Goal: Task Accomplishment & Management: Manage account settings

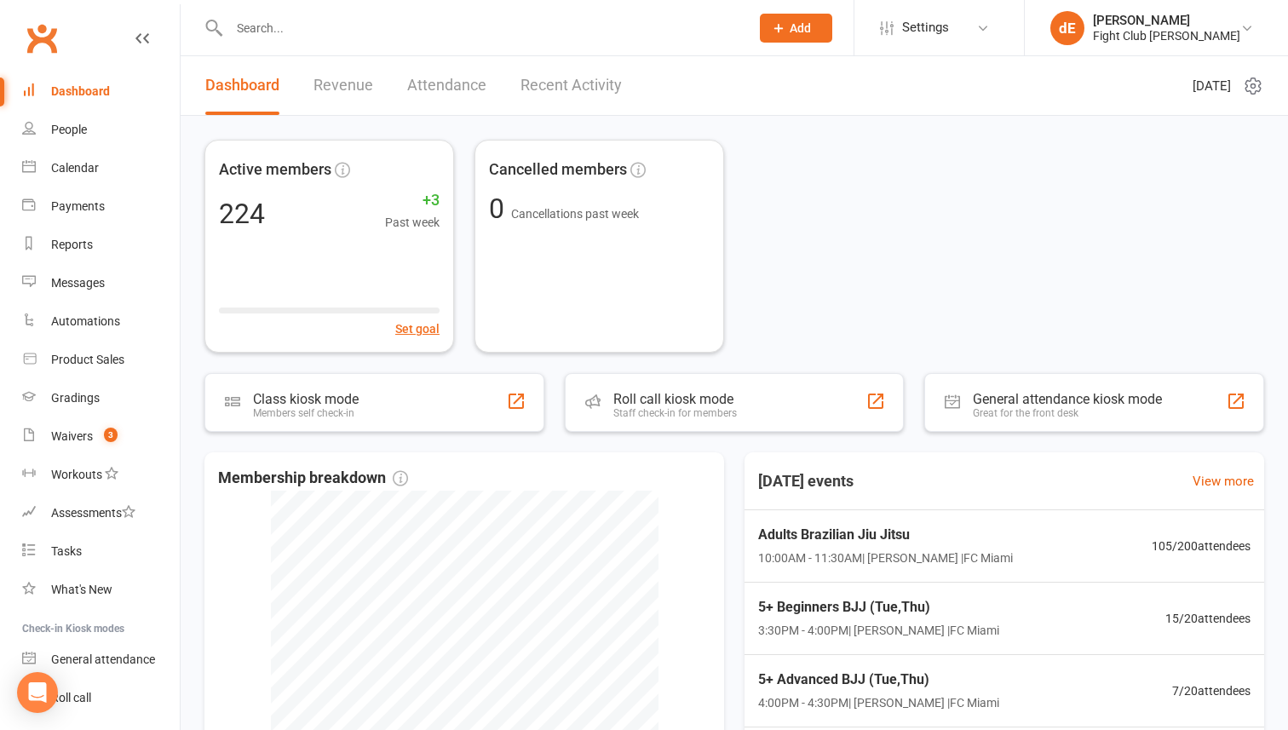
click at [499, 11] on div at bounding box center [470, 27] width 533 height 55
click at [503, 22] on input "text" at bounding box center [481, 28] width 514 height 24
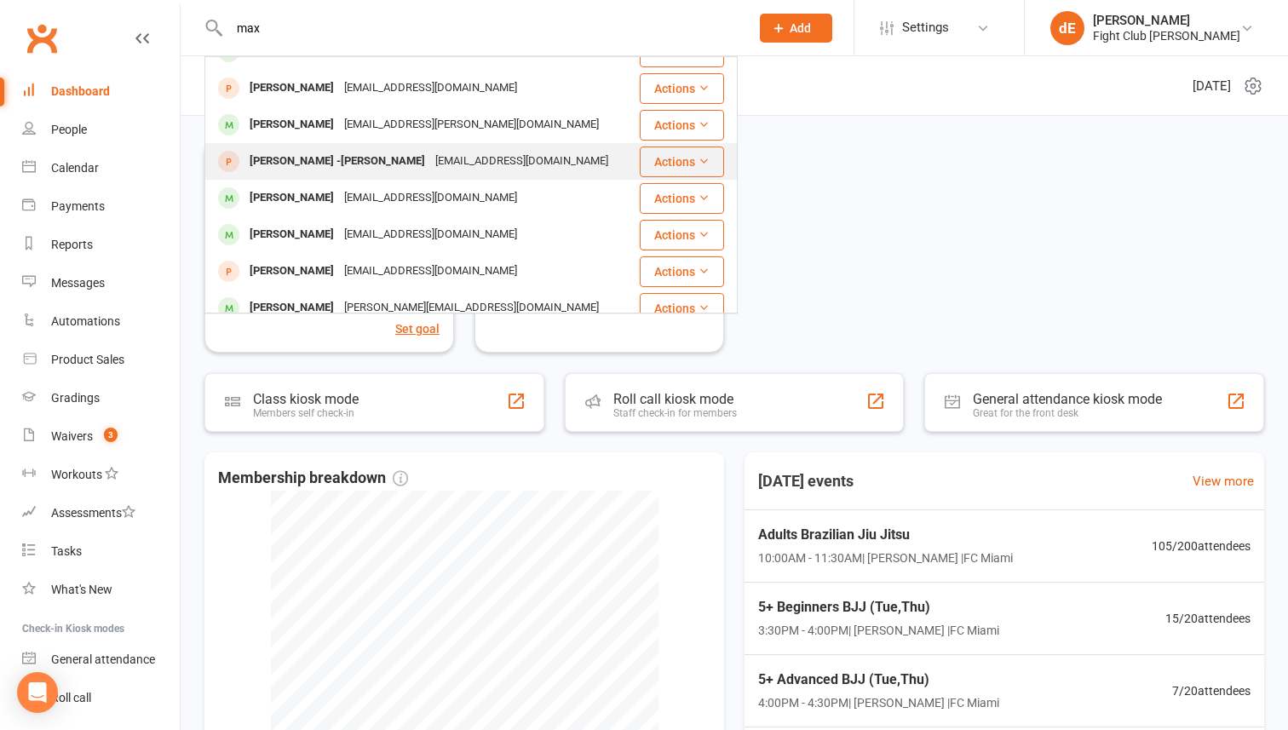
scroll to position [118, 0]
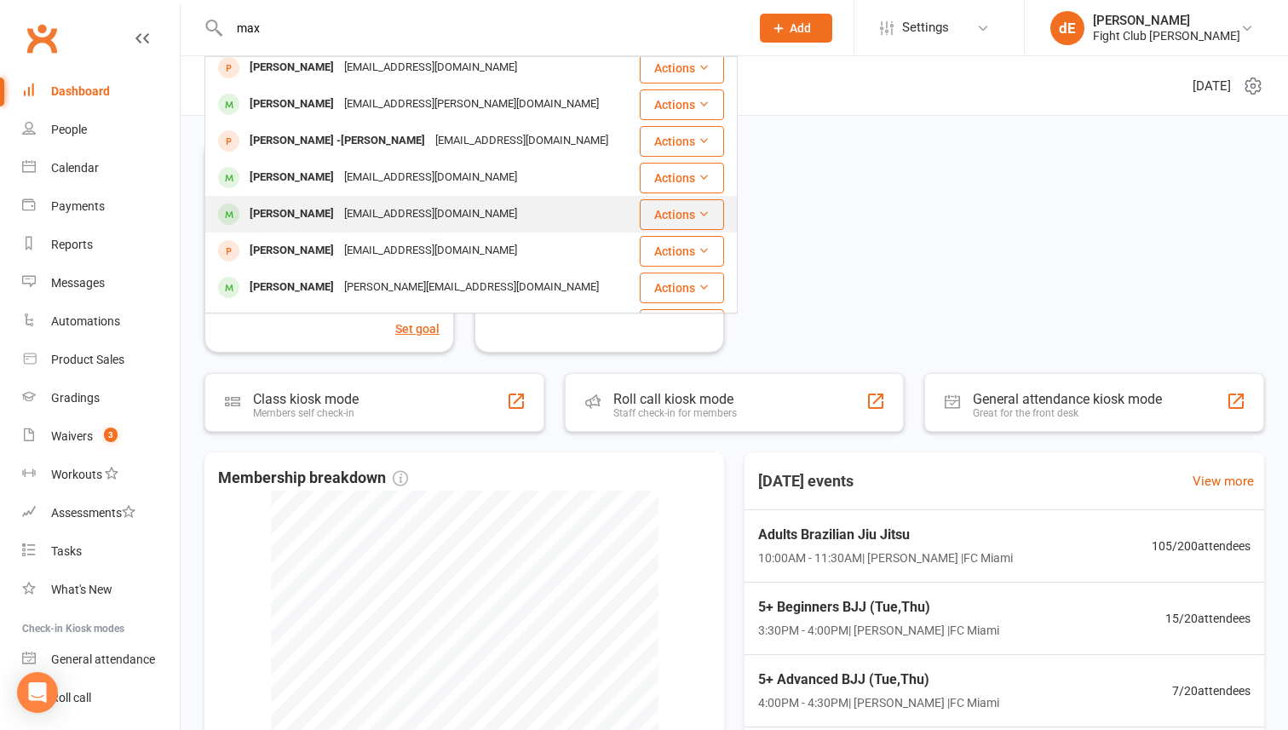
type input "max"
click at [434, 210] on div "[EMAIL_ADDRESS][DOMAIN_NAME]" at bounding box center [430, 214] width 183 height 25
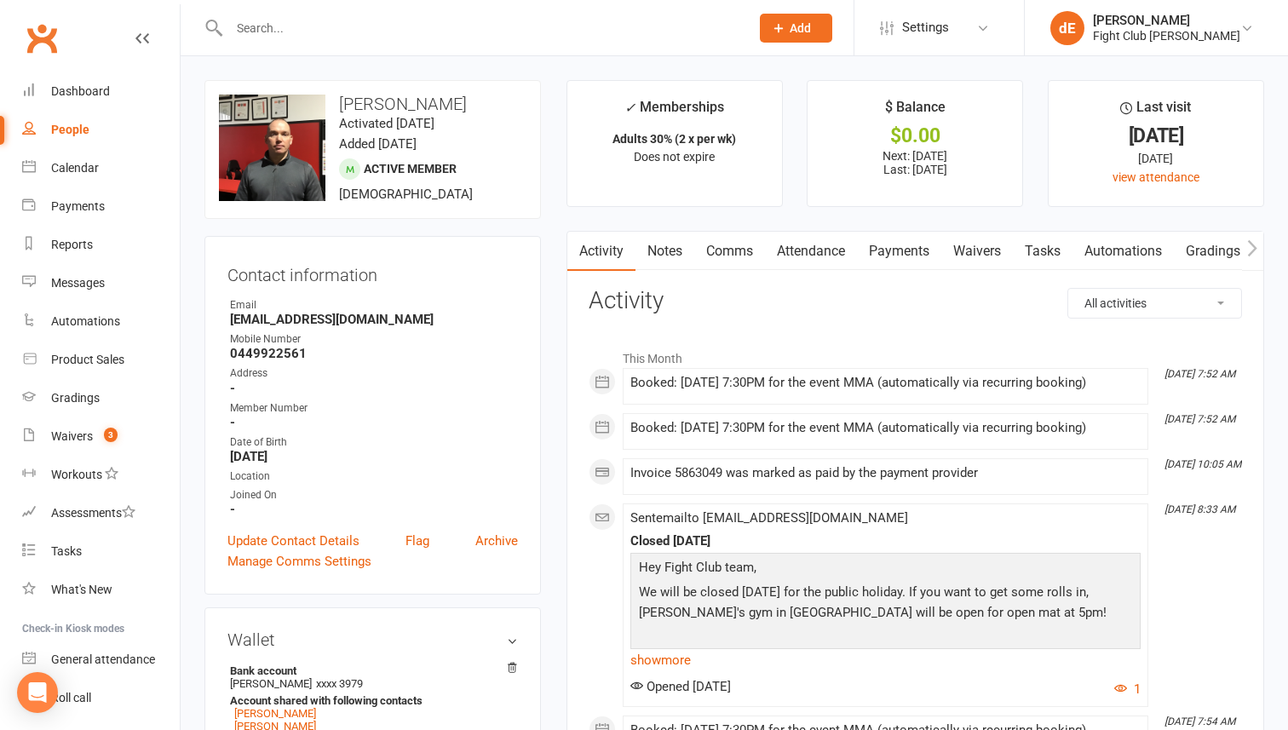
click at [420, 22] on input "text" at bounding box center [481, 28] width 514 height 24
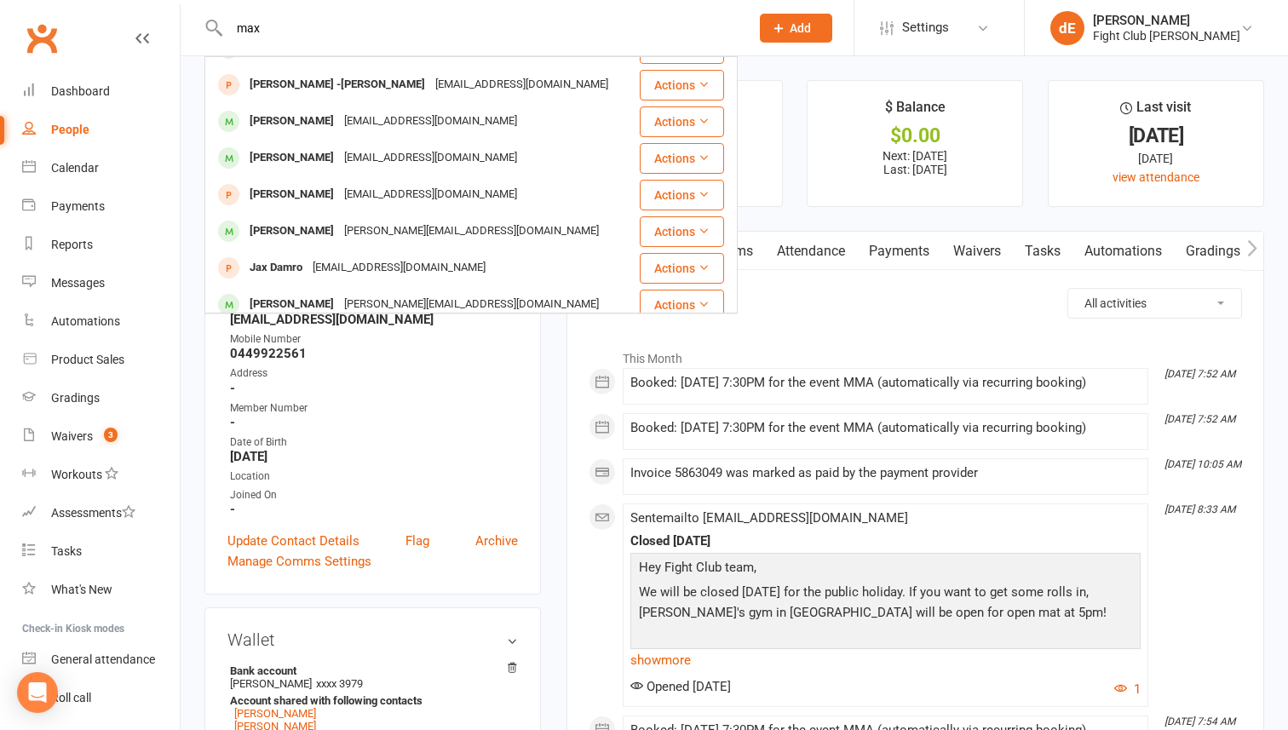
scroll to position [221, 0]
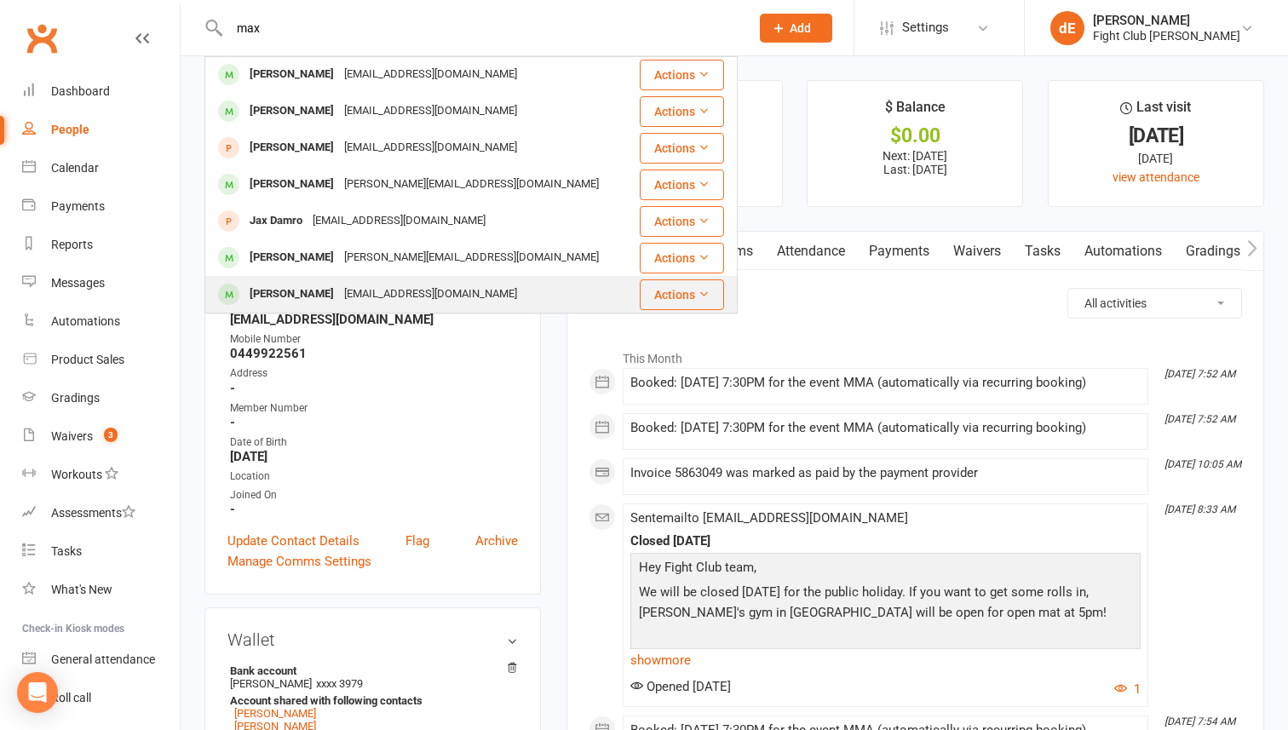
type input "max"
click at [377, 297] on div "[EMAIL_ADDRESS][DOMAIN_NAME]" at bounding box center [430, 294] width 183 height 25
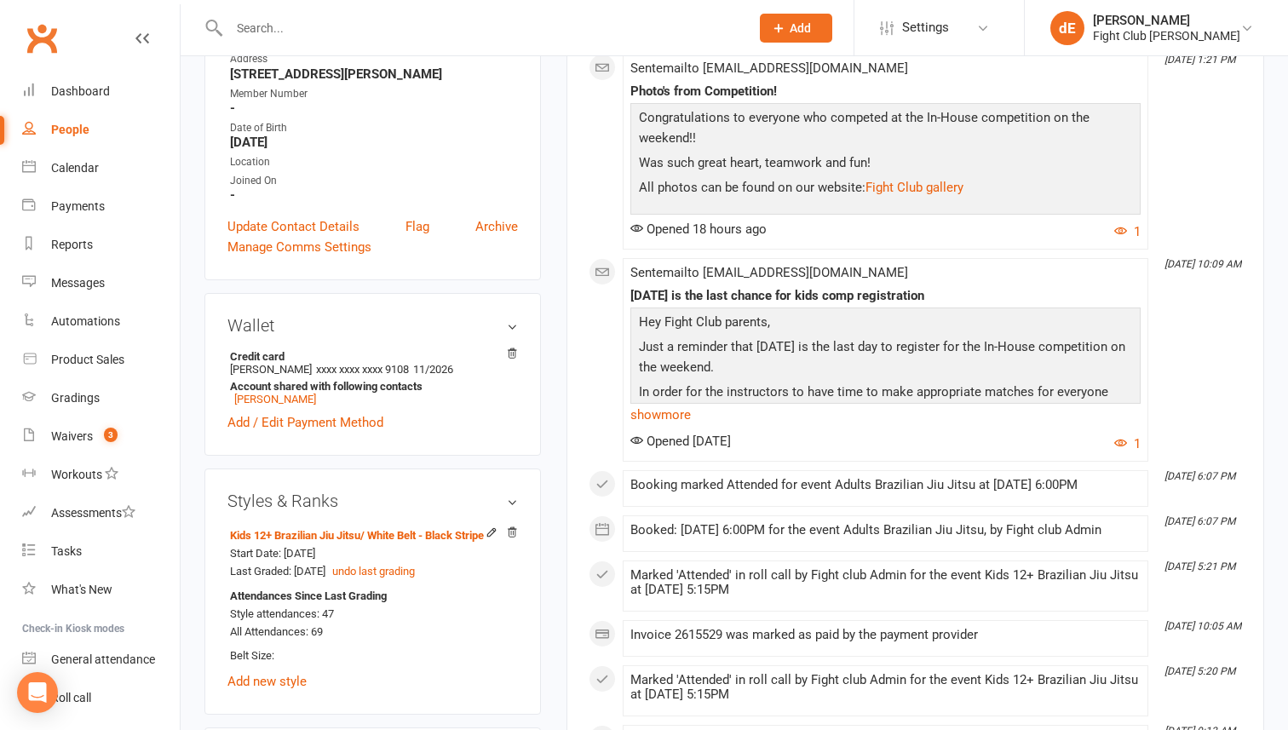
scroll to position [316, 0]
click at [72, 180] on link "Calendar" at bounding box center [101, 168] width 158 height 38
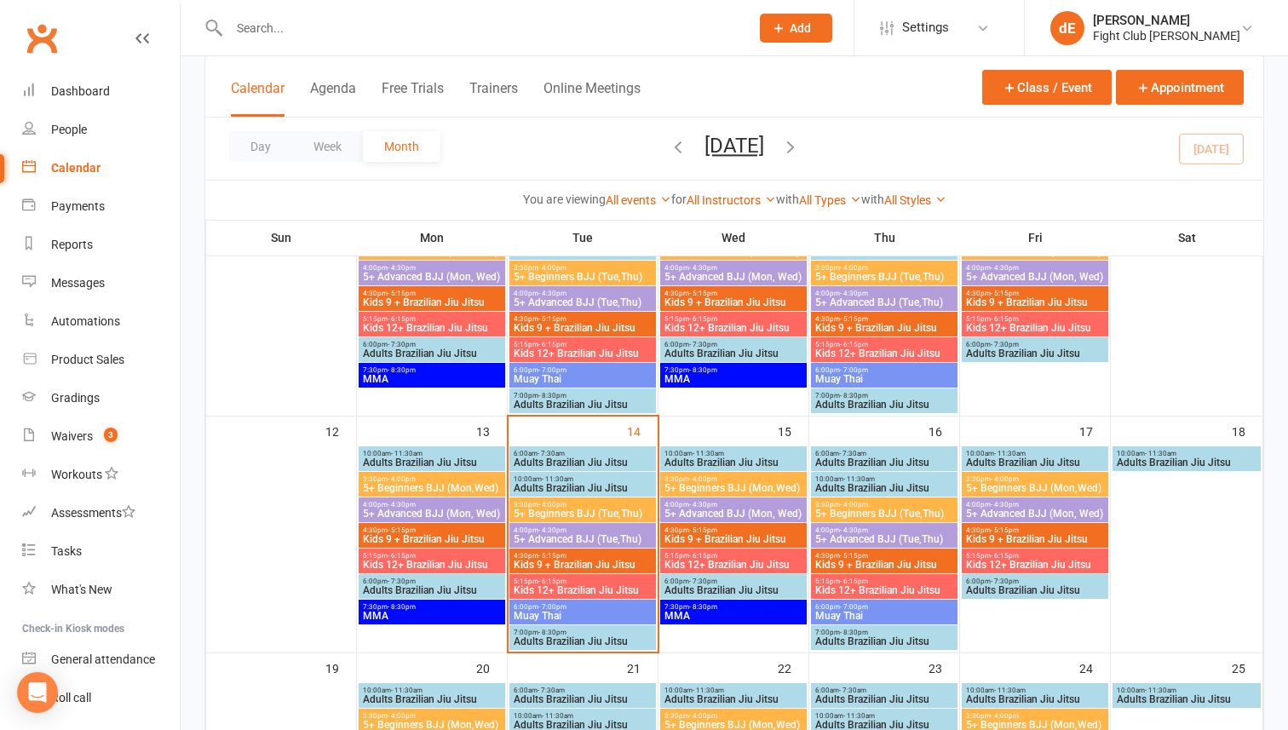
scroll to position [440, 0]
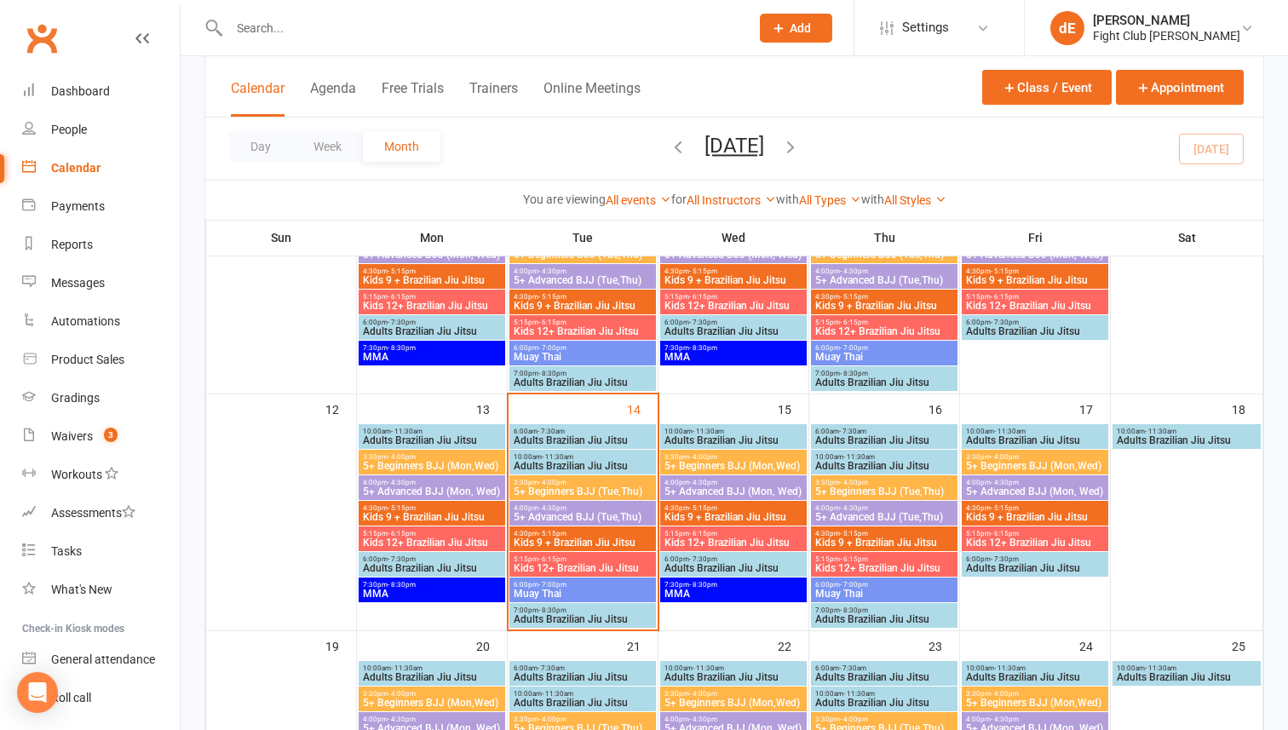
click at [606, 546] on span "Kids 9 + Brazilian Jiu Jitsu" at bounding box center [583, 542] width 140 height 10
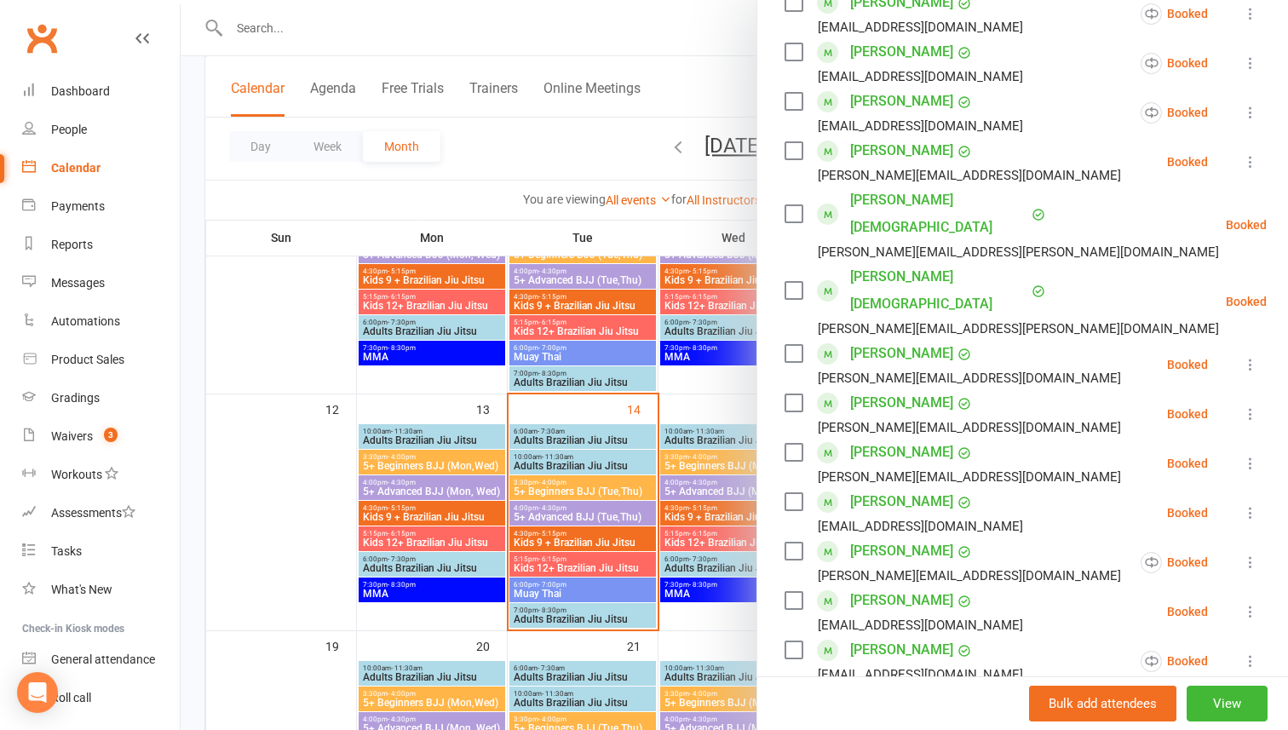
scroll to position [429, 0]
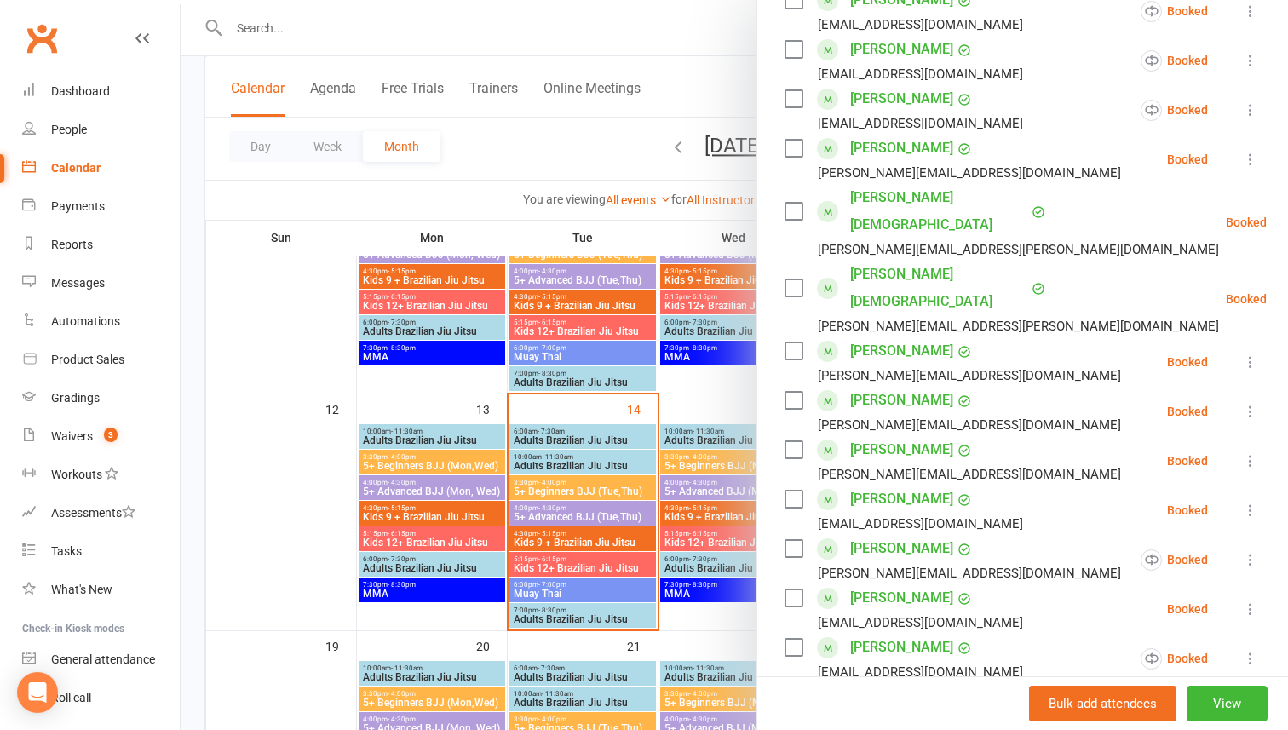
click at [898, 535] on link "[PERSON_NAME]" at bounding box center [901, 548] width 103 height 27
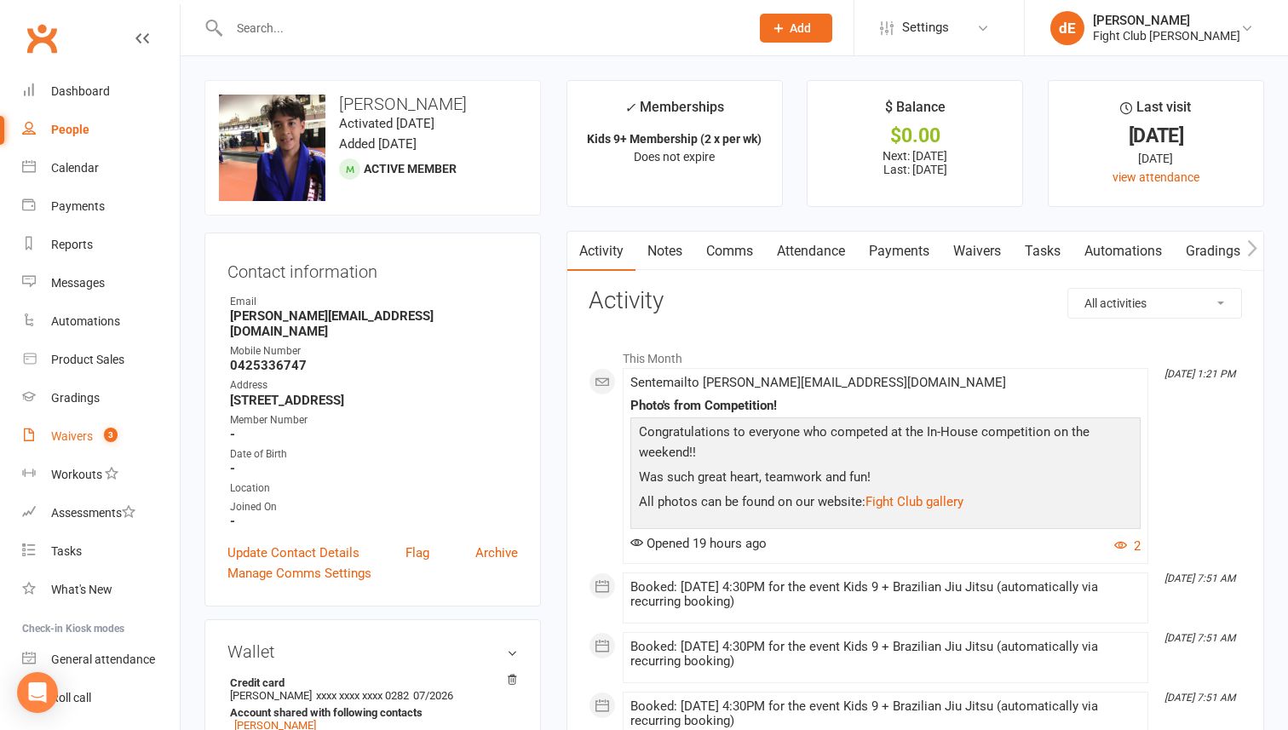
click at [100, 438] on count-badge "3" at bounding box center [106, 436] width 22 height 14
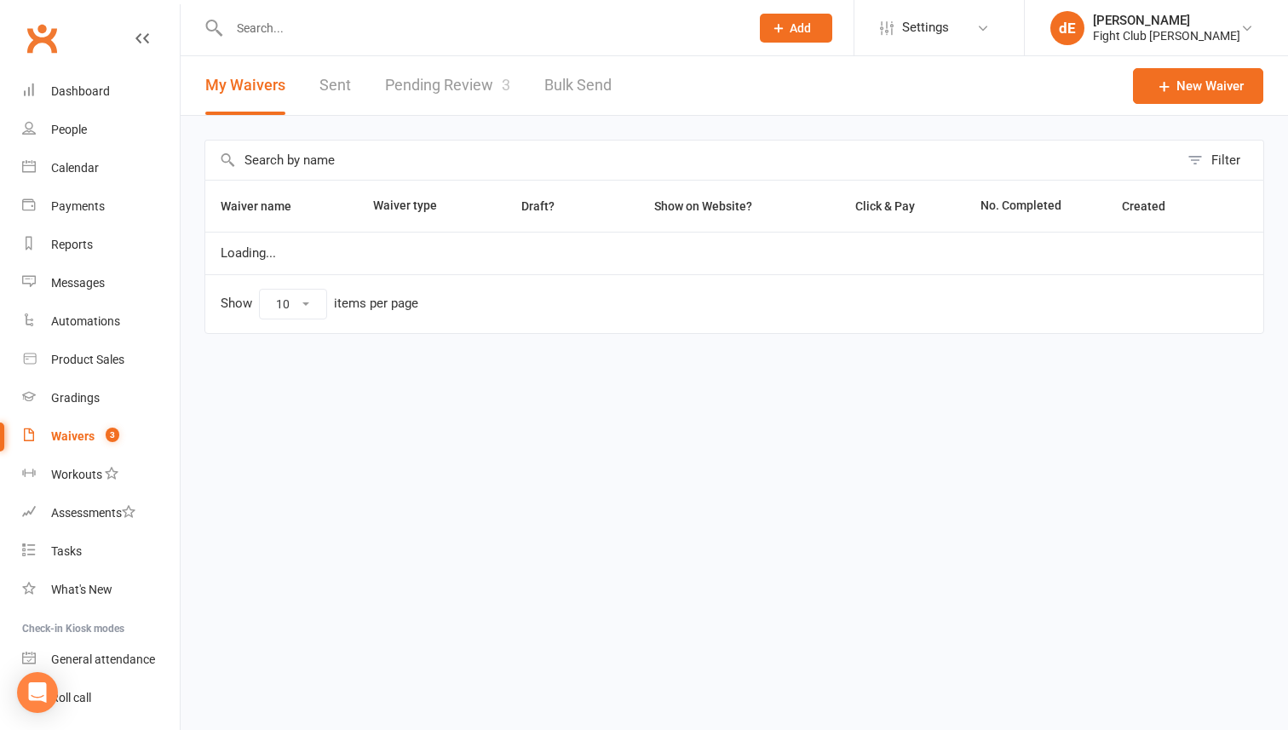
click at [455, 89] on link "Pending Review 3" at bounding box center [447, 85] width 125 height 59
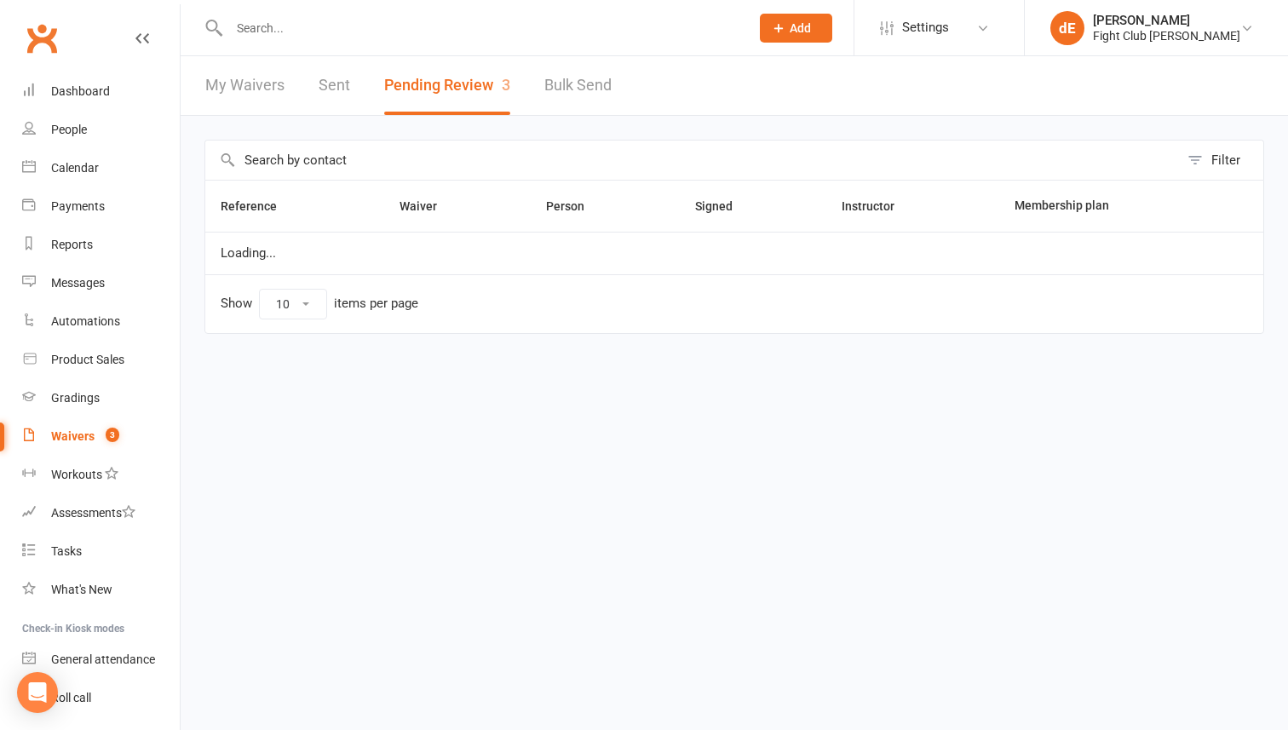
select select "100"
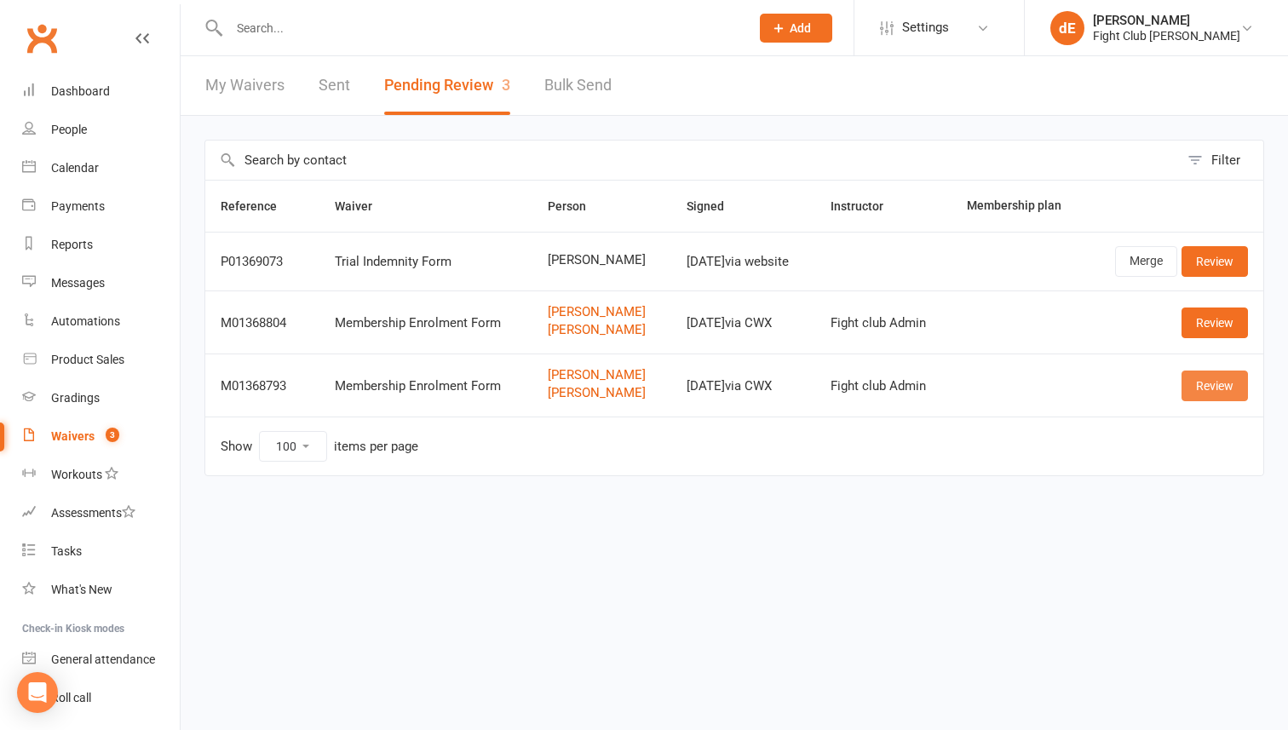
click at [1220, 385] on link "Review" at bounding box center [1214, 386] width 66 height 31
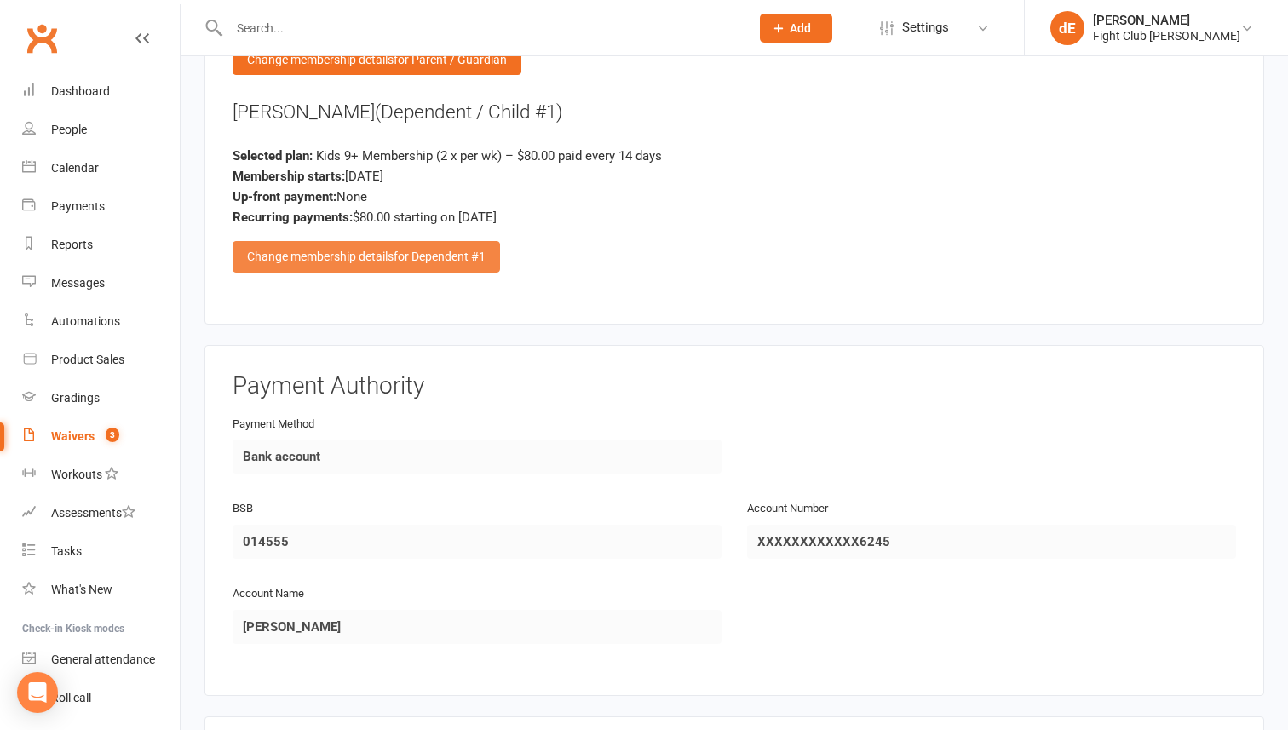
scroll to position [2305, 0]
click at [418, 250] on span "for Dependent #1" at bounding box center [440, 257] width 92 height 14
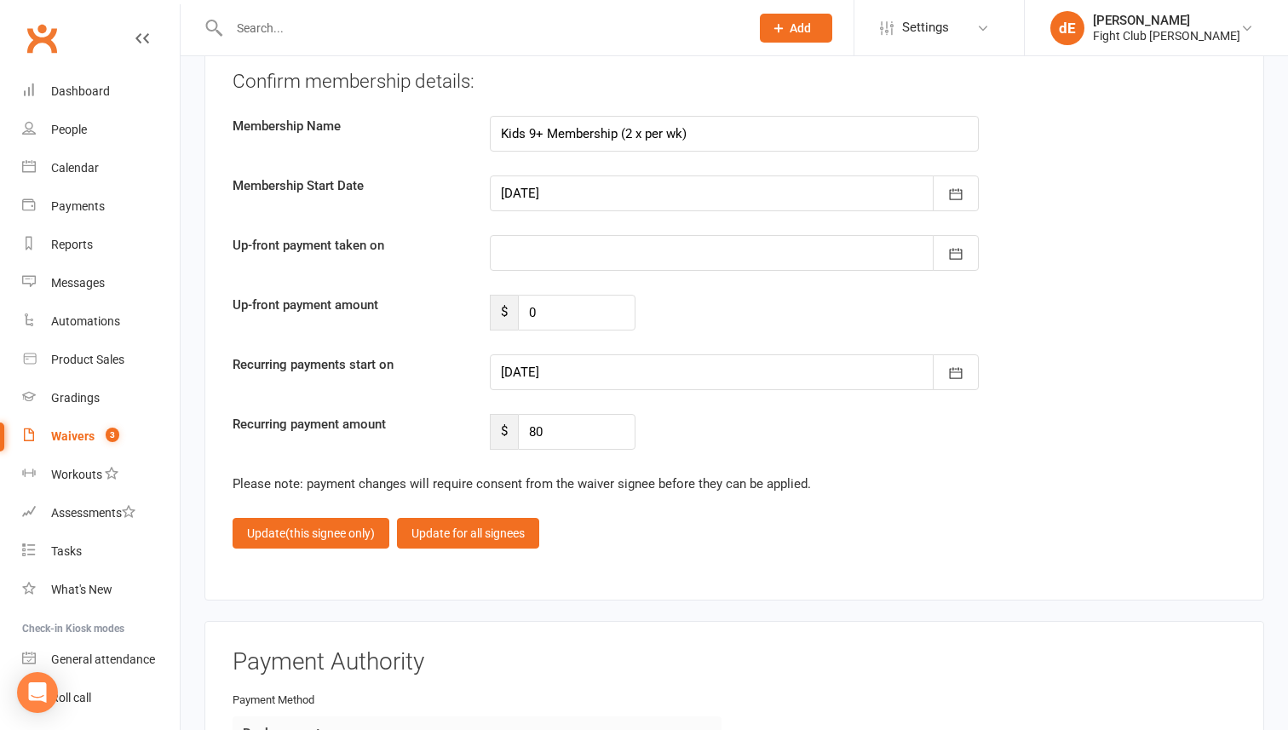
scroll to position [3323, 0]
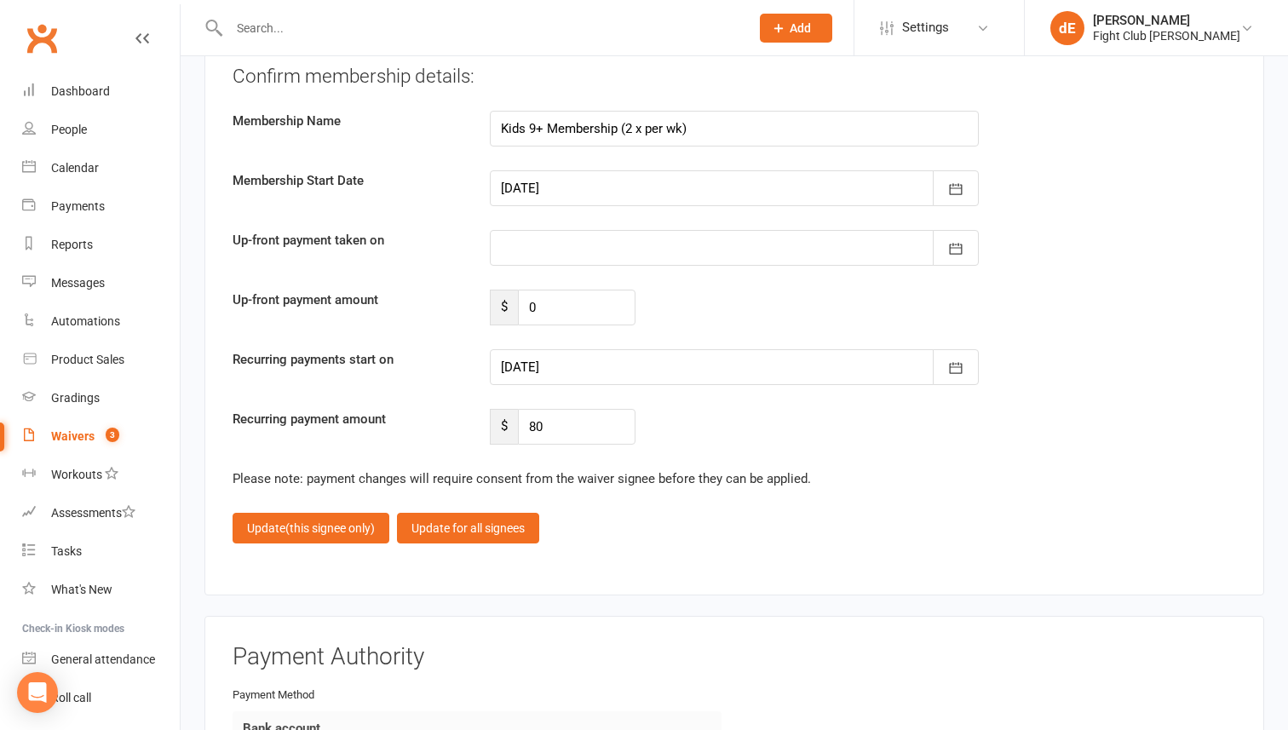
click at [558, 359] on div at bounding box center [734, 367] width 489 height 36
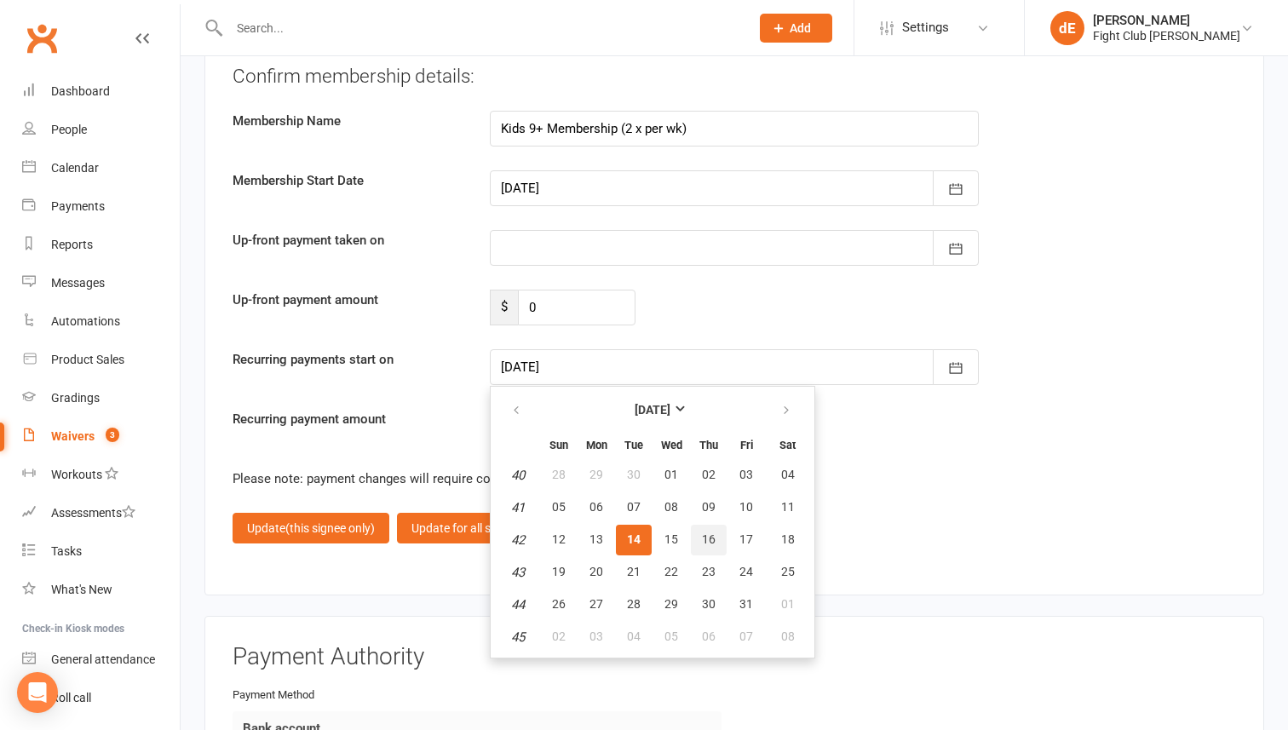
click at [711, 535] on span "16" at bounding box center [709, 539] width 14 height 14
type input "[DATE]"
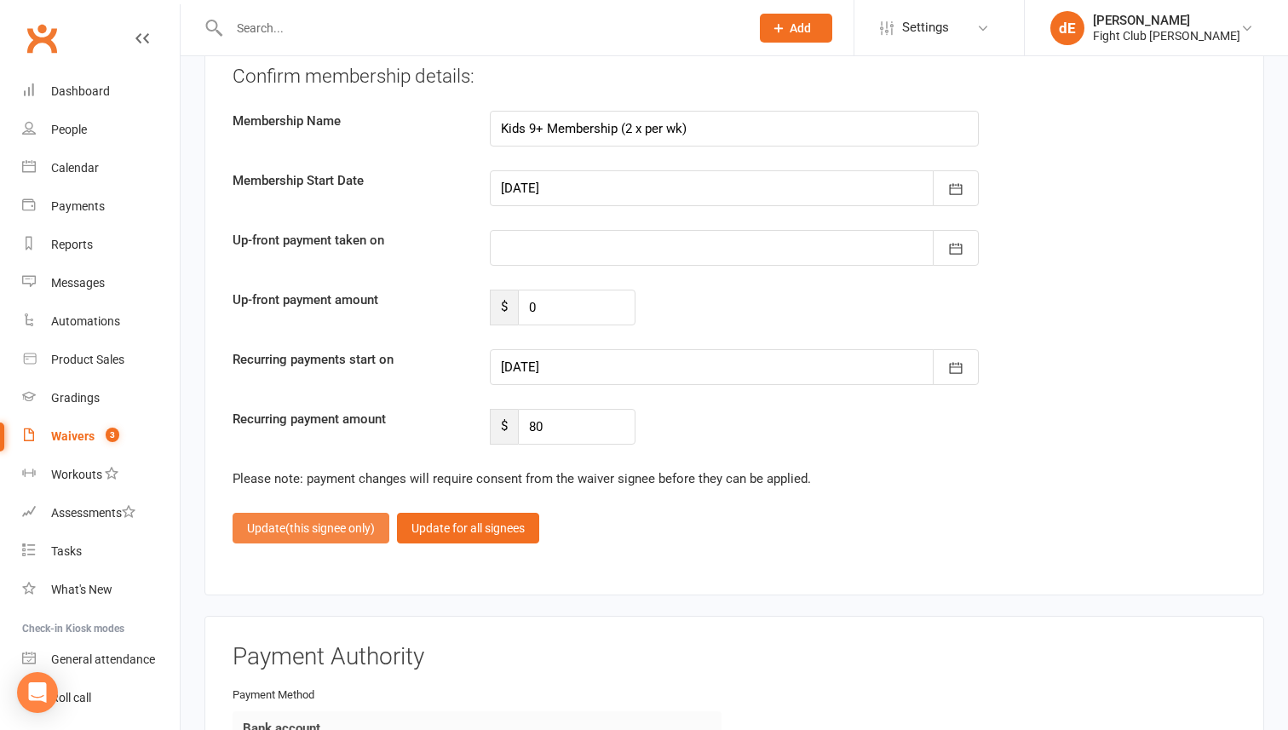
click at [374, 521] on span "(this signee only)" at bounding box center [329, 528] width 89 height 14
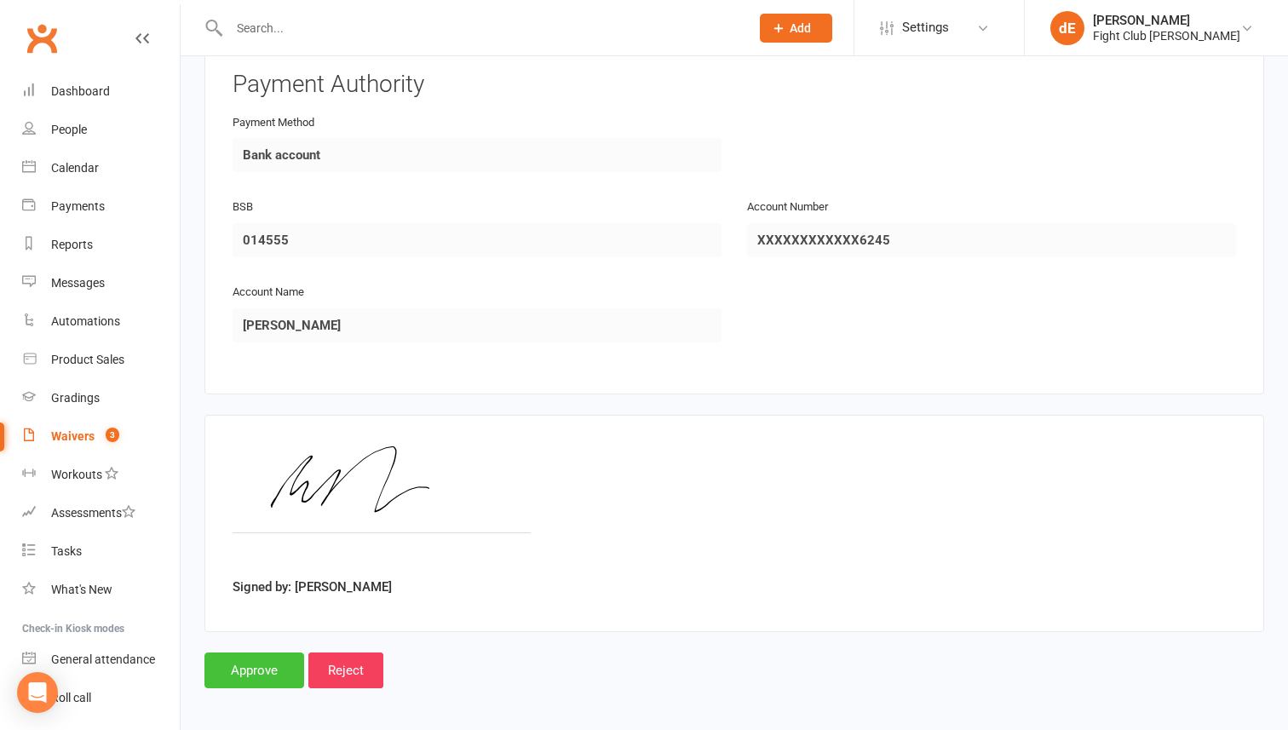
click at [242, 652] on input "Approve" at bounding box center [254, 670] width 100 height 36
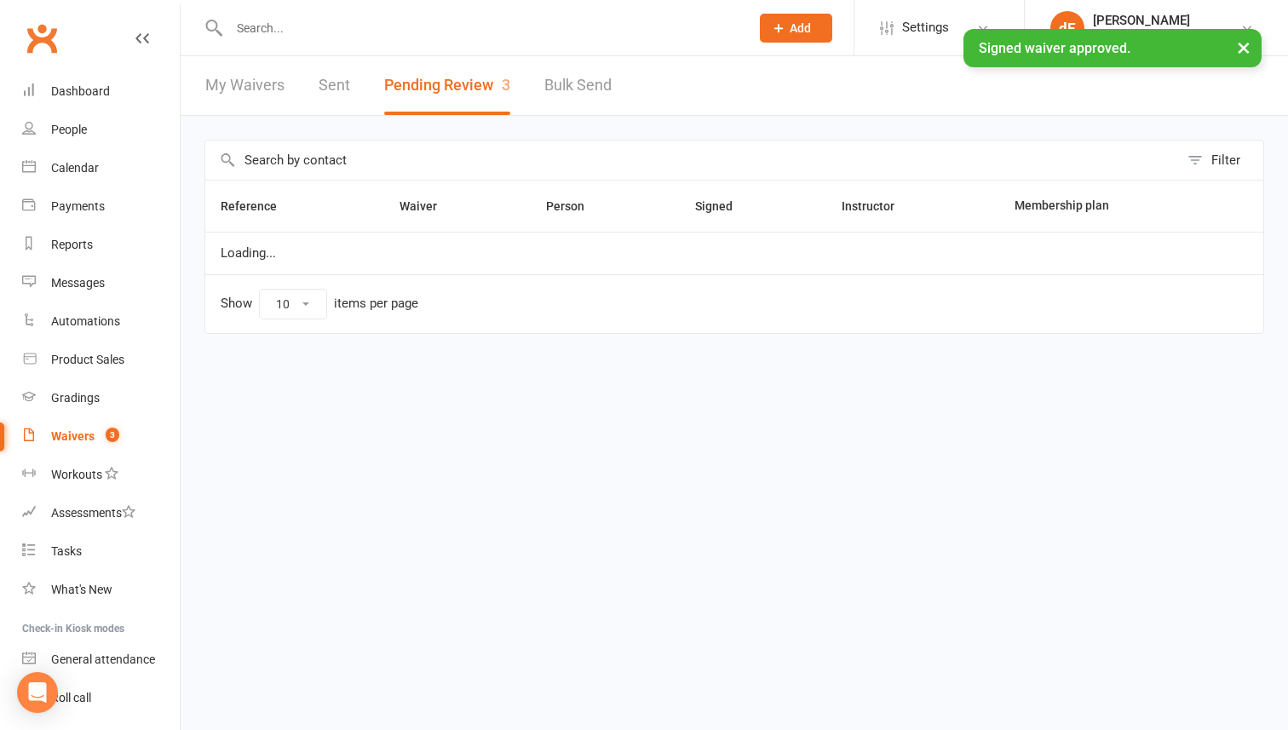
select select "100"
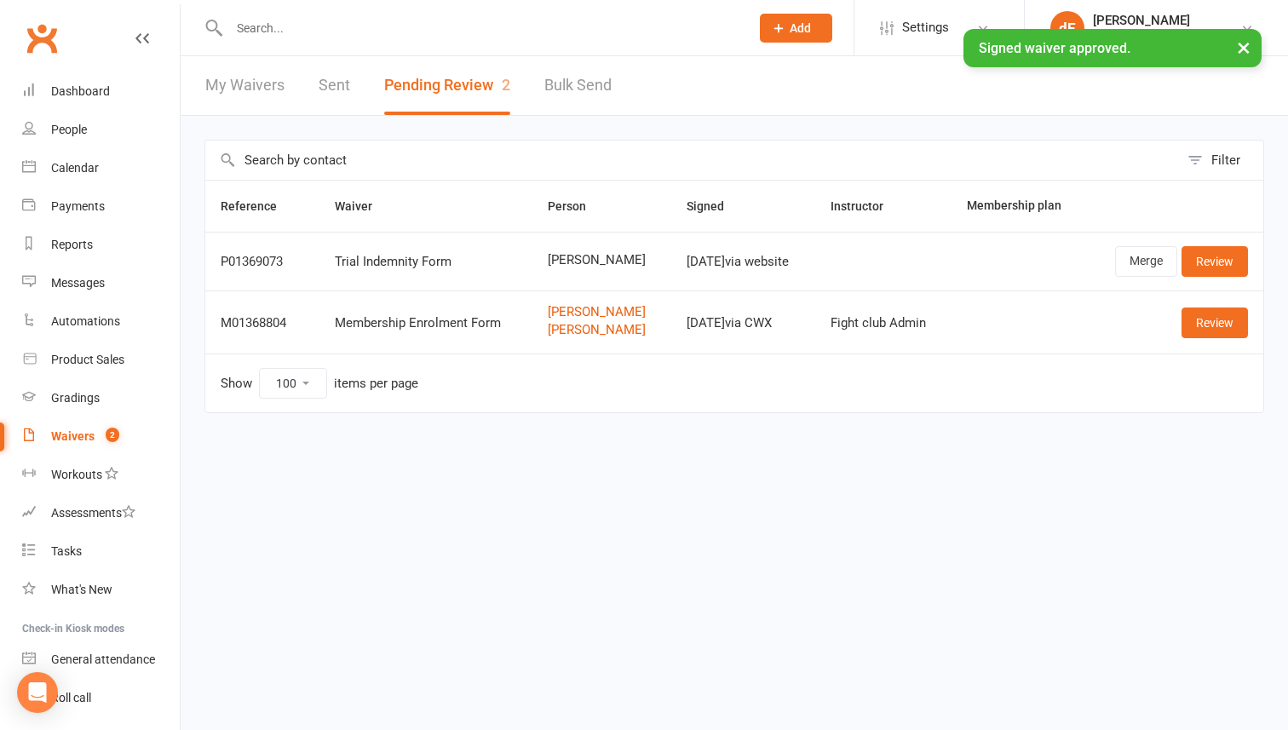
click at [383, 20] on input "text" at bounding box center [481, 28] width 514 height 24
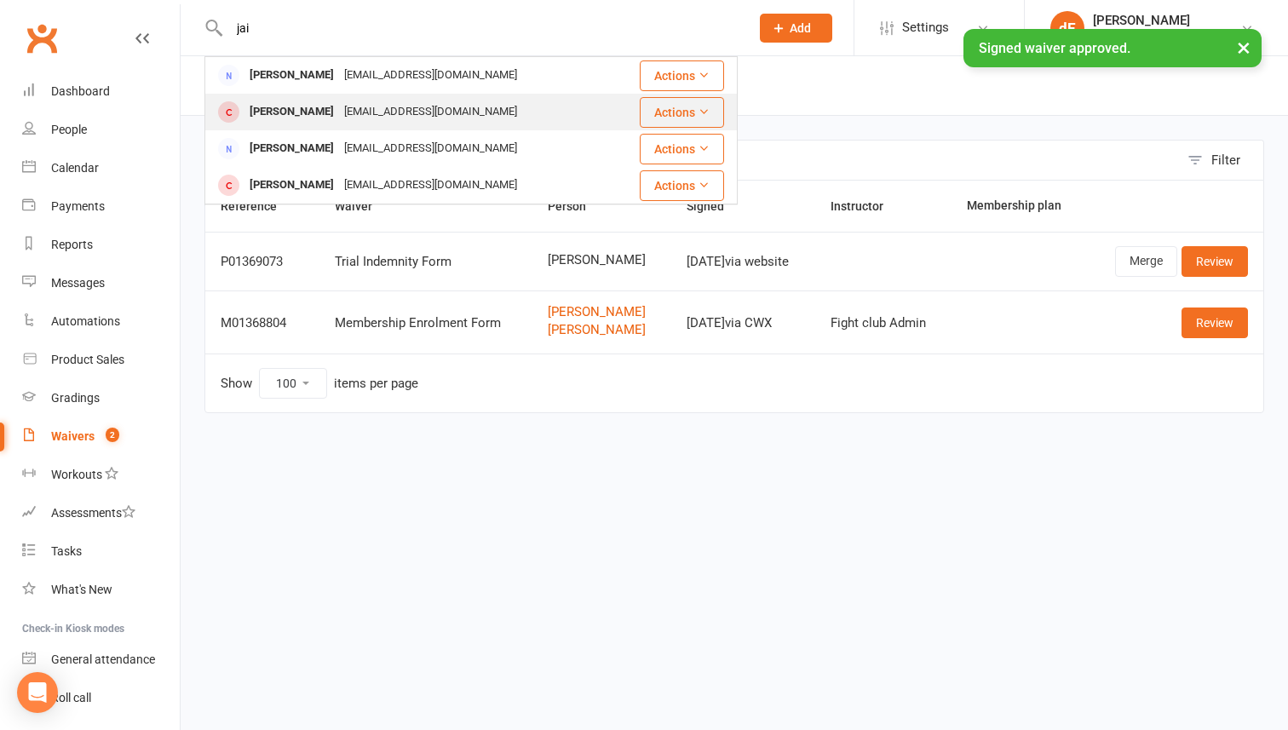
type input "jai"
click at [380, 103] on div "[EMAIL_ADDRESS][DOMAIN_NAME]" at bounding box center [430, 112] width 183 height 25
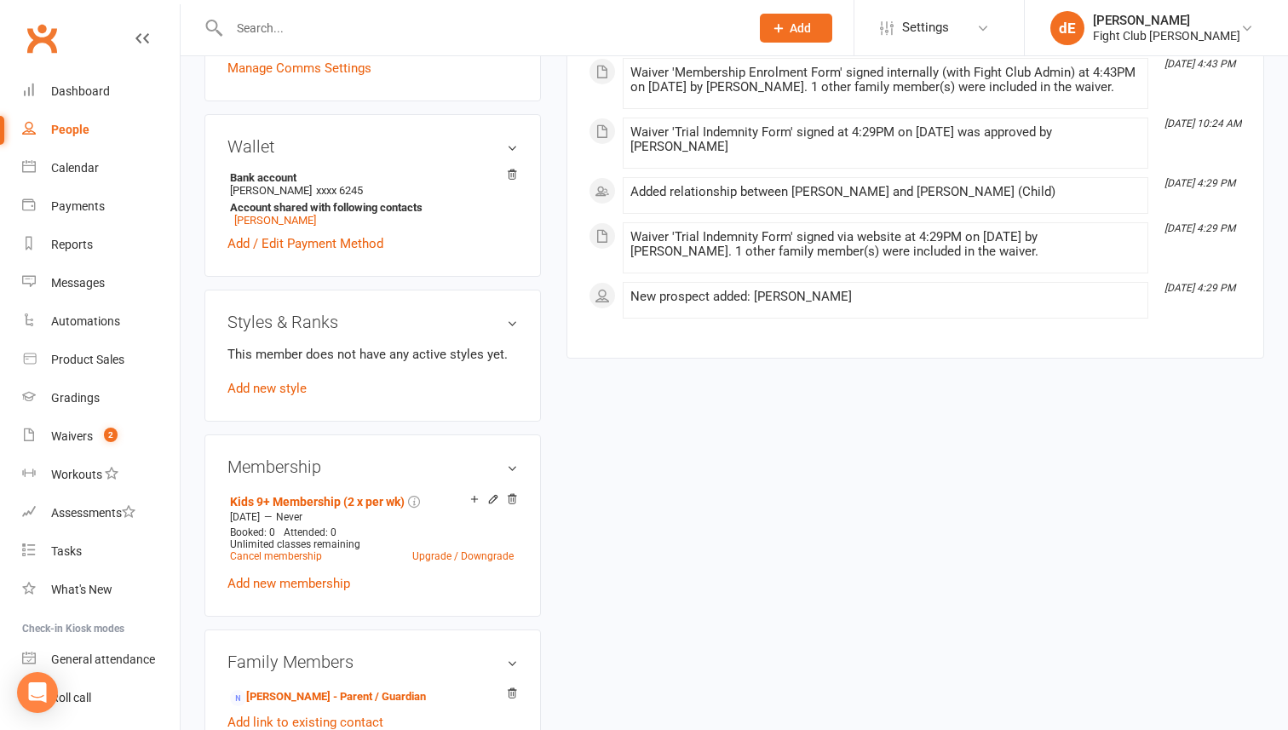
scroll to position [517, 0]
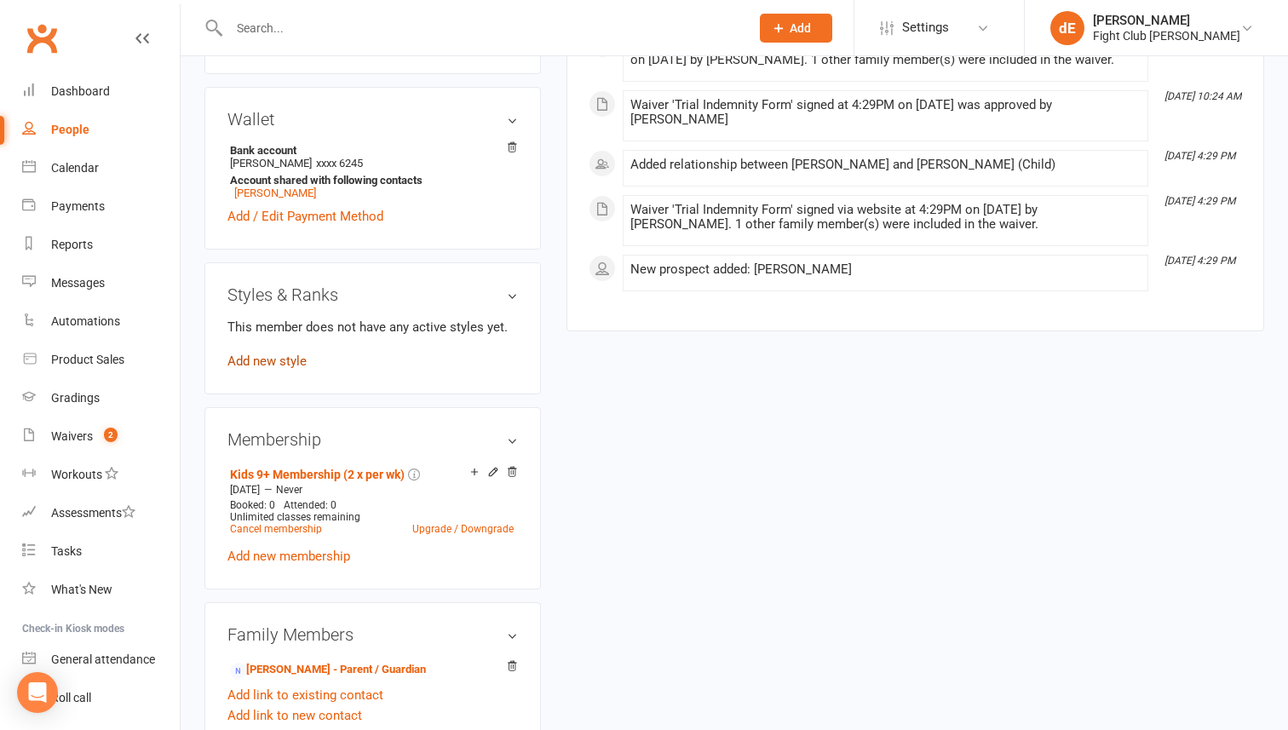
click at [284, 362] on link "Add new style" at bounding box center [266, 360] width 79 height 15
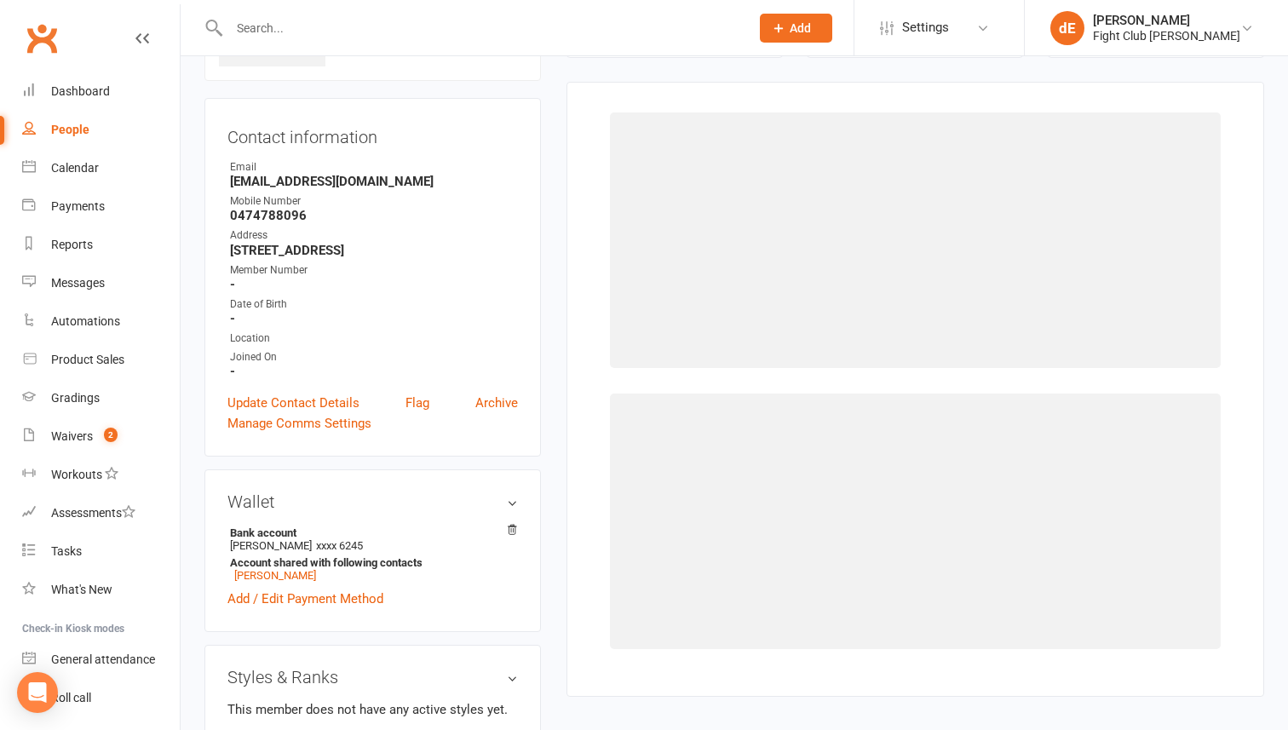
scroll to position [130, 0]
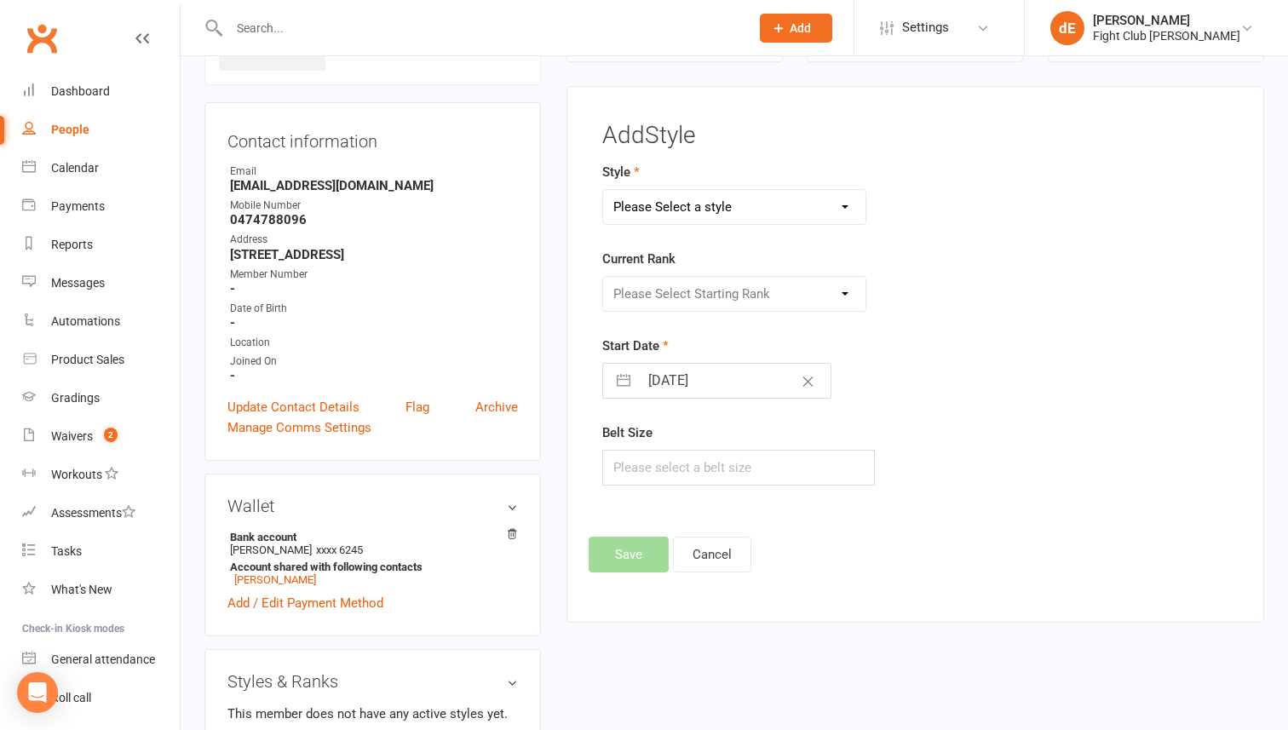
click at [712, 209] on select "Please Select a style Adults Brazilian Jiu Jitsu Kids 12+ Brazilian Jiu Jitsu K…" at bounding box center [734, 207] width 262 height 34
select select "1044"
click at [603, 190] on select "Please Select a style Adults Brazilian Jiu Jitsu Kids 12+ Brazilian Jiu Jitsu K…" at bounding box center [734, 207] width 262 height 34
click at [710, 285] on select "Please Select Starting Rank White Belt White Belt - Black Stripe White and Grey…" at bounding box center [734, 294] width 262 height 34
select select "9699"
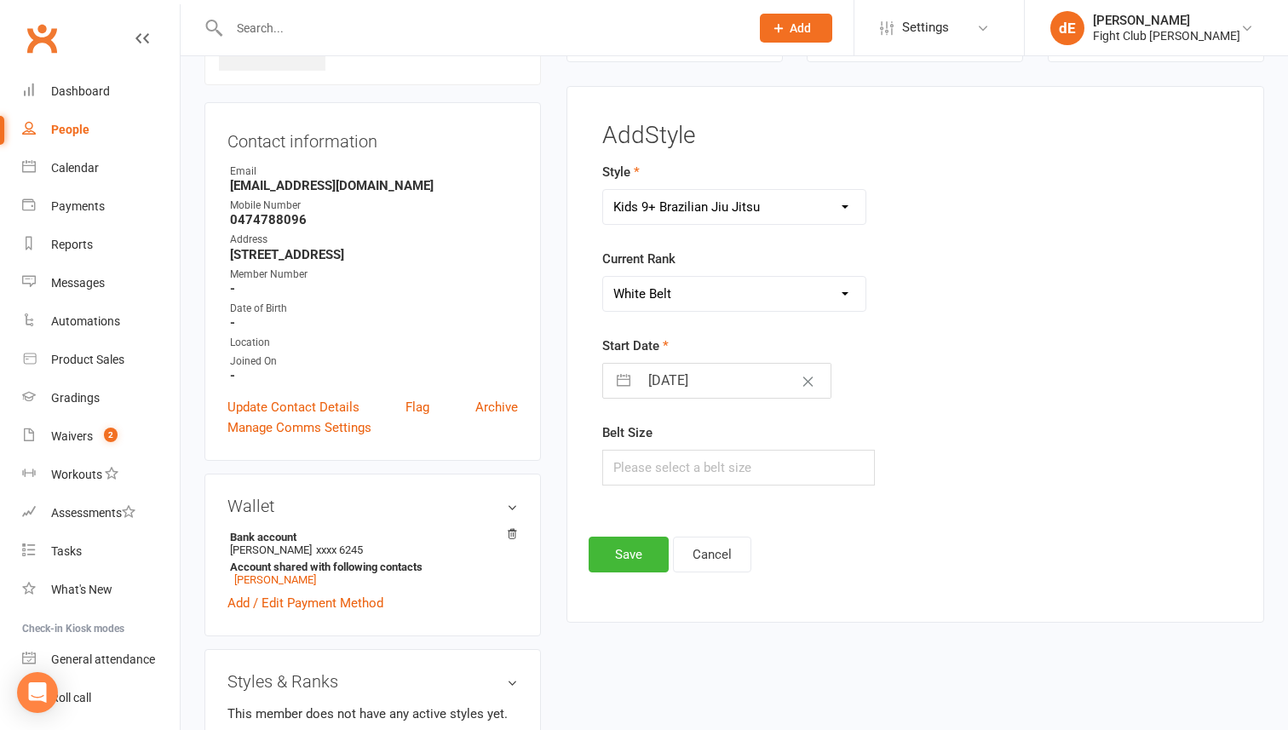
click at [603, 277] on select "Please Select Starting Rank White Belt White Belt - Black Stripe White and Grey…" at bounding box center [734, 294] width 262 height 34
click at [617, 552] on button "Save" at bounding box center [629, 555] width 80 height 36
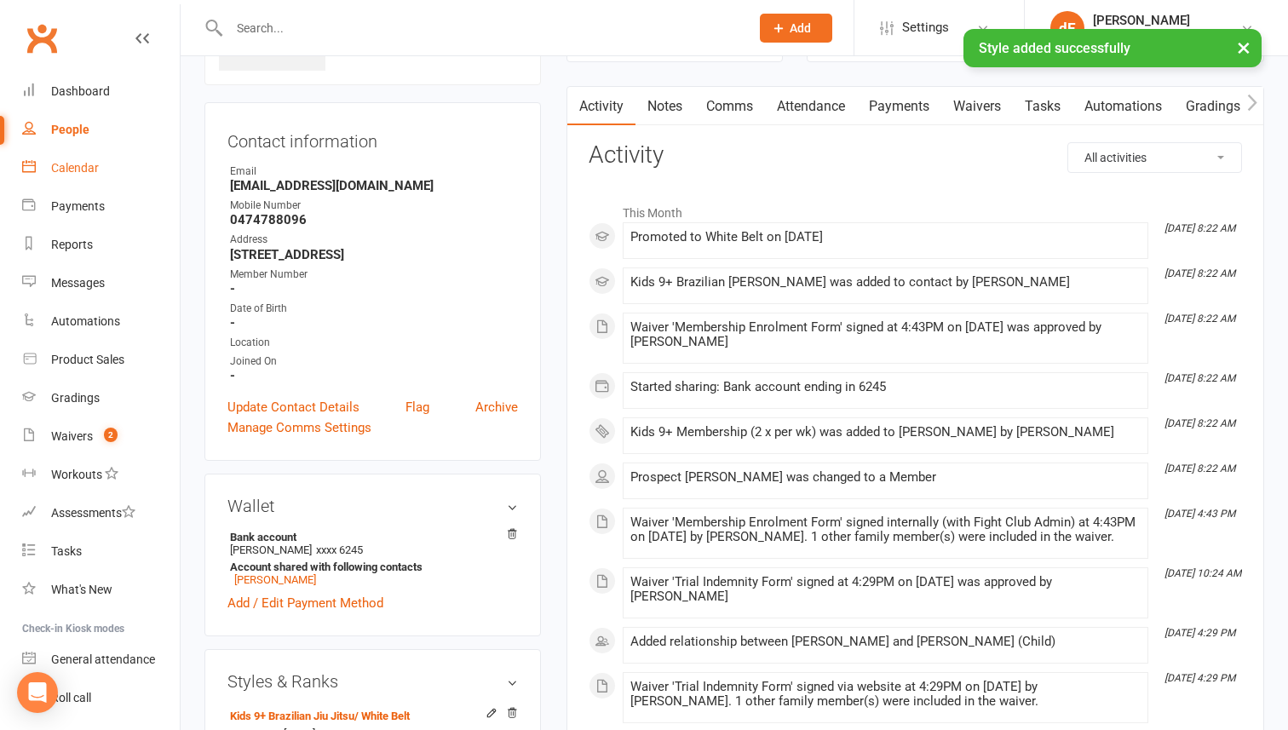
click at [96, 167] on div "Calendar" at bounding box center [75, 168] width 48 height 14
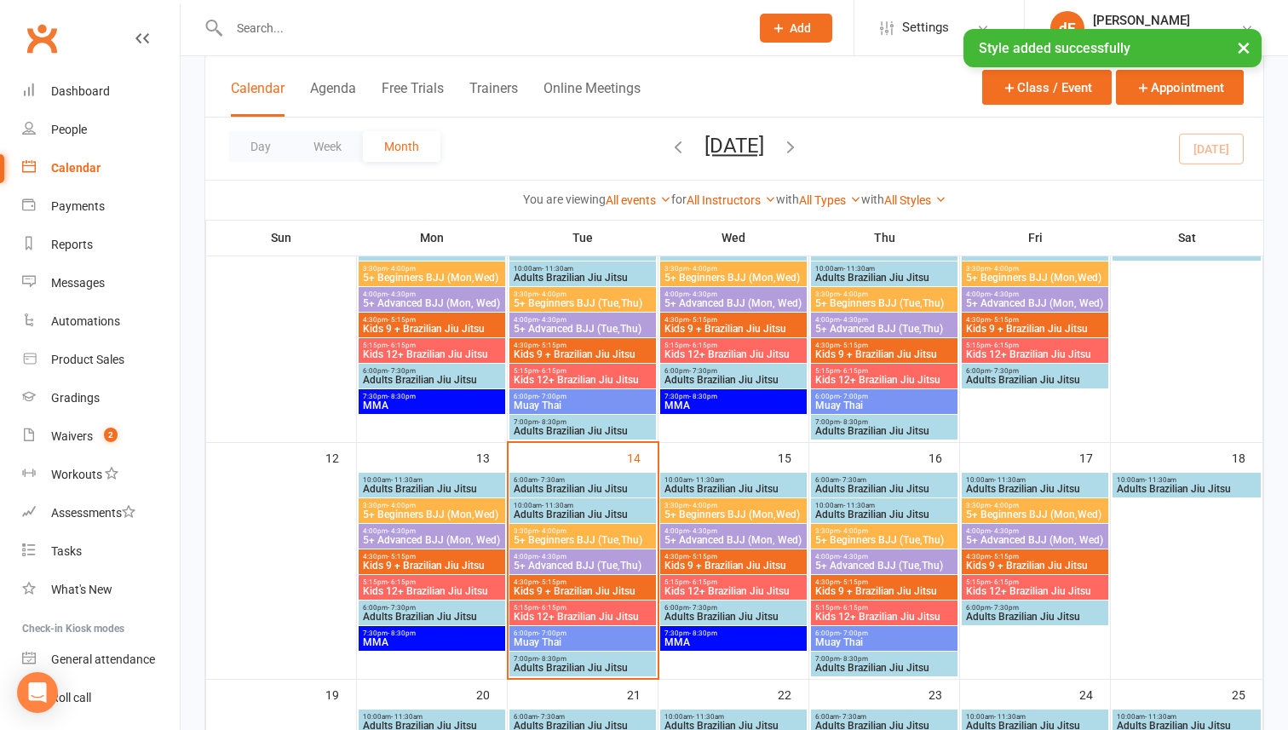
scroll to position [409, 0]
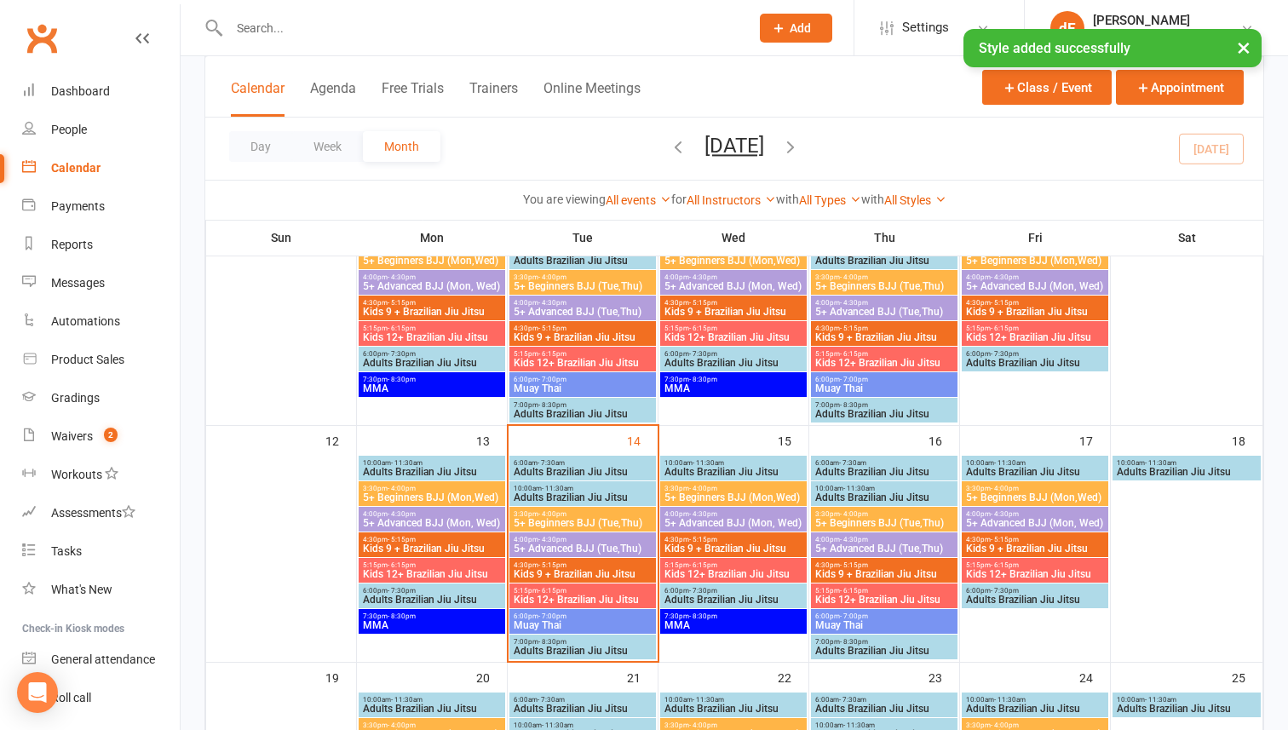
click at [603, 572] on span "Kids 9 + Brazilian Jiu Jitsu" at bounding box center [583, 574] width 140 height 10
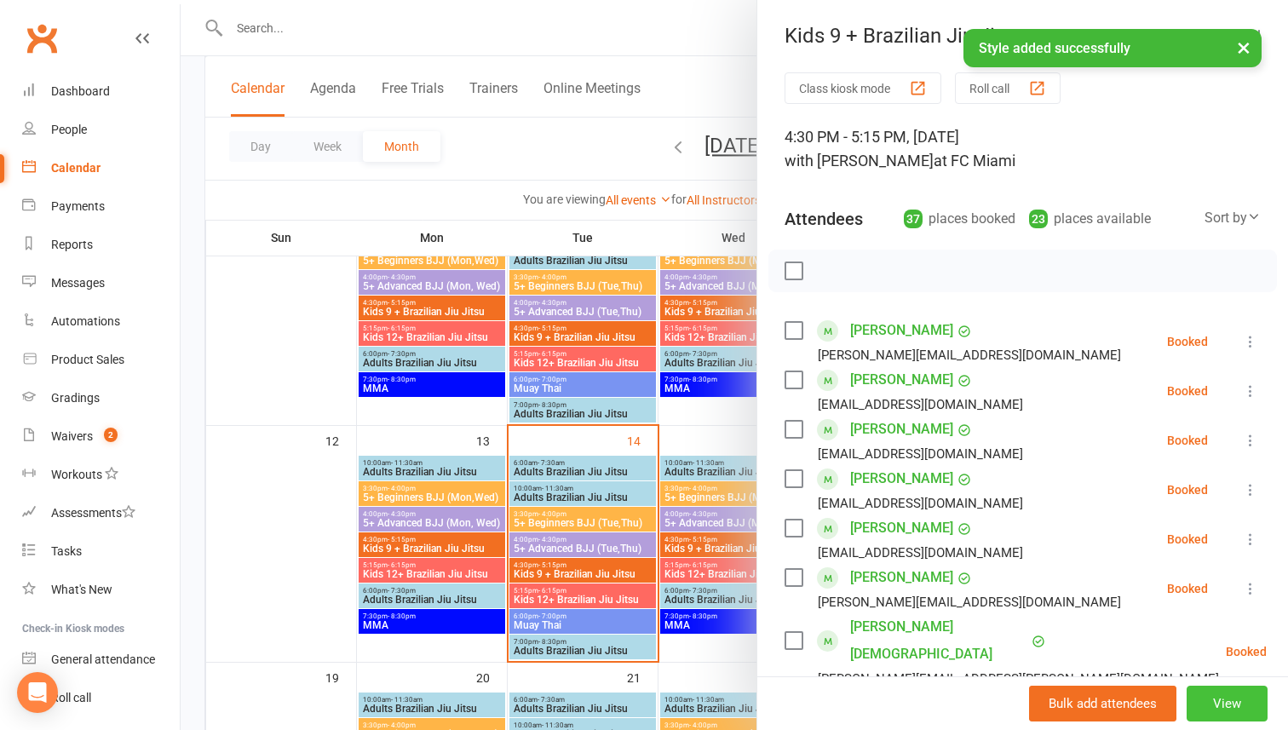
click at [1214, 698] on button "View" at bounding box center [1227, 704] width 81 height 36
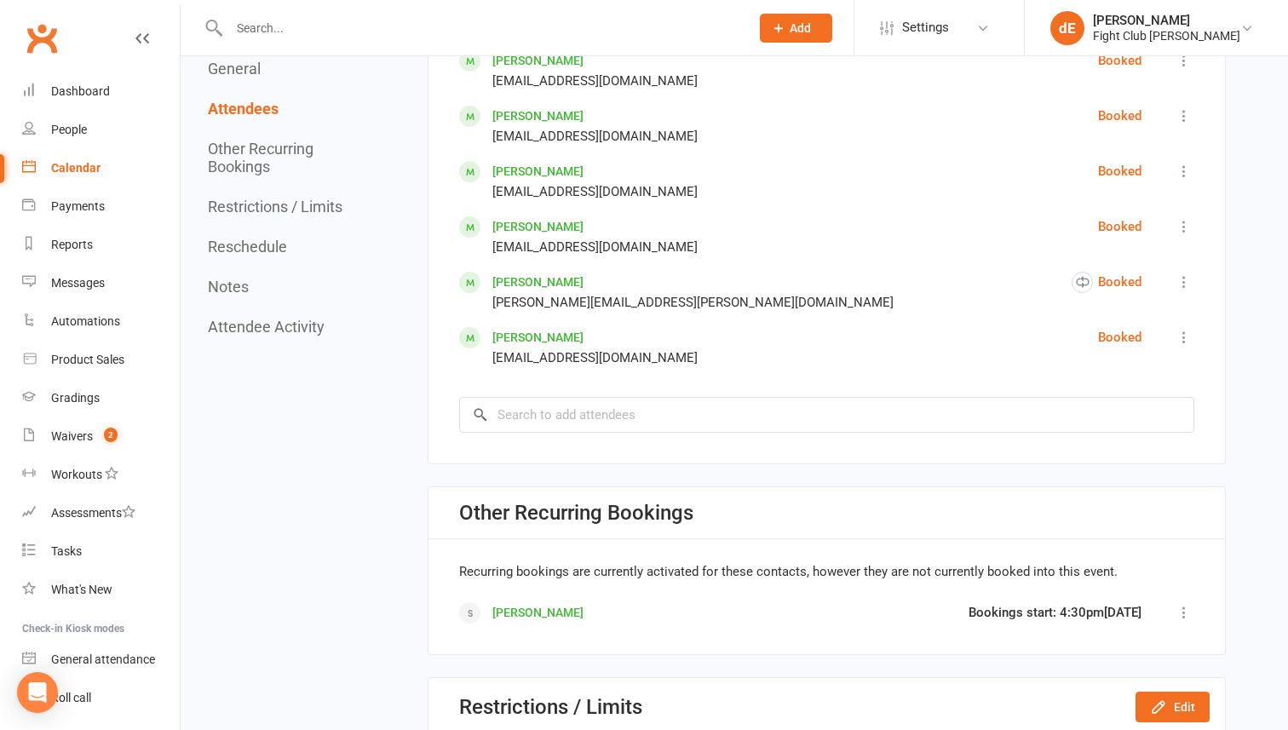
scroll to position [2660, 0]
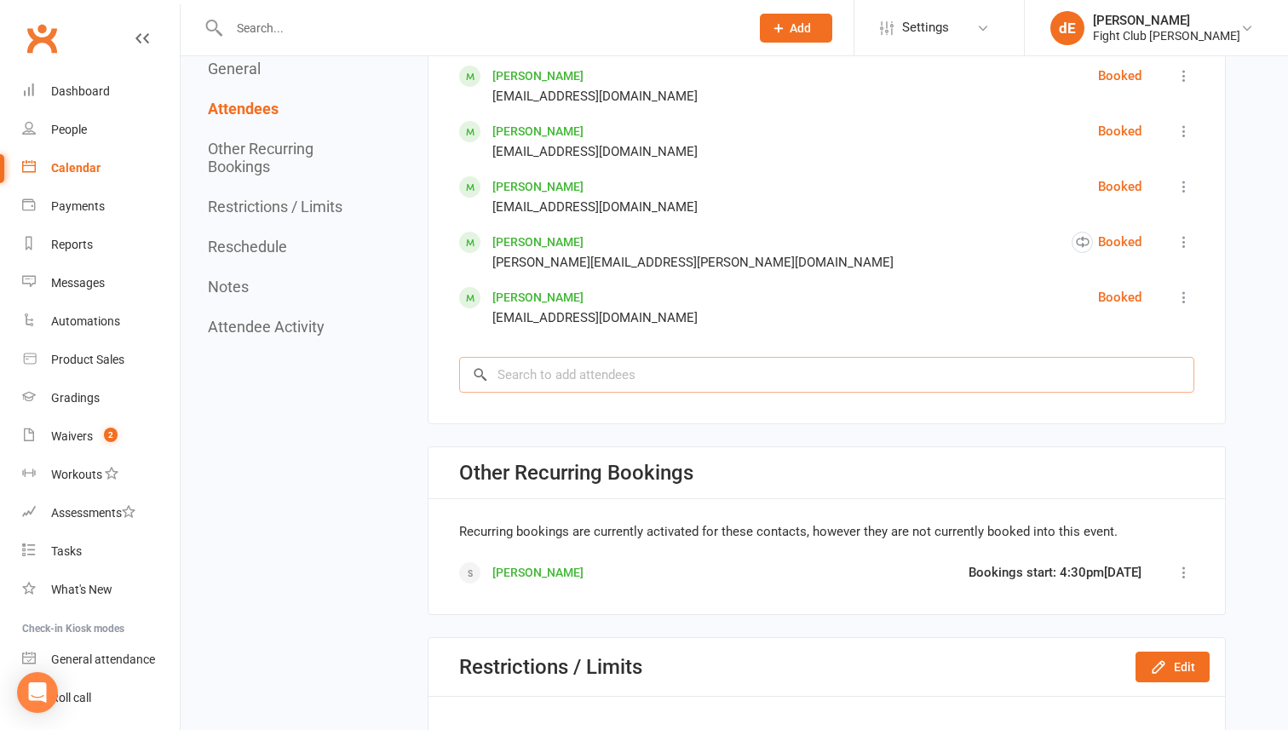
click at [765, 375] on input "search" at bounding box center [826, 375] width 735 height 36
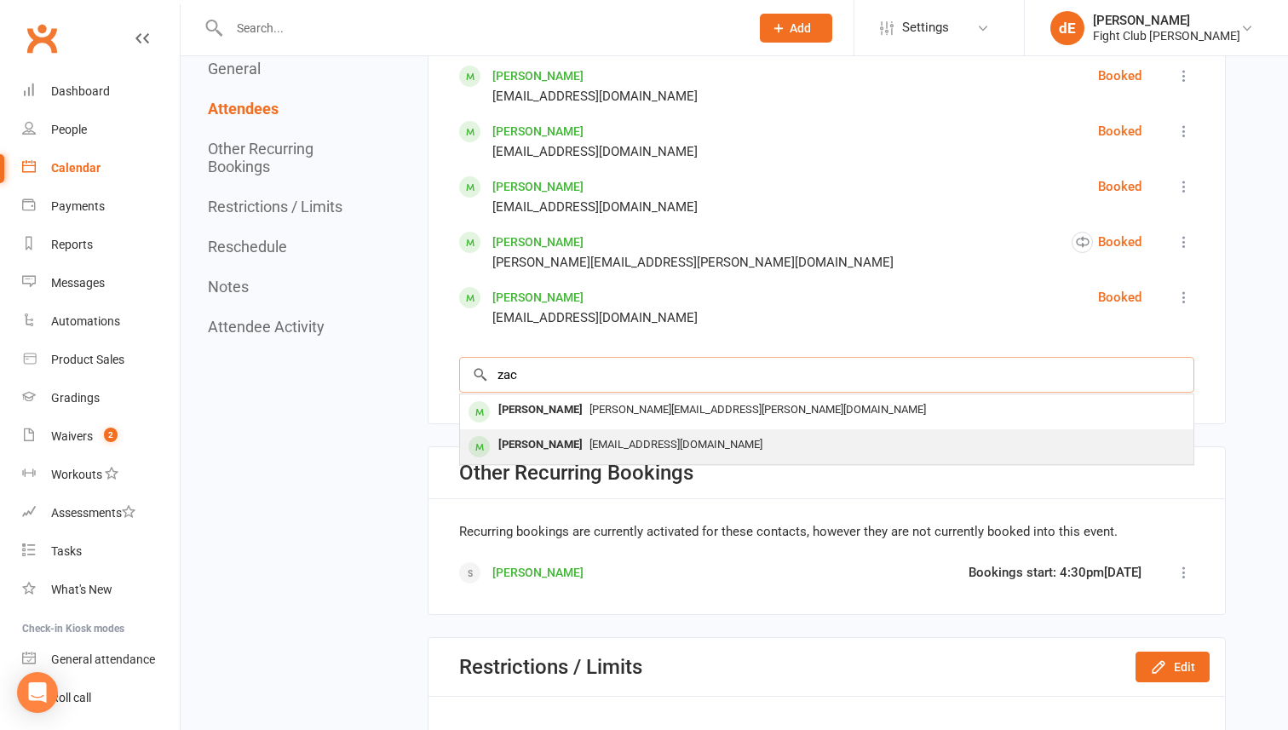
type input "zac"
click at [721, 452] on div "[EMAIL_ADDRESS][DOMAIN_NAME]" at bounding box center [827, 445] width 720 height 25
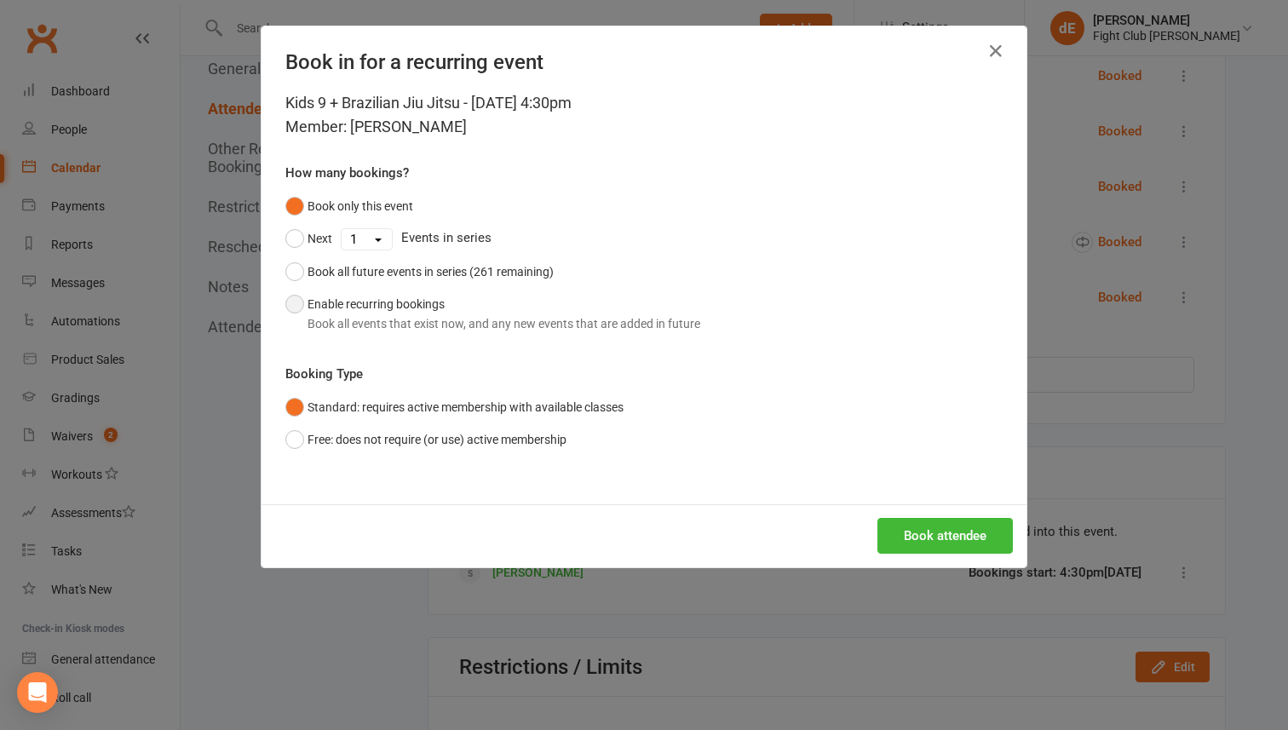
click at [448, 301] on button "Enable recurring bookings Book all events that exist now, and any new events th…" at bounding box center [492, 314] width 415 height 52
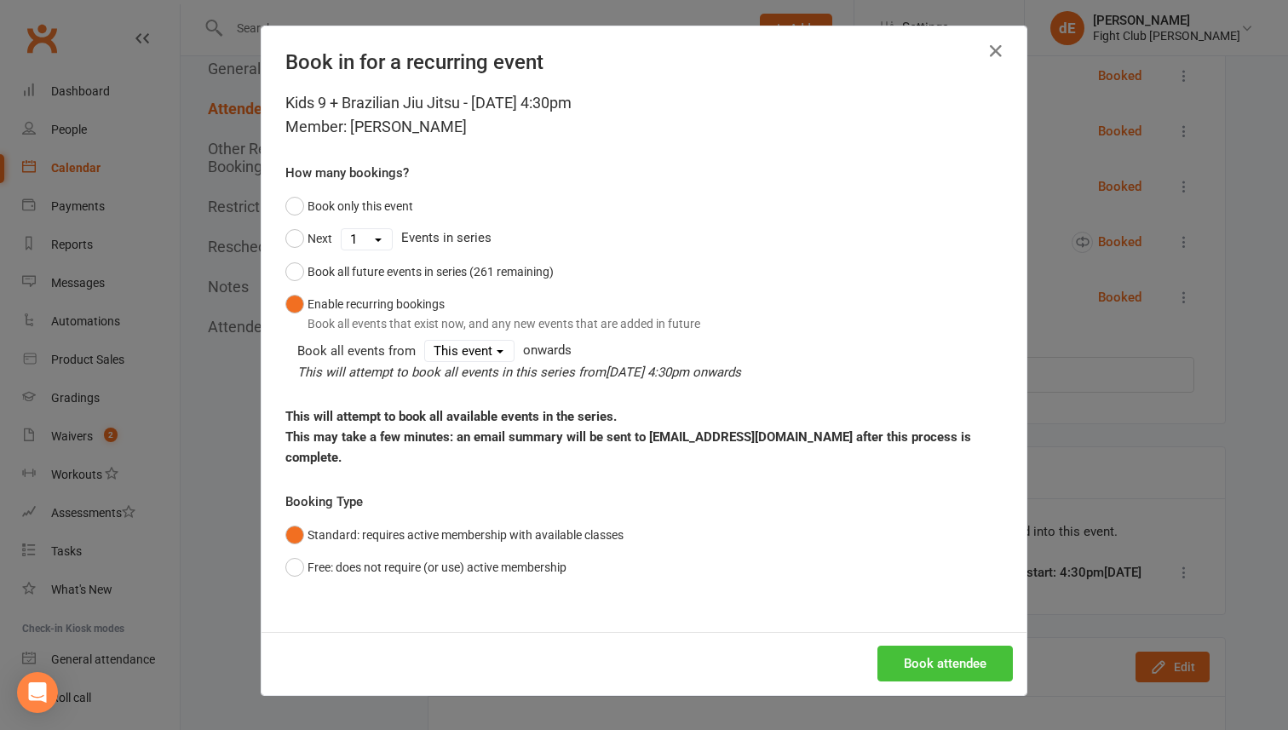
click at [926, 646] on button "Book attendee" at bounding box center [944, 664] width 135 height 36
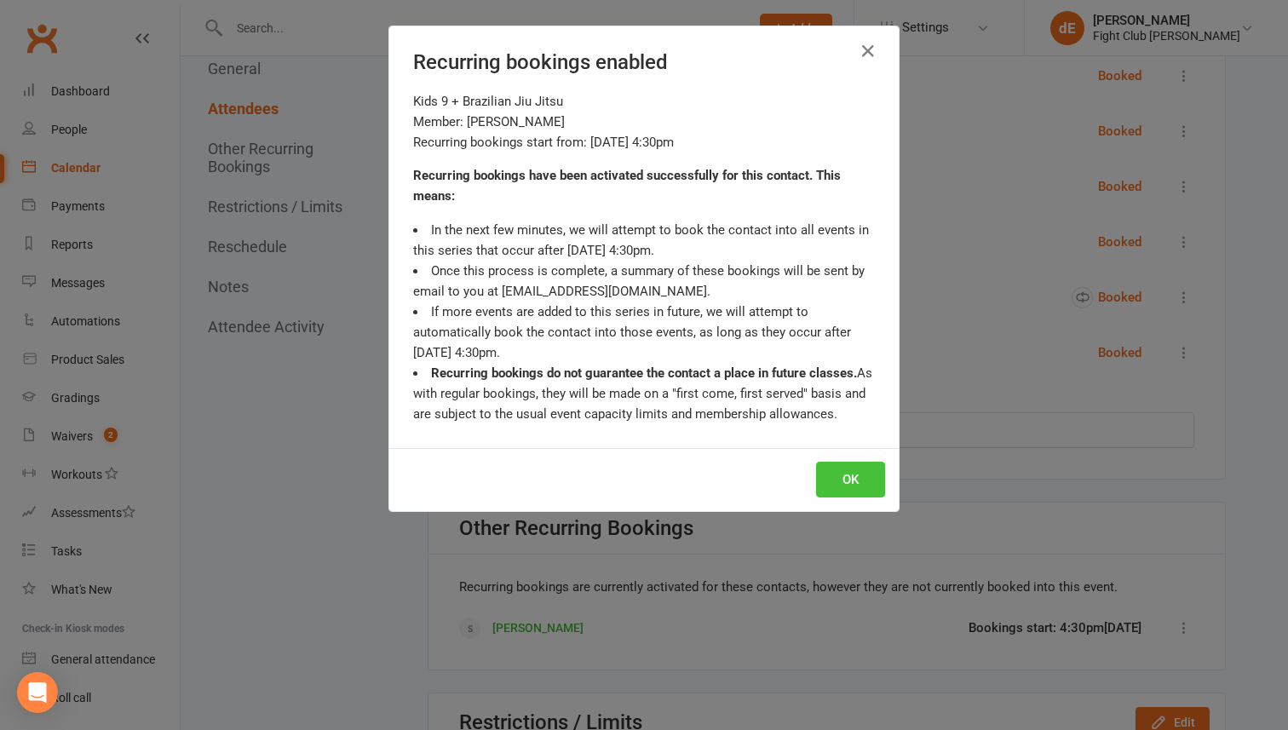
click at [837, 476] on button "OK" at bounding box center [850, 480] width 69 height 36
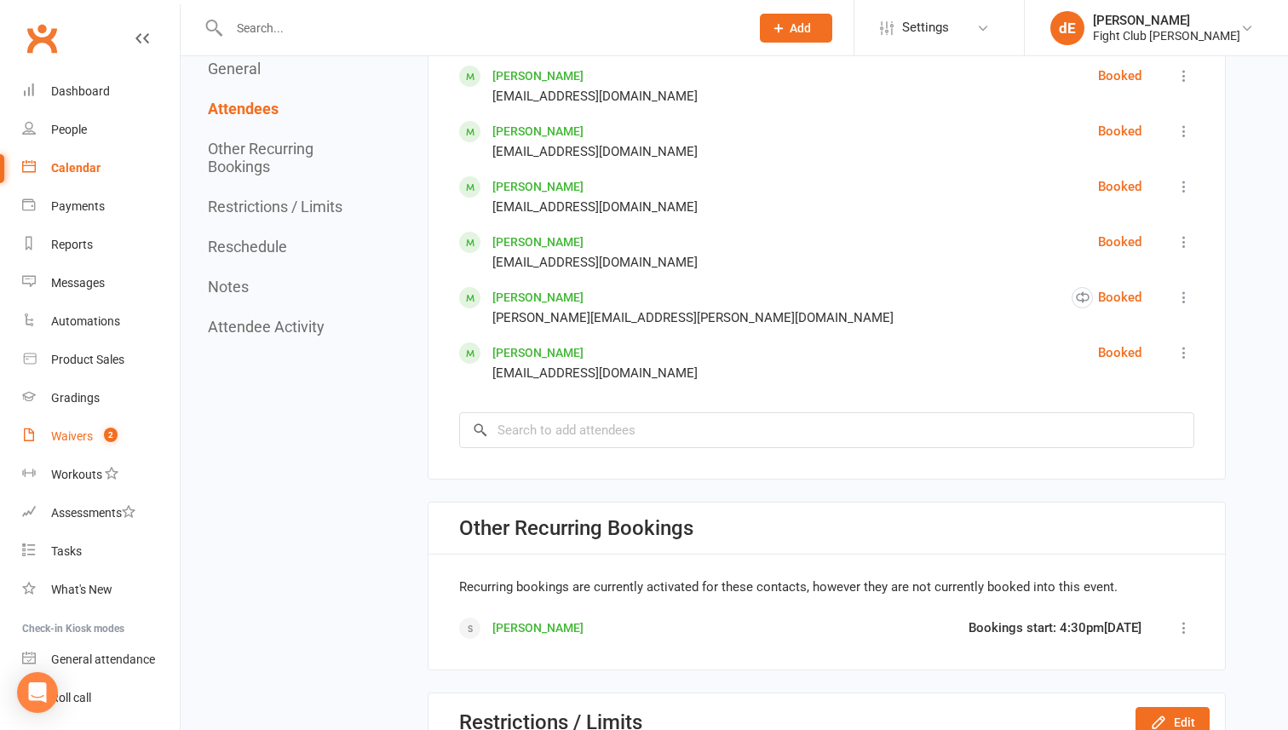
click at [111, 429] on span "2" at bounding box center [111, 435] width 14 height 14
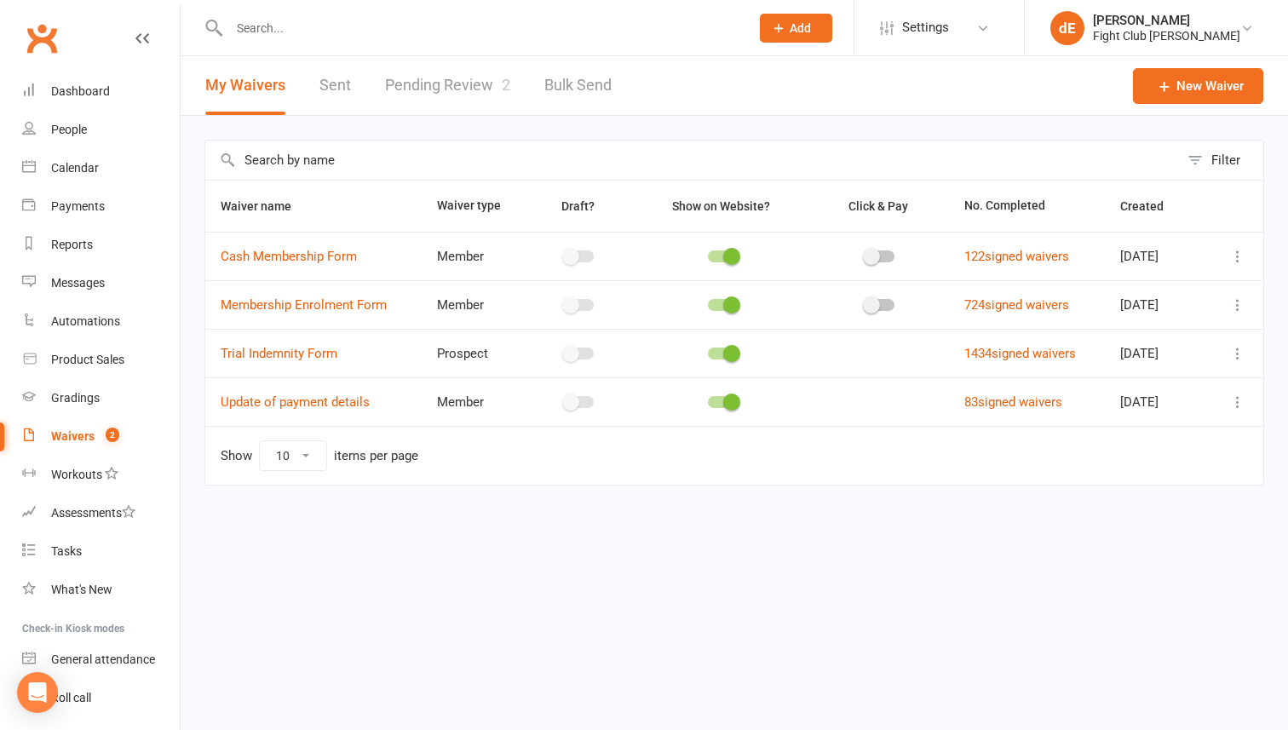
click at [435, 104] on link "Pending Review 2" at bounding box center [447, 85] width 125 height 59
select select "100"
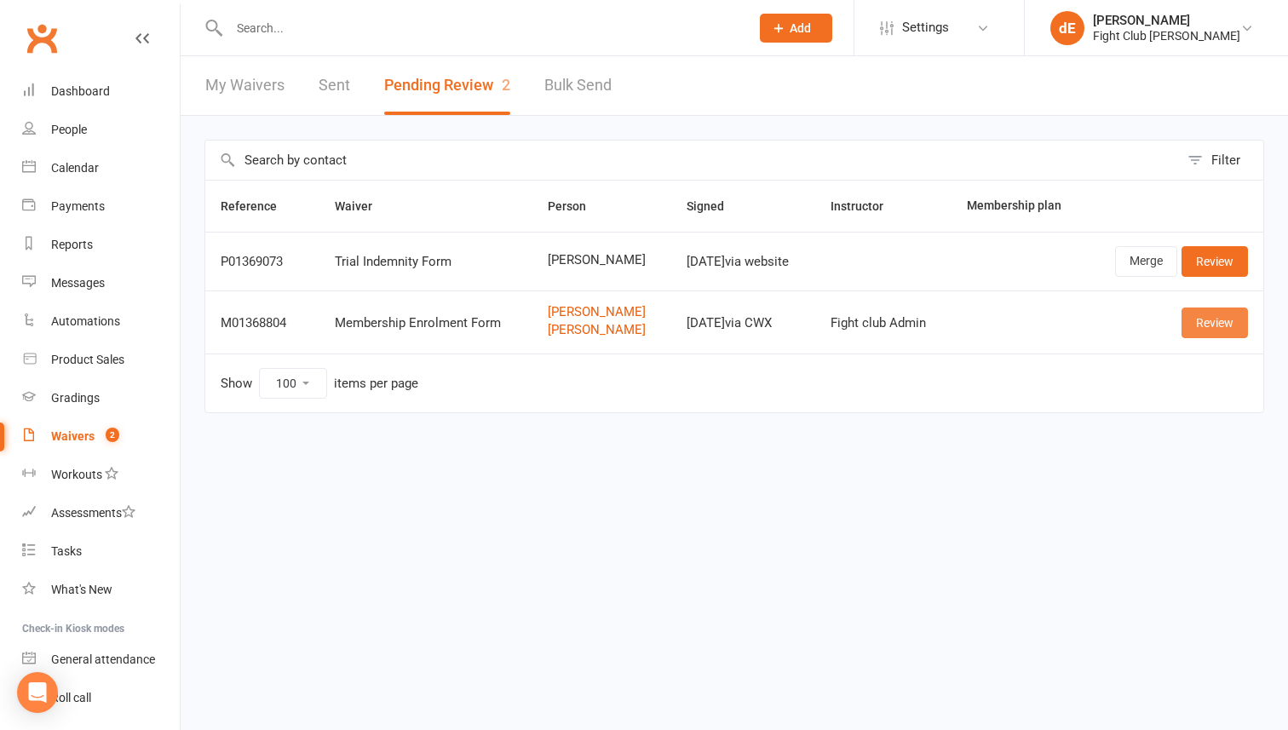
click at [1224, 322] on link "Review" at bounding box center [1214, 322] width 66 height 31
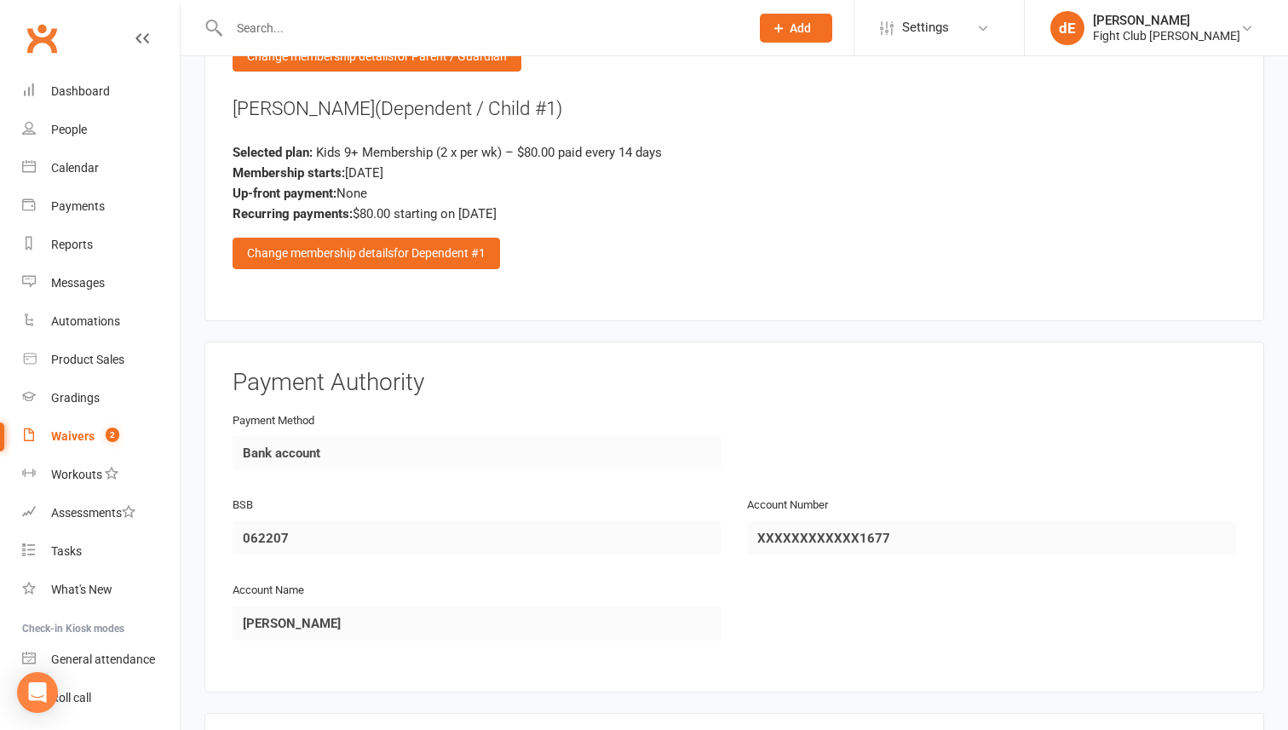
scroll to position [2304, 0]
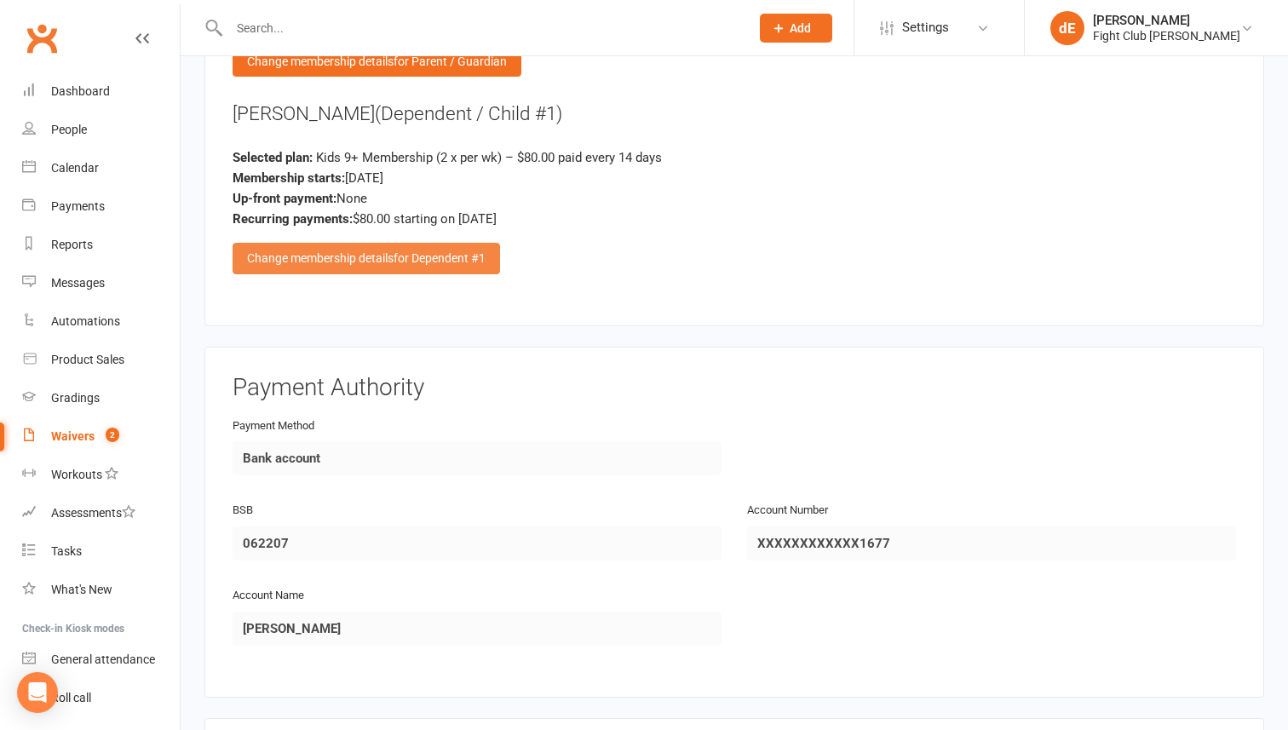
click at [413, 253] on span "for Dependent #1" at bounding box center [440, 258] width 92 height 14
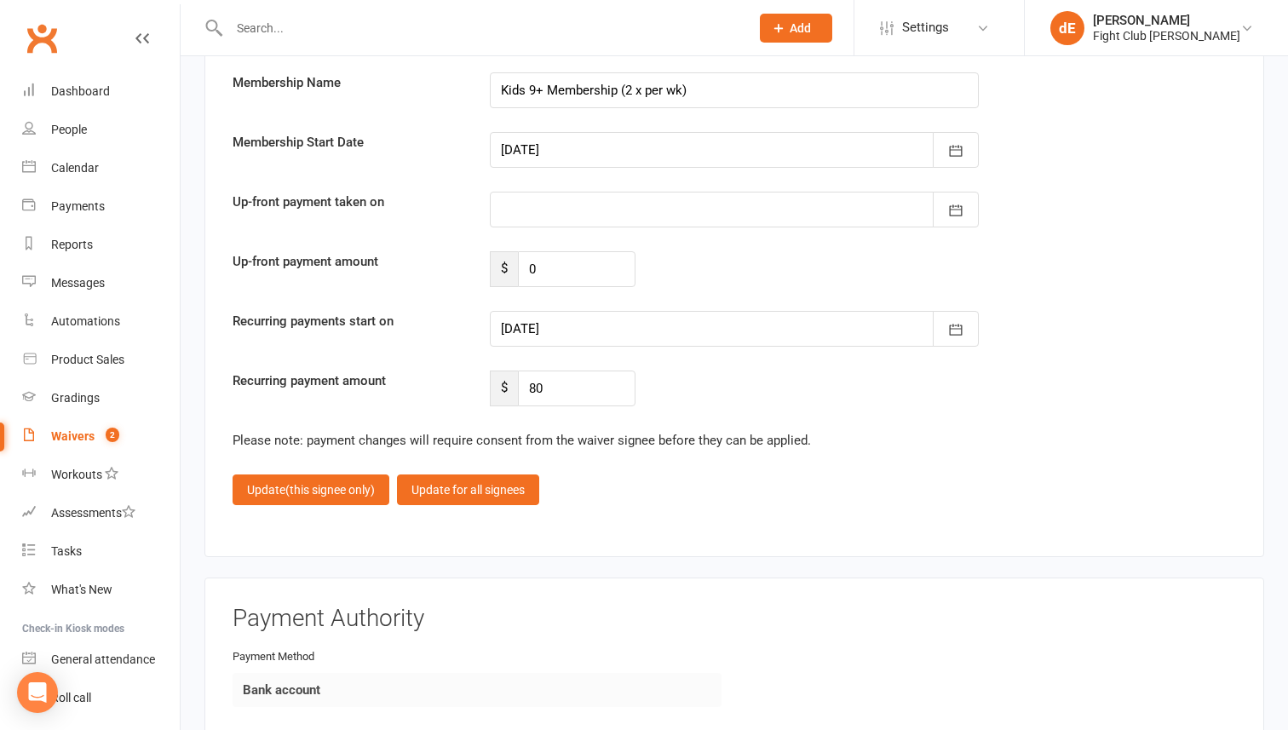
scroll to position [3362, 0]
click at [618, 321] on div at bounding box center [734, 328] width 489 height 36
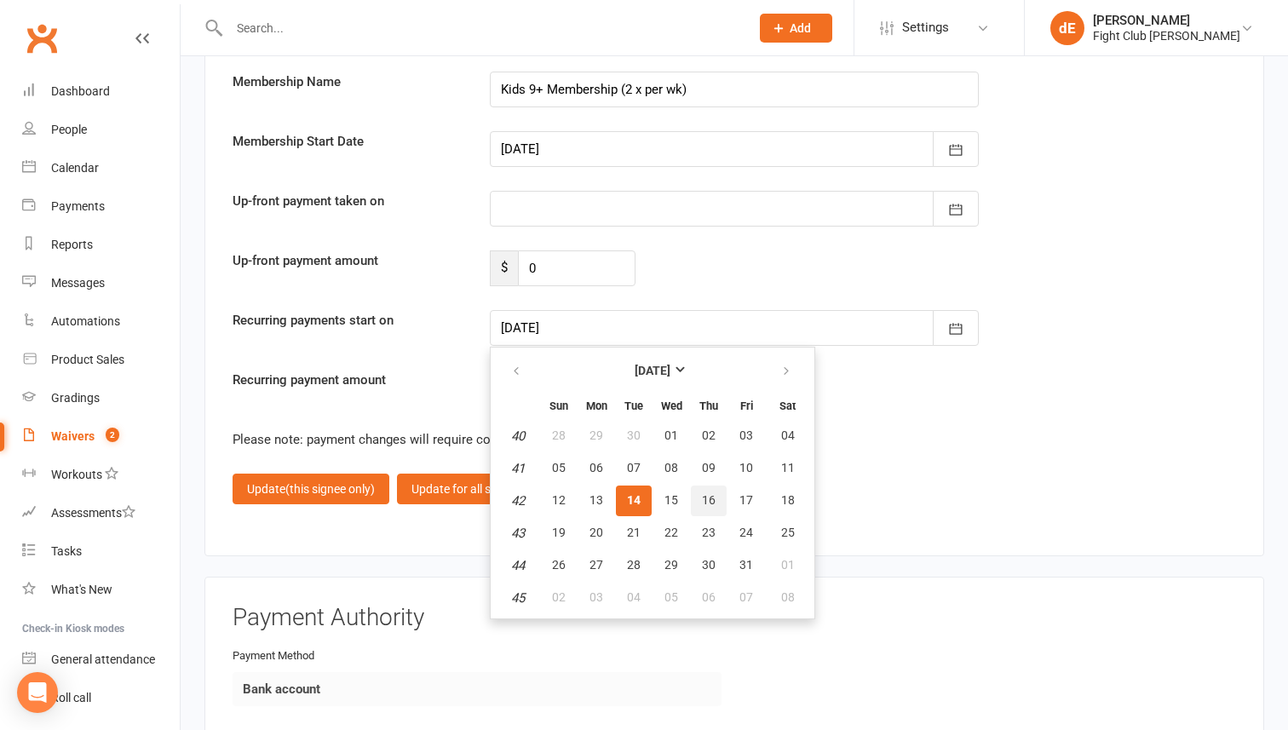
click at [709, 497] on span "16" at bounding box center [709, 500] width 14 height 14
type input "[DATE]"
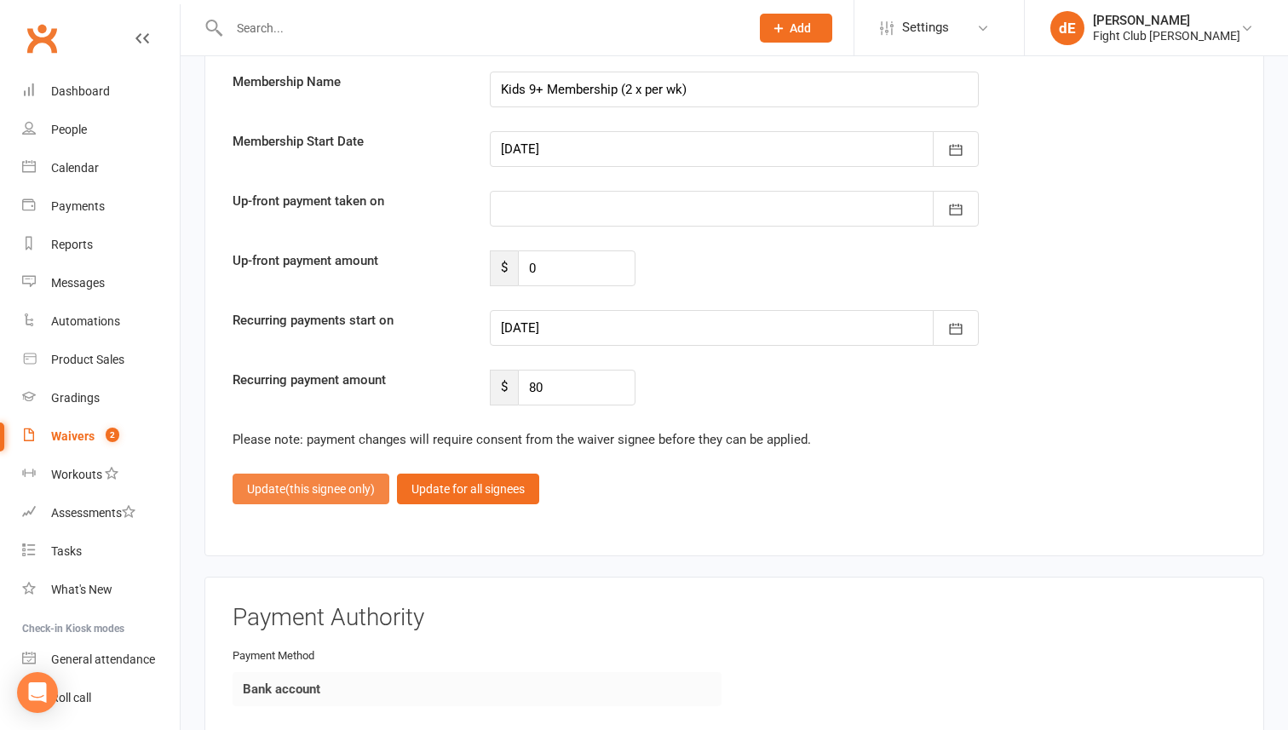
click at [308, 482] on span "(this signee only)" at bounding box center [329, 489] width 89 height 14
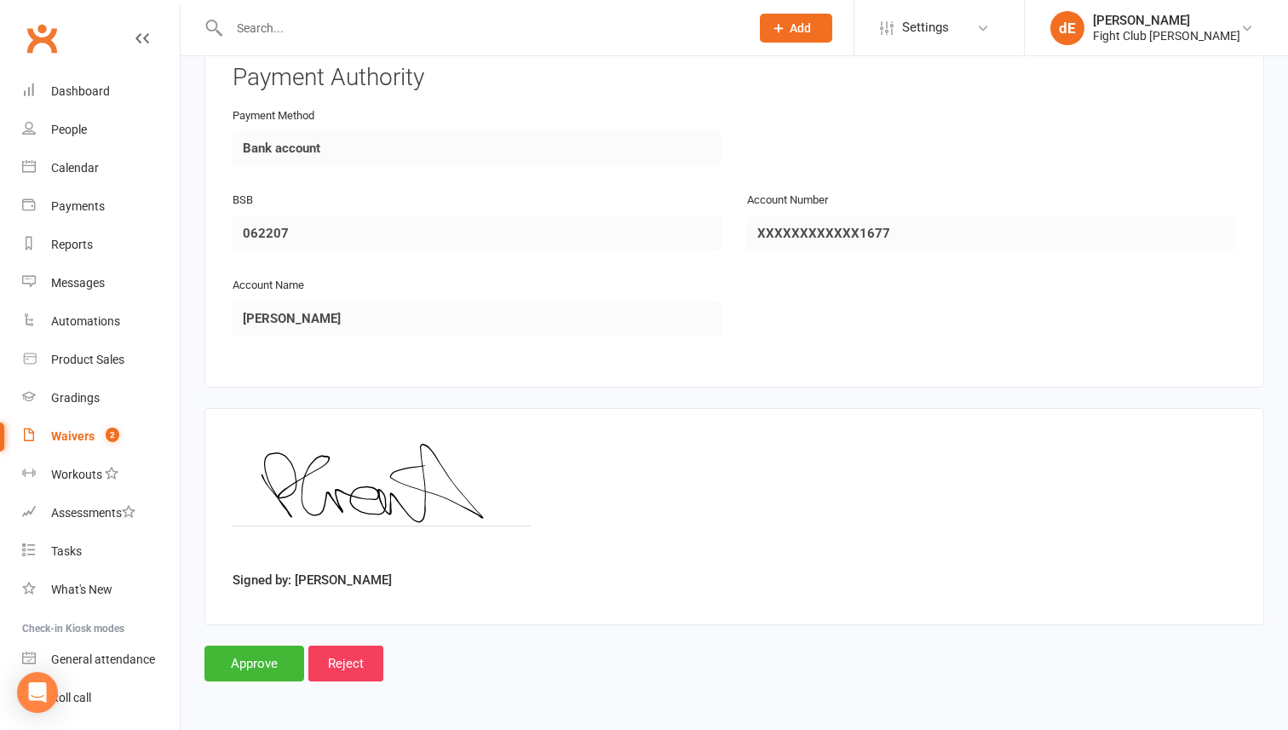
scroll to position [2607, 0]
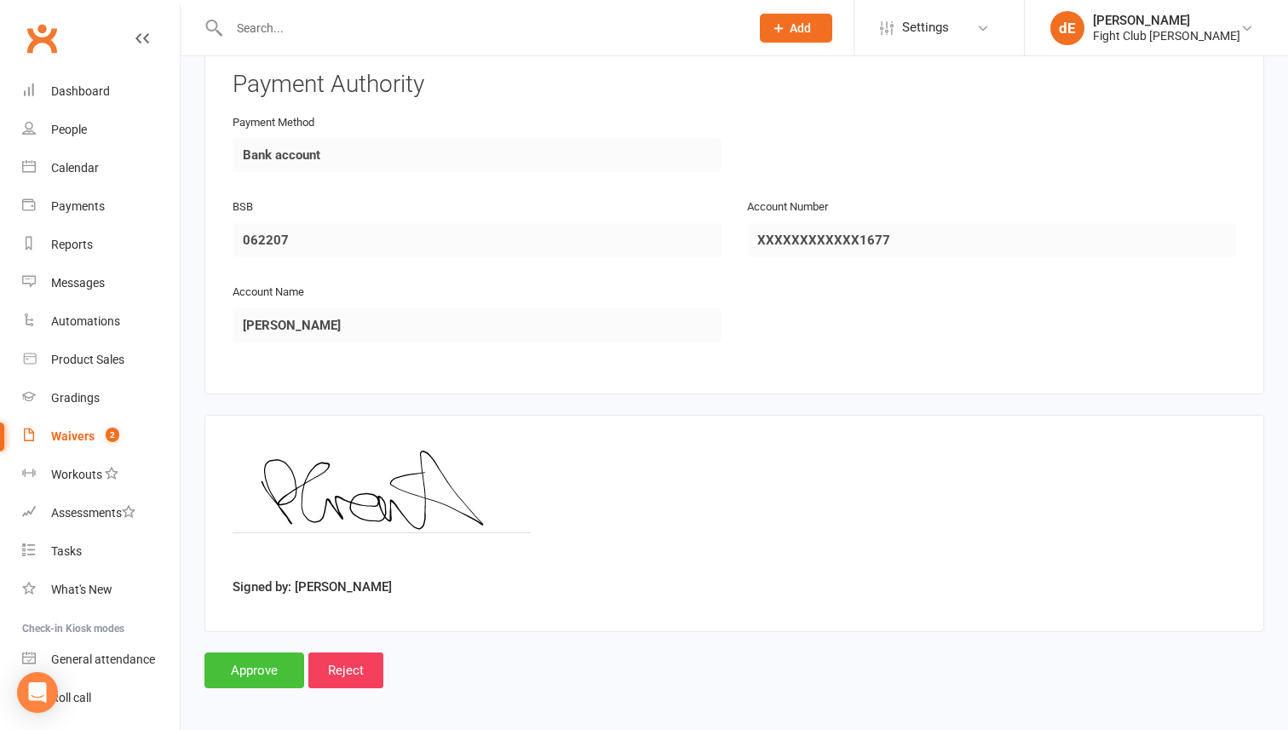
click at [276, 652] on input "Approve" at bounding box center [254, 670] width 100 height 36
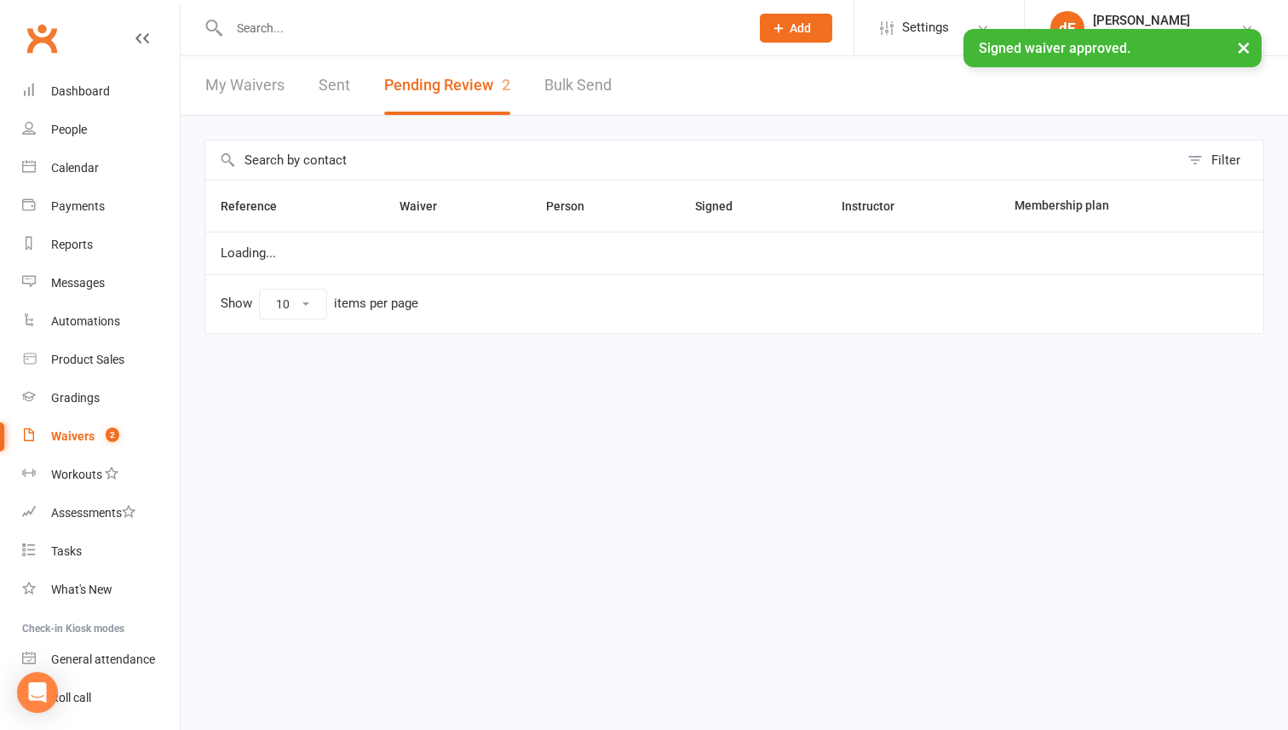
select select "100"
click at [422, 29] on div "× Signed waiver approved." at bounding box center [633, 29] width 1266 height 0
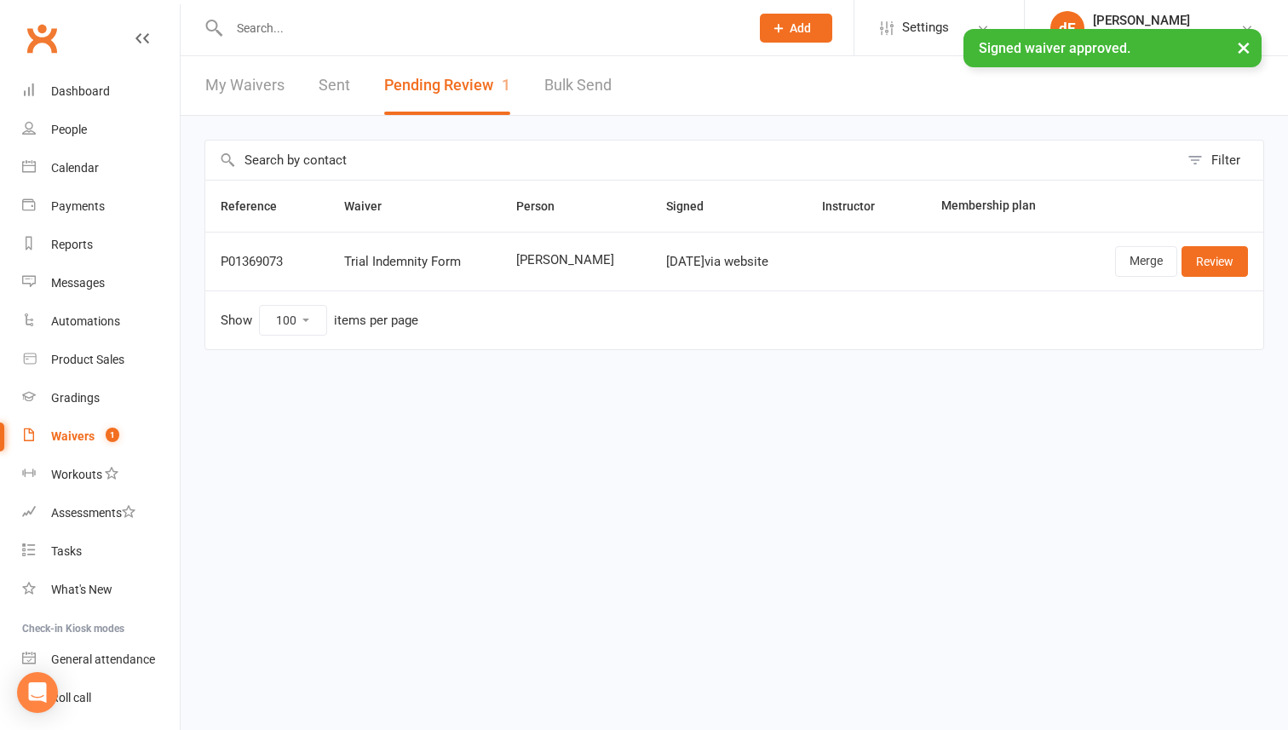
click at [420, 24] on input "text" at bounding box center [481, 28] width 514 height 24
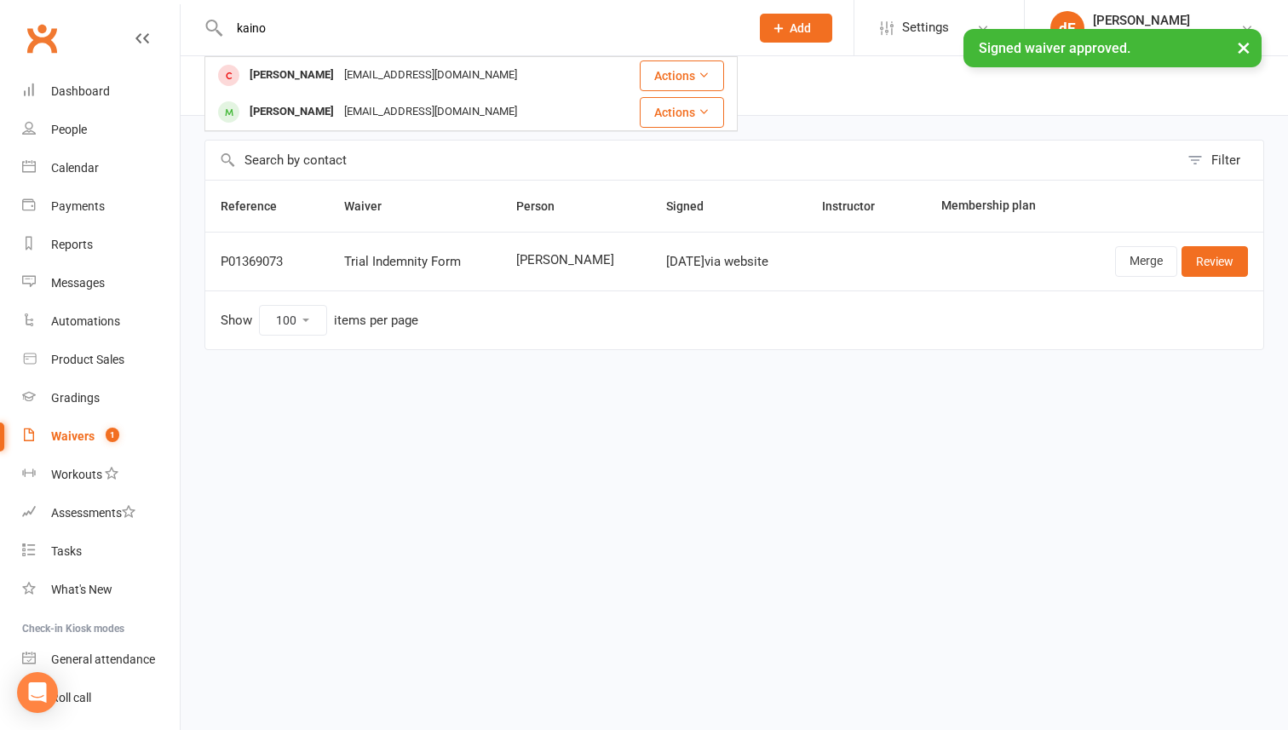
type input "kaino"
click at [401, 29] on div "× Signed waiver approved." at bounding box center [633, 29] width 1266 height 0
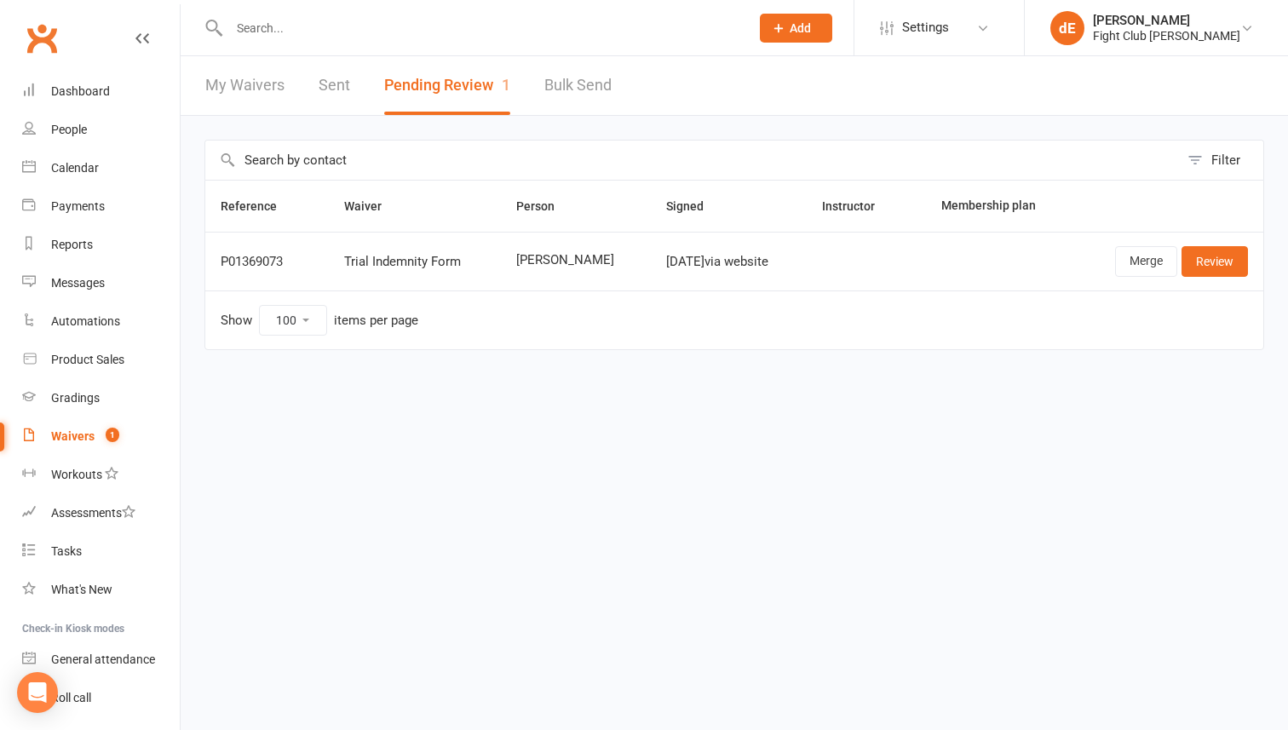
click at [397, 34] on input "text" at bounding box center [481, 28] width 514 height 24
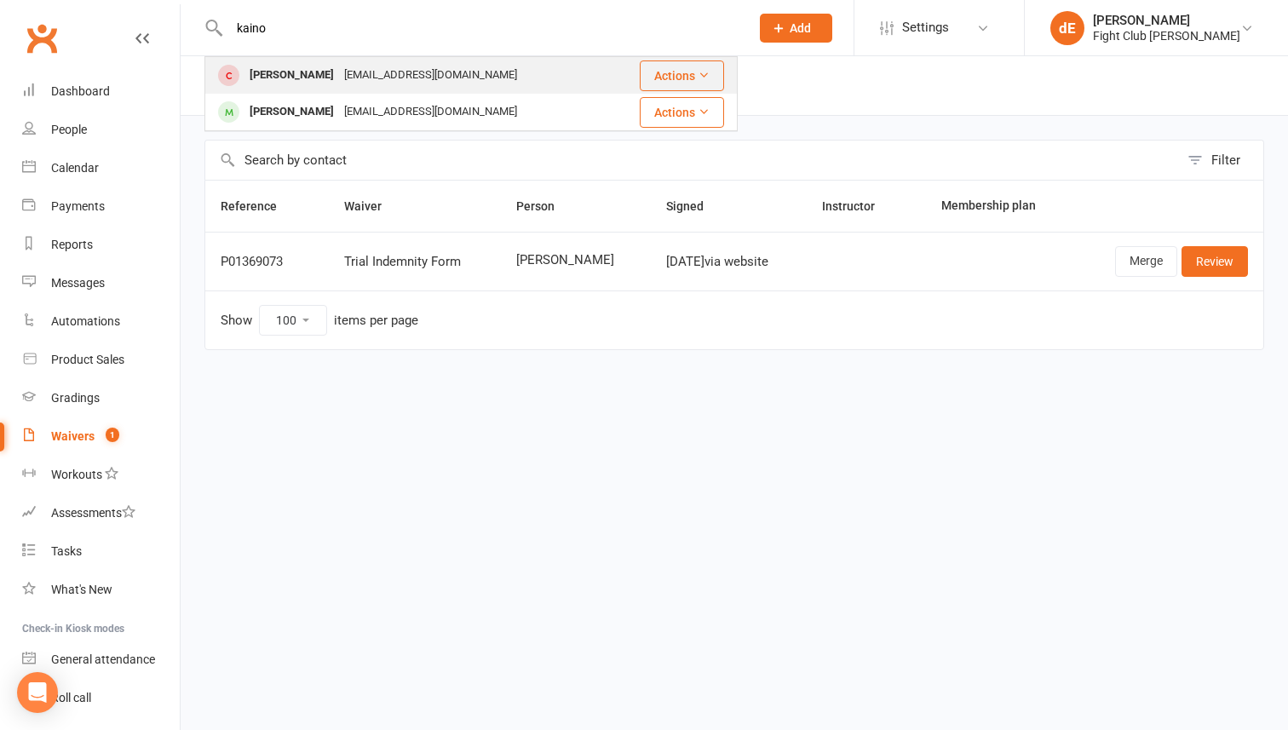
type input "kaino"
click at [399, 68] on div "[EMAIL_ADDRESS][DOMAIN_NAME]" at bounding box center [430, 75] width 183 height 25
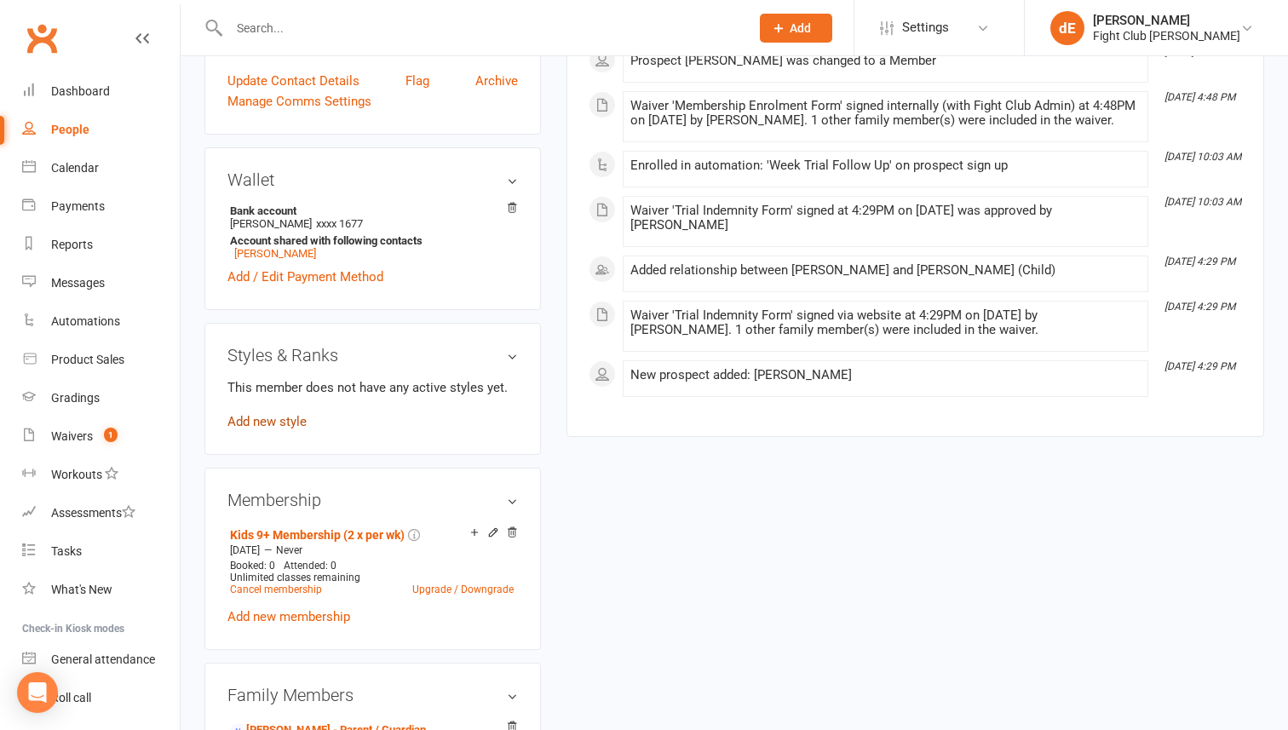
click at [270, 422] on link "Add new style" at bounding box center [266, 421] width 79 height 15
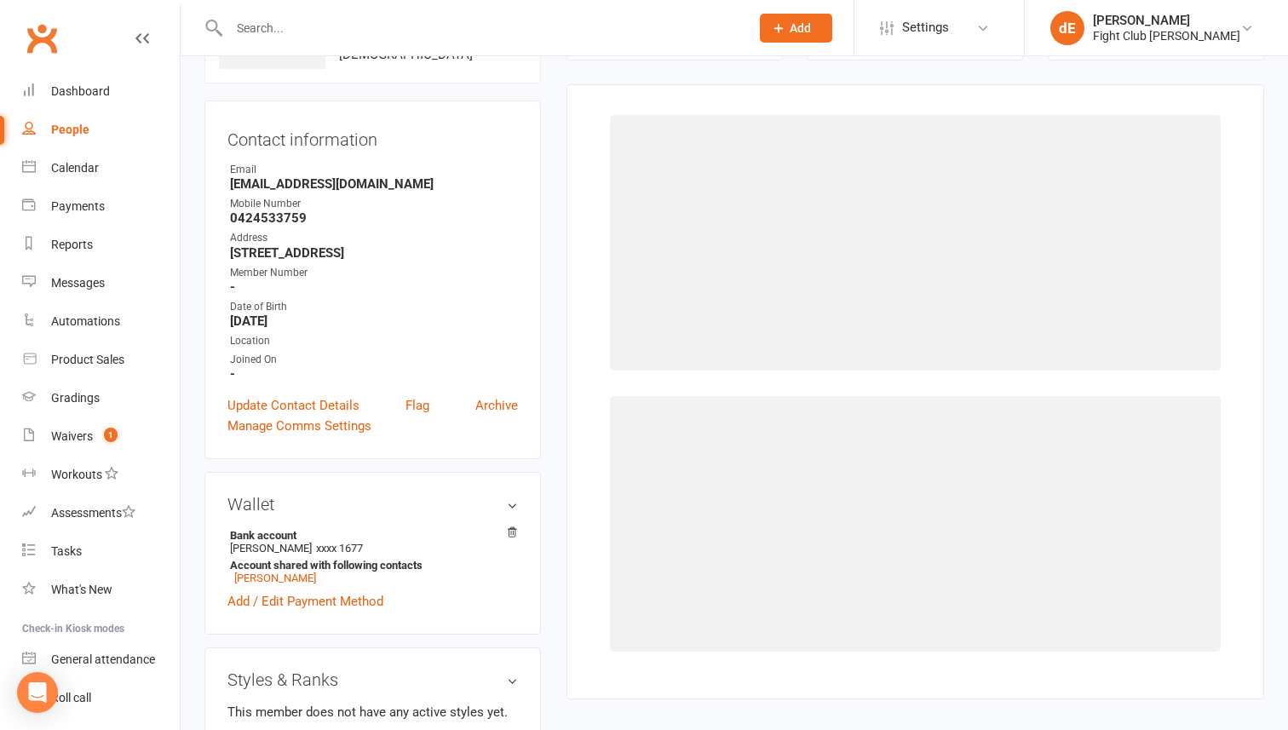
scroll to position [130, 0]
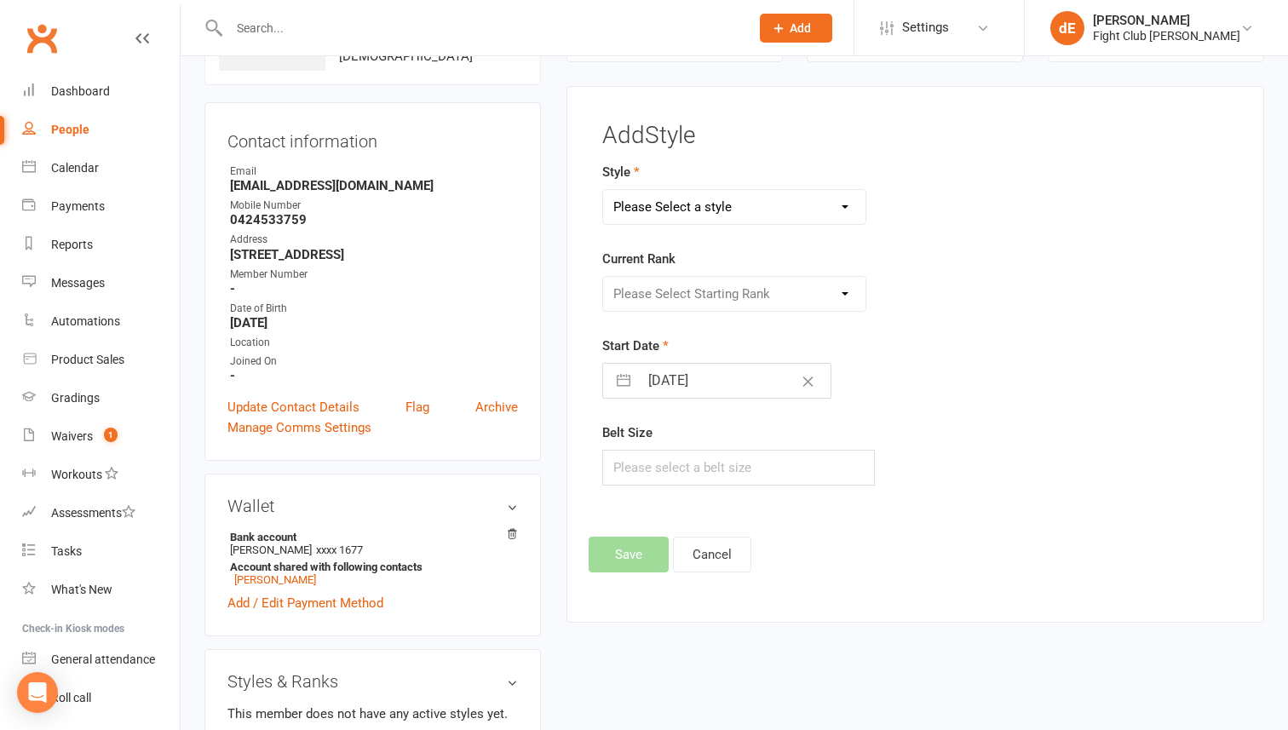
click at [658, 204] on select "Please Select a style Adults Brazilian Jiu Jitsu Kids 12+ Brazilian Jiu Jitsu K…" at bounding box center [734, 207] width 262 height 34
select select "1044"
click at [603, 190] on select "Please Select a style Adults Brazilian Jiu Jitsu Kids 12+ Brazilian Jiu Jitsu K…" at bounding box center [734, 207] width 262 height 34
click at [664, 297] on select "Please Select Starting Rank White Belt White Belt - Black Stripe White and Grey…" at bounding box center [734, 294] width 262 height 34
select select "9699"
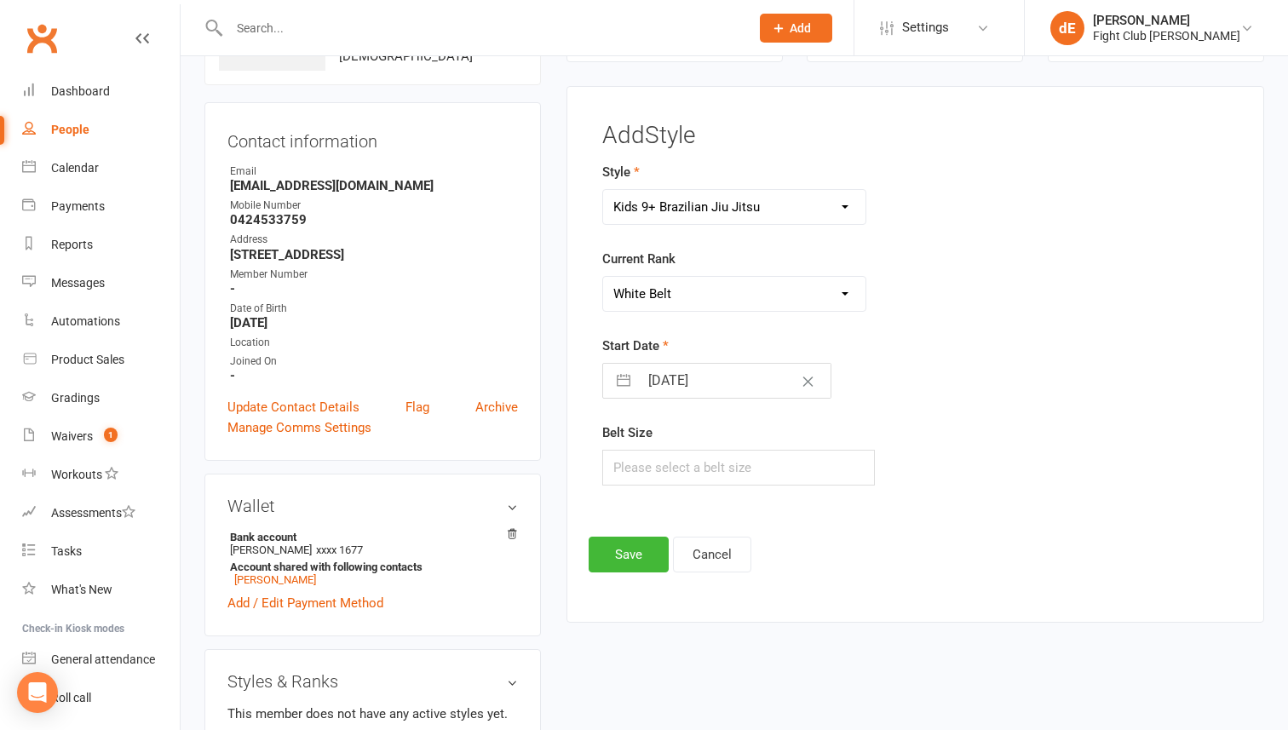
click at [603, 277] on select "Please Select Starting Rank White Belt White Belt - Black Stripe White and Grey…" at bounding box center [734, 294] width 262 height 34
click at [628, 556] on button "Save" at bounding box center [629, 555] width 80 height 36
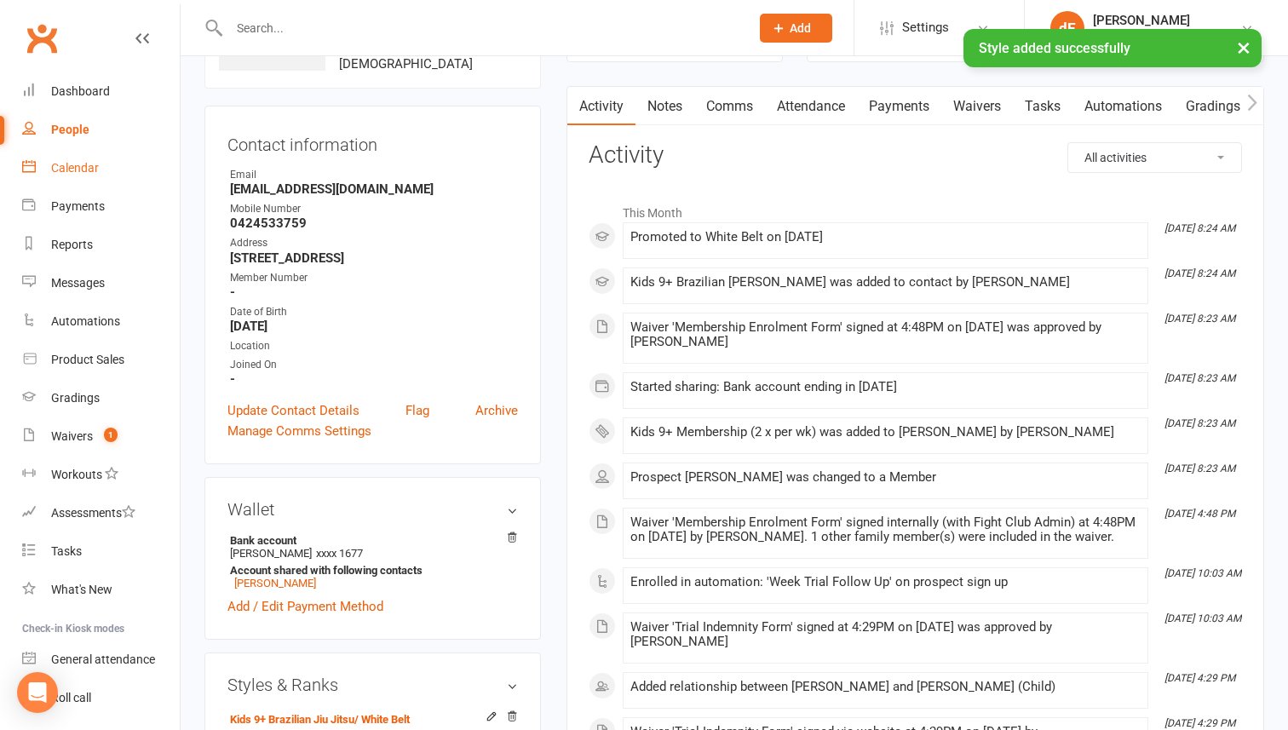
click at [70, 164] on div "Calendar" at bounding box center [75, 168] width 48 height 14
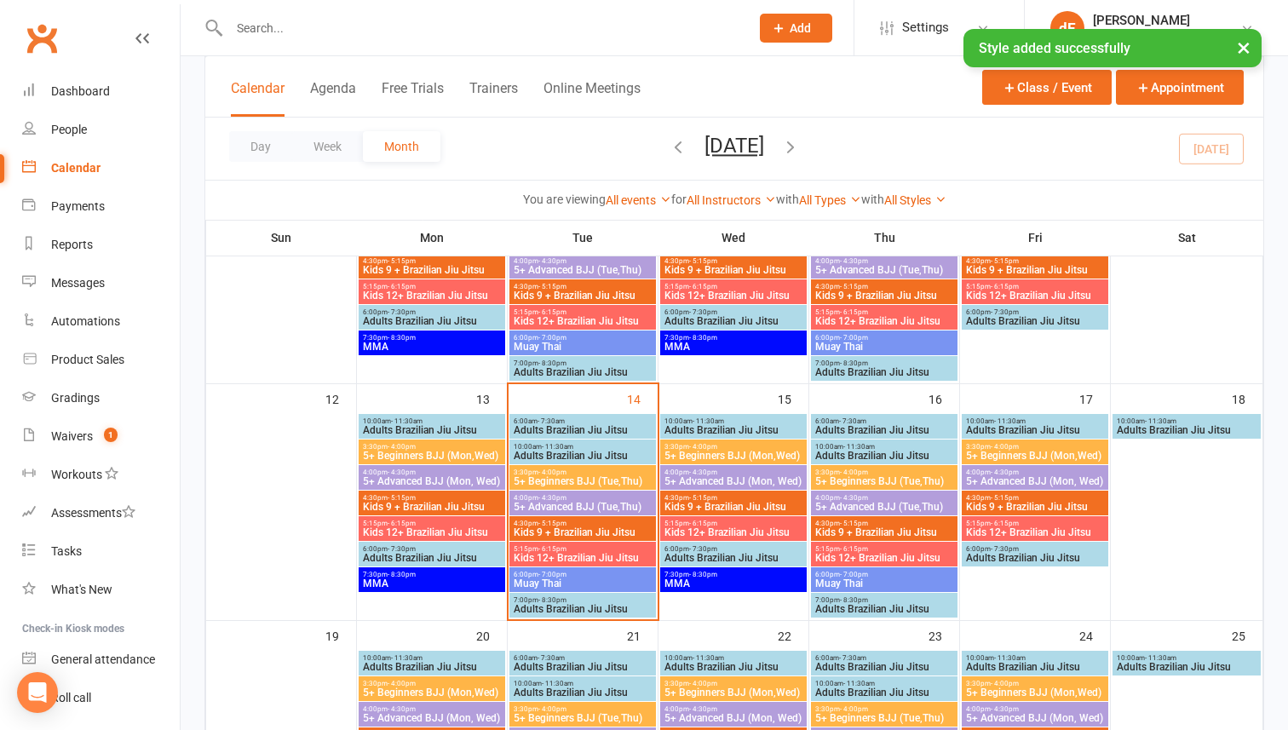
scroll to position [453, 0]
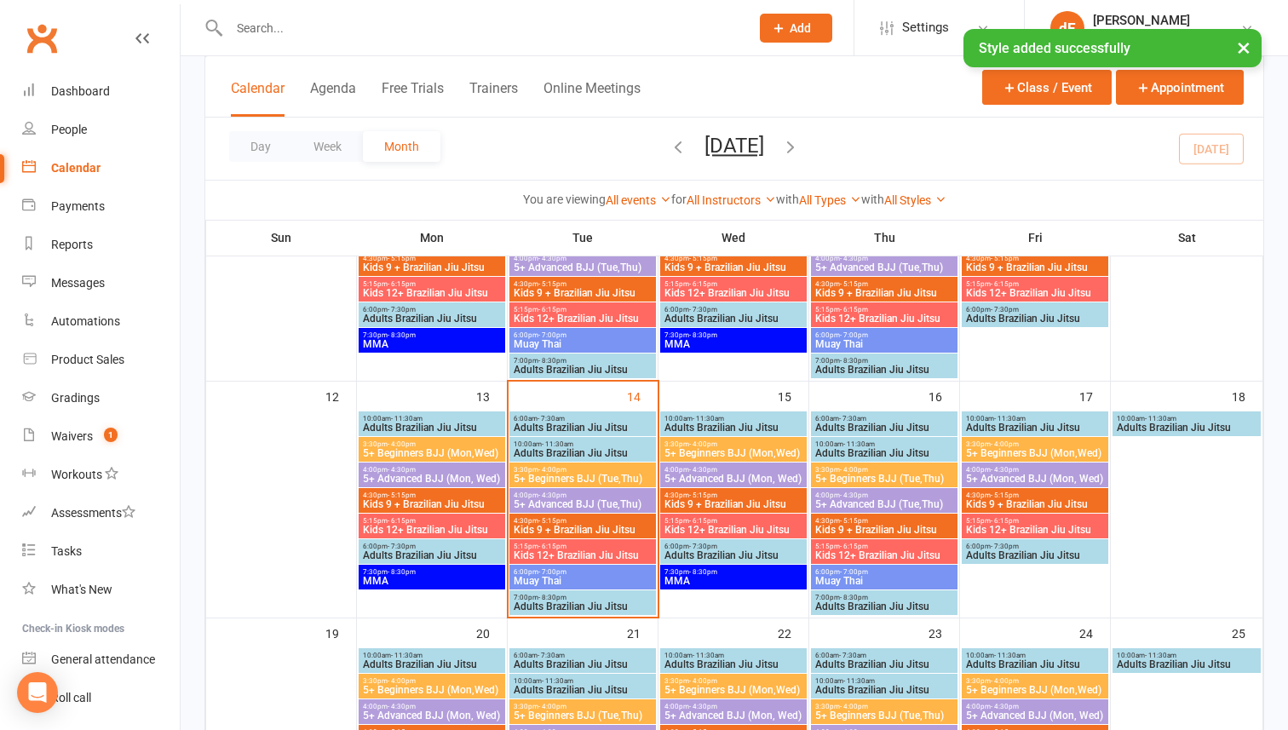
click at [587, 528] on span "Kids 9 + Brazilian Jiu Jitsu" at bounding box center [583, 530] width 140 height 10
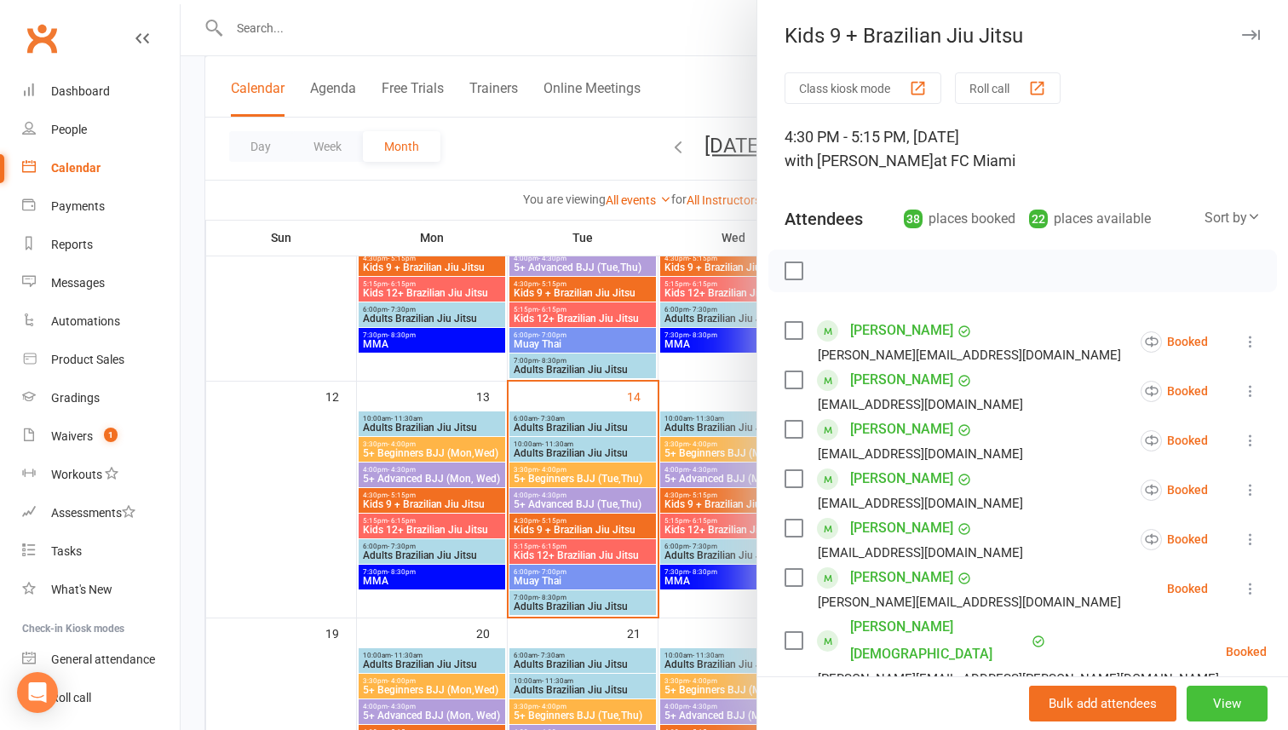
click at [1221, 709] on button "View" at bounding box center [1227, 704] width 81 height 36
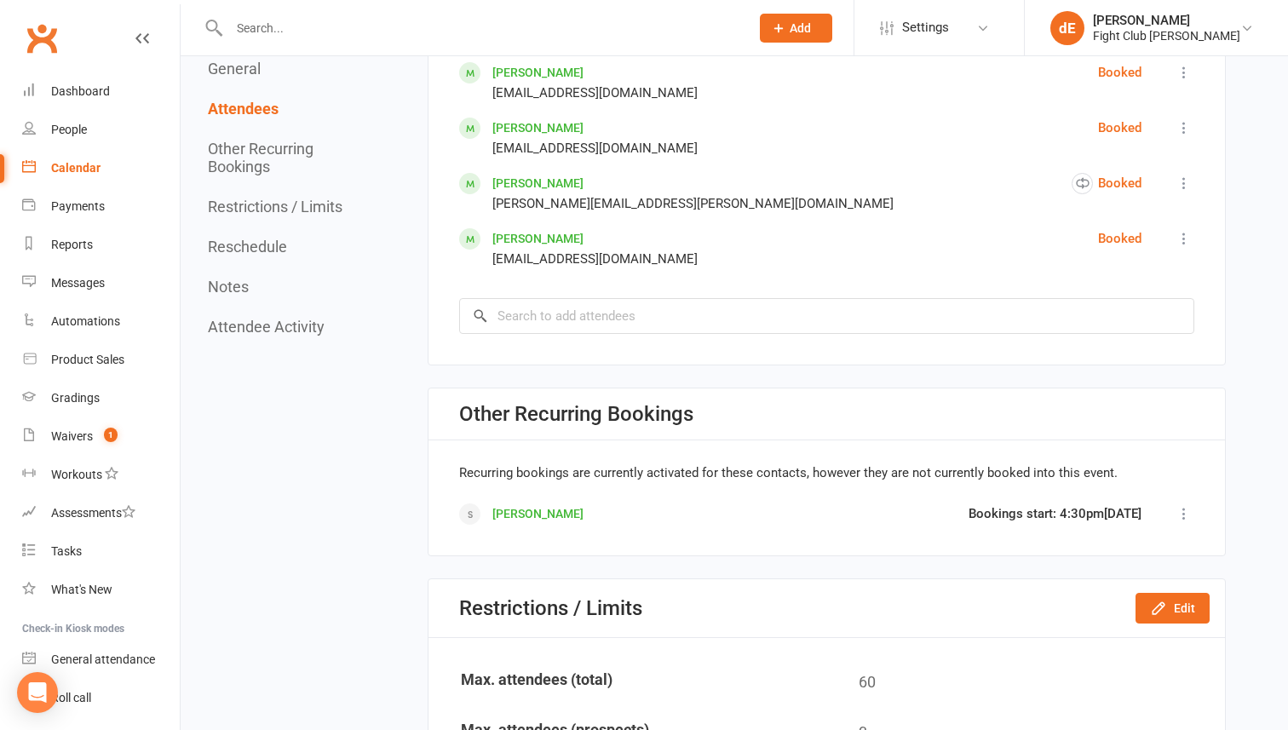
scroll to position [2793, 0]
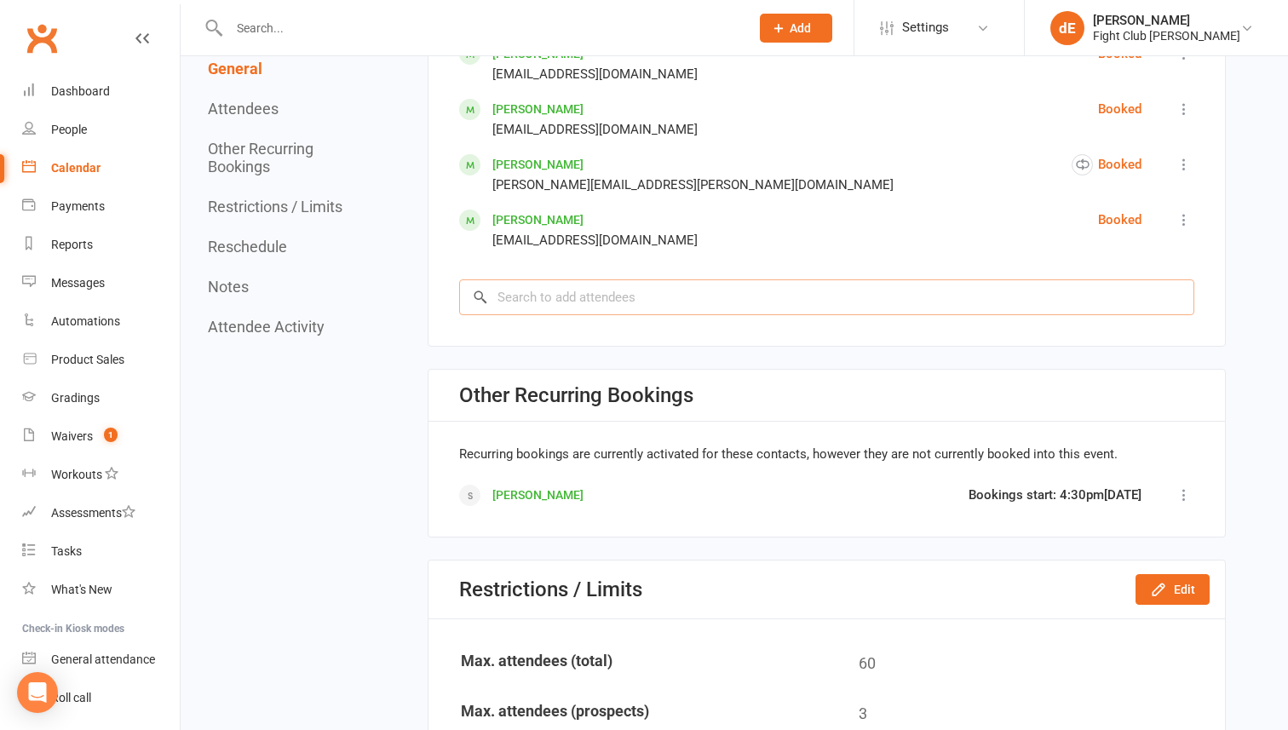
click at [715, 296] on input "search" at bounding box center [826, 297] width 735 height 36
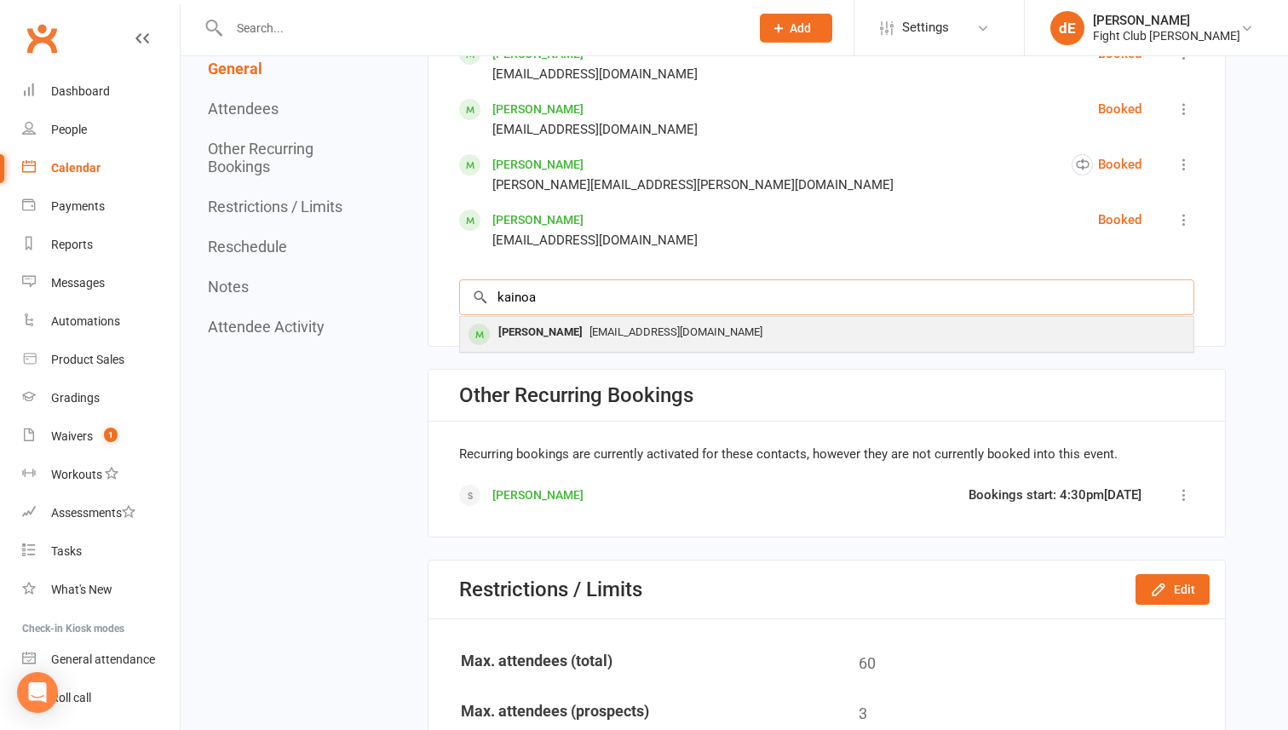
type input "kainoa"
click at [701, 329] on span "[EMAIL_ADDRESS][DOMAIN_NAME]" at bounding box center [675, 331] width 173 height 13
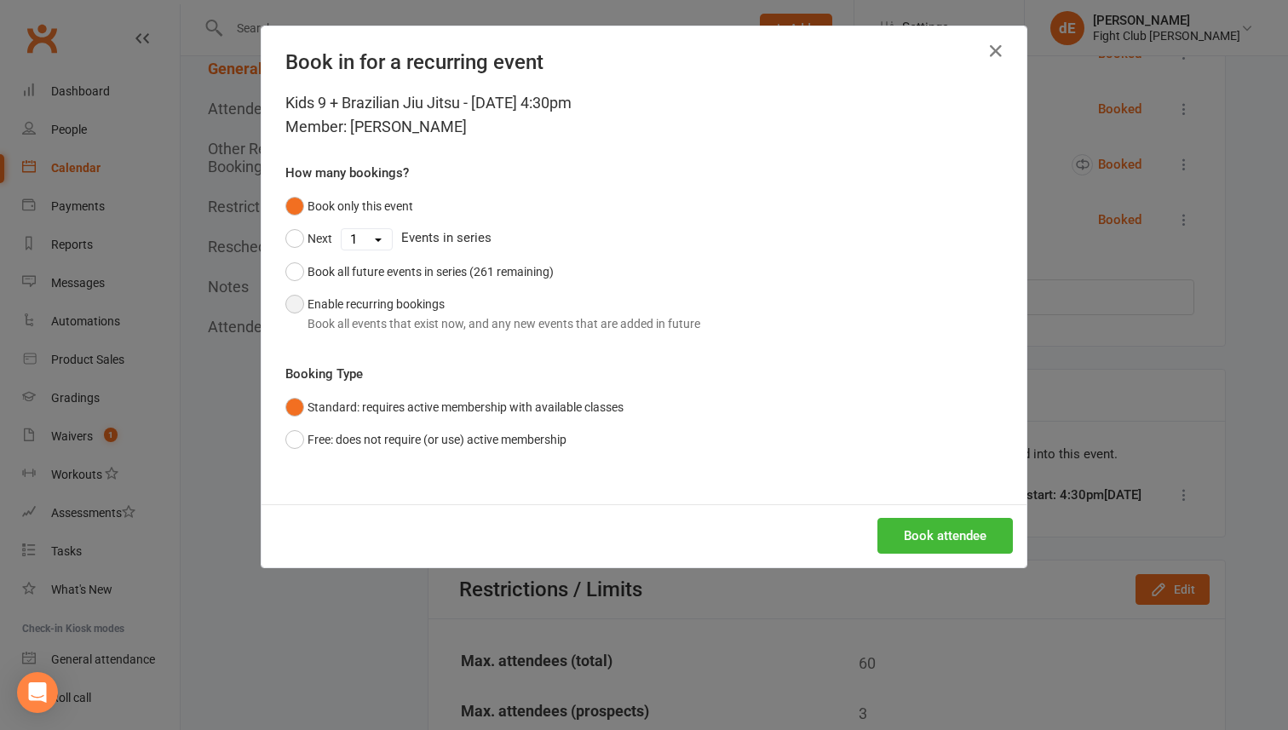
click at [509, 309] on button "Enable recurring bookings Book all events that exist now, and any new events th…" at bounding box center [492, 314] width 415 height 52
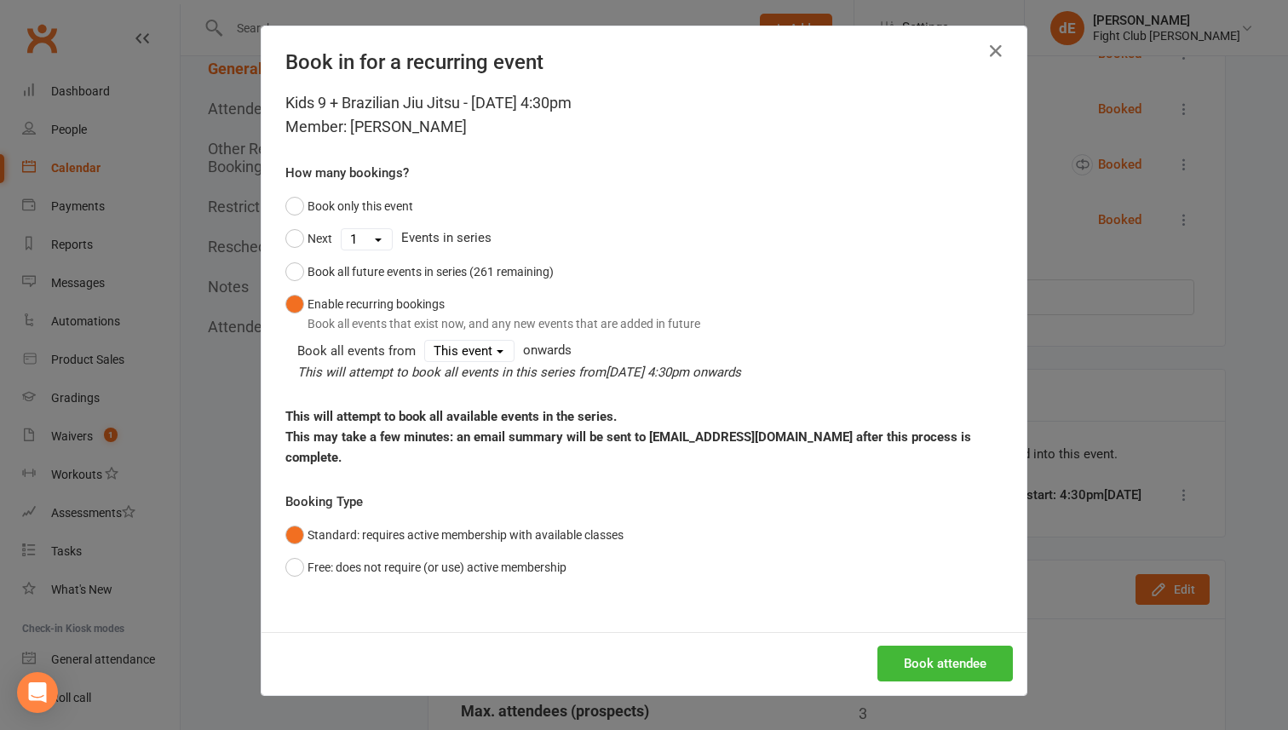
click at [965, 667] on div "Book attendee" at bounding box center [643, 663] width 765 height 63
click at [958, 632] on div "Book attendee" at bounding box center [643, 663] width 765 height 63
click at [961, 646] on button "Book attendee" at bounding box center [944, 664] width 135 height 36
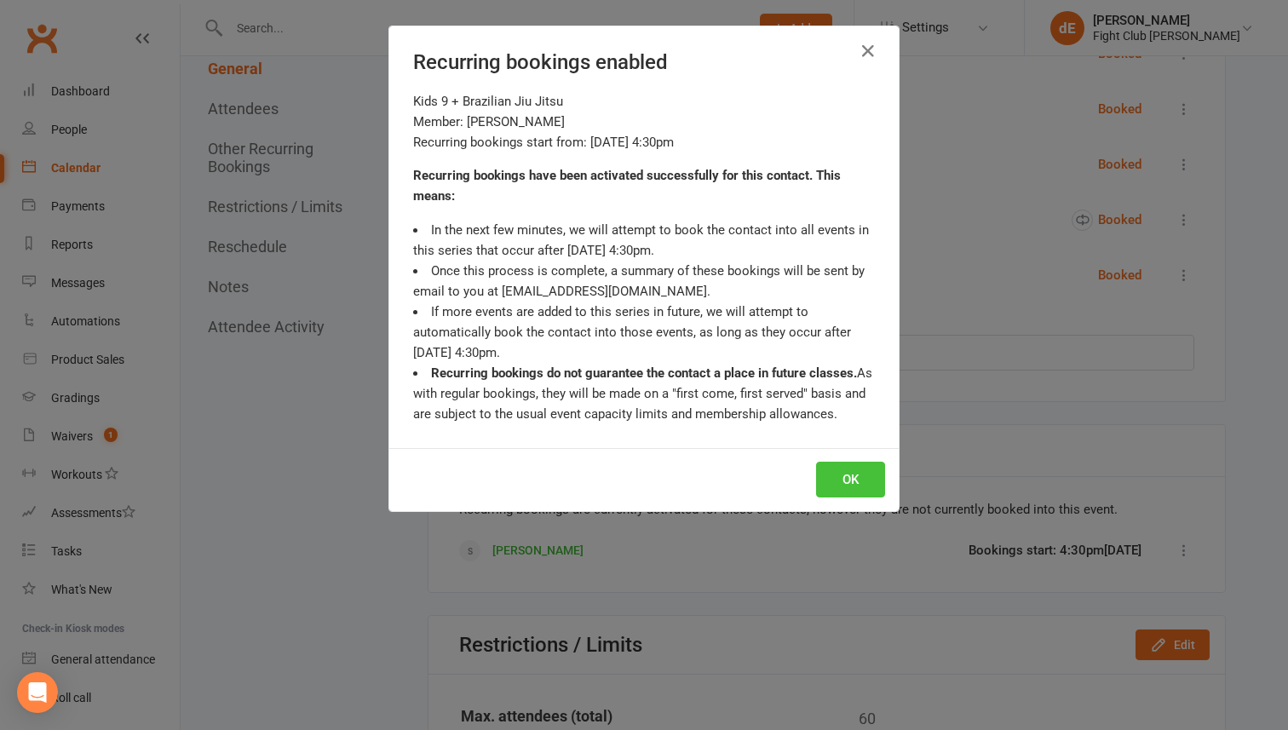
click at [842, 471] on button "OK" at bounding box center [850, 480] width 69 height 36
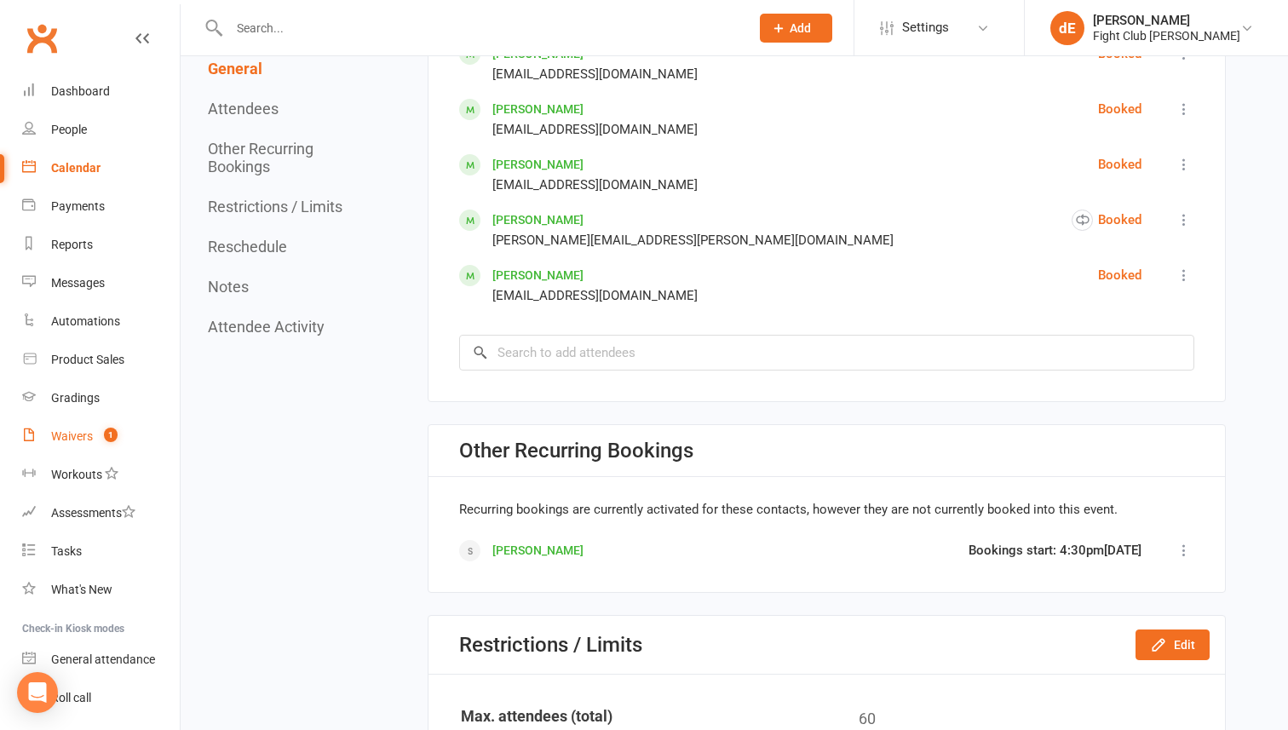
click at [87, 434] on div "Waivers" at bounding box center [72, 436] width 42 height 14
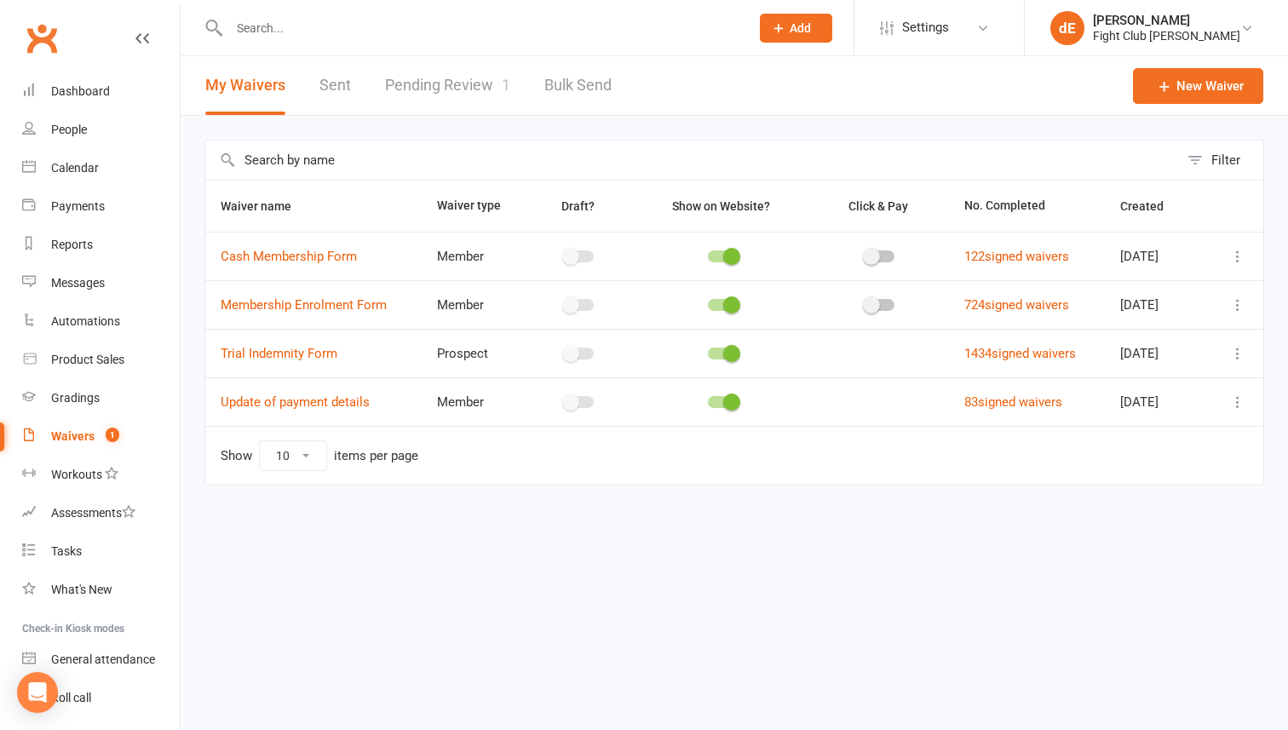
click at [466, 90] on link "Pending Review 1" at bounding box center [447, 85] width 125 height 59
select select "100"
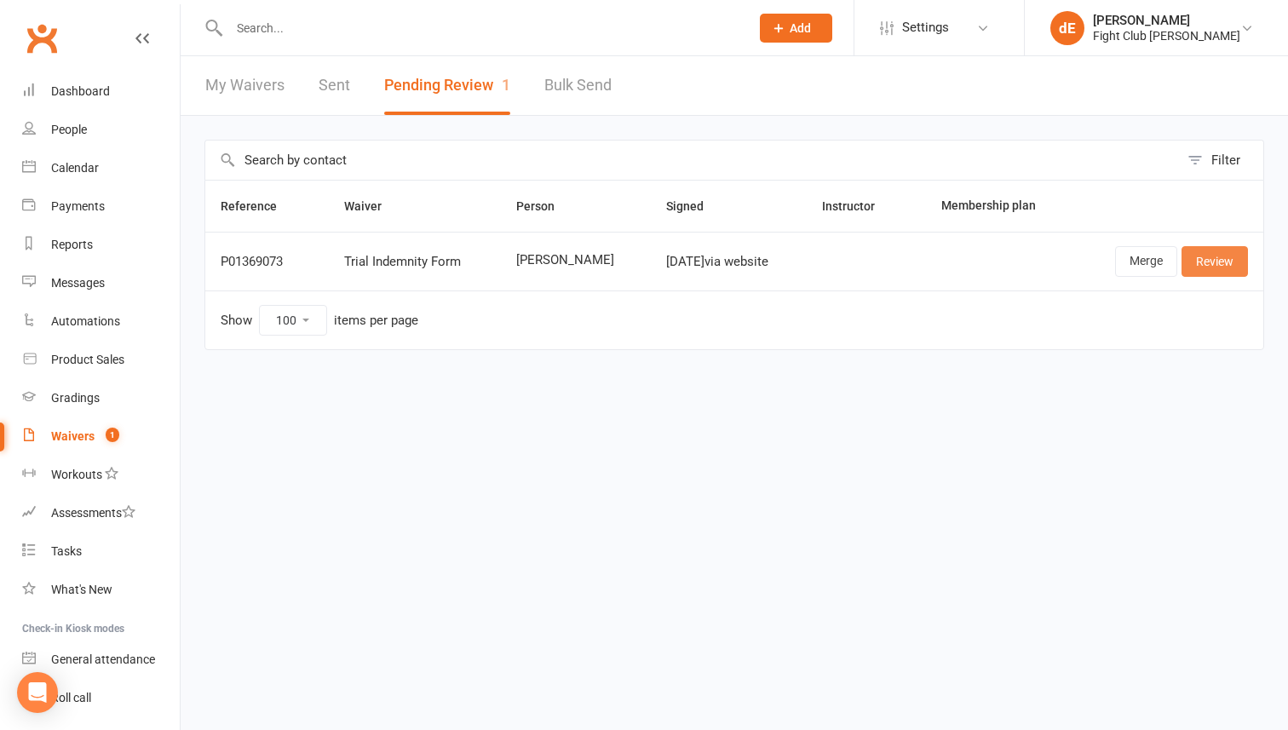
click at [1223, 256] on link "Review" at bounding box center [1214, 261] width 66 height 31
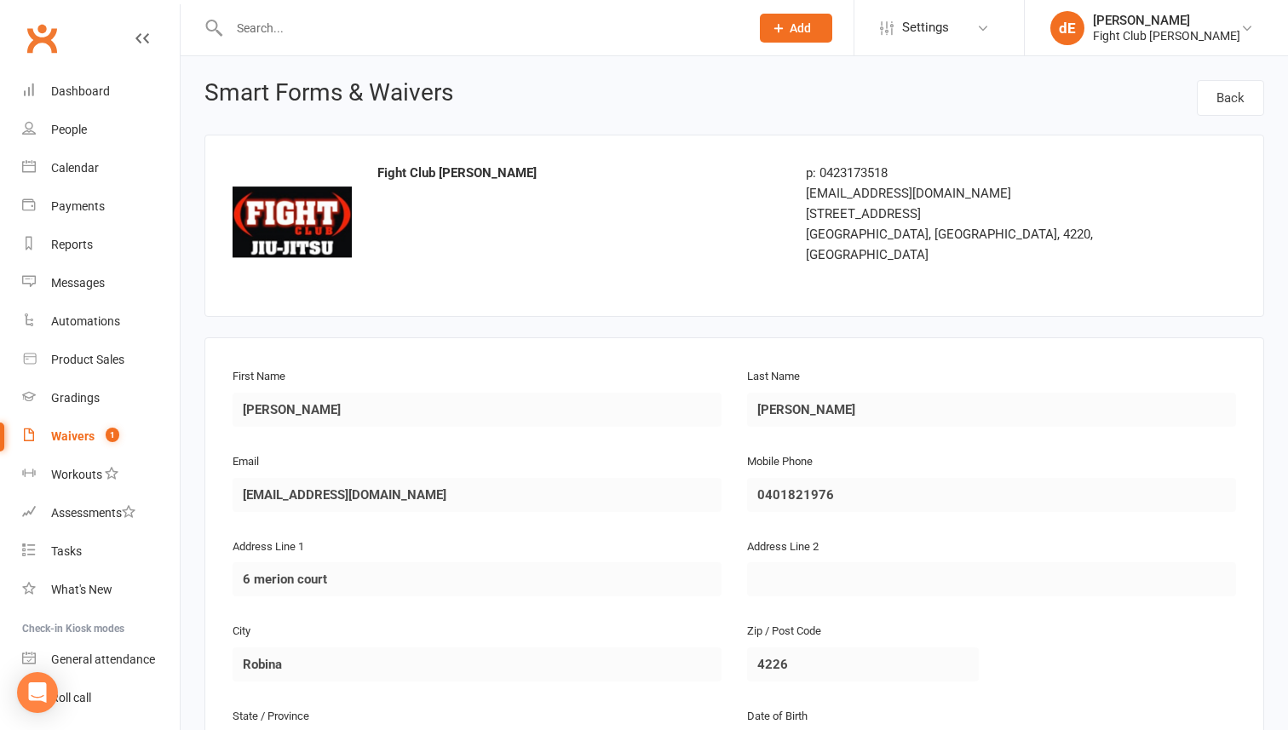
scroll to position [1077, 0]
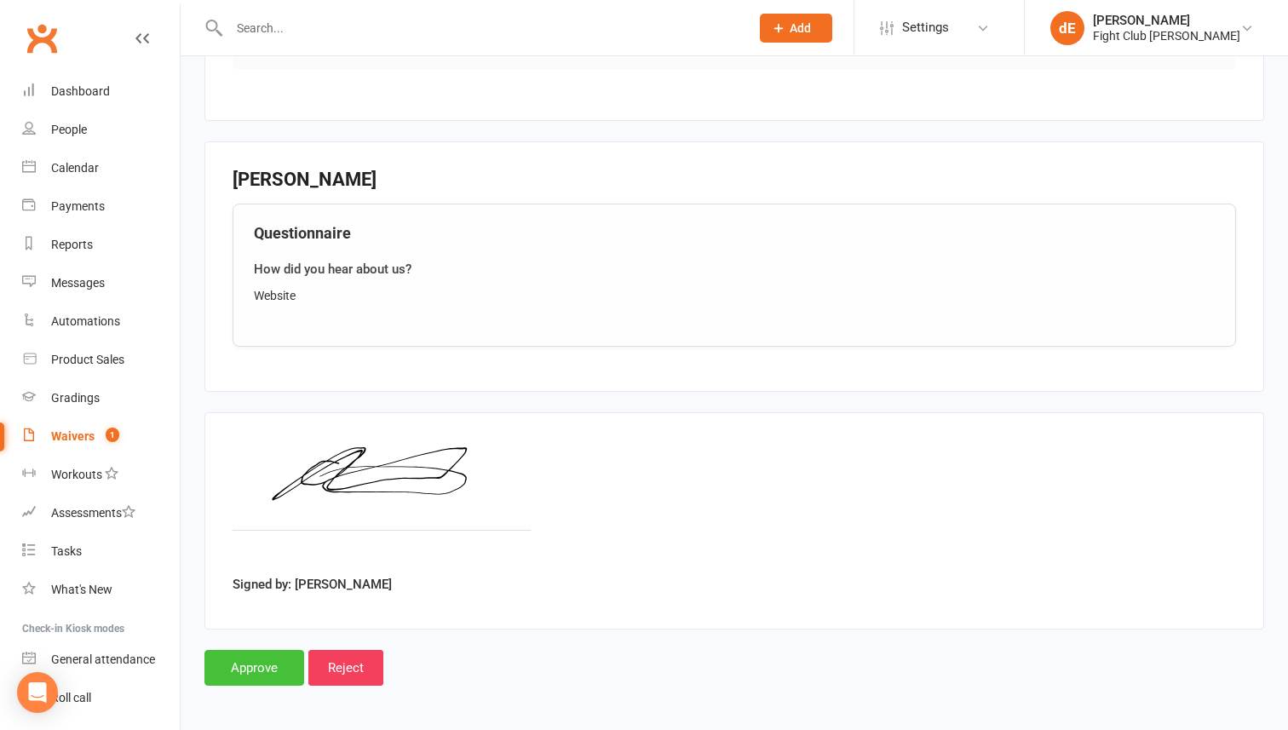
click at [266, 652] on input "Approve" at bounding box center [254, 668] width 100 height 36
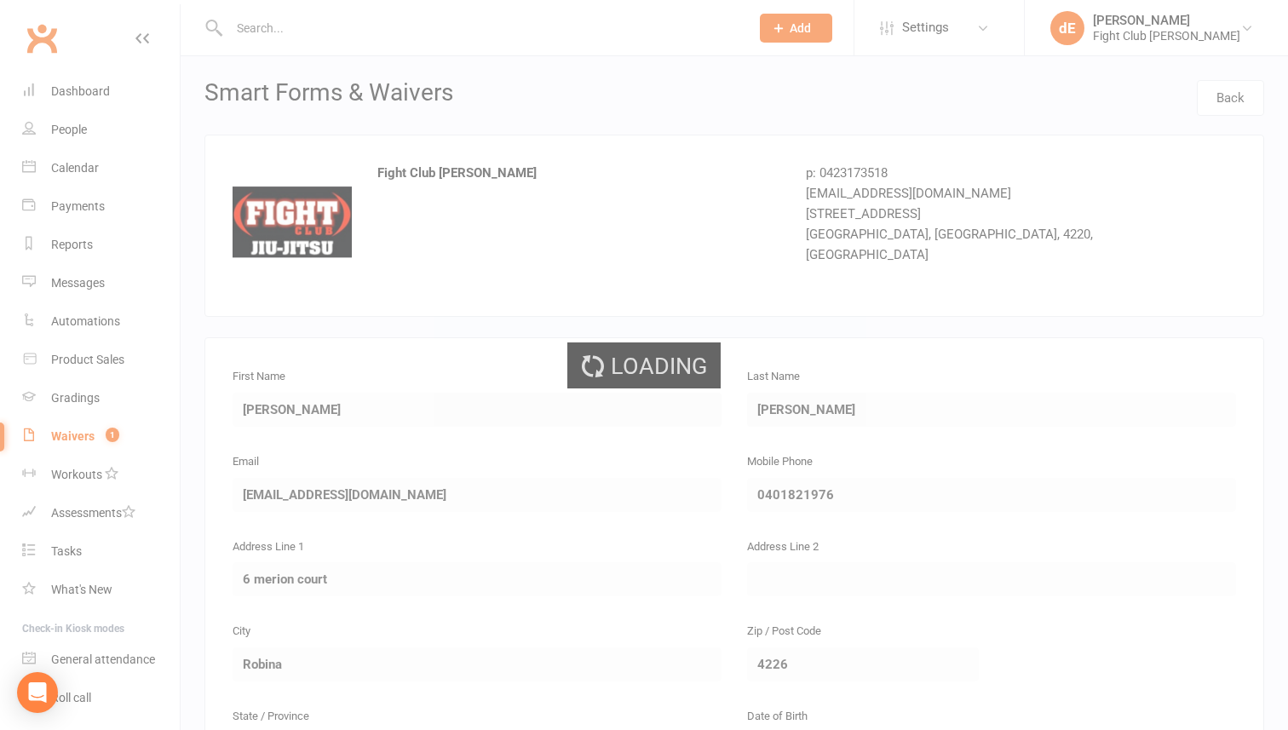
select select "100"
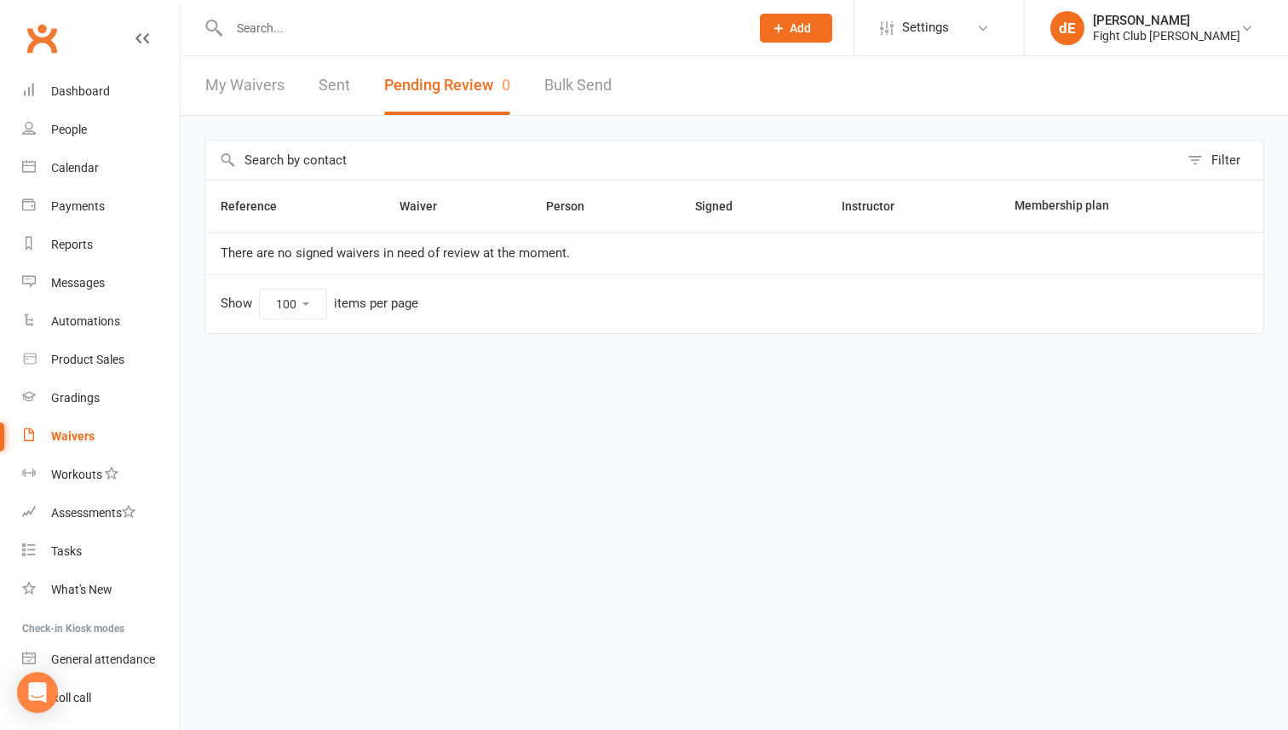
click at [256, 29] on input "text" at bounding box center [481, 28] width 514 height 24
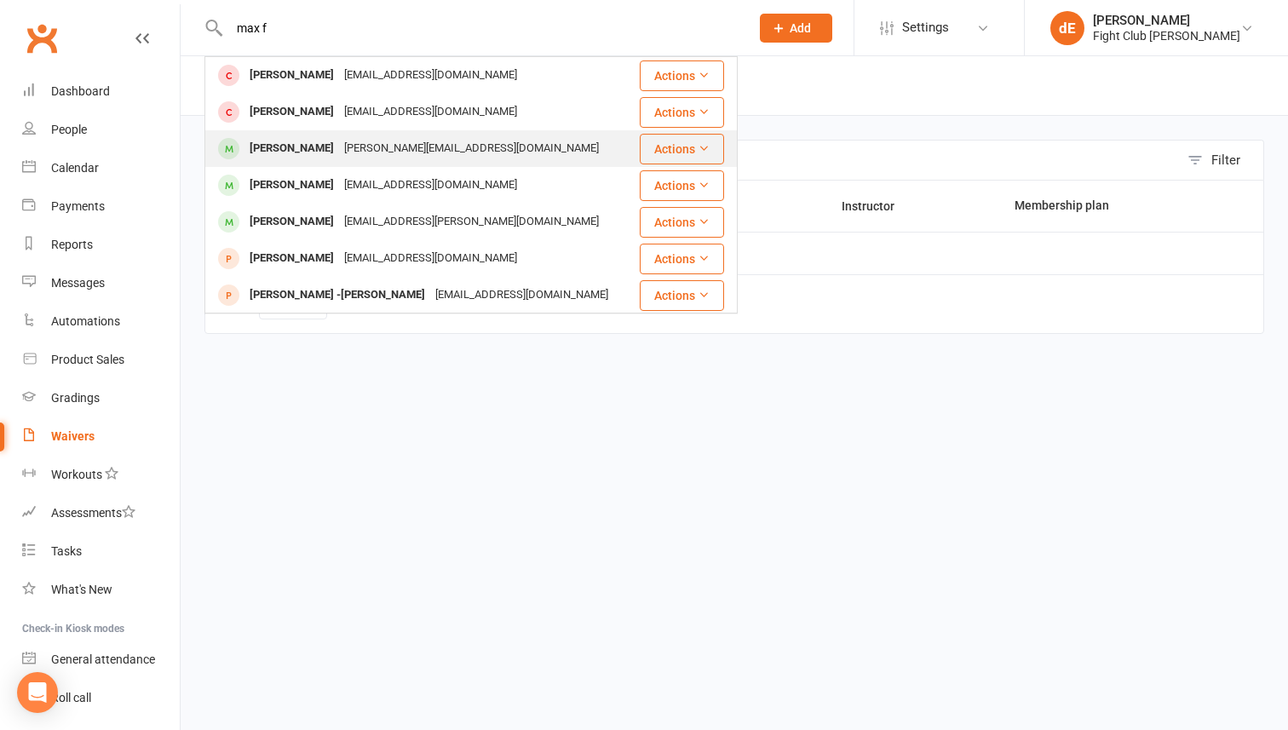
type input "max f"
click at [339, 157] on div "[PERSON_NAME][EMAIL_ADDRESS][DOMAIN_NAME]" at bounding box center [471, 148] width 265 height 25
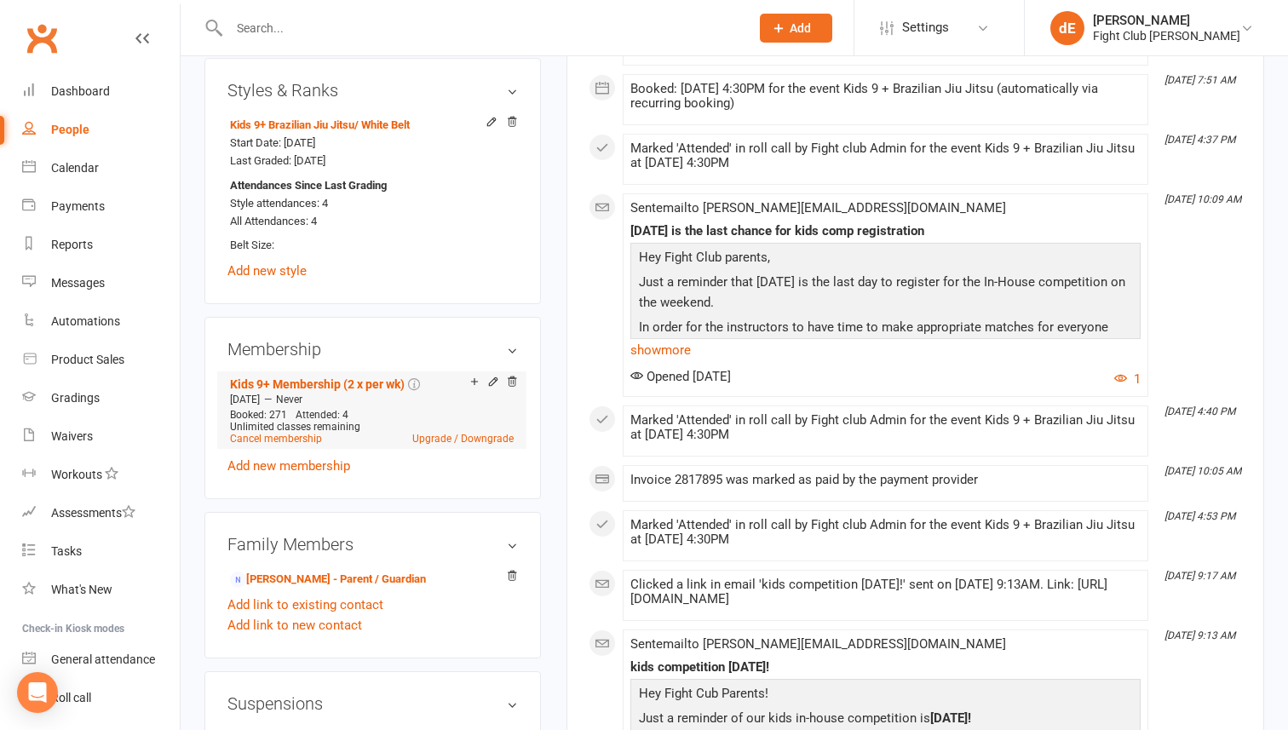
scroll to position [756, 0]
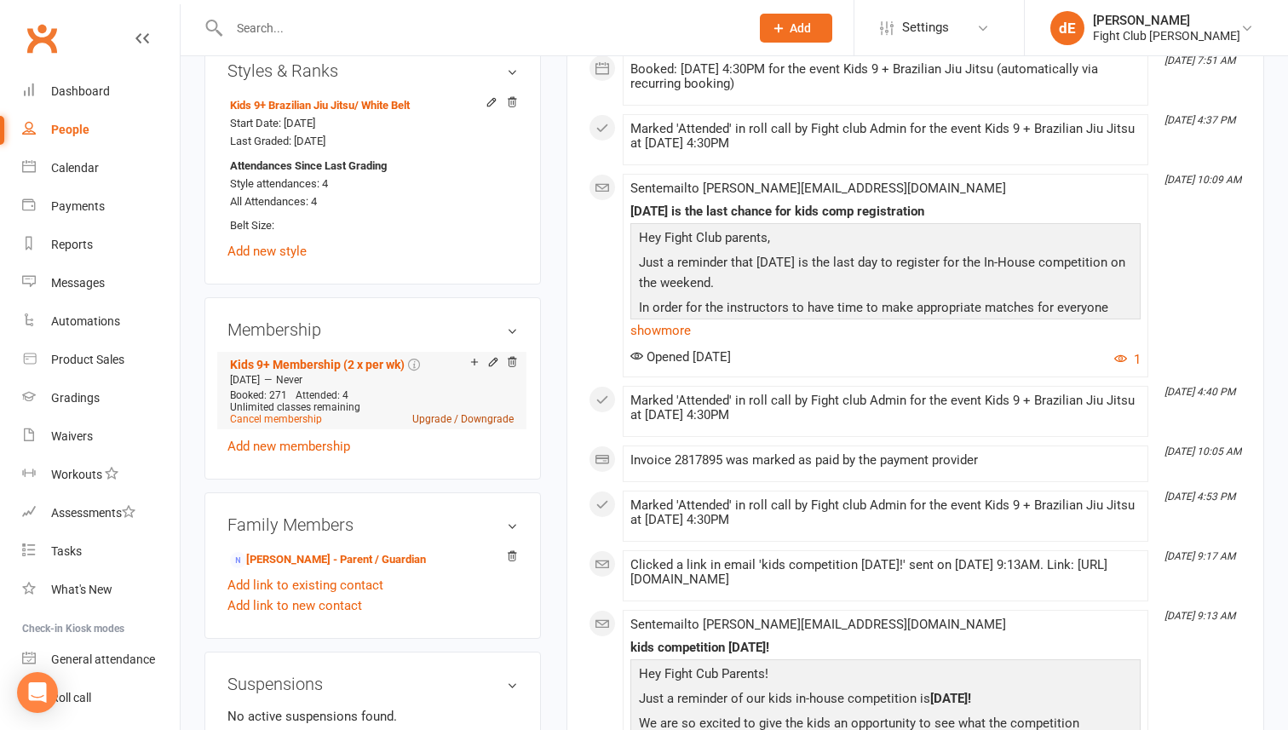
click at [439, 413] on link "Upgrade / Downgrade" at bounding box center [462, 419] width 101 height 12
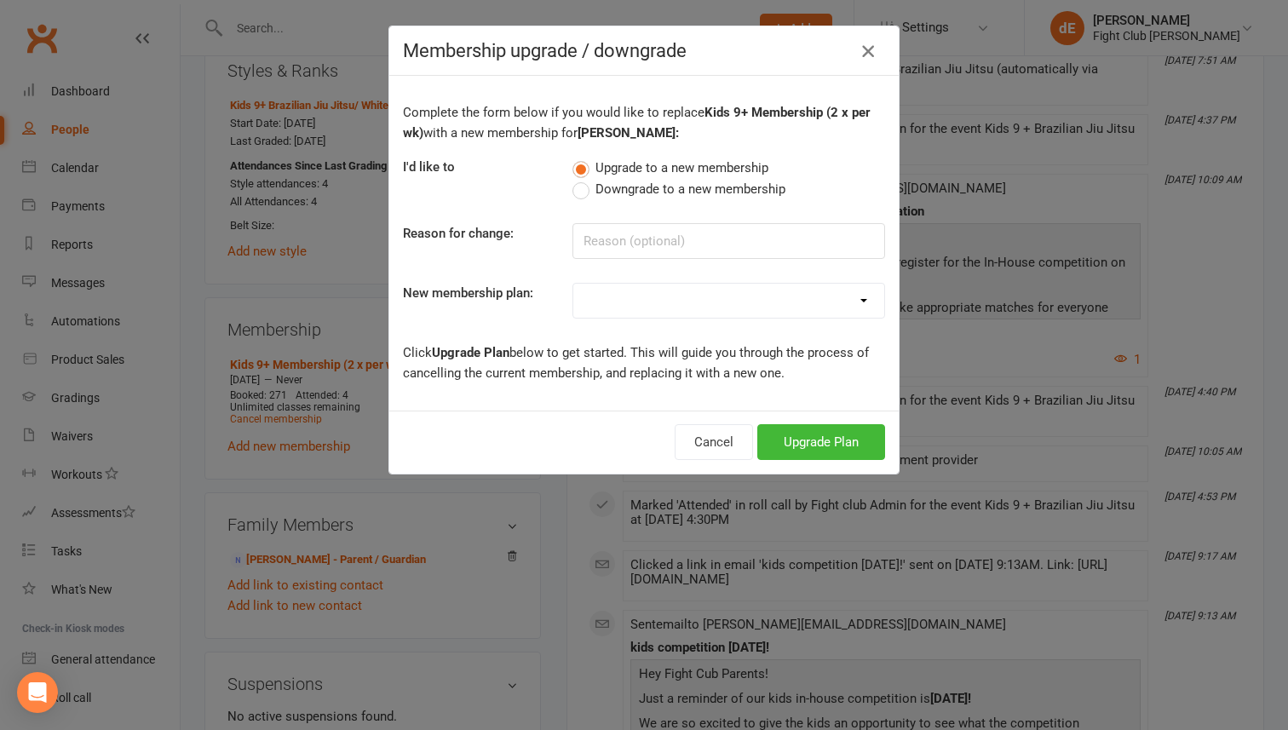
click at [876, 47] on icon "button" at bounding box center [868, 51] width 20 height 20
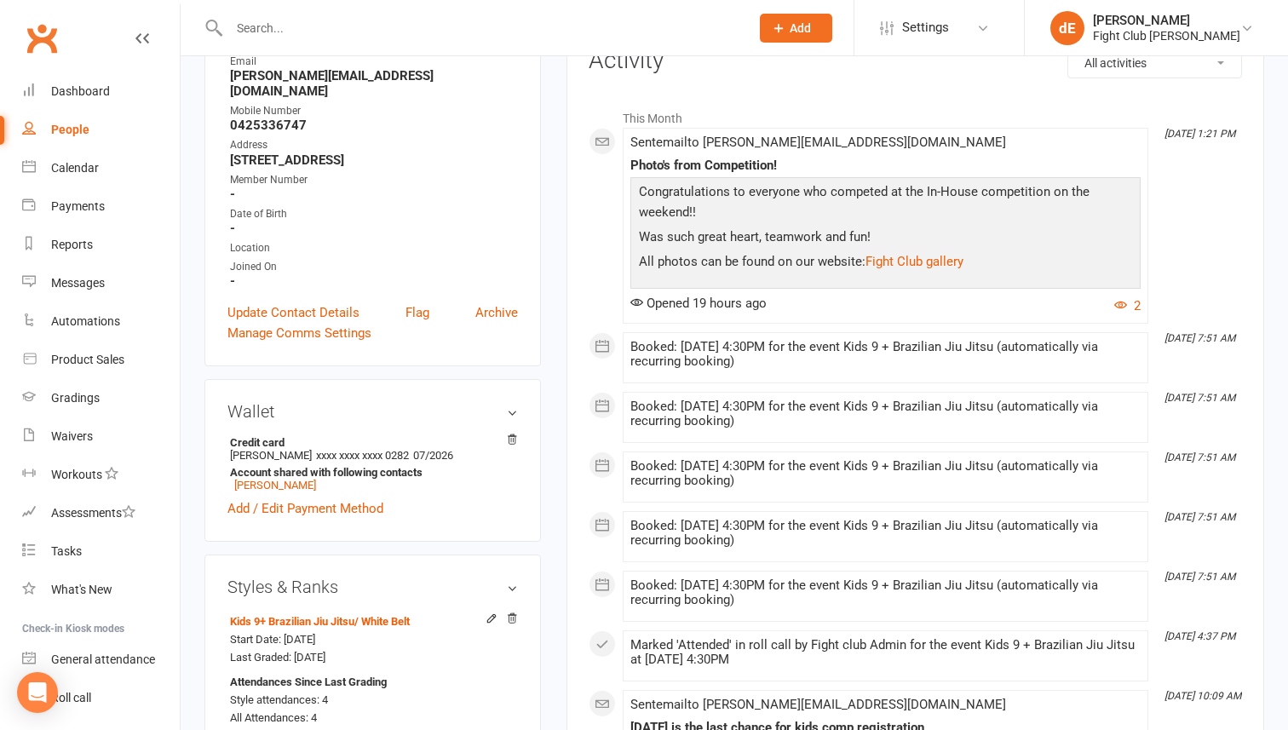
scroll to position [0, 0]
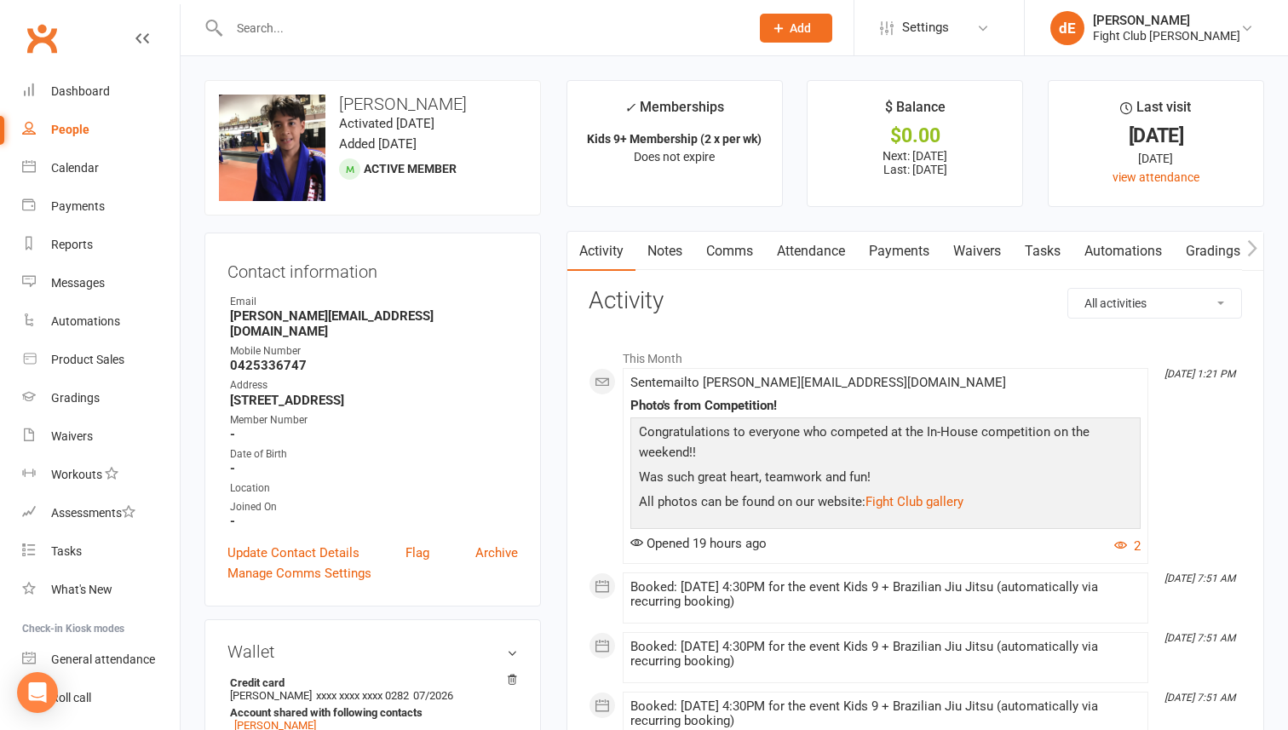
click at [907, 264] on link "Payments" at bounding box center [899, 251] width 84 height 39
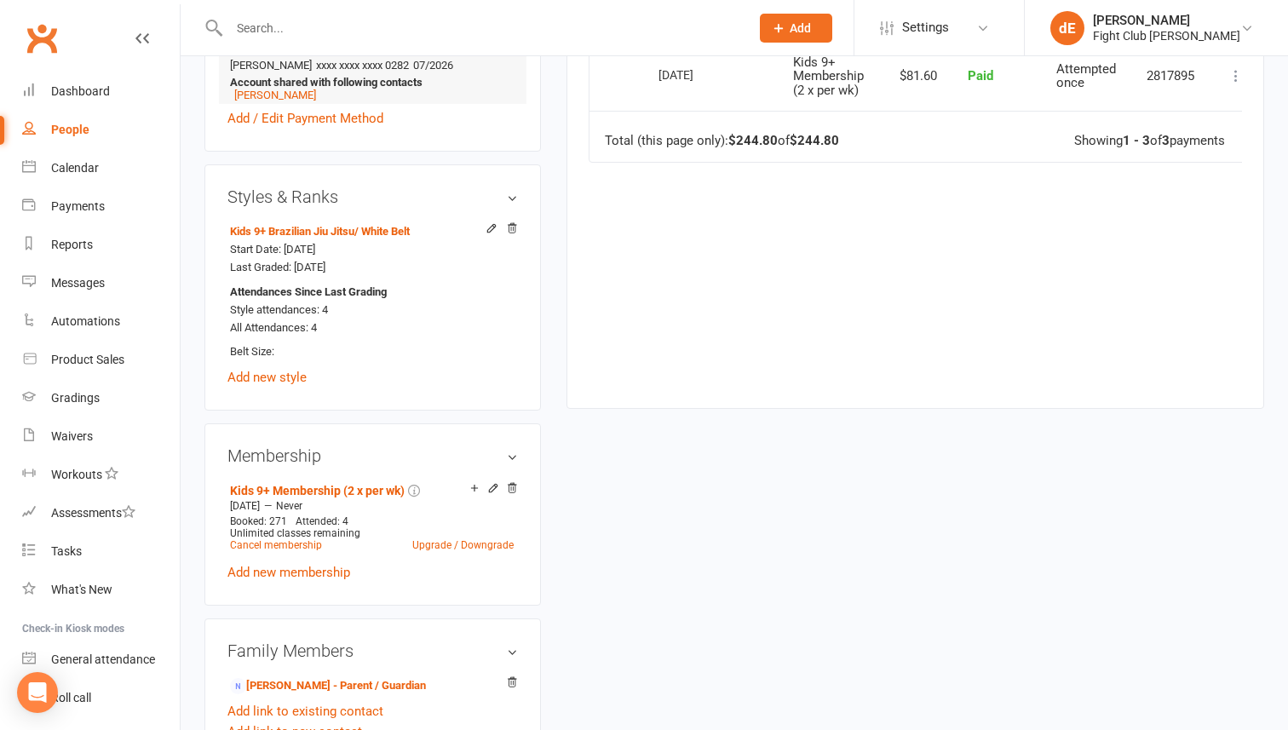
scroll to position [643, 0]
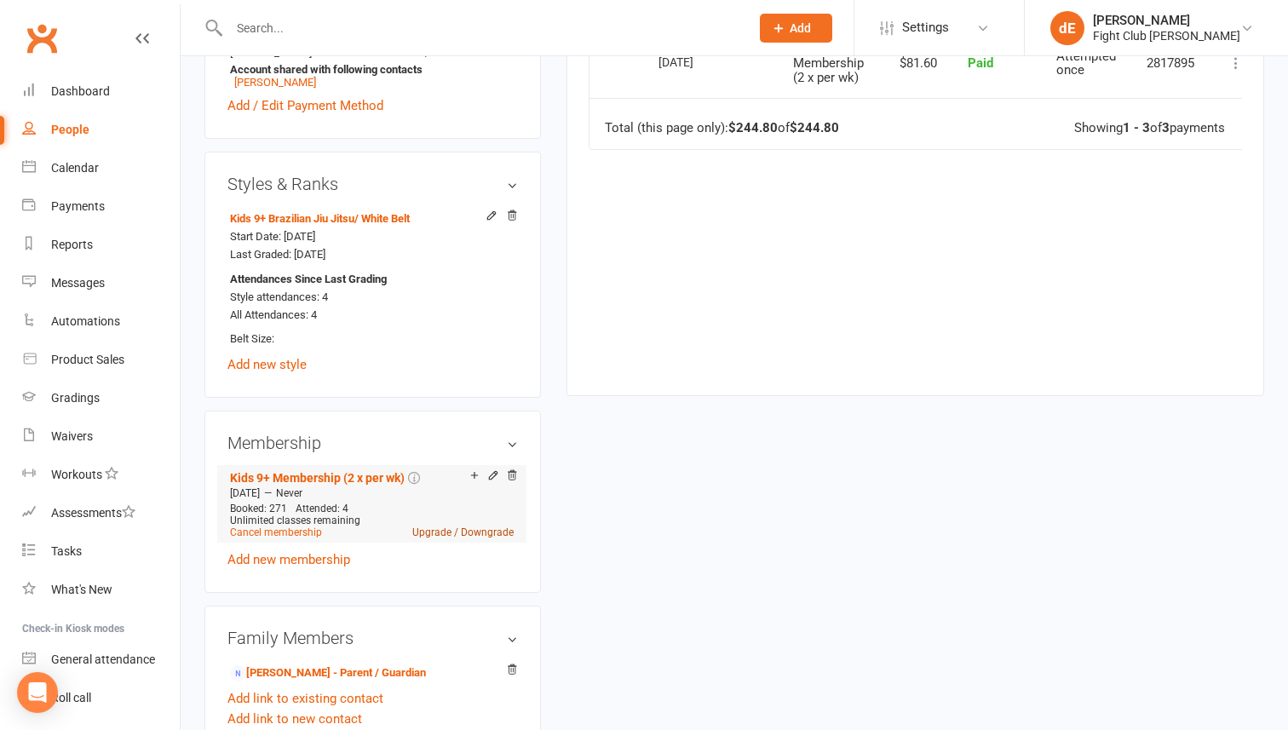
click at [430, 526] on link "Upgrade / Downgrade" at bounding box center [462, 532] width 101 height 12
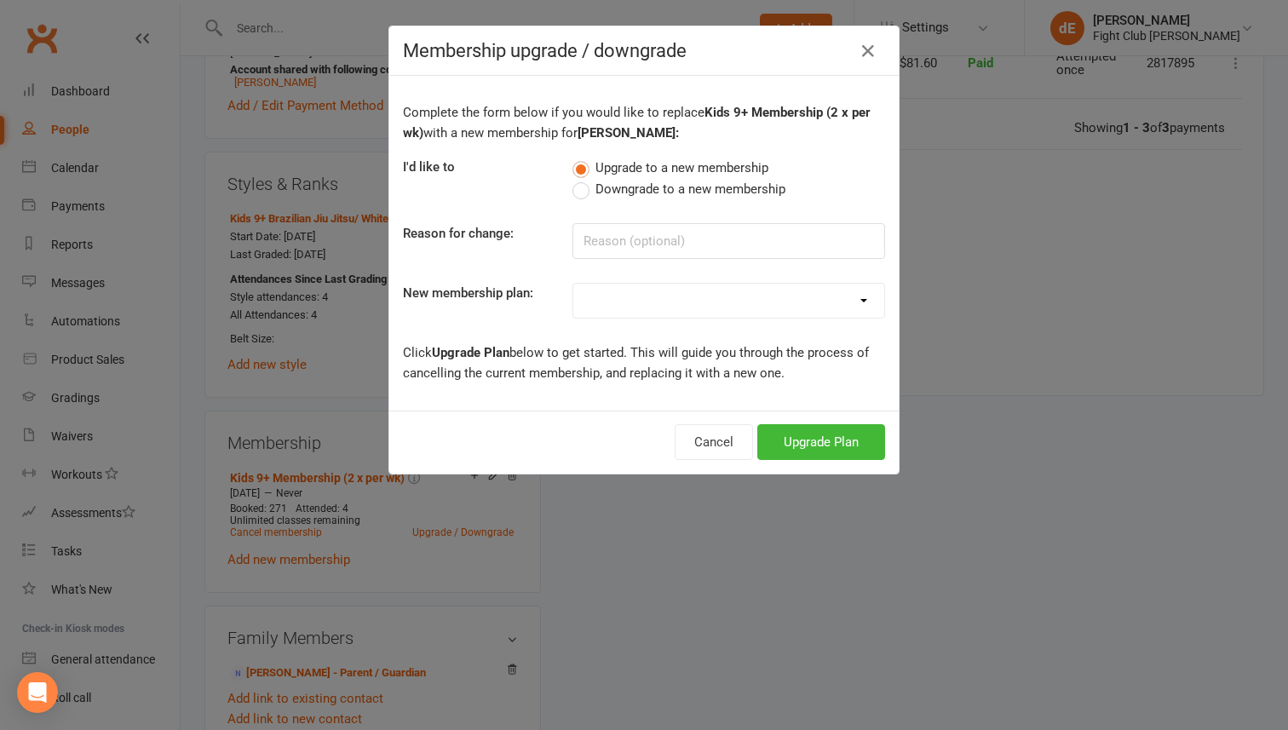
click at [720, 302] on select "Adults Membership (2 x per wk) Adults 10% (2x per wk) Adults 30% (2 x per wk) A…" at bounding box center [728, 301] width 311 height 34
select select "16"
click at [573, 284] on select "Adults Membership (2 x per wk) Adults 10% (2x per wk) Adults 30% (2 x per wk) A…" at bounding box center [728, 301] width 311 height 34
click at [817, 432] on button "Upgrade Plan" at bounding box center [821, 442] width 128 height 36
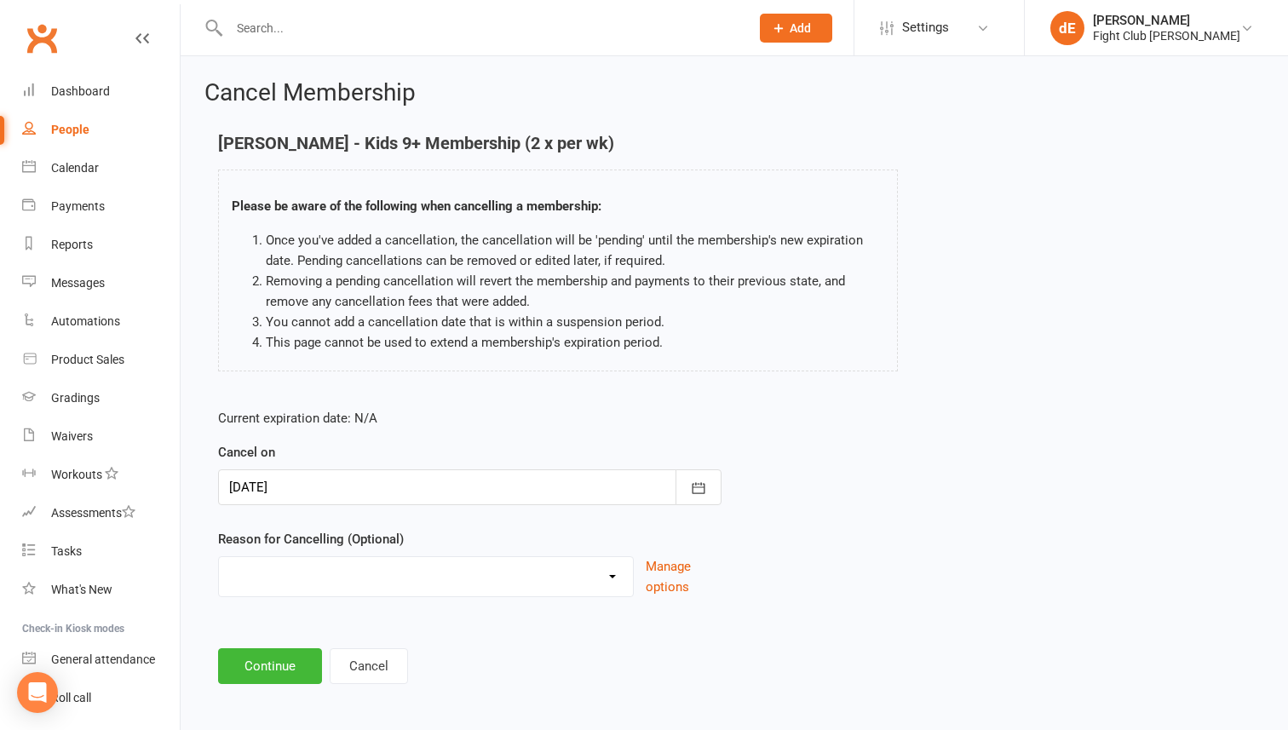
click at [350, 575] on select "didnt specify financial Injury moving away No longer wants to do other sport to…" at bounding box center [426, 574] width 414 height 34
click at [273, 673] on button "Continue" at bounding box center [270, 666] width 104 height 36
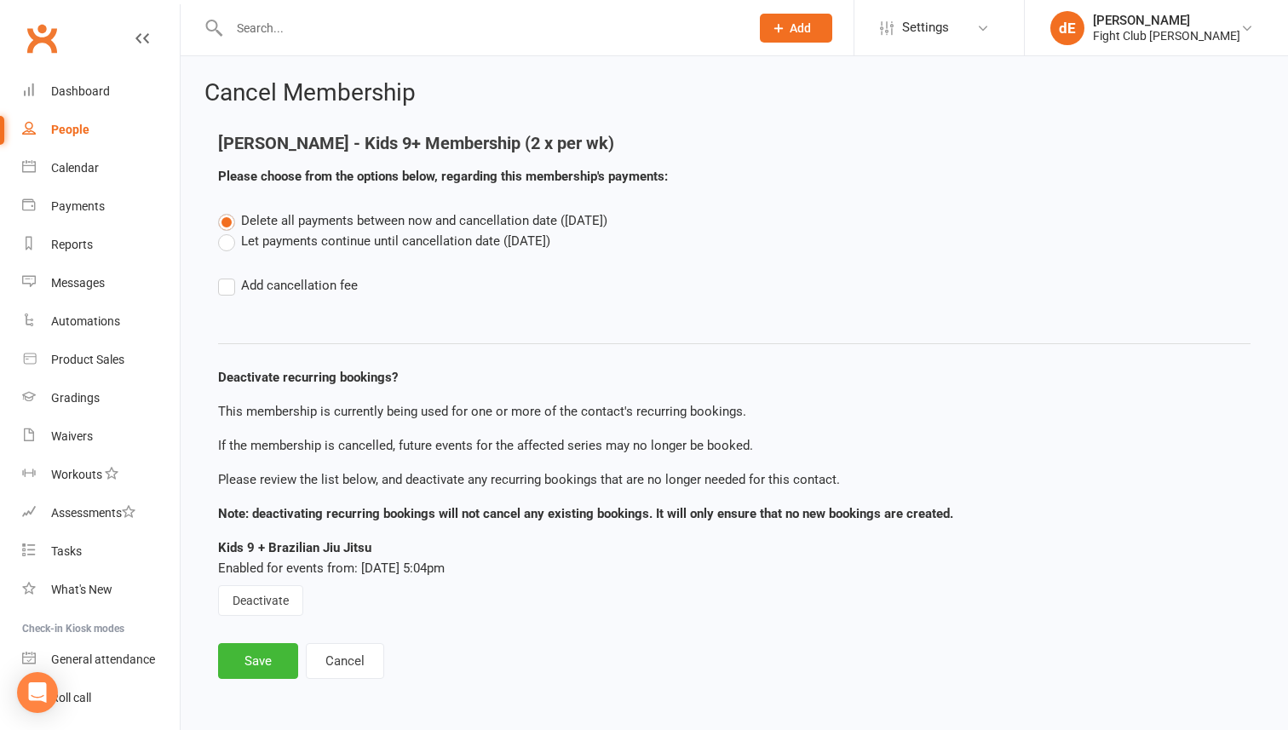
click at [357, 245] on label "Let payments continue until cancellation date ([DATE])" at bounding box center [384, 241] width 332 height 20
click at [229, 231] on input "Let payments continue until cancellation date ([DATE])" at bounding box center [223, 231] width 11 height 0
click at [271, 661] on button "Save" at bounding box center [258, 661] width 80 height 36
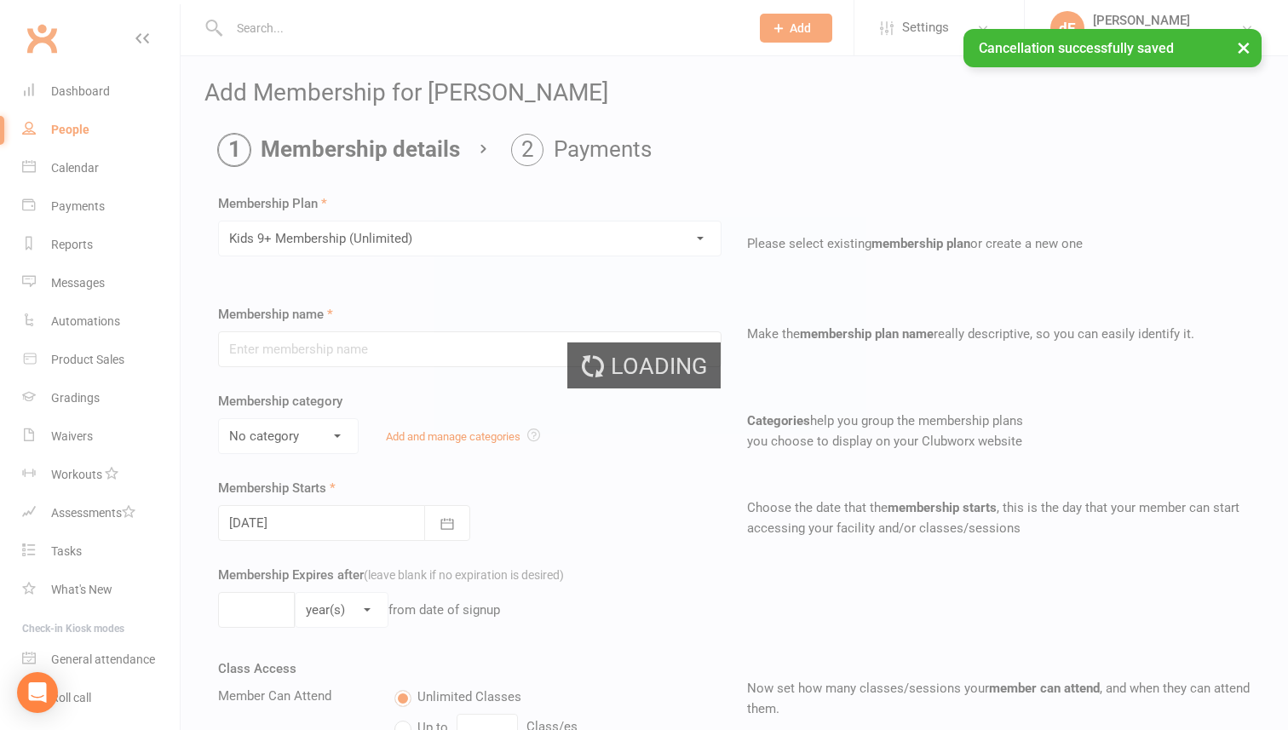
type input "Kids 9+ Membership (Unlimited)"
select select "8"
type input "0"
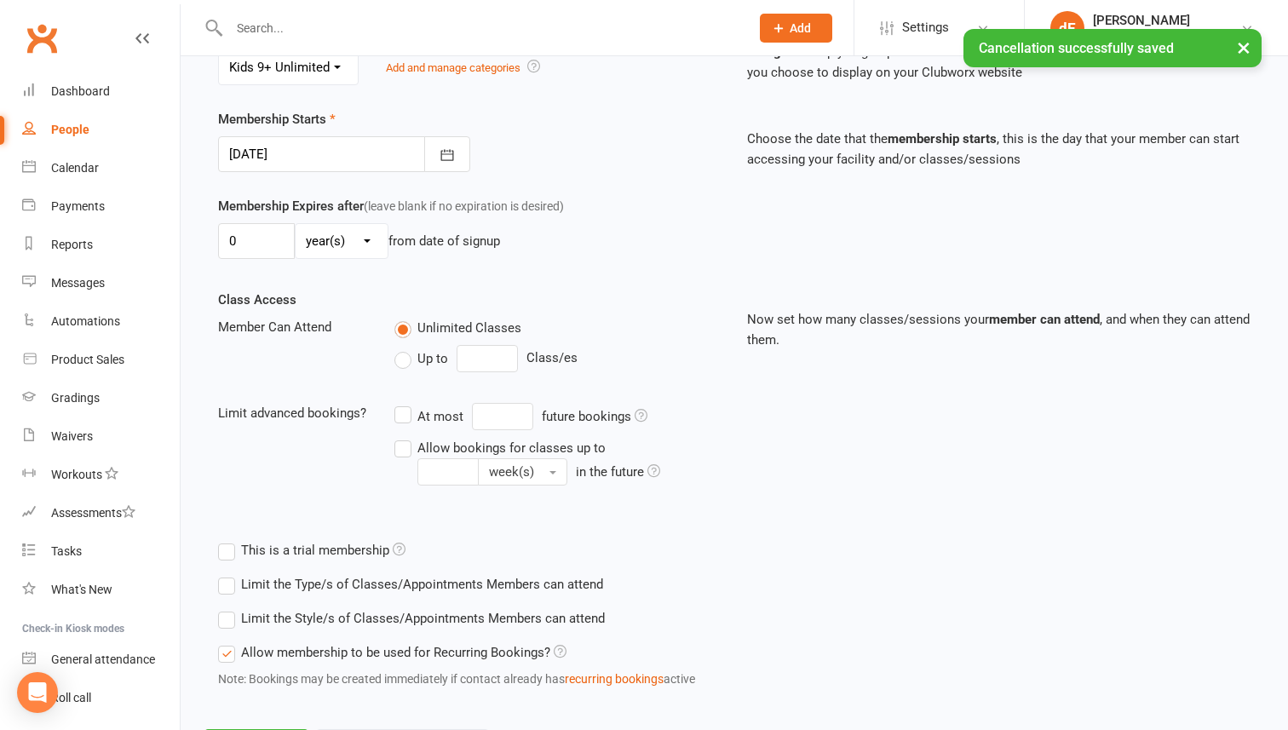
scroll to position [452, 0]
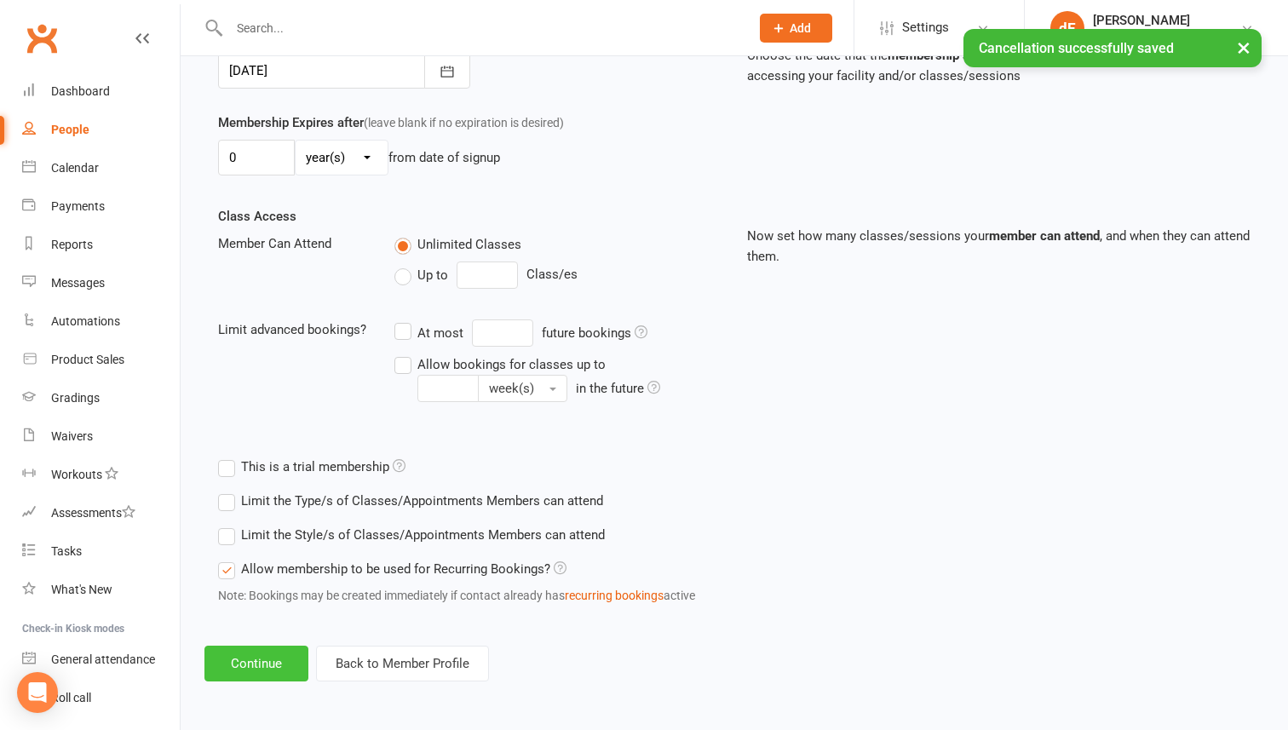
click at [273, 653] on button "Continue" at bounding box center [256, 664] width 104 height 36
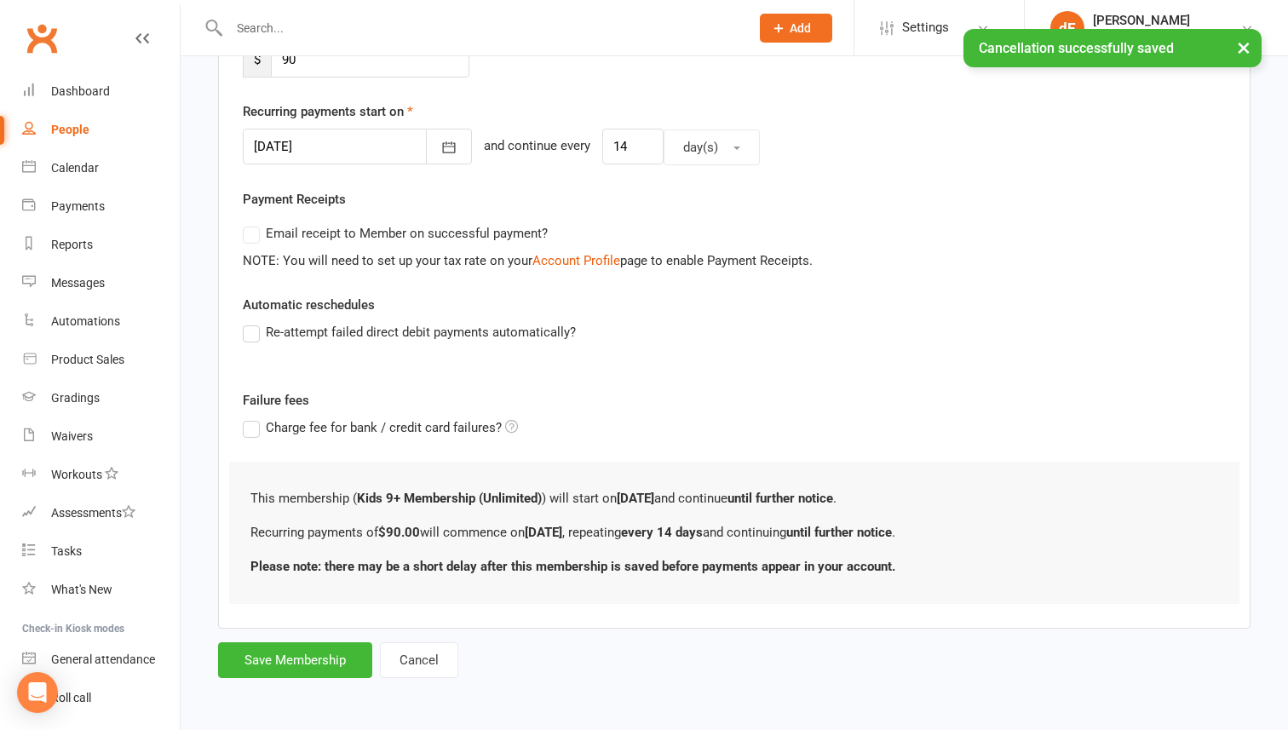
scroll to position [0, 0]
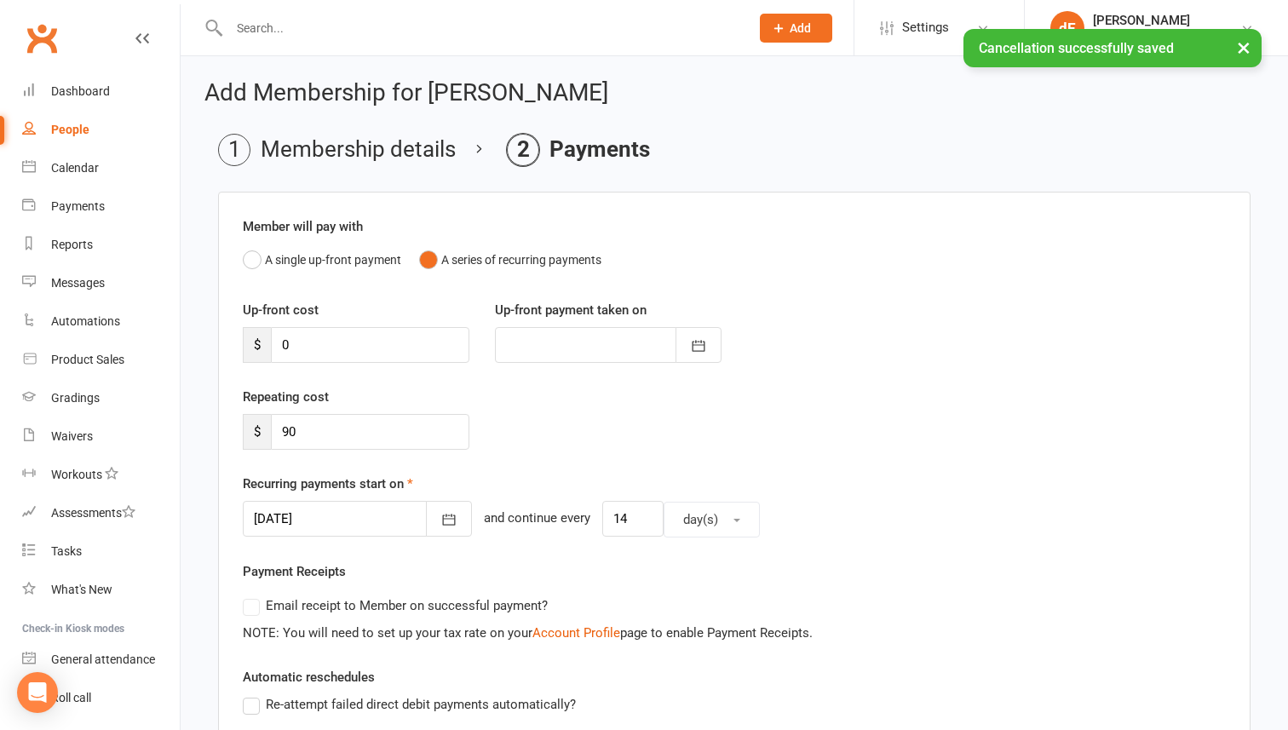
click at [319, 517] on div at bounding box center [357, 519] width 229 height 36
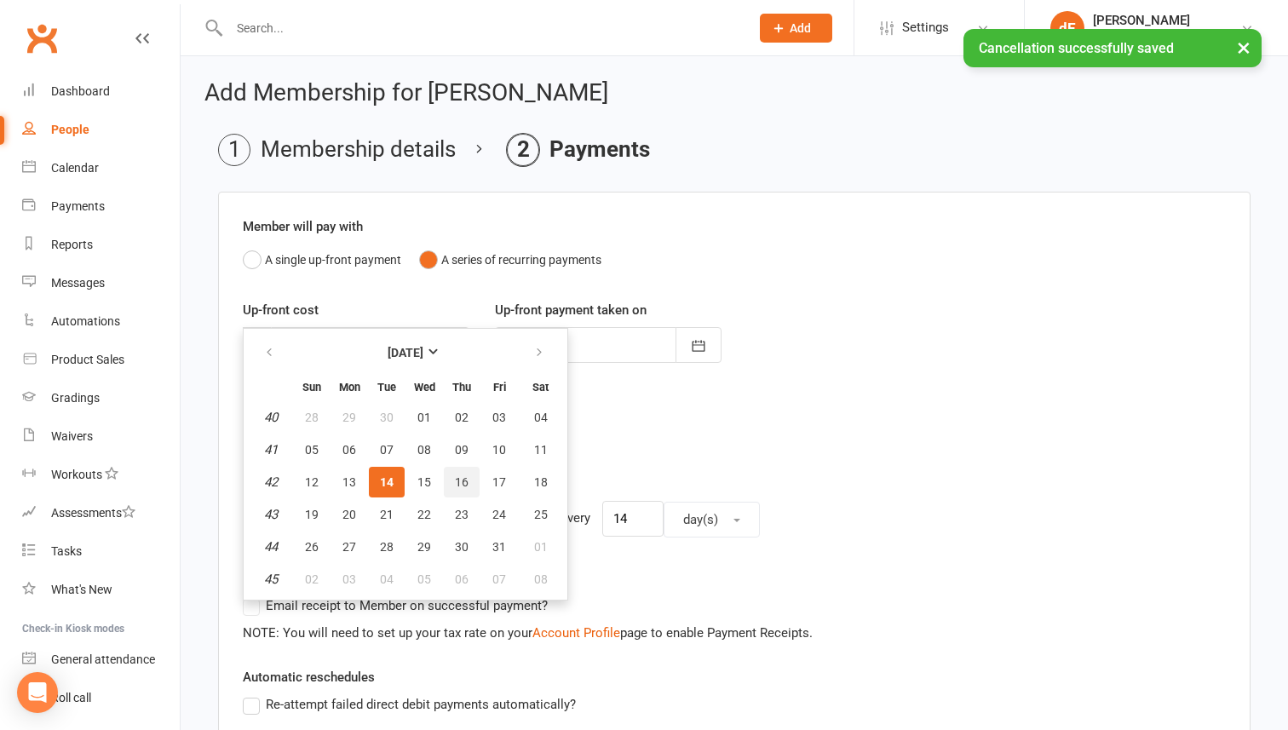
click at [460, 487] on span "16" at bounding box center [462, 482] width 14 height 14
type input "[DATE]"
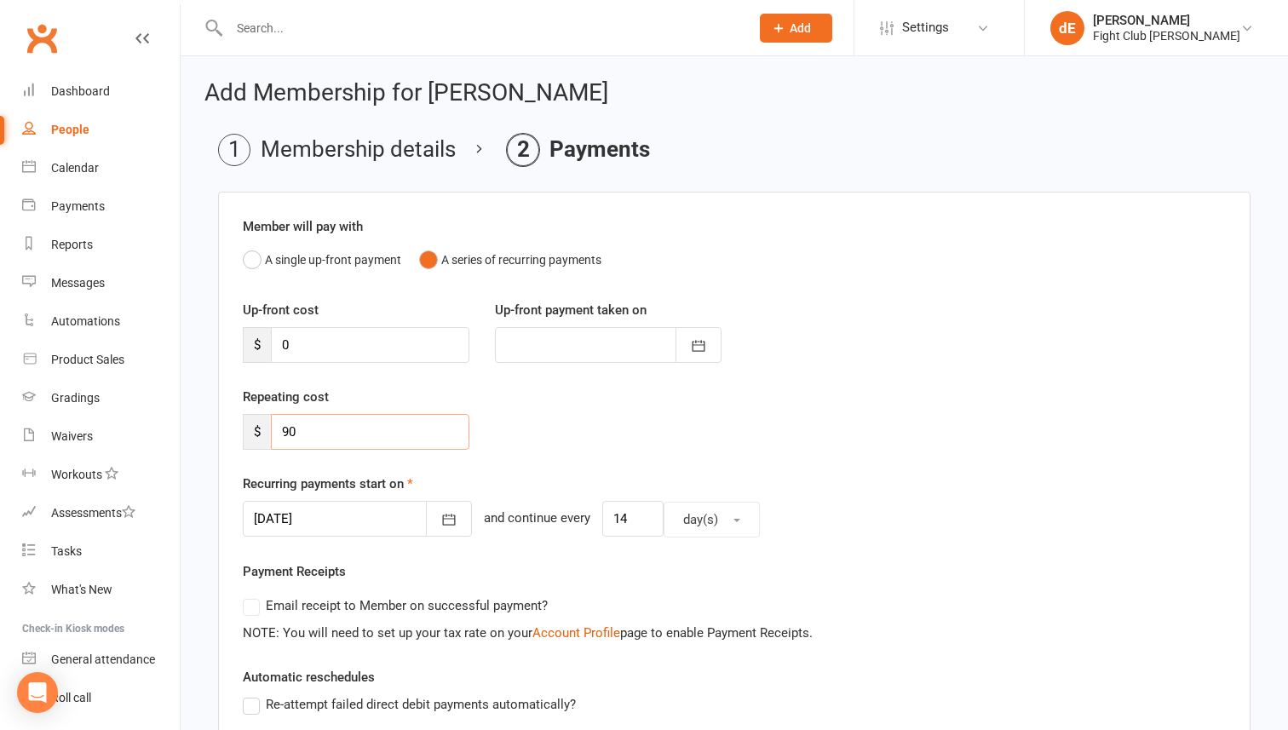
click at [356, 442] on input "90" at bounding box center [370, 432] width 198 height 36
type input "91.80"
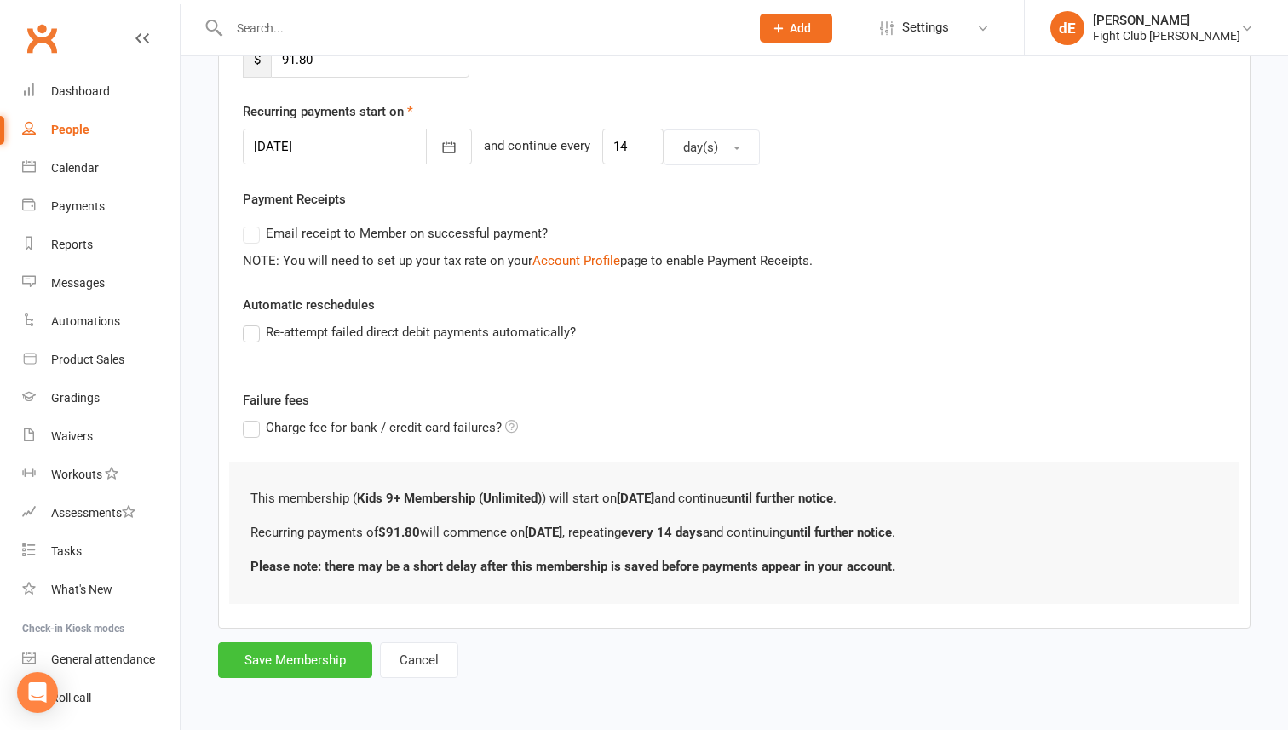
click at [307, 653] on button "Save Membership" at bounding box center [295, 660] width 154 height 36
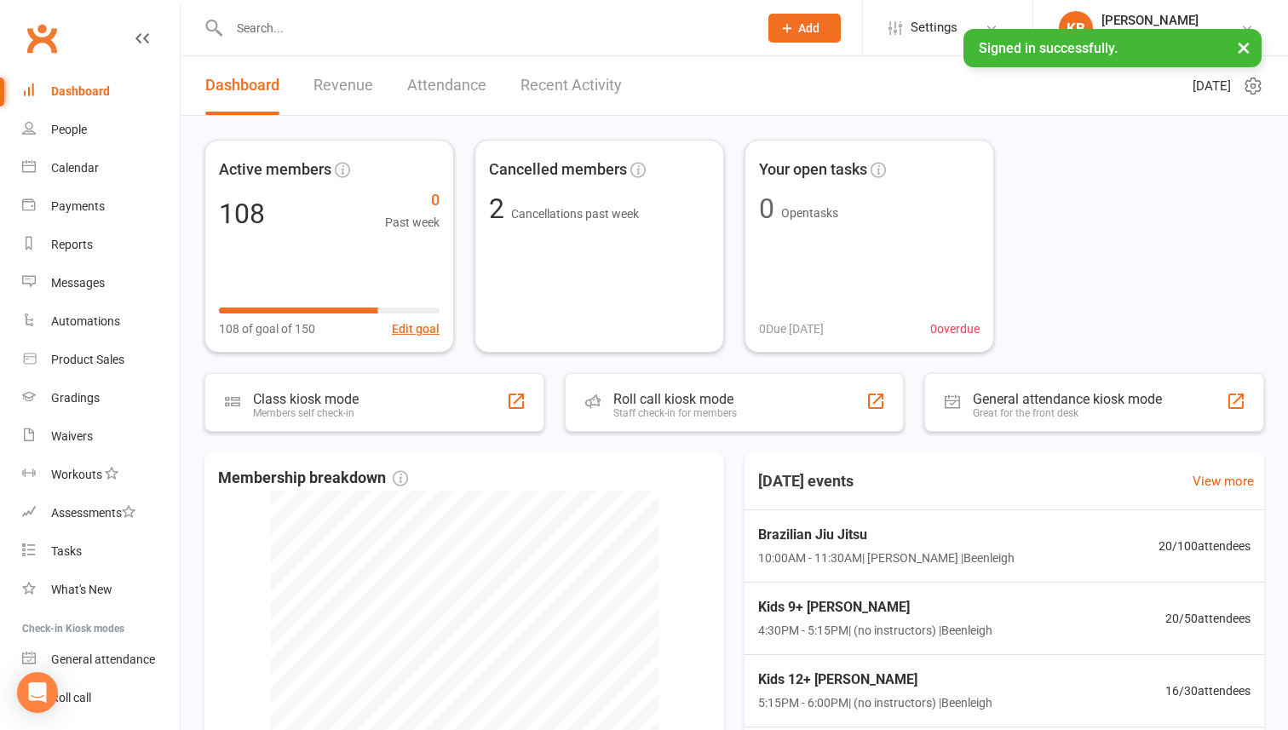
click at [359, 37] on input "text" at bounding box center [485, 28] width 522 height 24
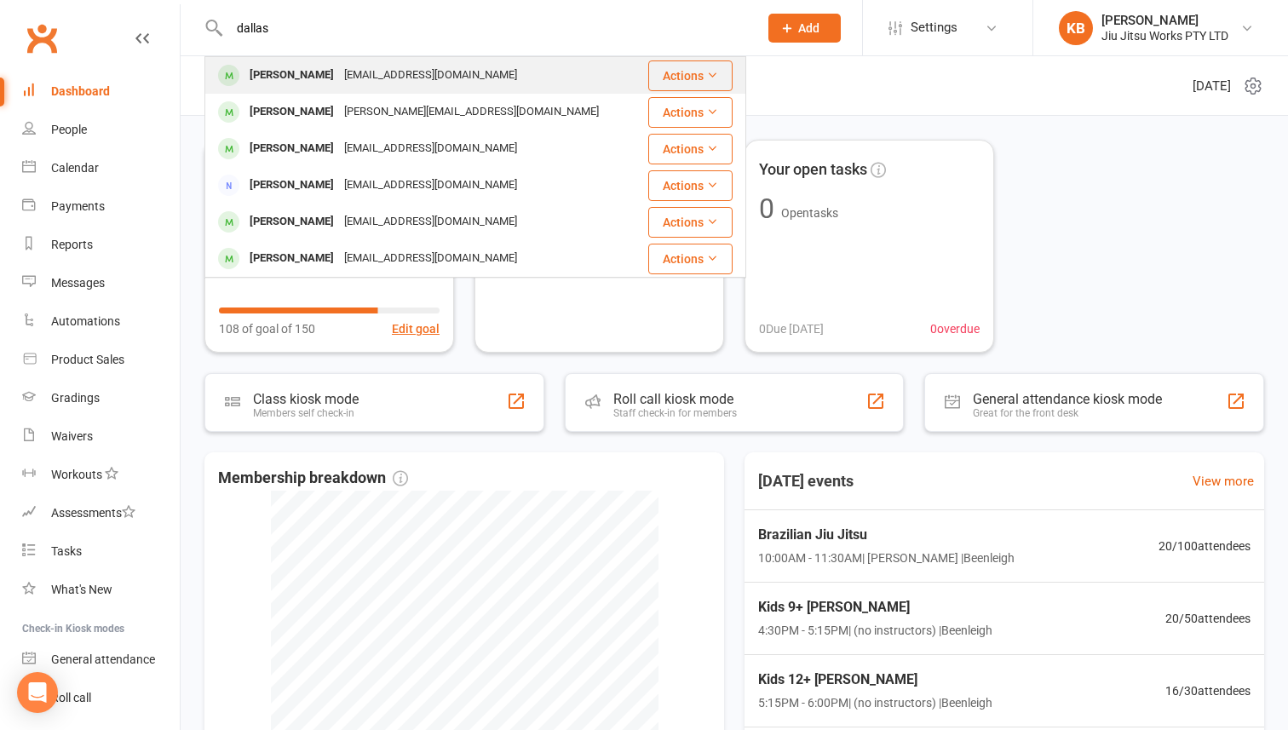
type input "dallas"
click at [365, 78] on div "[EMAIL_ADDRESS][DOMAIN_NAME]" at bounding box center [430, 75] width 183 height 25
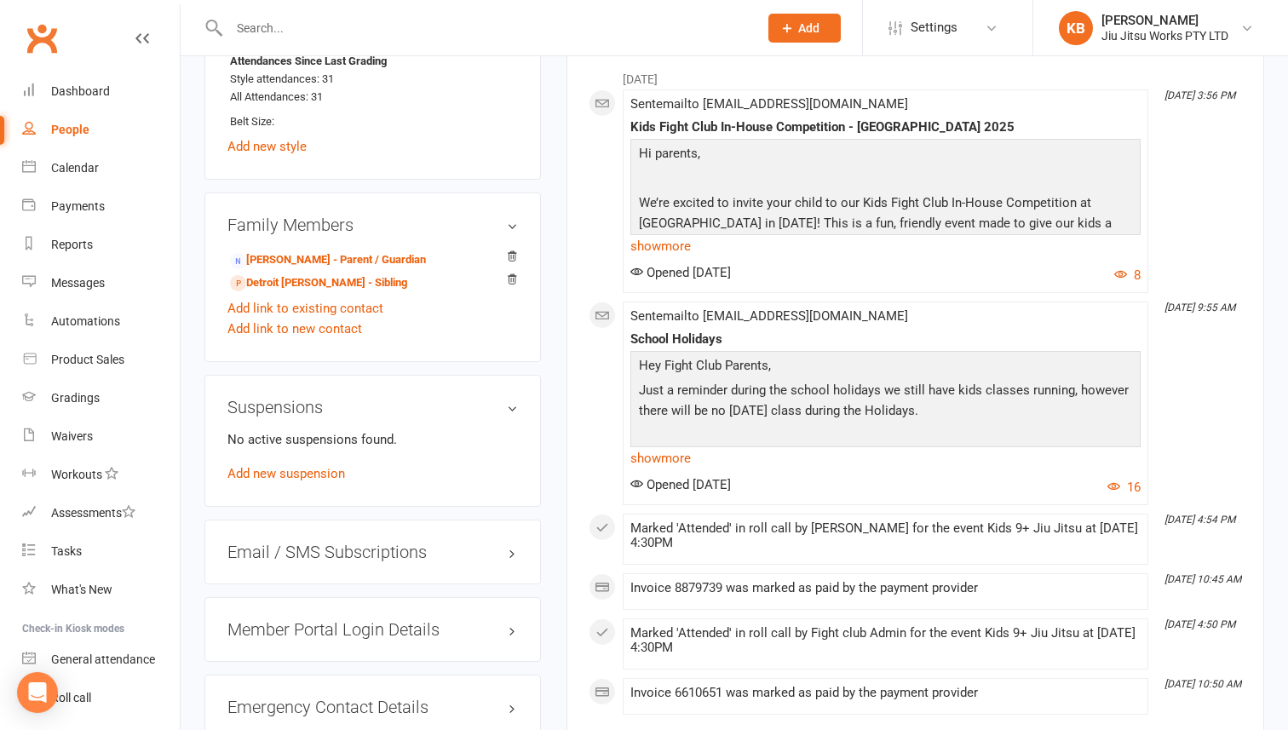
scroll to position [1069, 0]
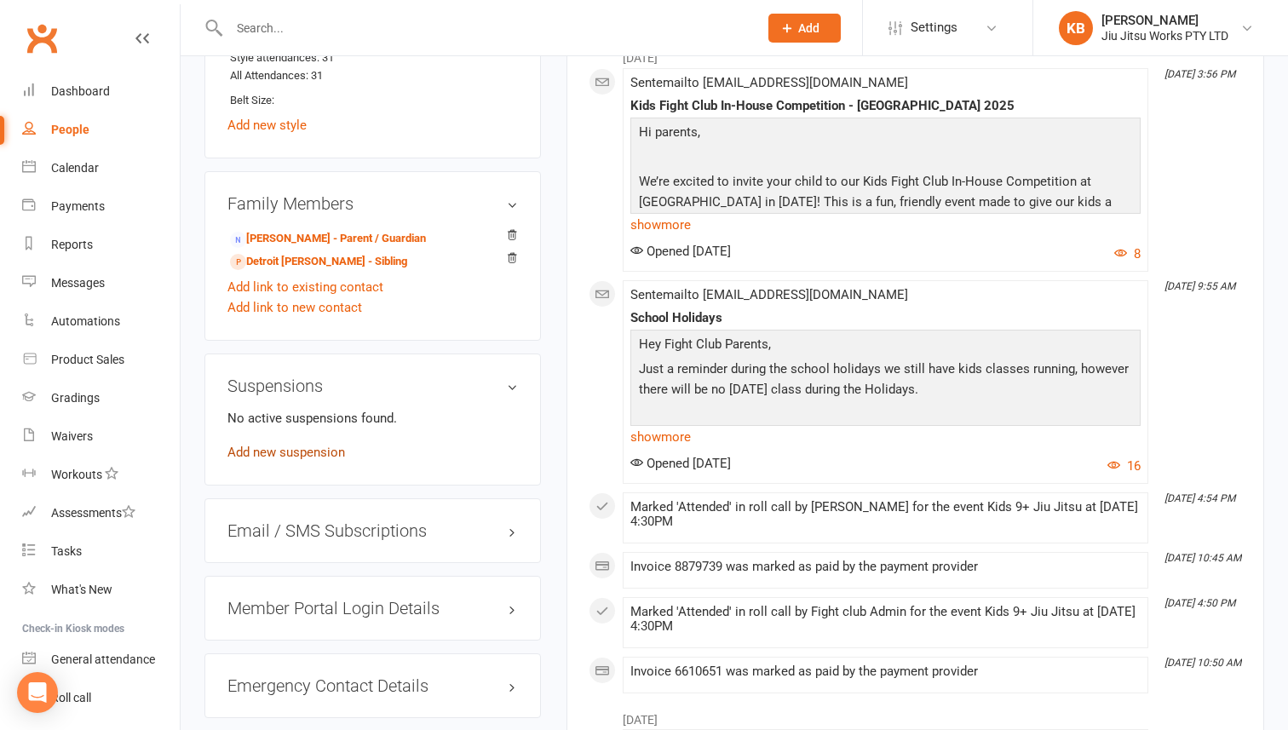
click at [312, 460] on link "Add new suspension" at bounding box center [286, 452] width 118 height 15
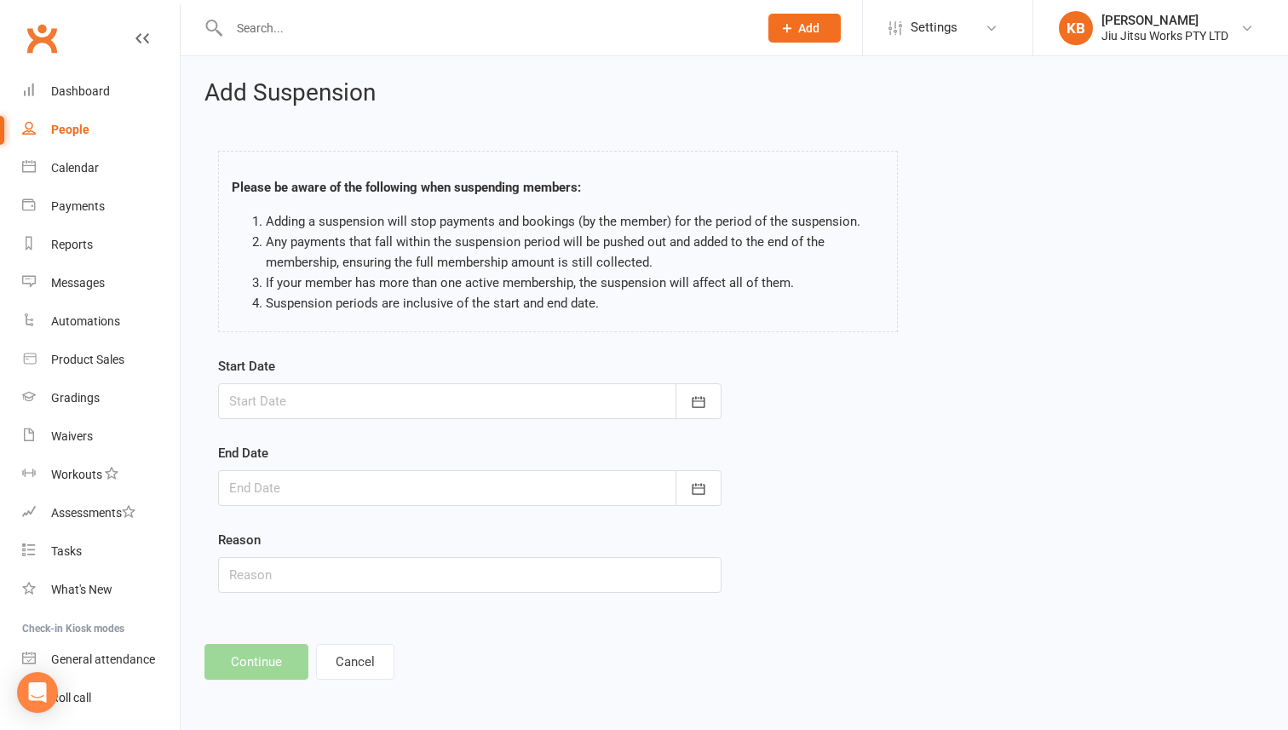
click at [436, 399] on div at bounding box center [469, 401] width 503 height 36
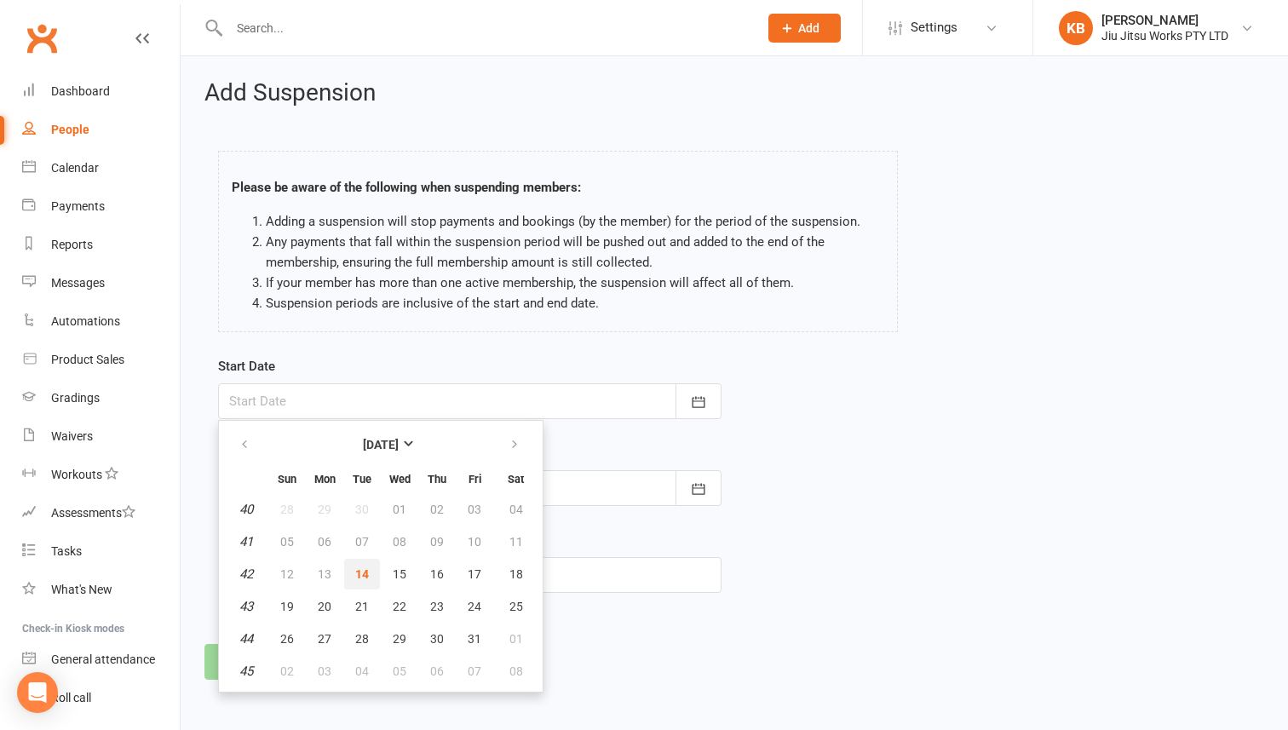
click at [365, 568] on span "14" at bounding box center [362, 574] width 14 height 14
type input "[DATE]"
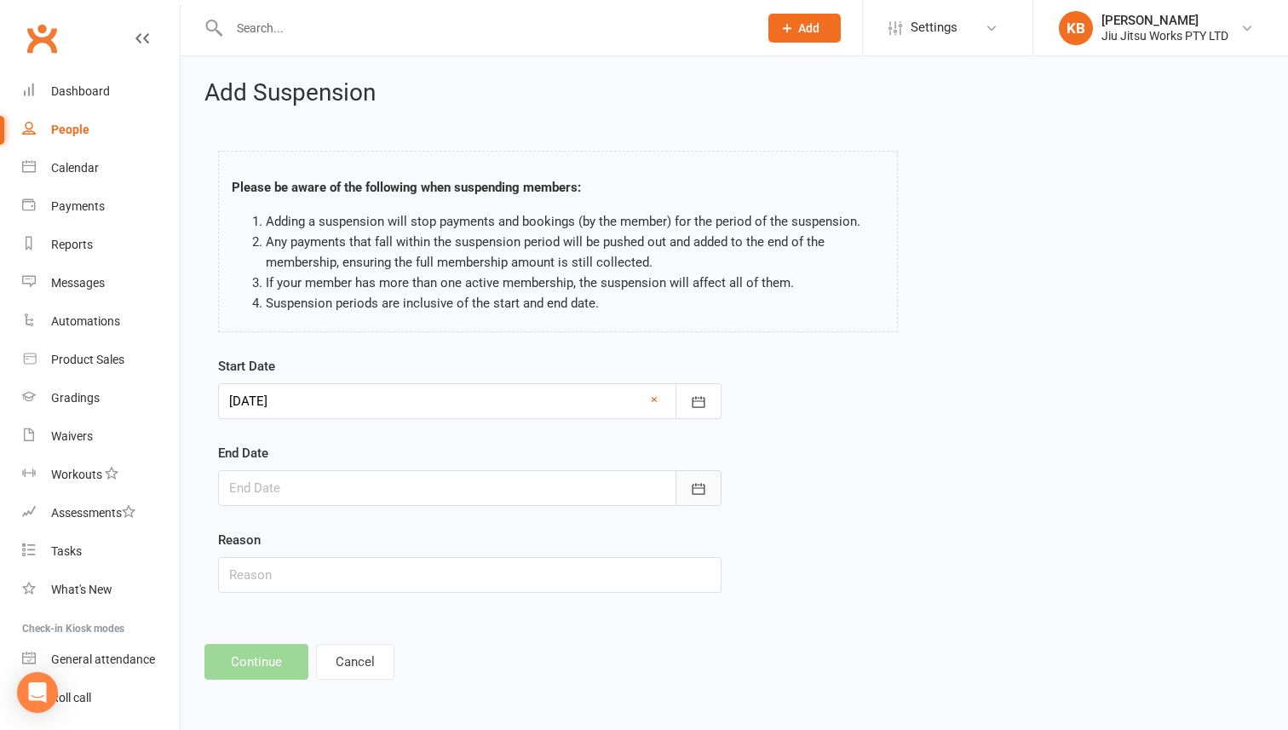
click at [695, 492] on icon "button" at bounding box center [698, 488] width 17 height 17
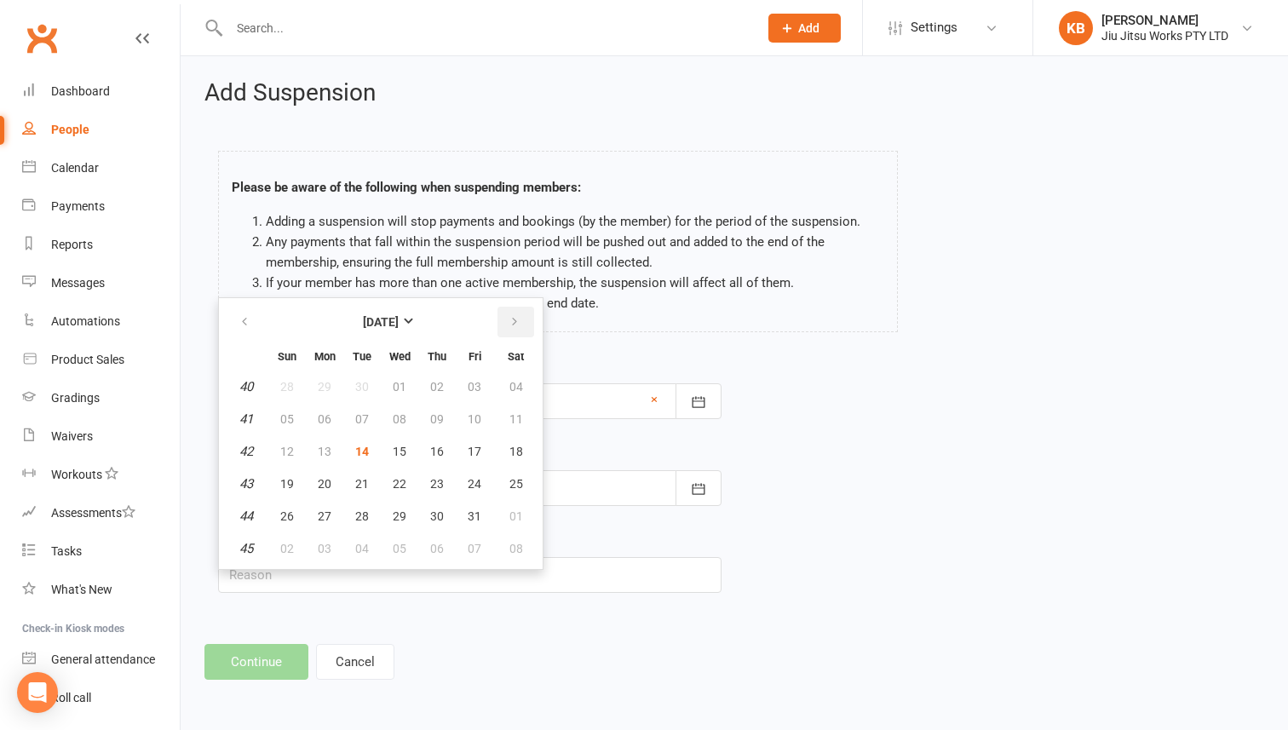
click at [515, 319] on icon "button" at bounding box center [515, 322] width 12 height 14
click at [390, 482] on button "19" at bounding box center [400, 483] width 36 height 31
type input "19 Nov 2025"
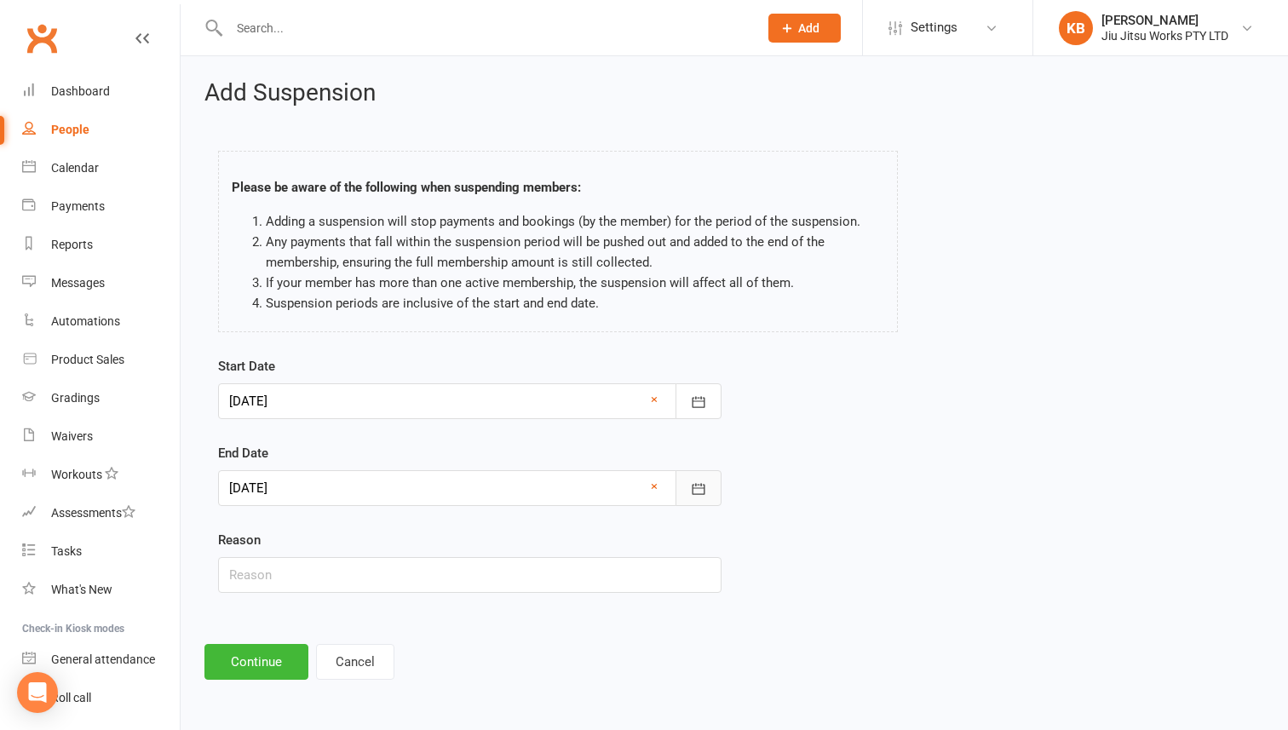
click at [692, 477] on button "button" at bounding box center [698, 488] width 46 height 36
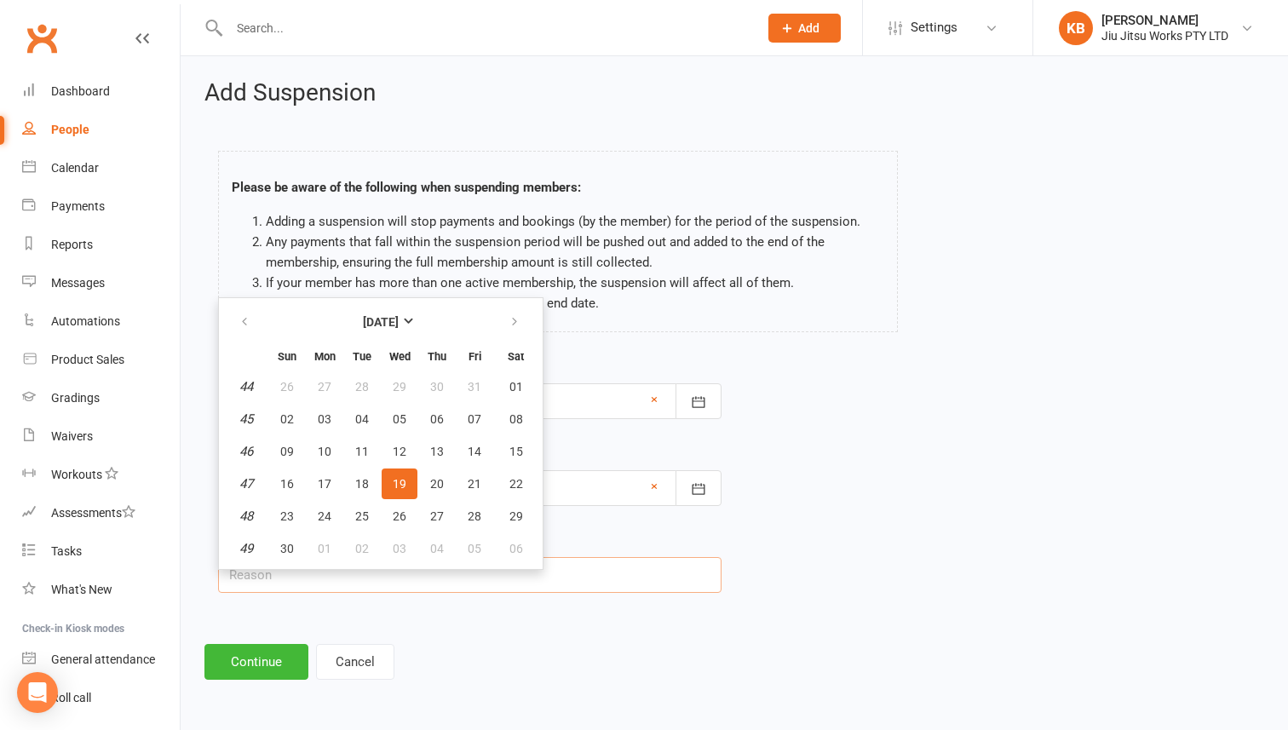
click at [508, 589] on input "text" at bounding box center [469, 575] width 503 height 36
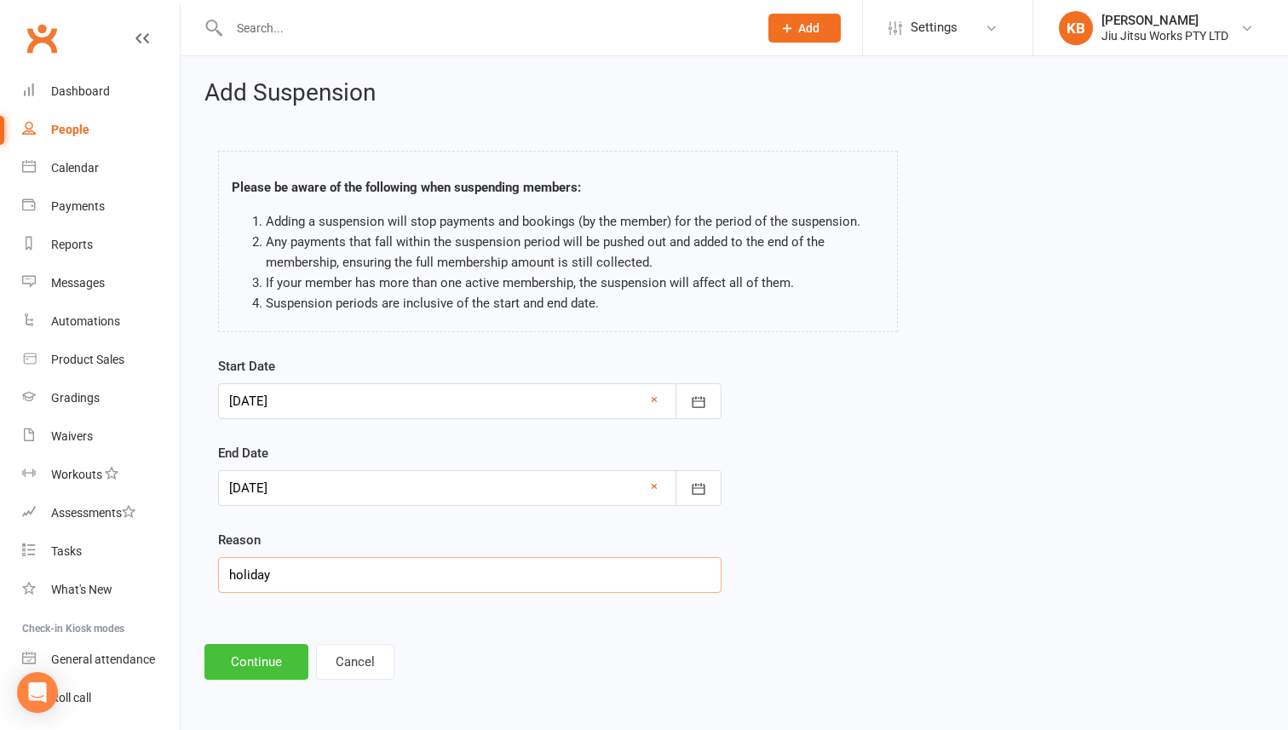
type input "holiday"
click at [266, 664] on button "Continue" at bounding box center [256, 662] width 104 height 36
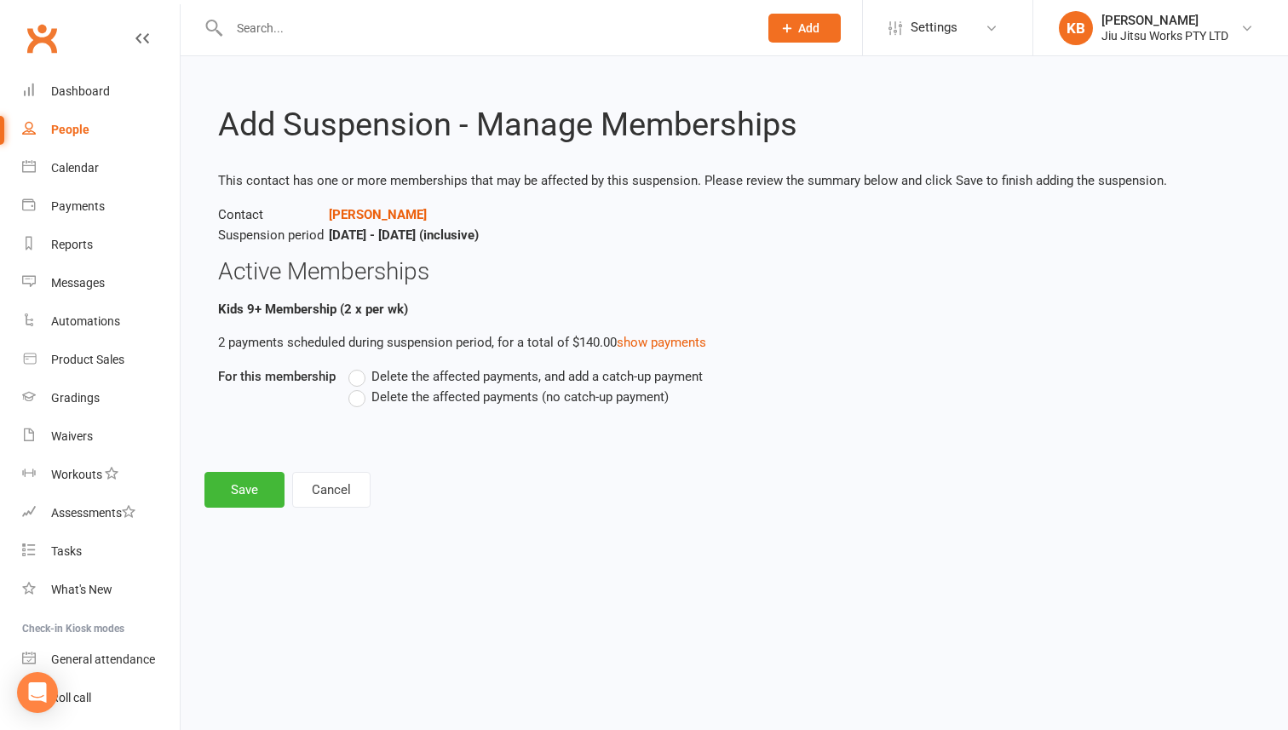
click at [477, 394] on span "Delete the affected payments (no catch-up payment)" at bounding box center [519, 396] width 297 height 18
click at [359, 387] on input "Delete the affected payments (no catch-up payment)" at bounding box center [353, 387] width 11 height 0
click at [250, 487] on button "Save" at bounding box center [244, 490] width 80 height 36
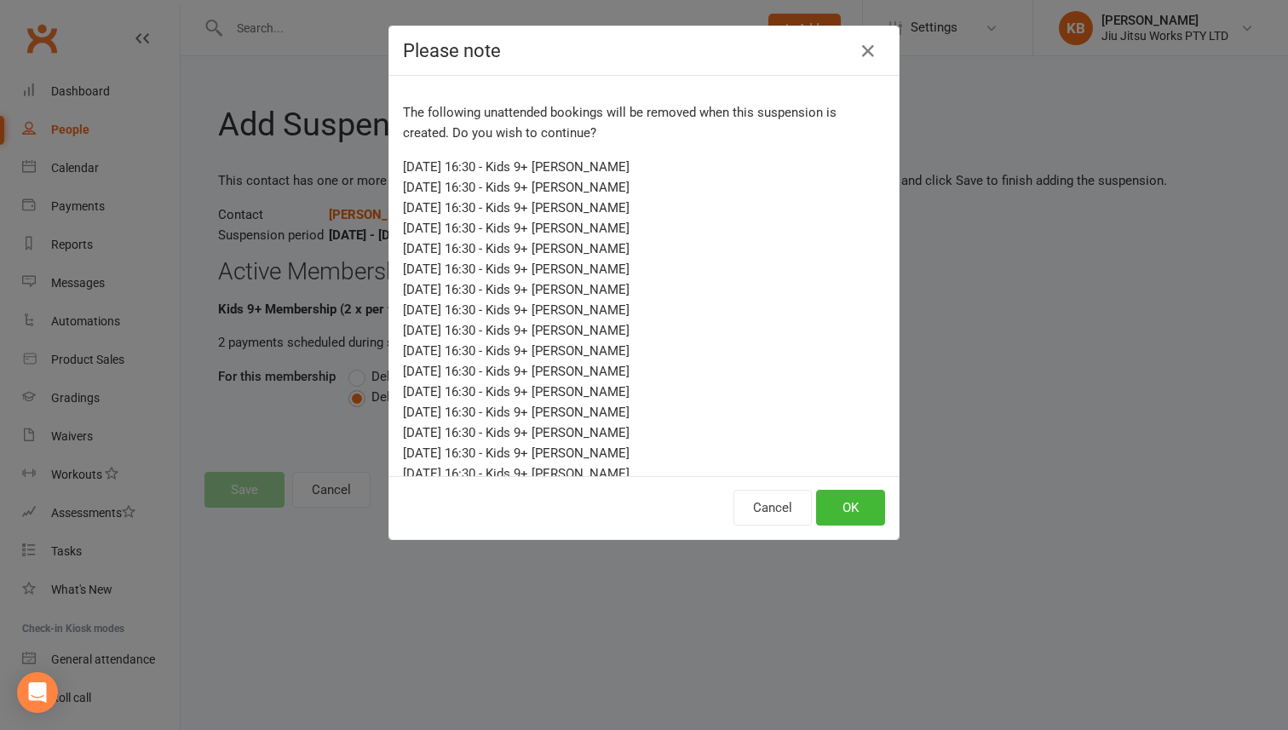
click at [849, 530] on div "Cancel OK" at bounding box center [643, 507] width 509 height 63
click at [849, 520] on button "OK" at bounding box center [850, 508] width 69 height 36
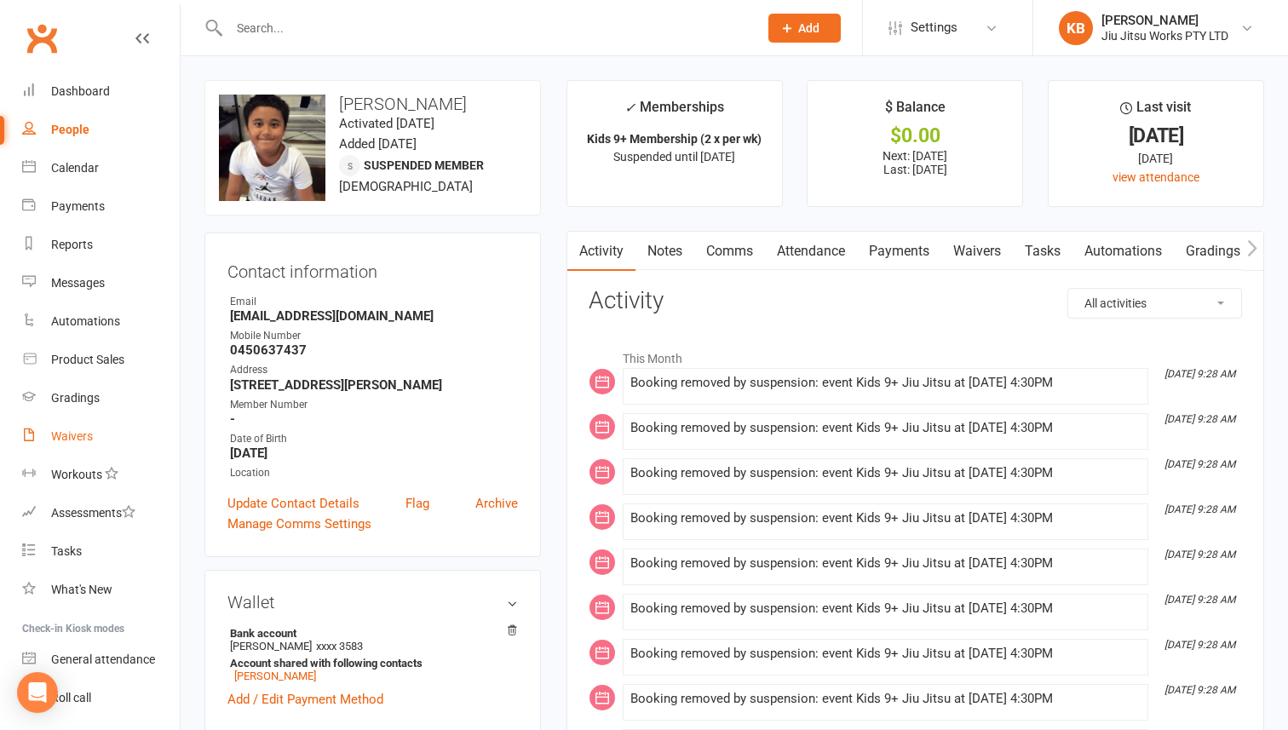
click at [77, 439] on div "Waivers" at bounding box center [72, 436] width 42 height 14
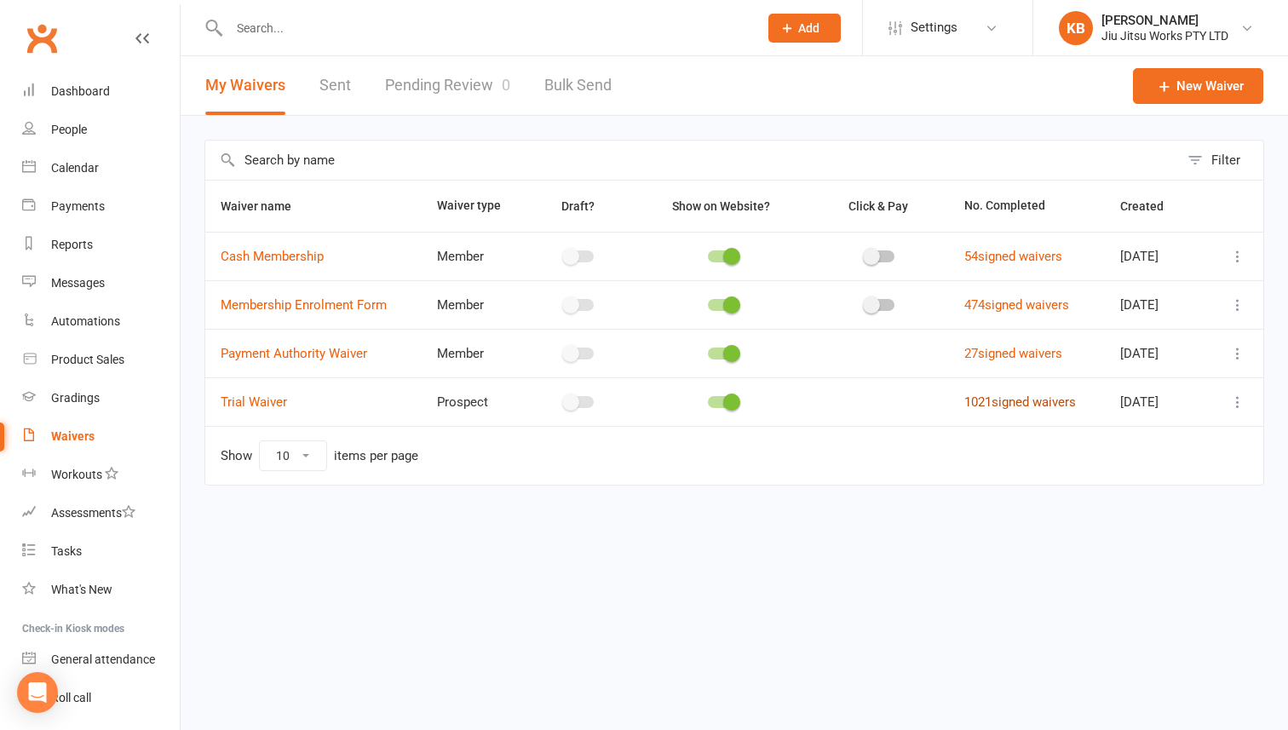
click at [1037, 405] on link "1021 signed waivers" at bounding box center [1020, 401] width 112 height 15
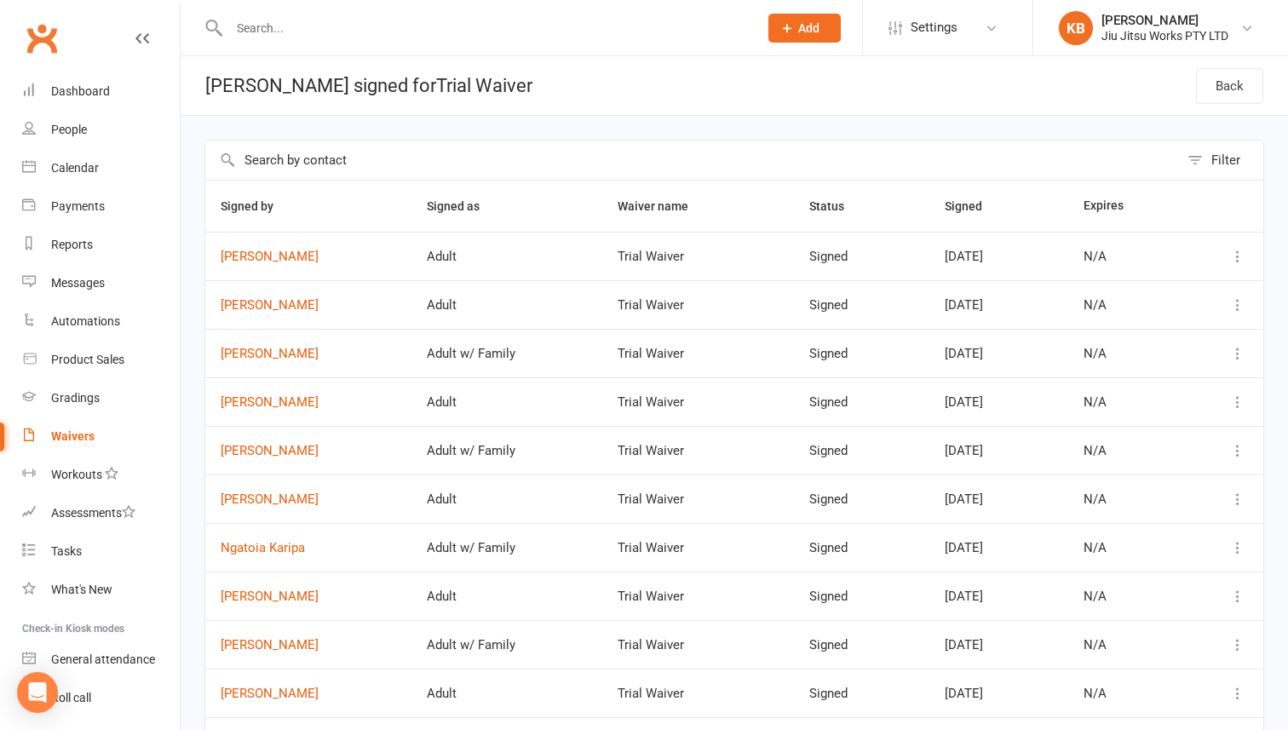
click at [617, 21] on input "text" at bounding box center [485, 28] width 522 height 24
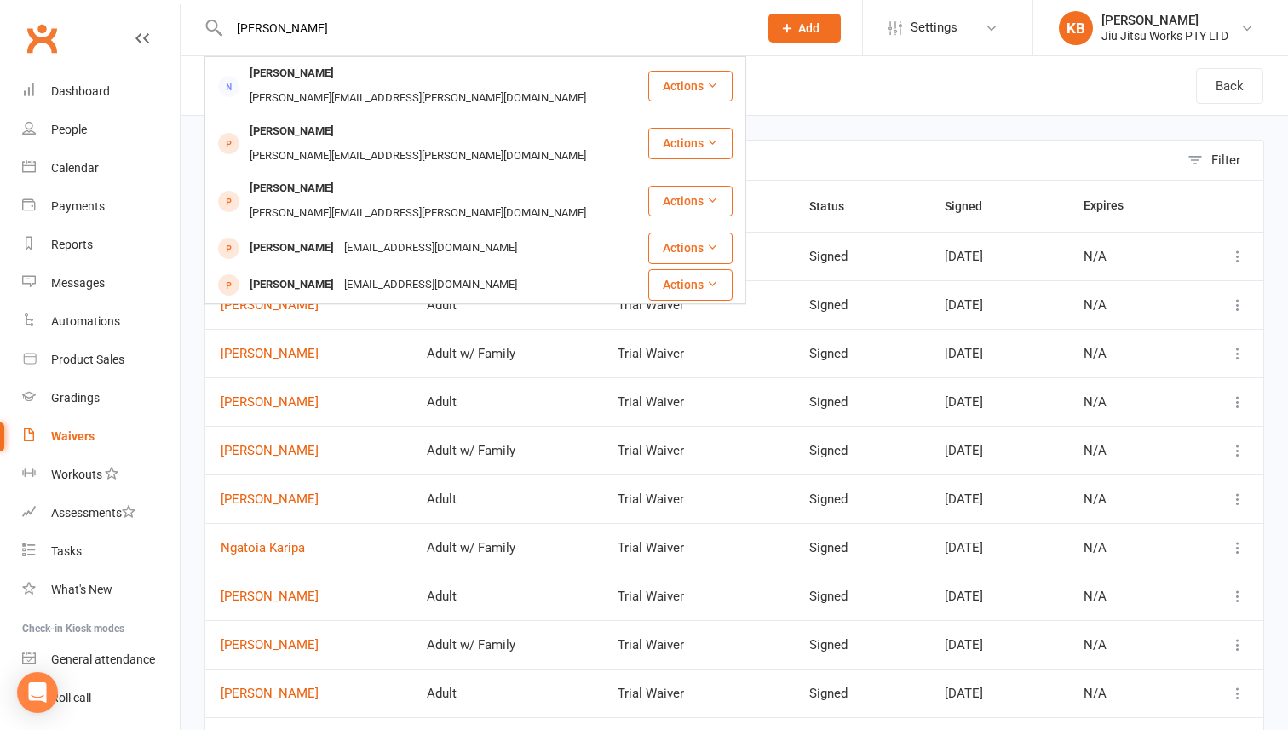
type input "jessica"
click at [81, 72] on div "Clubworx" at bounding box center [90, 48] width 180 height 63
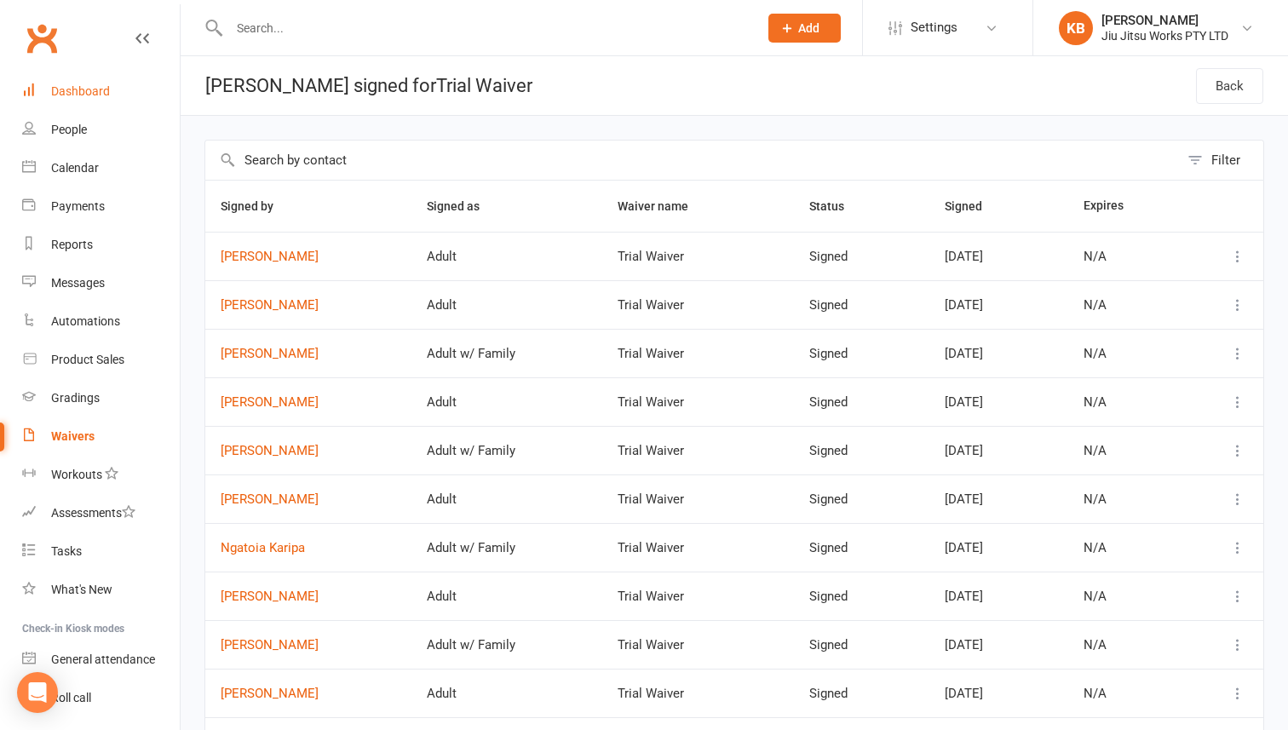
click at [81, 85] on div "Dashboard" at bounding box center [80, 91] width 59 height 14
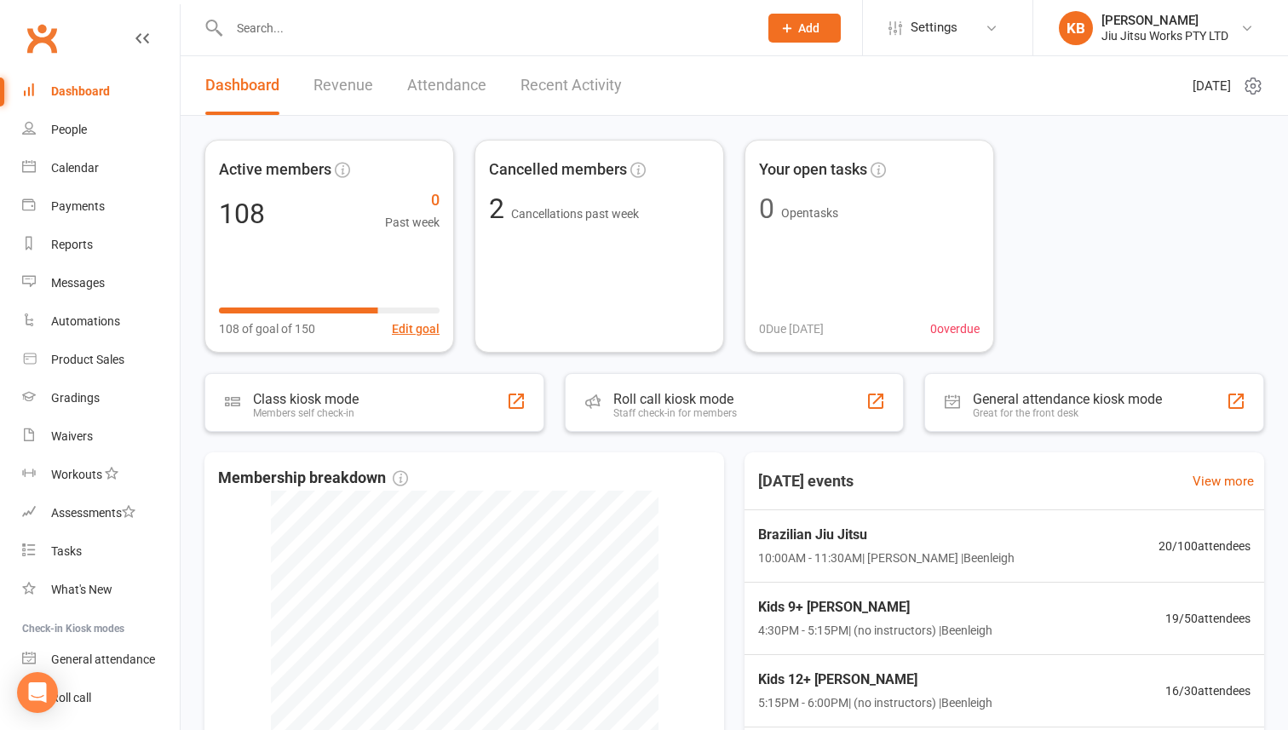
click at [539, 17] on input "text" at bounding box center [485, 28] width 522 height 24
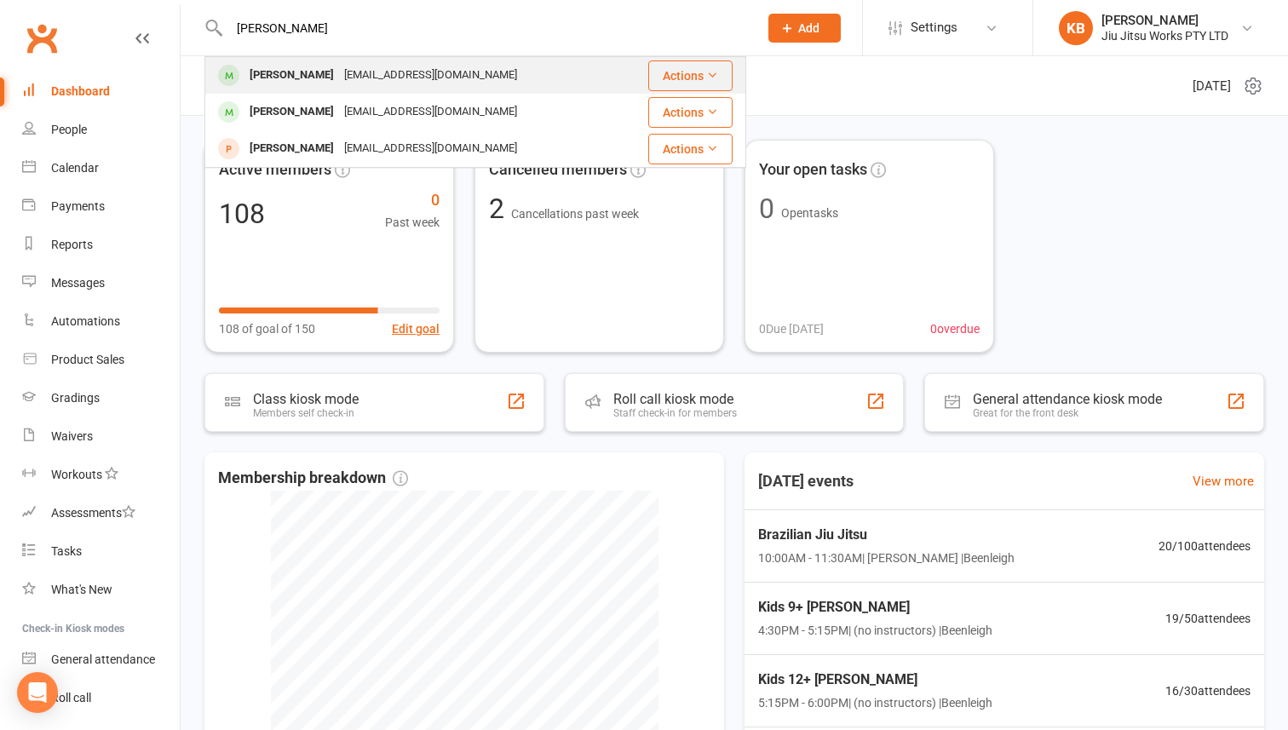
type input "seth"
click at [437, 79] on div "Seth Darke Darke3@bigpond.com" at bounding box center [412, 75] width 413 height 35
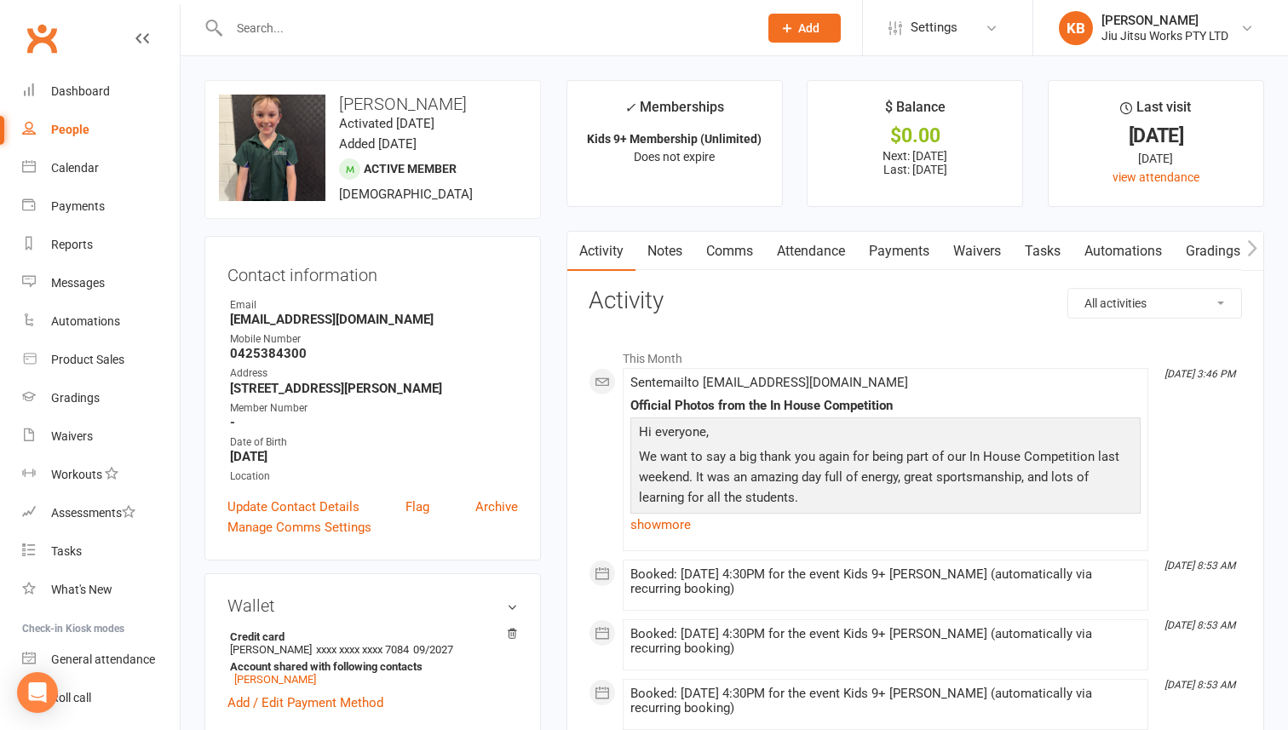
click at [893, 270] on link "Payments" at bounding box center [899, 251] width 84 height 39
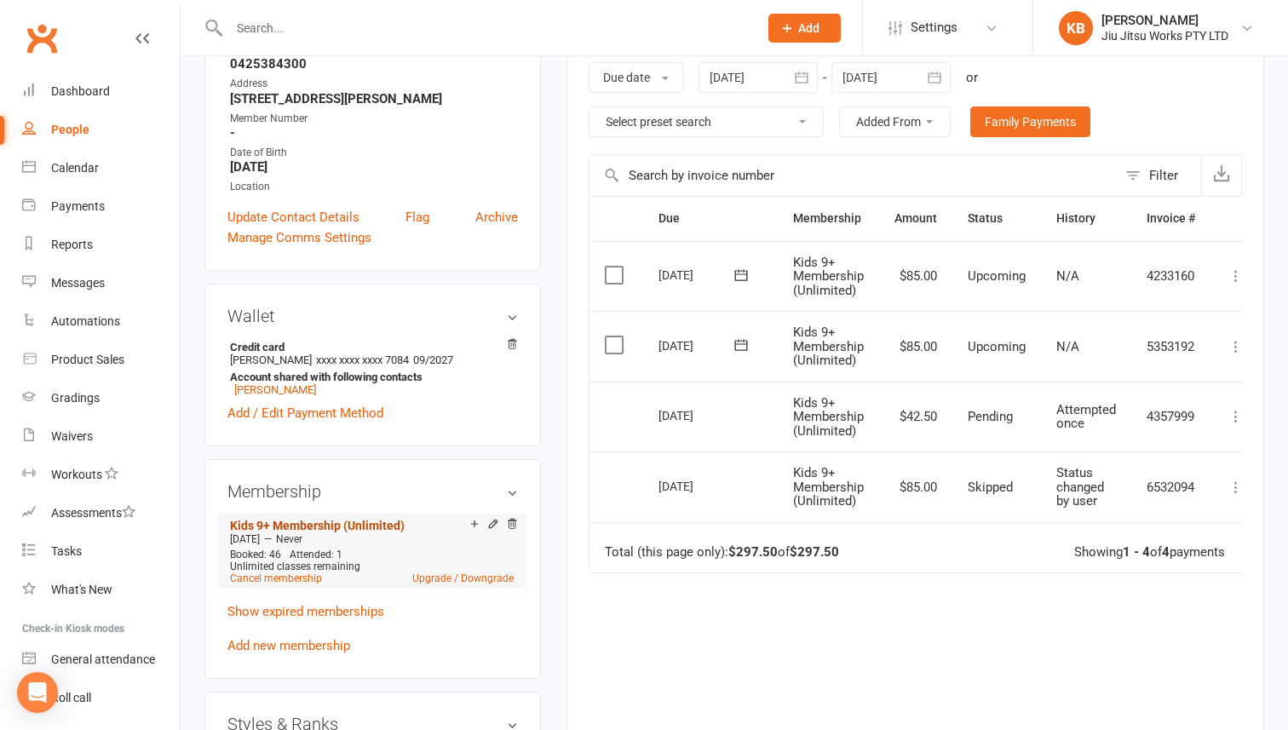
scroll to position [316, 0]
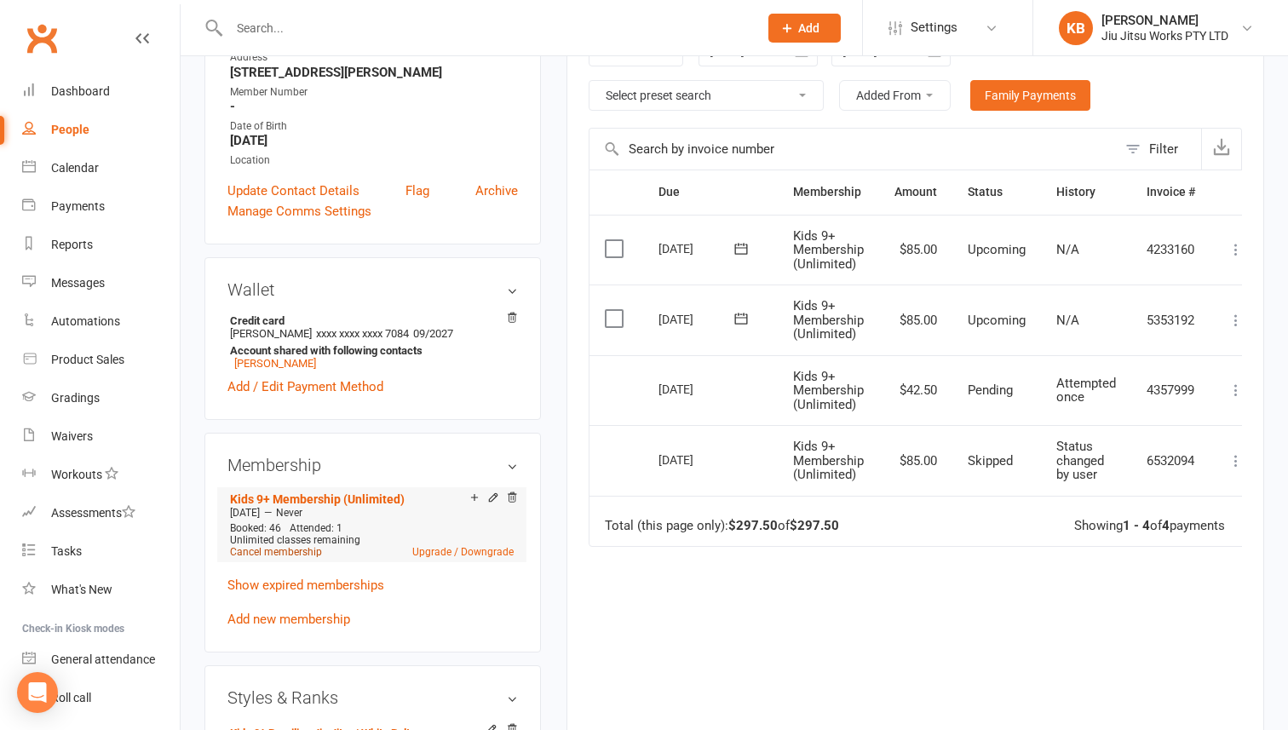
click at [298, 546] on link "Cancel membership" at bounding box center [276, 552] width 92 height 12
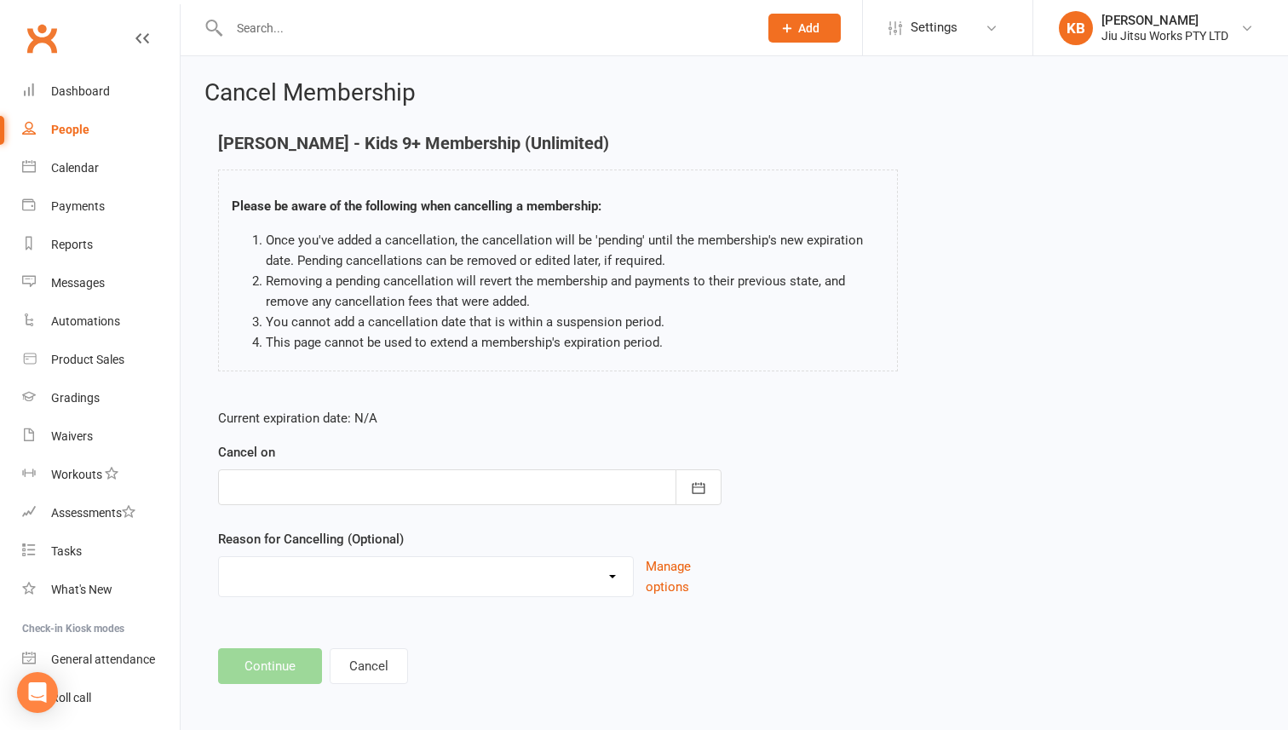
click at [412, 481] on div at bounding box center [469, 487] width 503 height 36
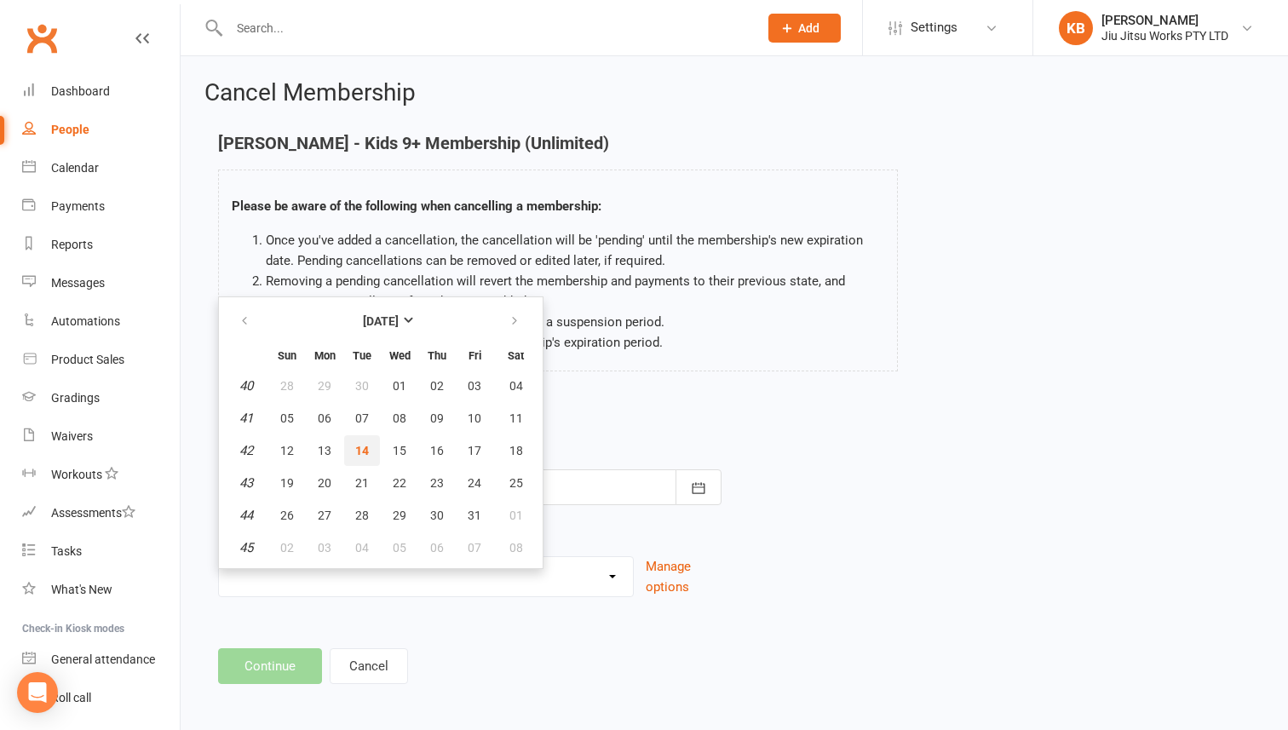
click at [364, 444] on span "14" at bounding box center [362, 451] width 14 height 14
type input "[DATE]"
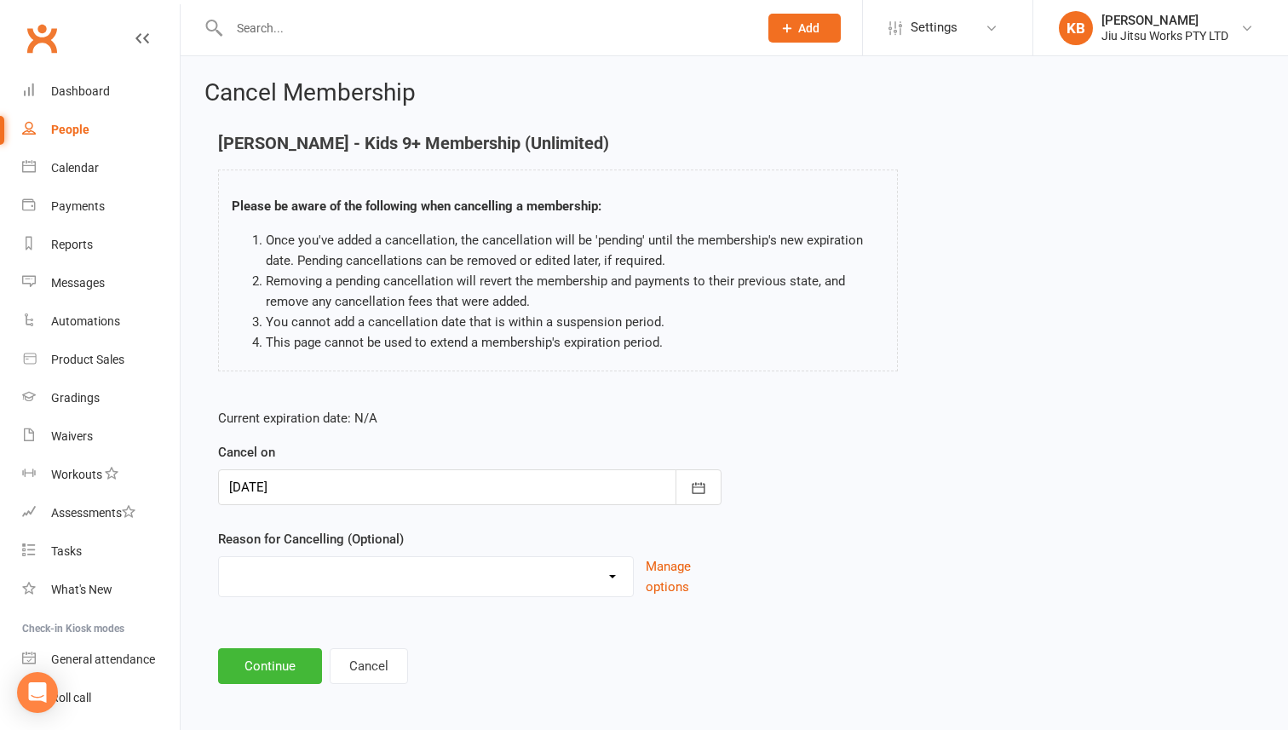
click at [371, 560] on select "Can no longer afford Holiday Injury Moved away No longer wants to do Other spor…" at bounding box center [426, 574] width 414 height 34
select select "0"
click at [219, 557] on select "Can no longer afford Holiday Injury Moved away No longer wants to do Other spor…" at bounding box center [426, 574] width 414 height 34
click at [267, 664] on button "Continue" at bounding box center [270, 666] width 104 height 36
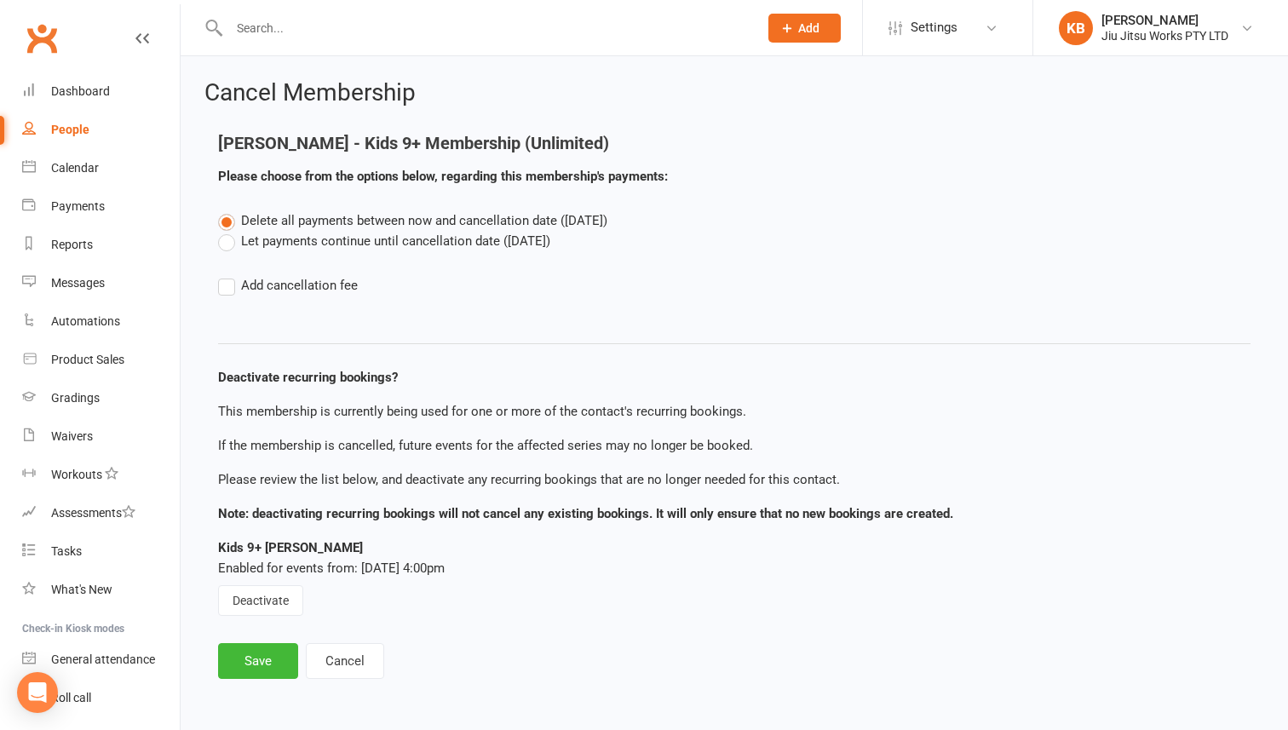
click at [374, 240] on label "Let payments continue until cancellation date ([DATE])" at bounding box center [384, 241] width 332 height 20
click at [229, 231] on input "Let payments continue until cancellation date ([DATE])" at bounding box center [223, 231] width 11 height 0
click at [268, 586] on button "Deactivate" at bounding box center [260, 600] width 85 height 31
click at [273, 652] on button "Save" at bounding box center [258, 661] width 80 height 36
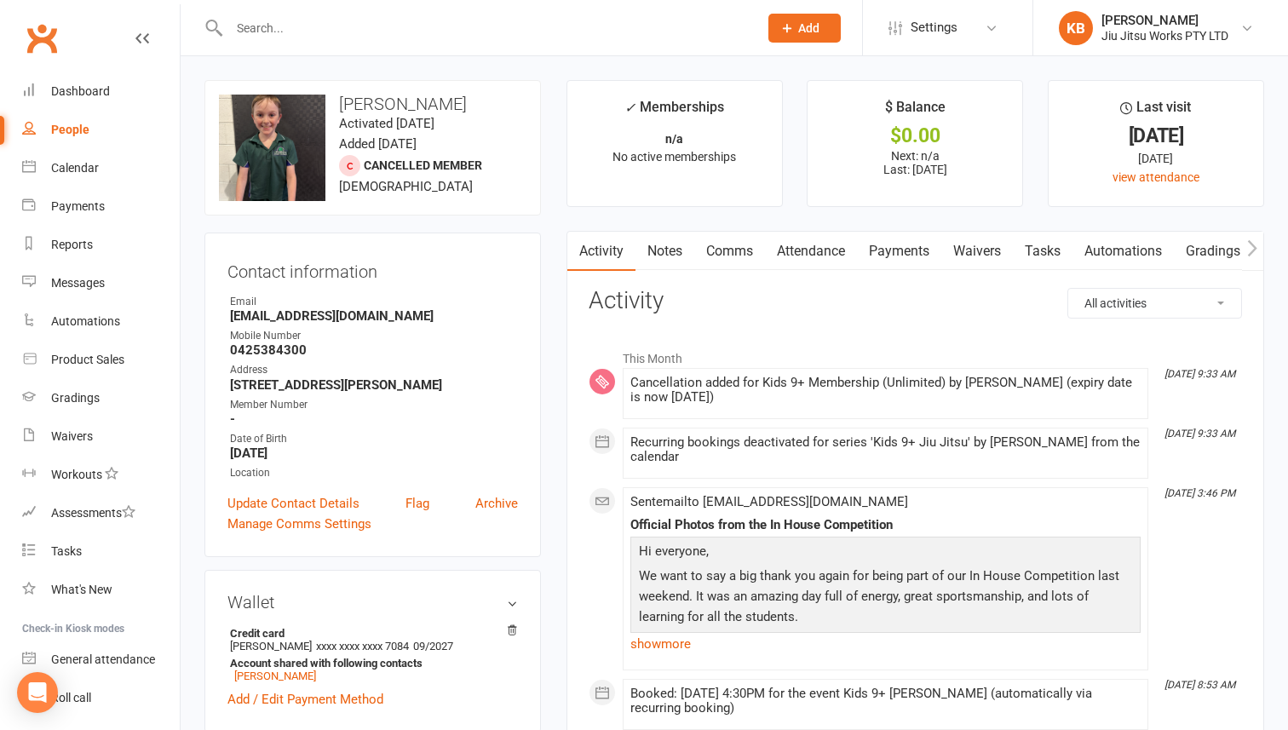
click at [481, 40] on div at bounding box center [475, 27] width 542 height 55
click at [481, 29] on input "text" at bounding box center [485, 28] width 522 height 24
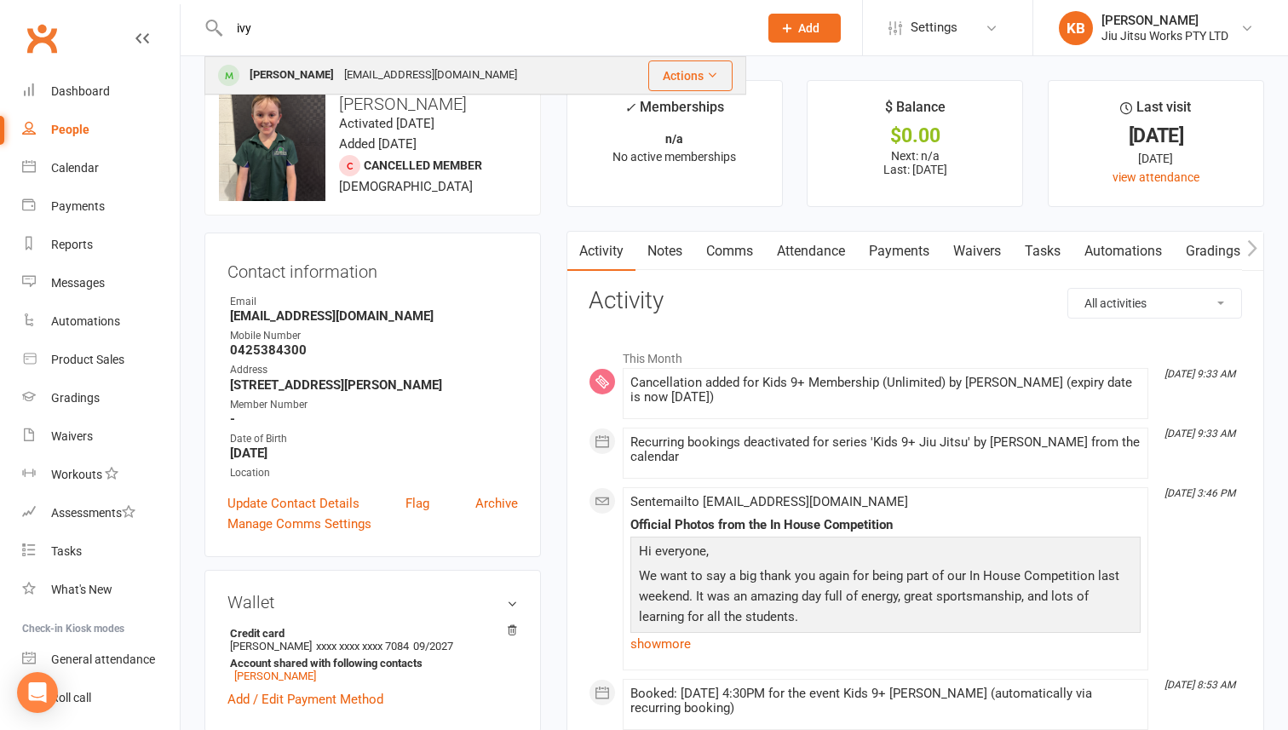
type input "ivy"
click at [450, 83] on div "Ivy Lesa jlesa47@gmail.com" at bounding box center [412, 75] width 413 height 35
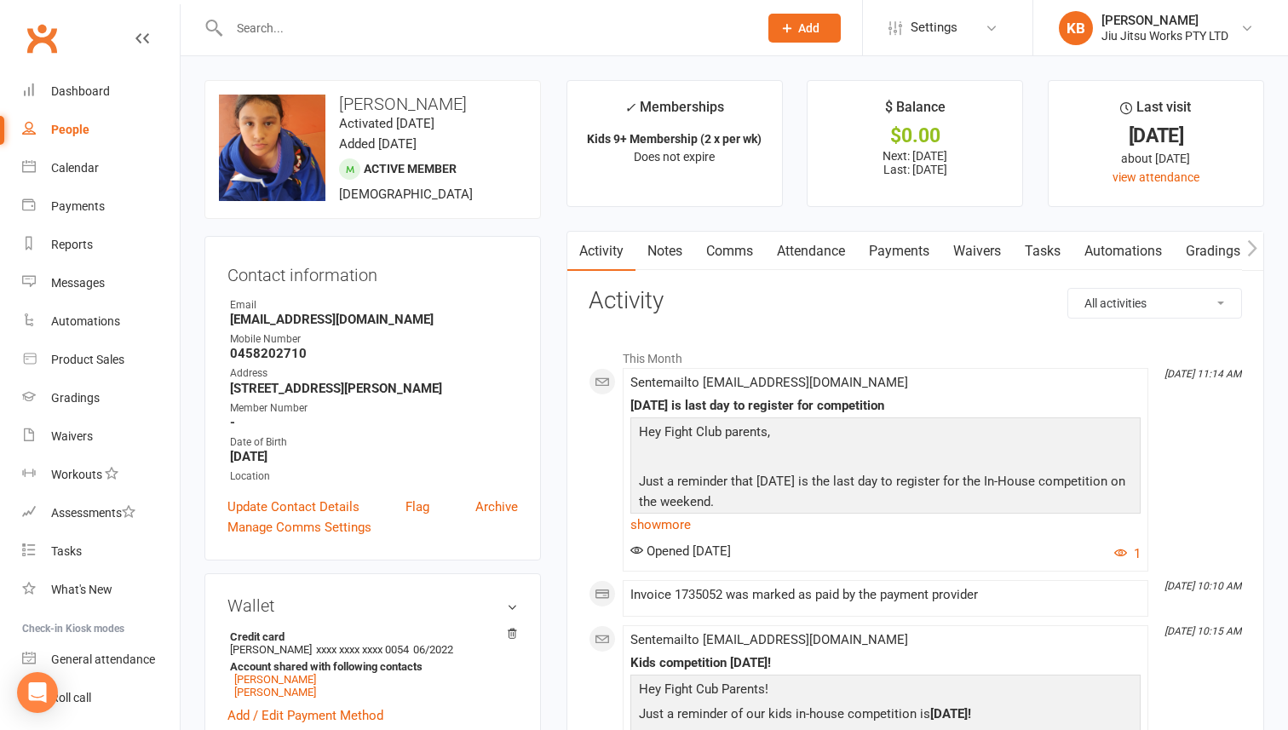
click at [918, 248] on link "Payments" at bounding box center [899, 251] width 84 height 39
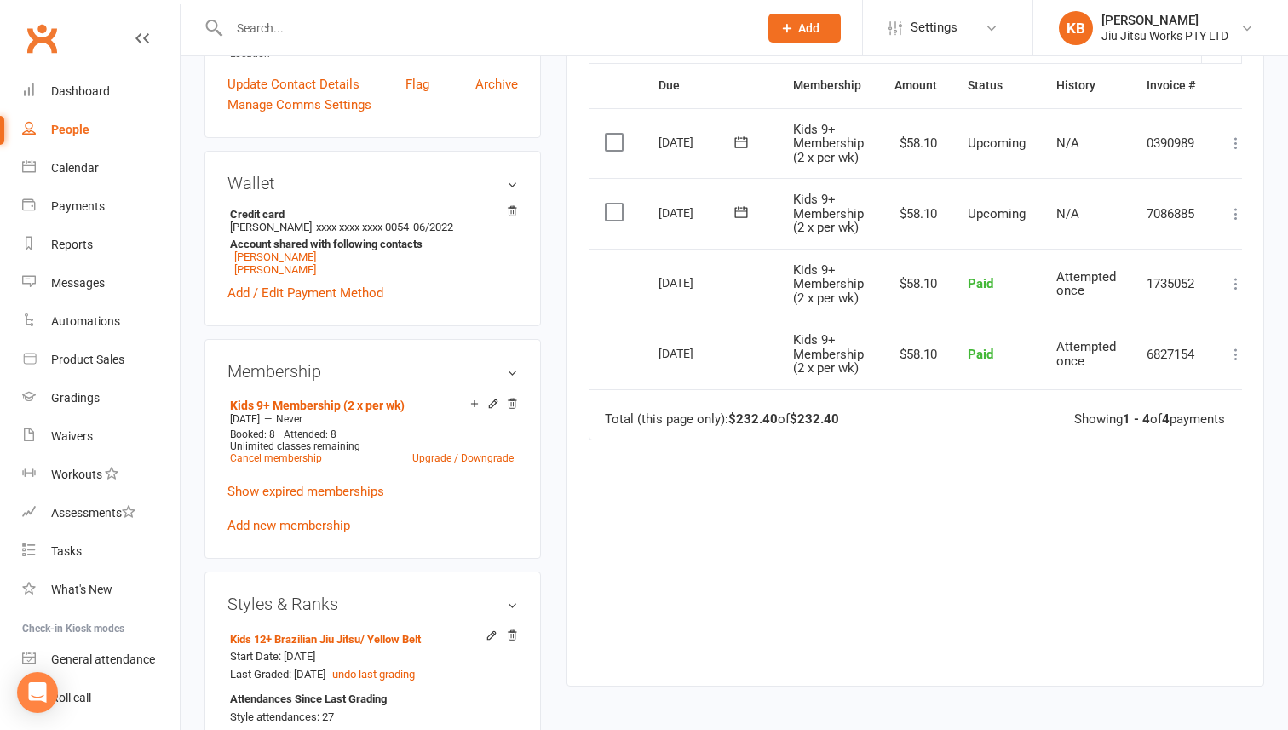
scroll to position [431, 0]
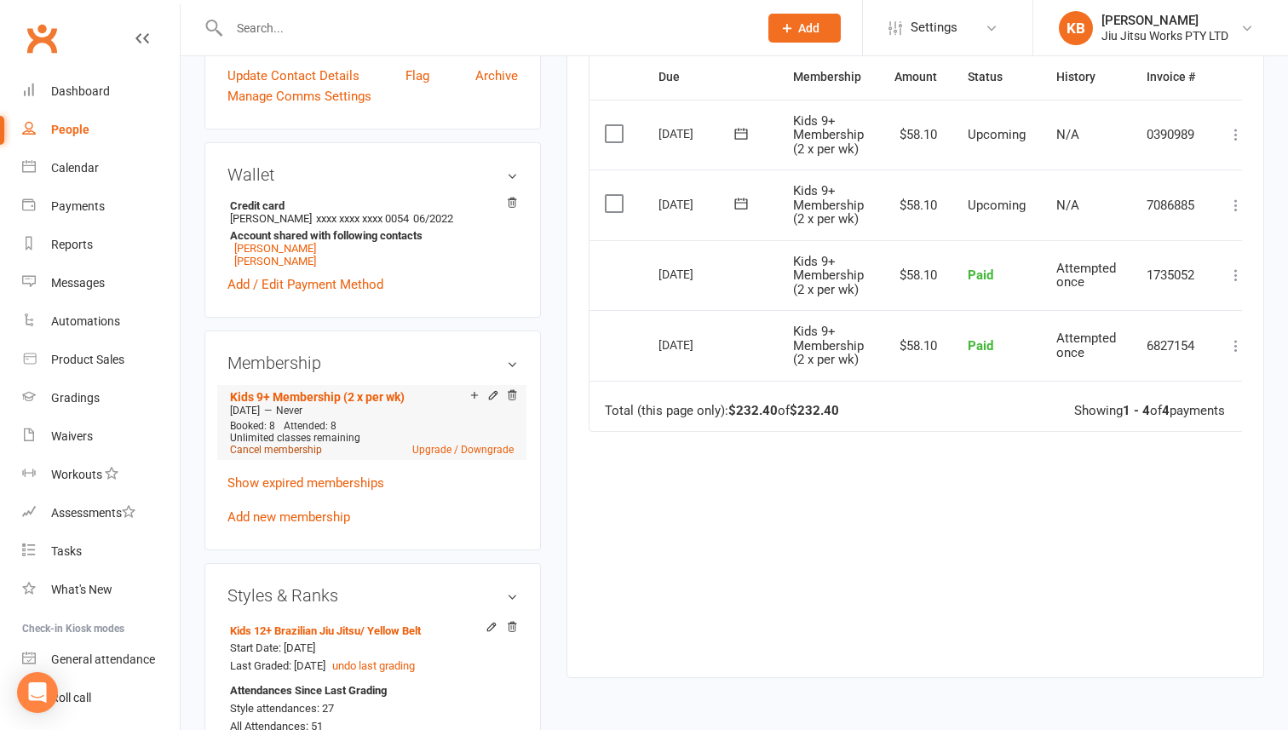
click at [280, 449] on link "Cancel membership" at bounding box center [276, 450] width 92 height 12
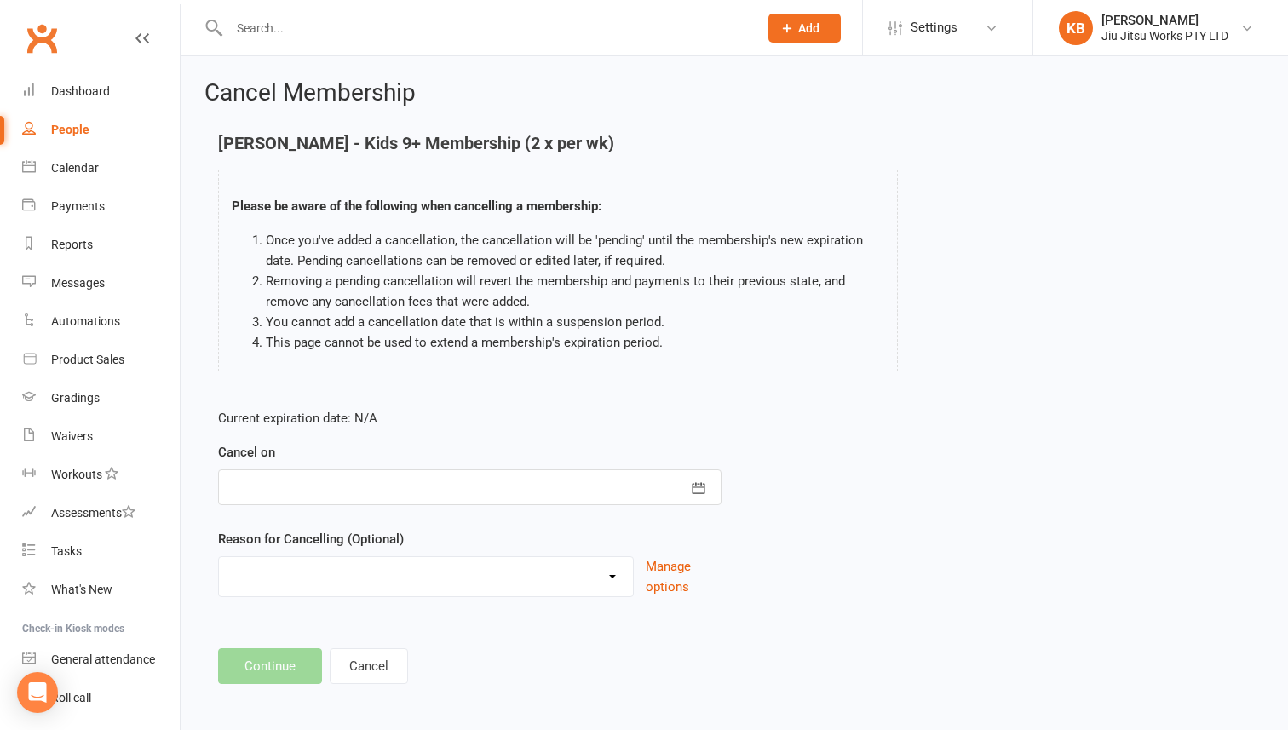
click at [509, 488] on div at bounding box center [469, 487] width 503 height 36
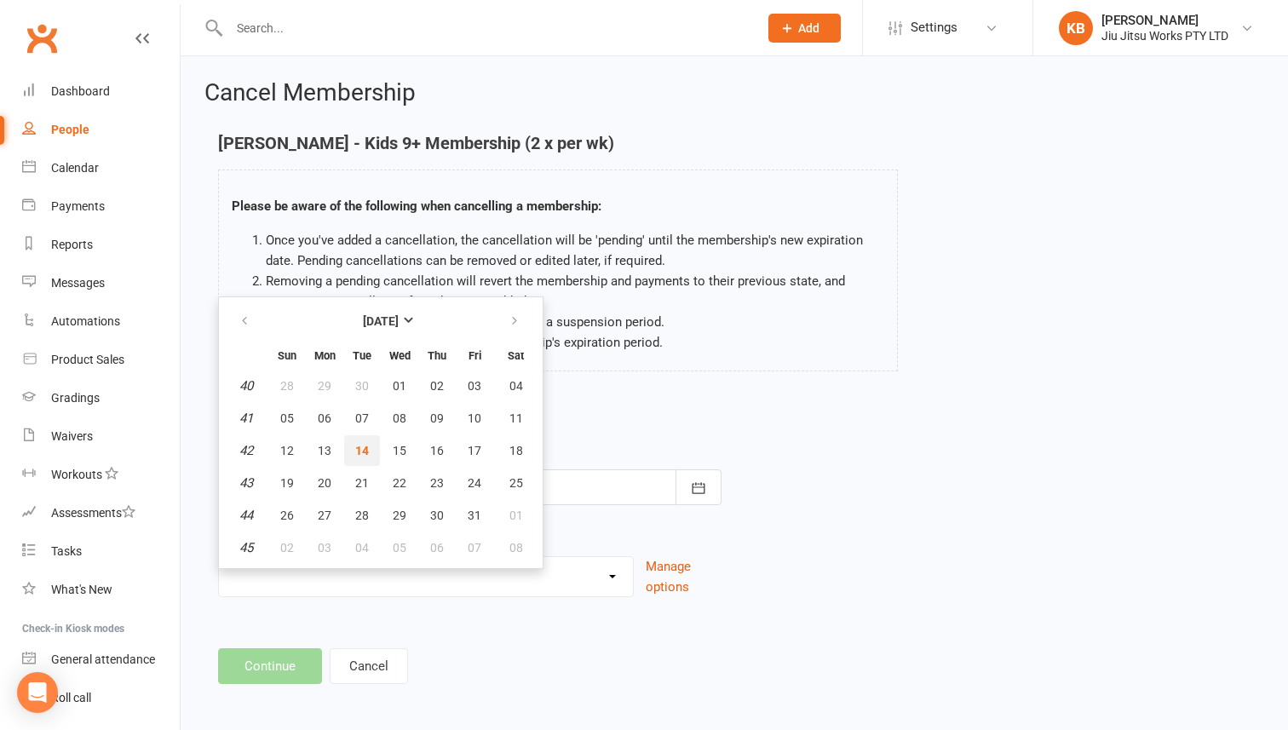
click at [365, 440] on button "14" at bounding box center [362, 450] width 36 height 31
type input "[DATE]"
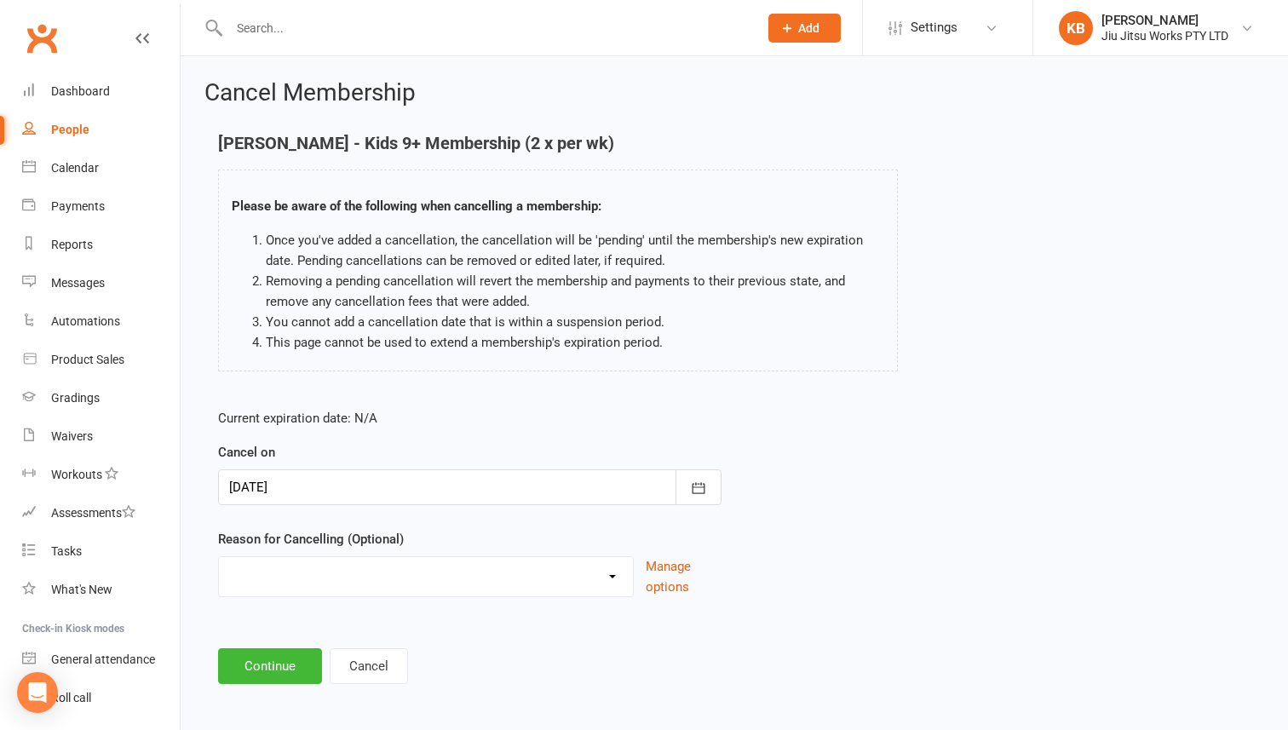
click at [296, 581] on select "Can no longer afford Holiday Injury Moved away No longer wants to do Other spor…" at bounding box center [426, 574] width 414 height 34
click at [271, 592] on div "Can no longer afford Holiday Injury Moved away No longer wants to do Other spor…" at bounding box center [426, 576] width 416 height 41
click at [273, 580] on select "Can no longer afford Holiday Injury Moved away No longer wants to do Other spor…" at bounding box center [426, 574] width 414 height 34
select select "8"
click at [219, 557] on select "Can no longer afford Holiday Injury Moved away No longer wants to do Other spor…" at bounding box center [426, 574] width 414 height 34
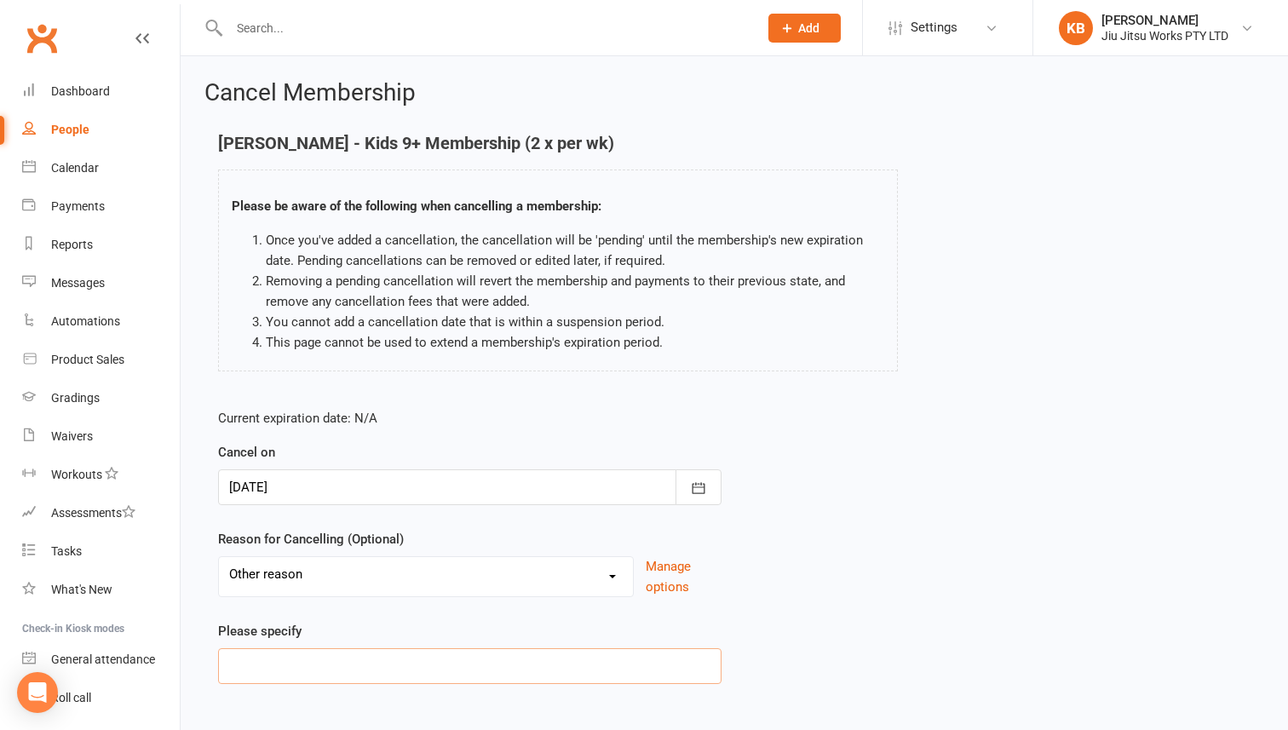
click at [295, 660] on input at bounding box center [469, 666] width 503 height 36
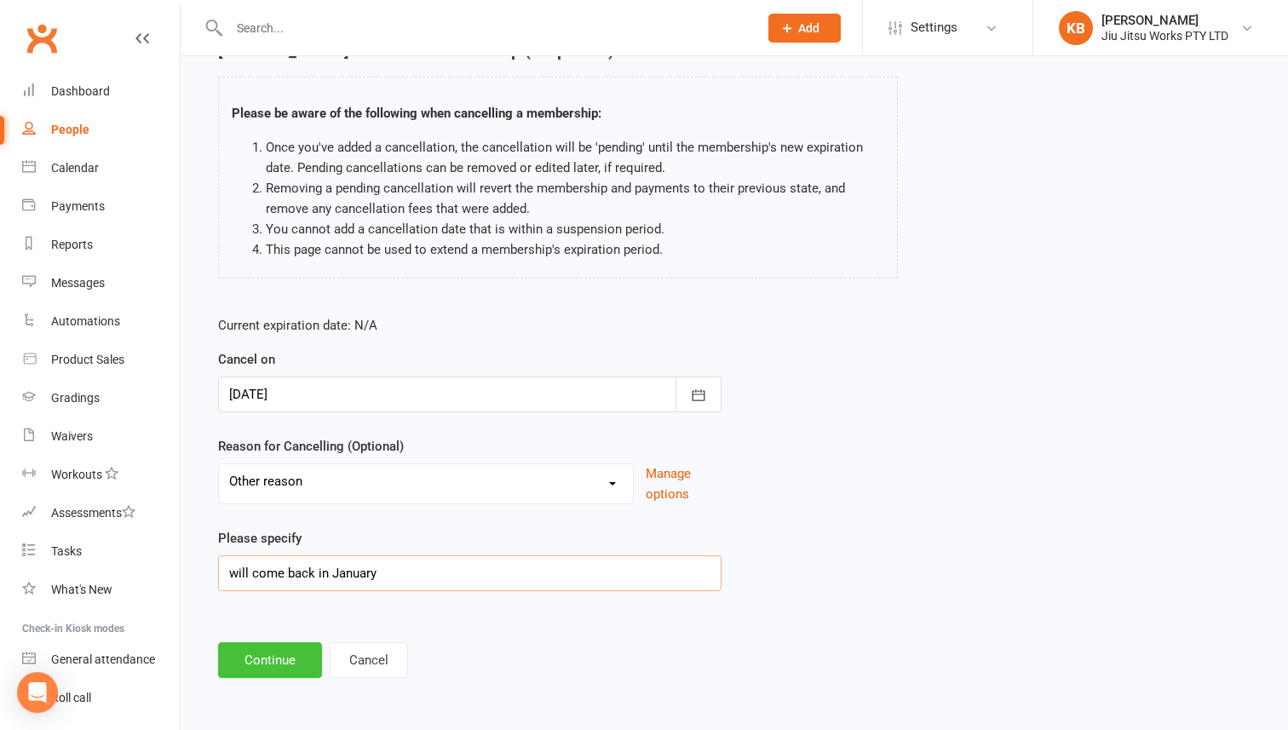
type input "will come back in January"
click at [256, 664] on button "Continue" at bounding box center [270, 660] width 104 height 36
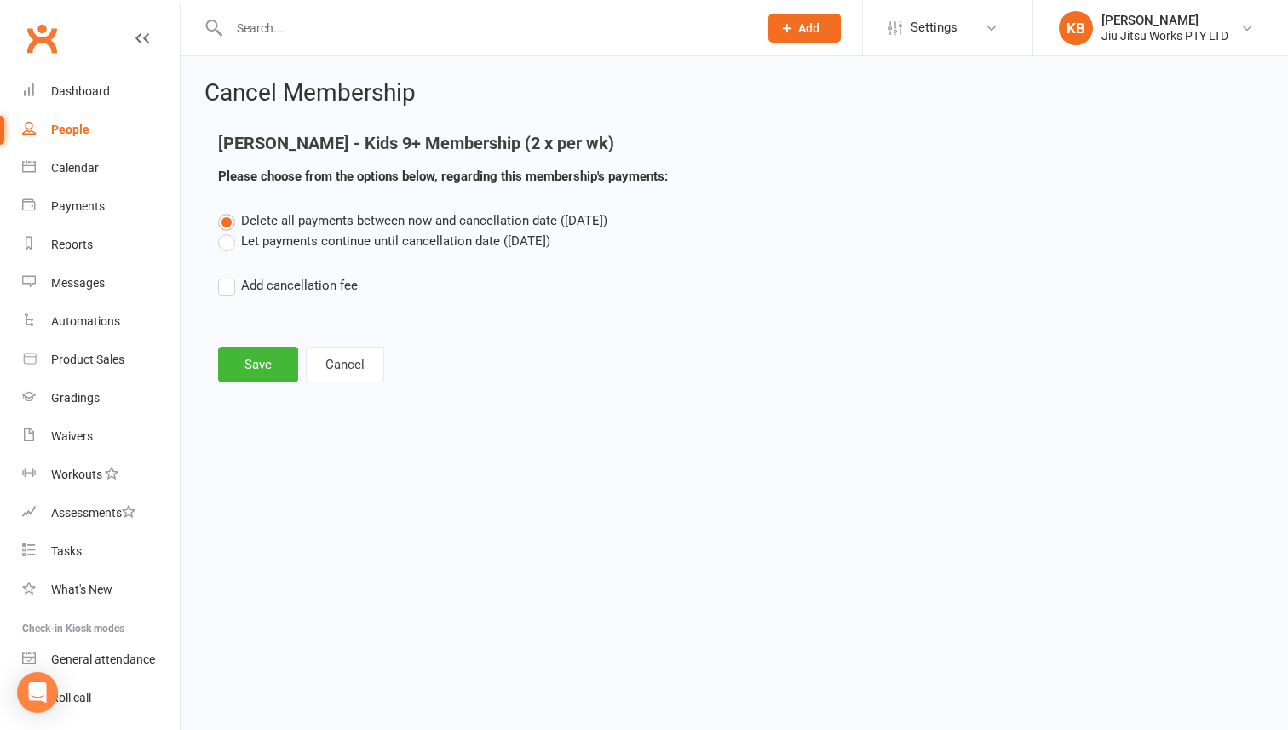
scroll to position [0, 0]
click at [388, 244] on label "Let payments continue until cancellation date ([DATE])" at bounding box center [384, 241] width 332 height 20
click at [229, 231] on input "Let payments continue until cancellation date ([DATE])" at bounding box center [223, 231] width 11 height 0
click at [265, 367] on button "Save" at bounding box center [258, 365] width 80 height 36
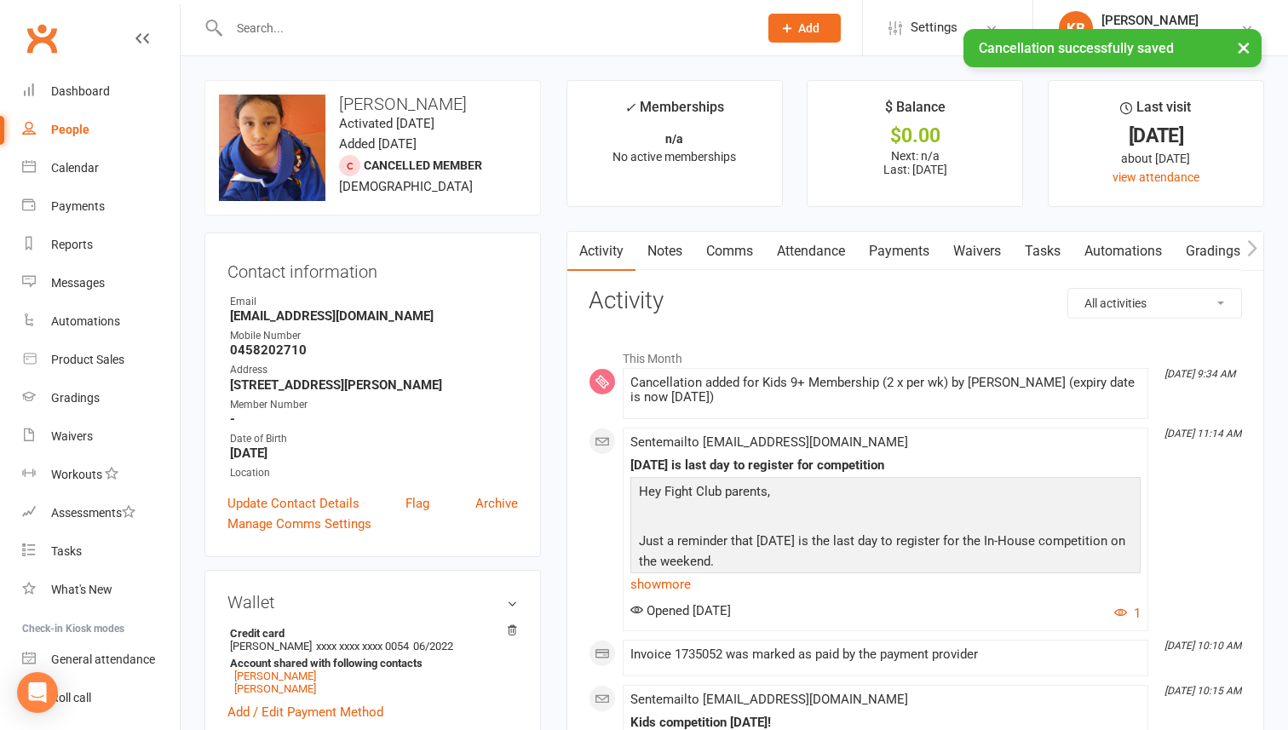
click at [303, 29] on div "× Cancellation successfully saved" at bounding box center [633, 29] width 1266 height 0
click at [302, 26] on input "text" at bounding box center [485, 28] width 522 height 24
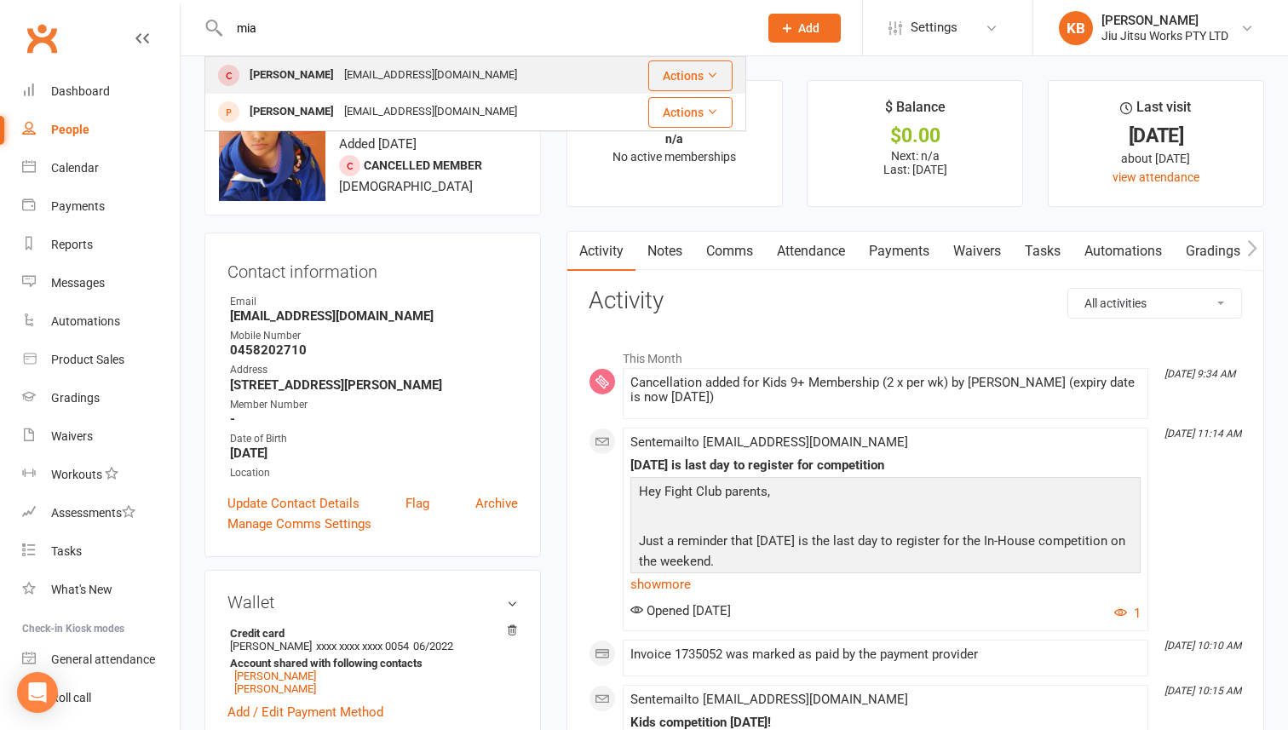
type input "mia"
click at [339, 82] on div "jlesa47@gmail.com" at bounding box center [430, 75] width 183 height 25
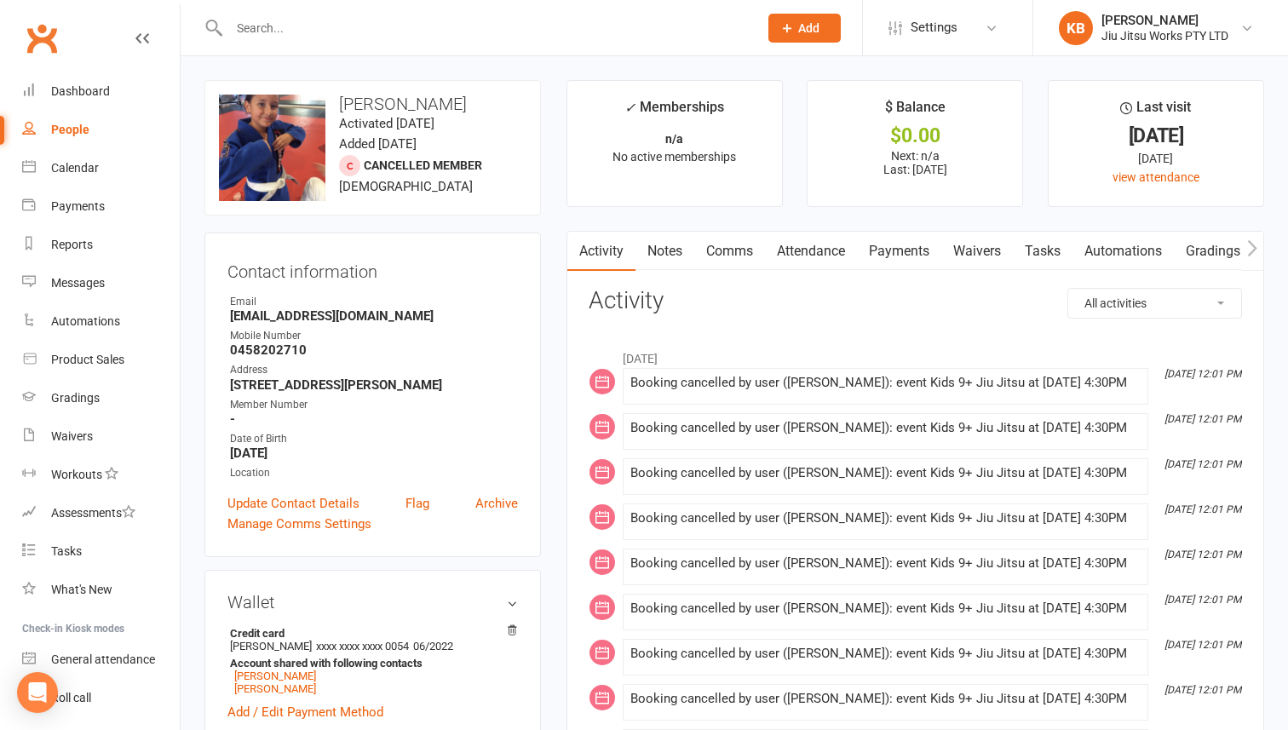
click at [447, 16] on input "text" at bounding box center [485, 28] width 522 height 24
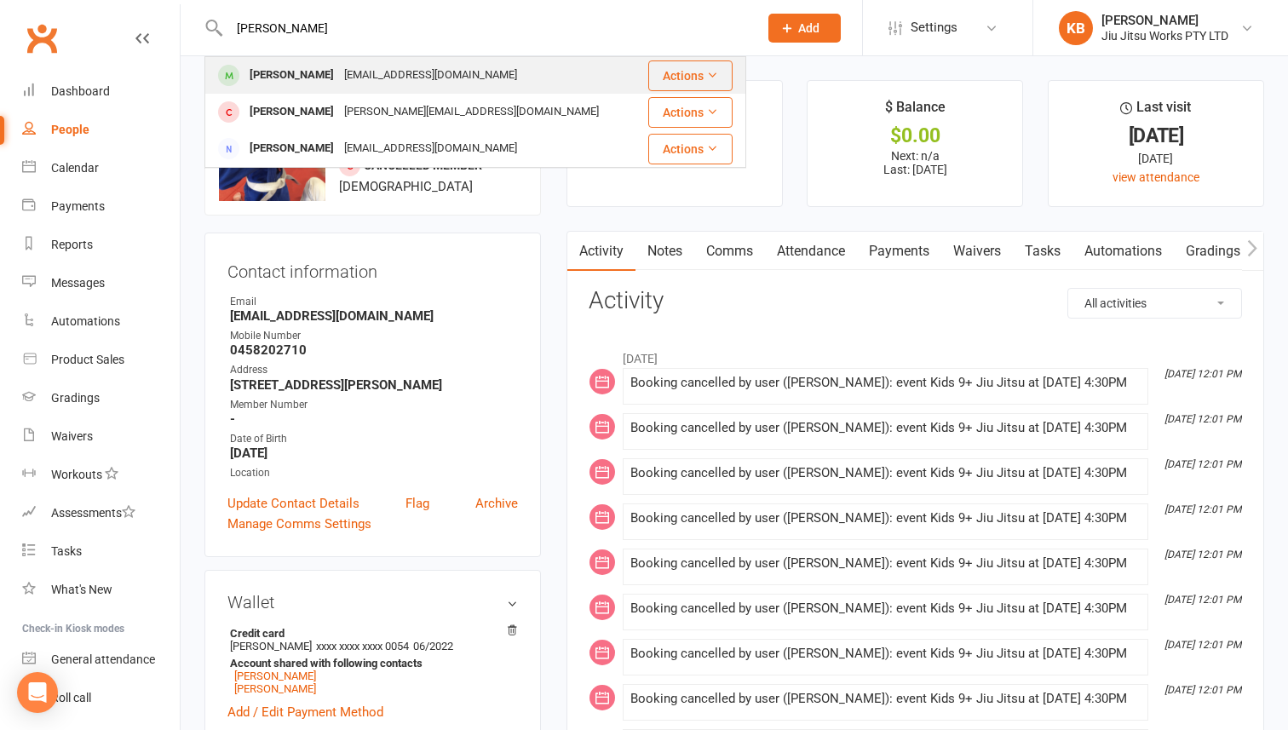
type input "justen"
click at [414, 83] on div "cyc5589@gmail.com" at bounding box center [430, 75] width 183 height 25
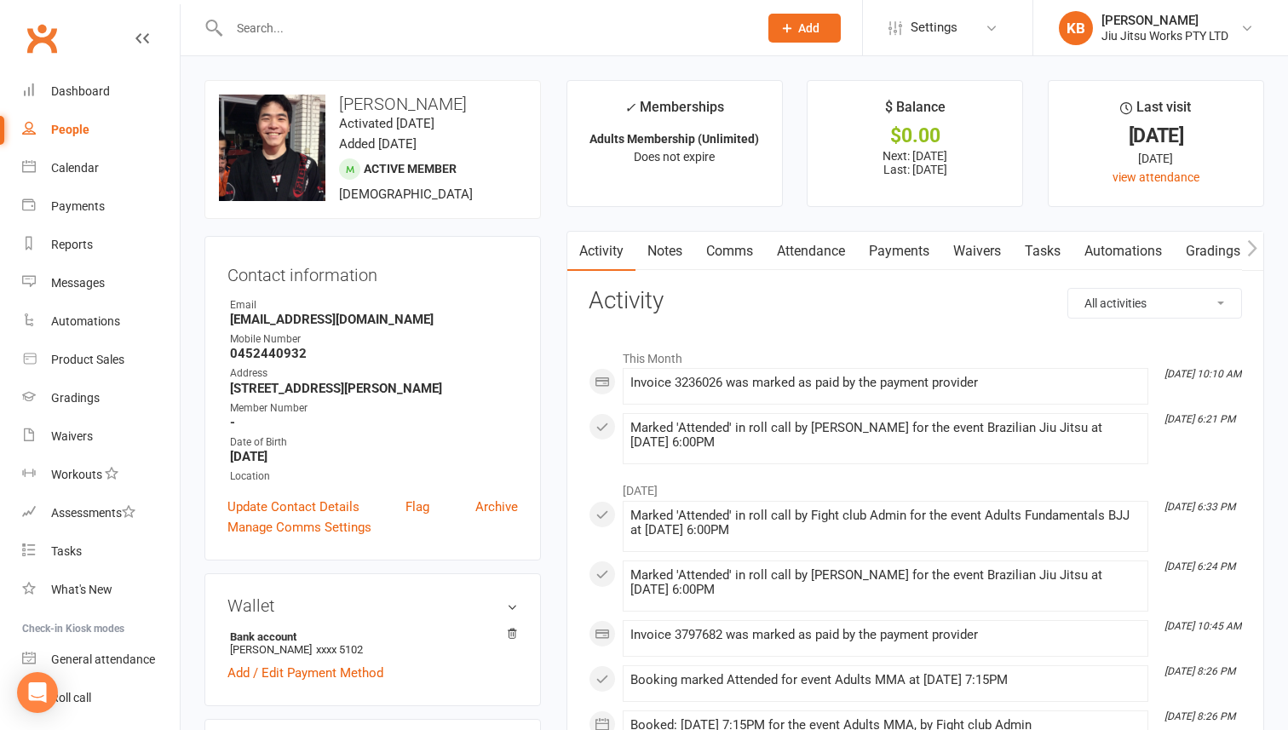
click at [905, 259] on link "Payments" at bounding box center [899, 251] width 84 height 39
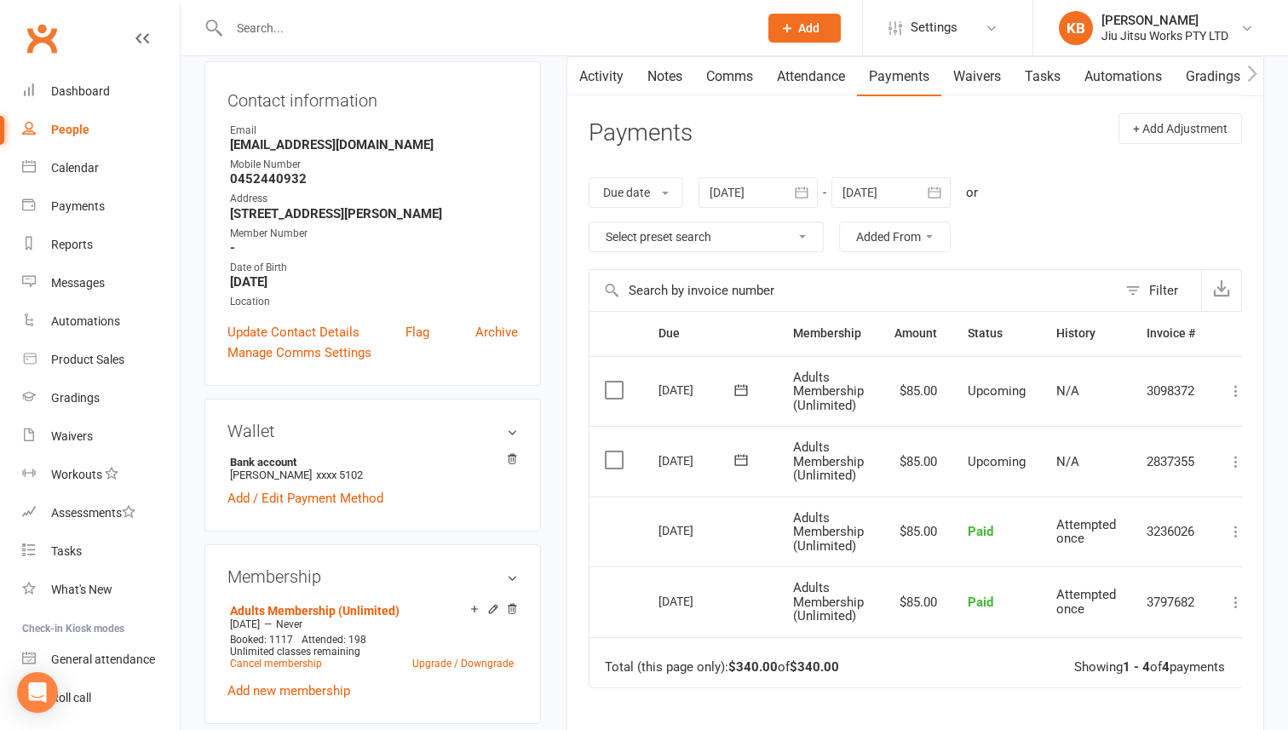
scroll to position [176, 0]
click at [927, 192] on button "button" at bounding box center [935, 190] width 31 height 31
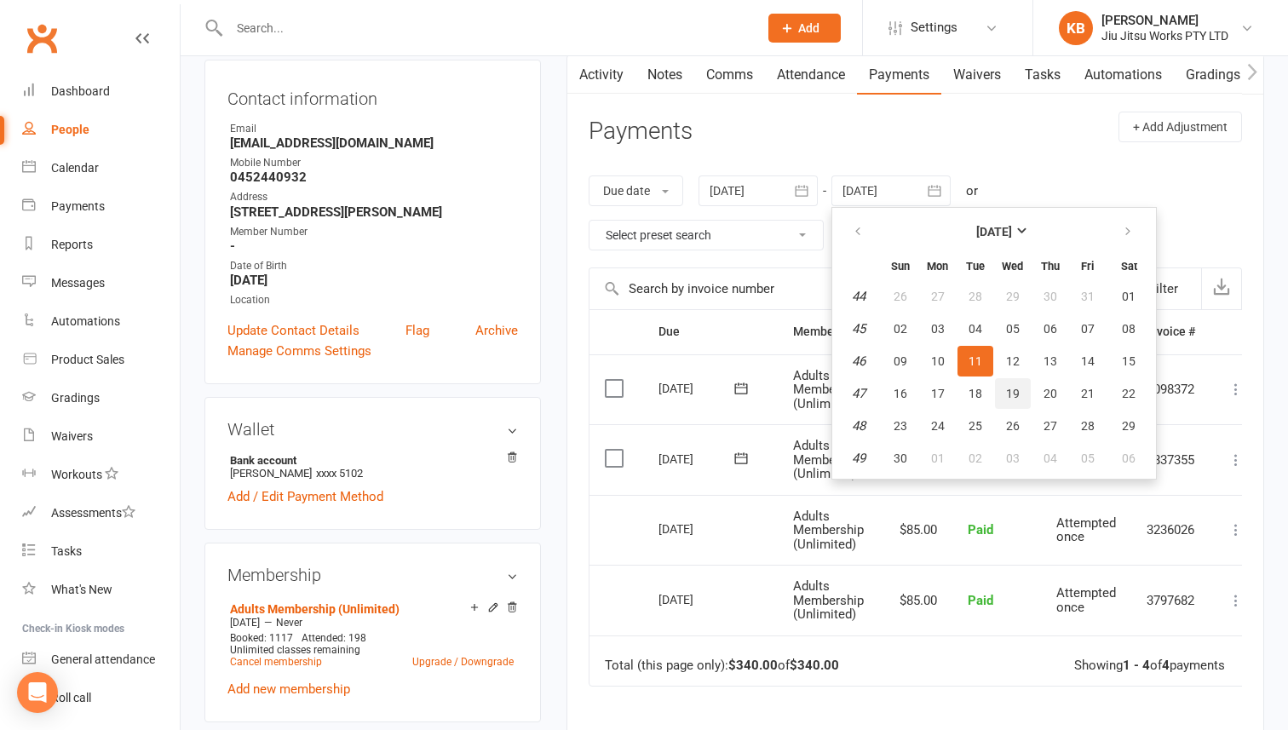
click at [1012, 403] on button "19" at bounding box center [1013, 393] width 36 height 31
type input "19 Nov 2025"
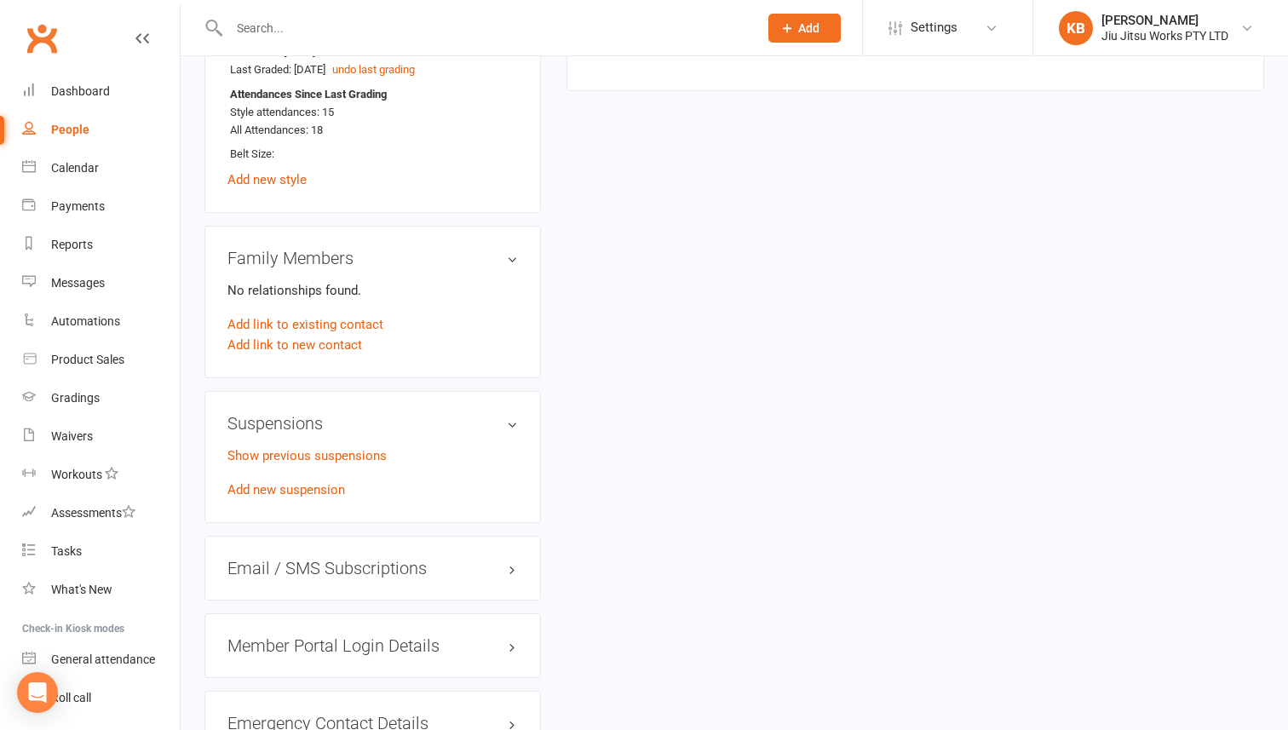
scroll to position [1100, 0]
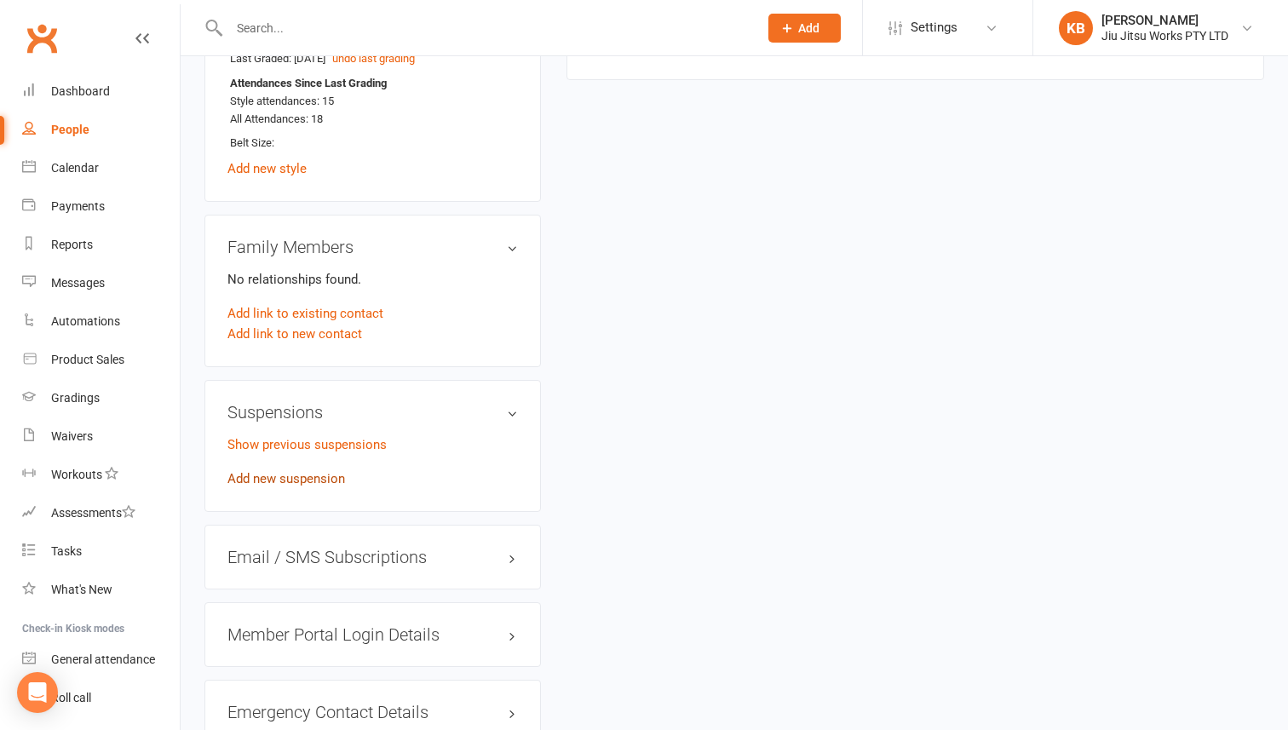
click at [297, 480] on link "Add new suspension" at bounding box center [286, 478] width 118 height 15
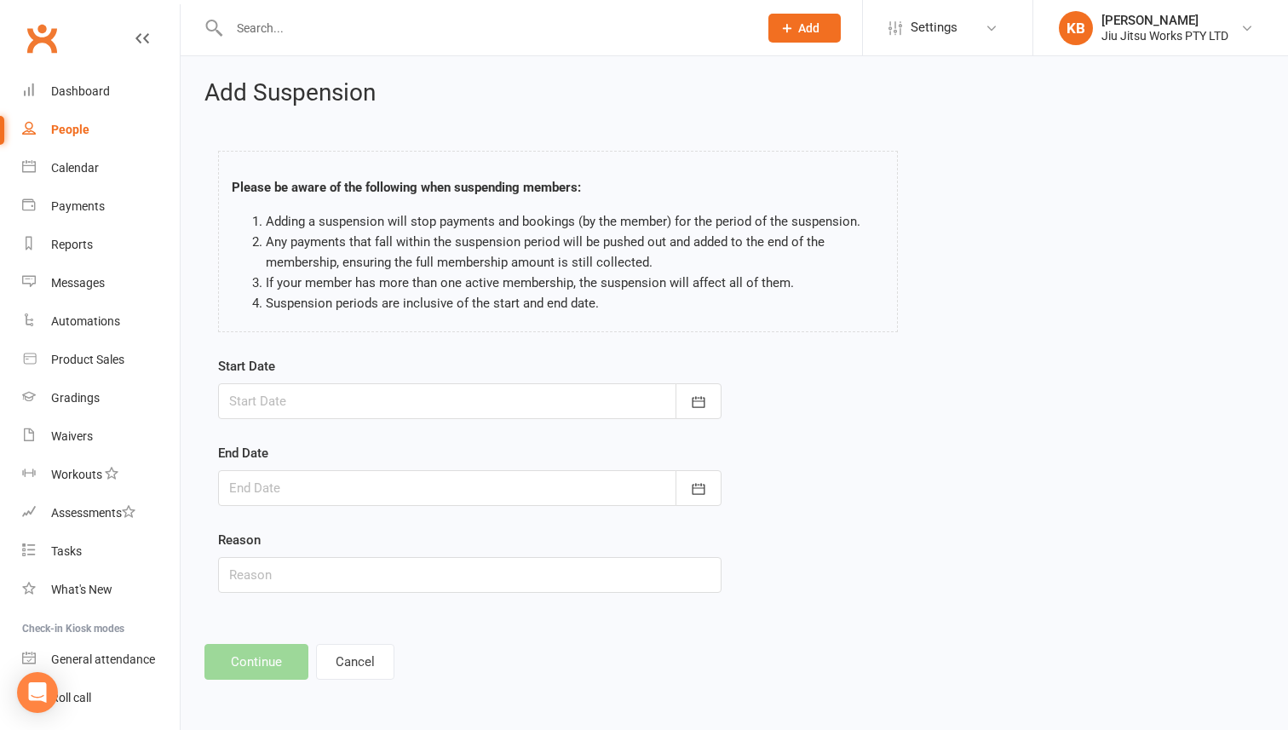
click at [344, 386] on div at bounding box center [469, 401] width 503 height 36
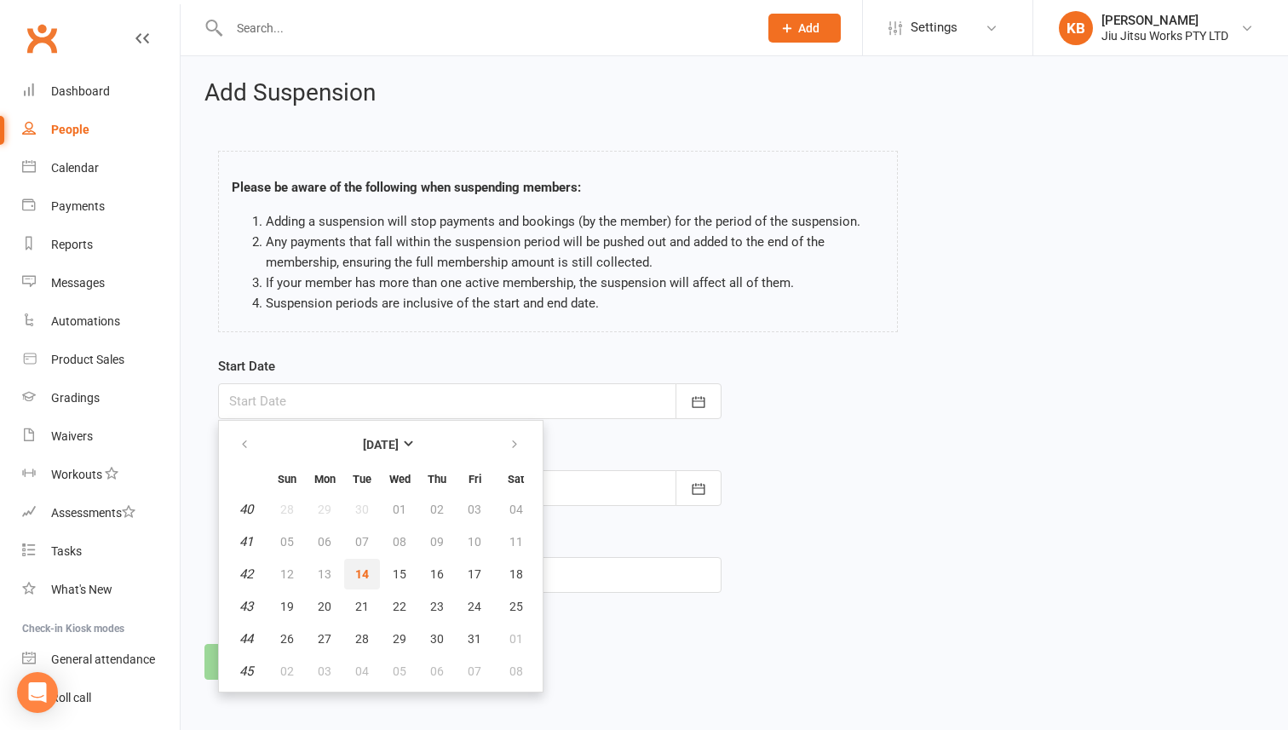
click at [368, 572] on button "14" at bounding box center [362, 574] width 36 height 31
type input "[DATE]"
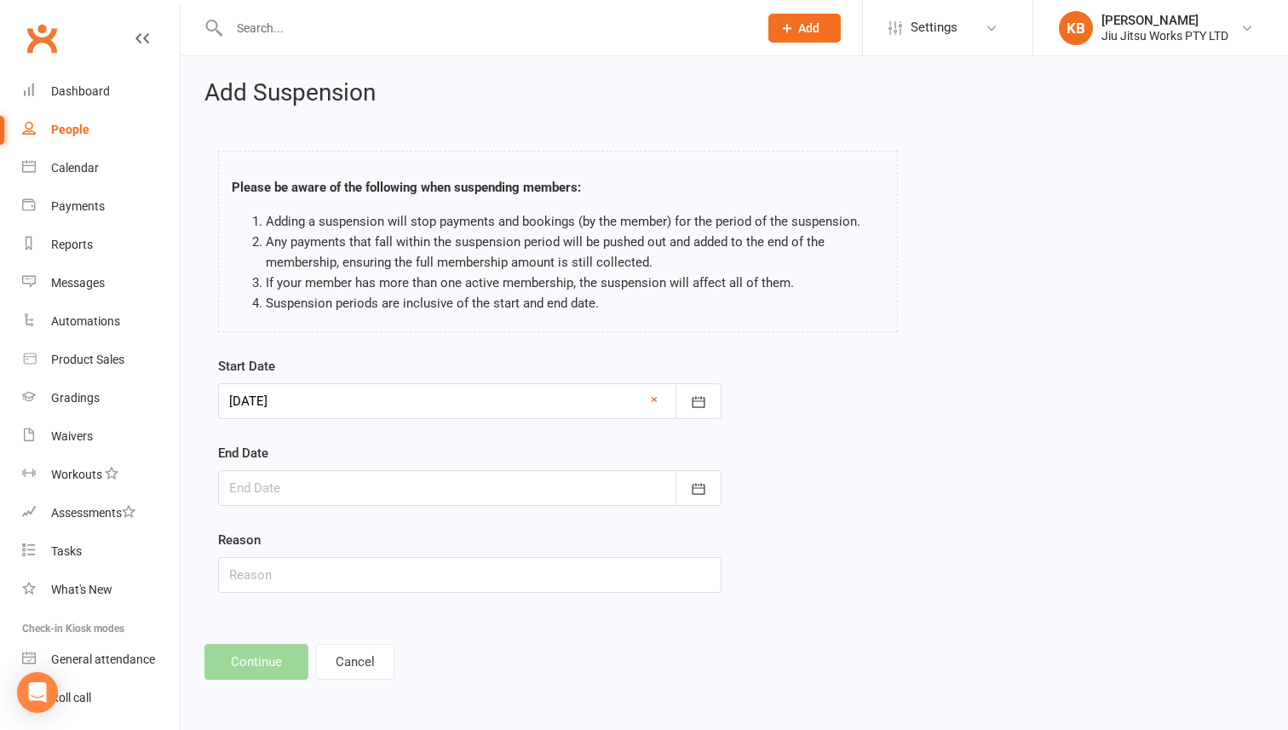
click at [393, 490] on div at bounding box center [469, 488] width 503 height 36
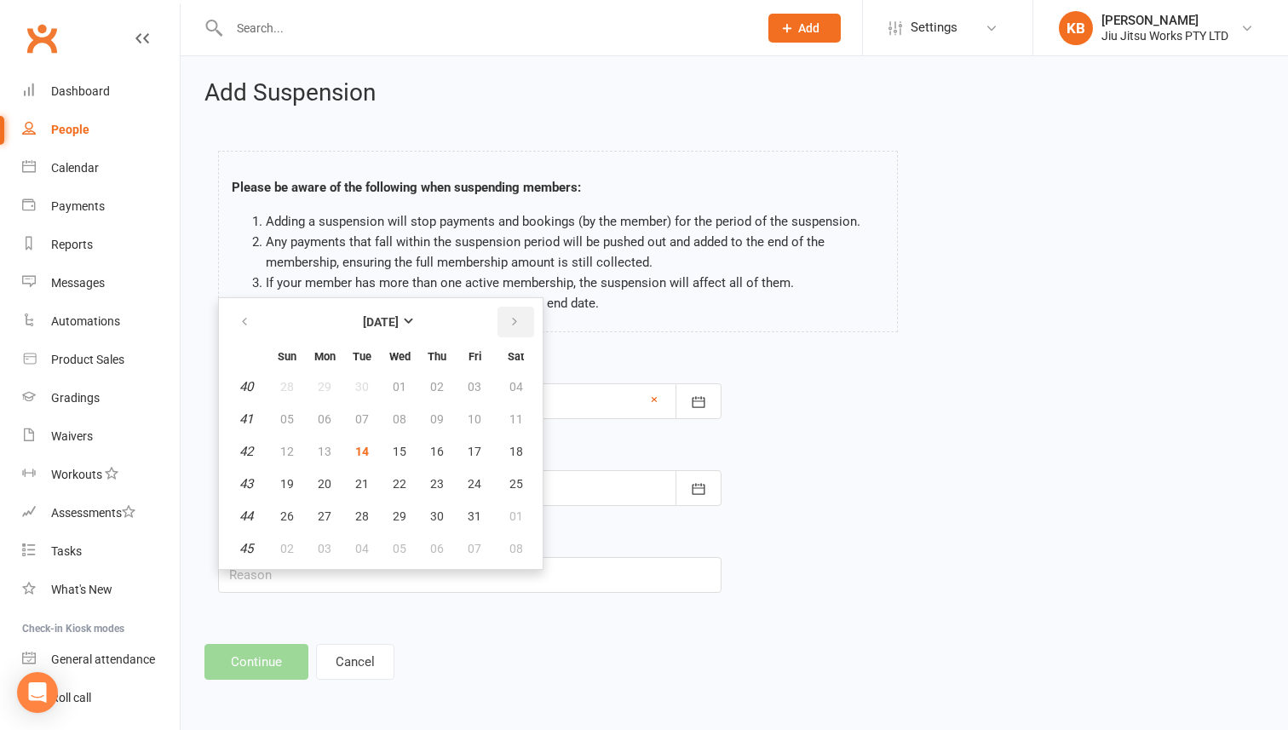
click at [513, 326] on icon "button" at bounding box center [515, 322] width 12 height 14
click at [325, 421] on span "03" at bounding box center [325, 419] width 14 height 14
type input "03 Nov 2025"
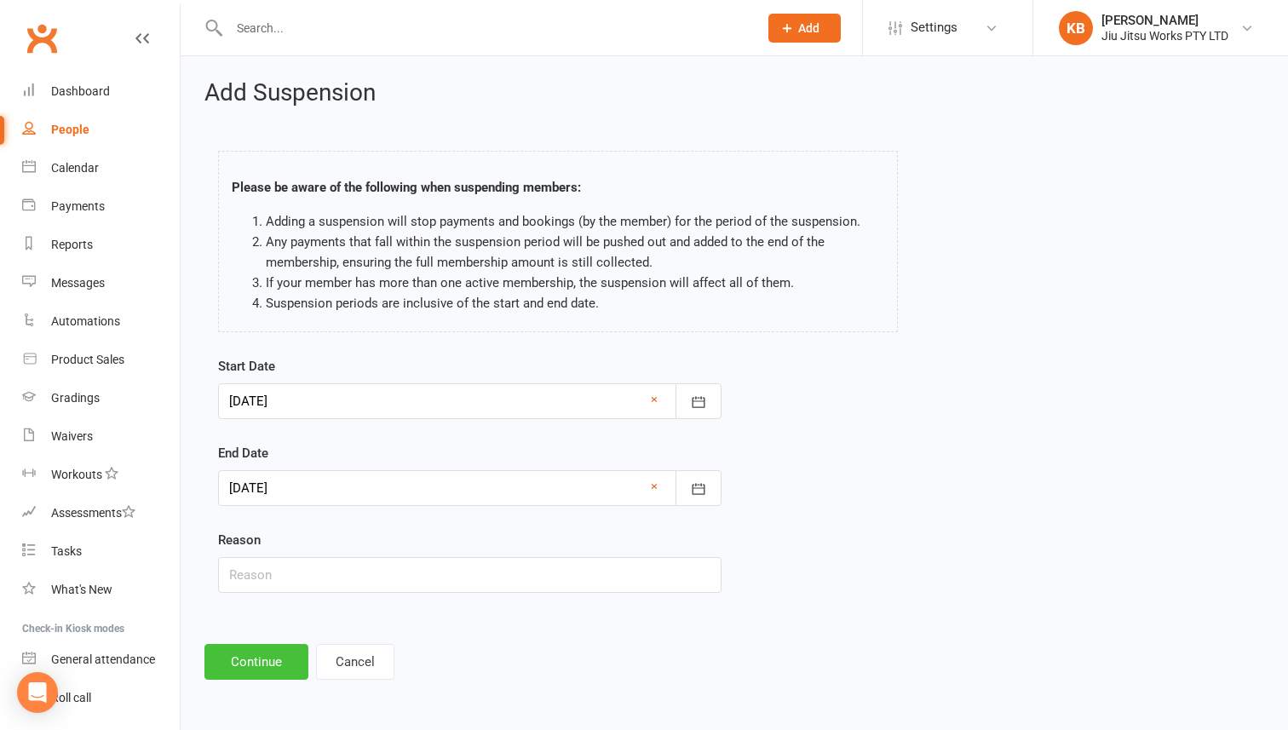
click at [270, 652] on button "Continue" at bounding box center [256, 662] width 104 height 36
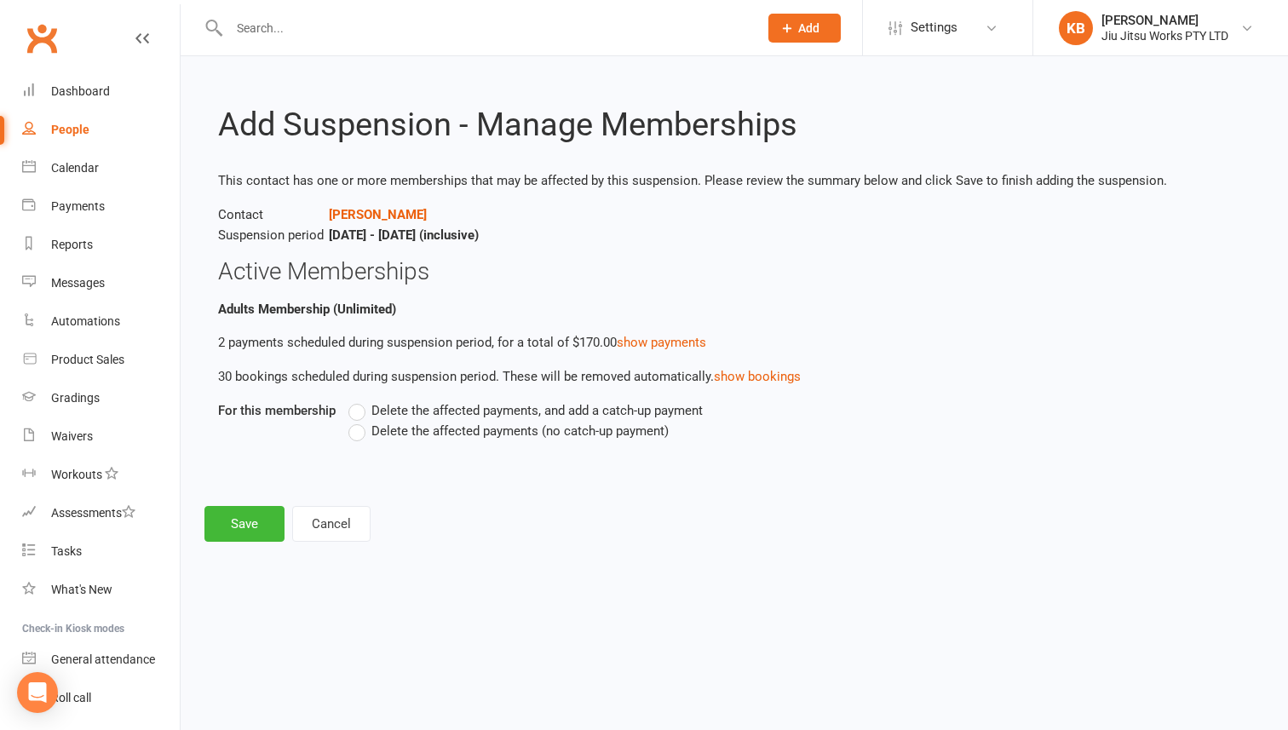
click at [461, 432] on span "Delete the affected payments (no catch-up payment)" at bounding box center [519, 430] width 297 height 18
click at [359, 421] on input "Delete the affected payments (no catch-up payment)" at bounding box center [353, 421] width 11 height 0
click at [236, 516] on button "Save" at bounding box center [244, 524] width 80 height 36
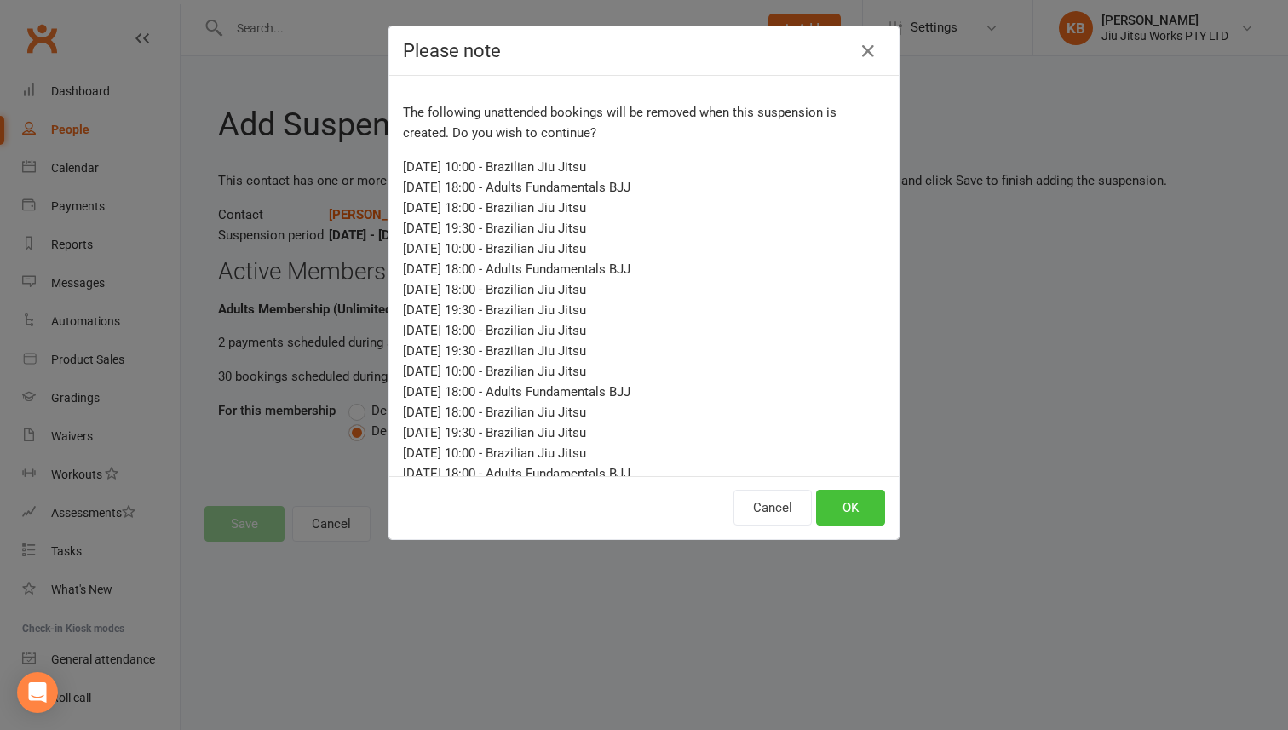
click at [855, 493] on button "OK" at bounding box center [850, 508] width 69 height 36
